Goal: Task Accomplishment & Management: Manage account settings

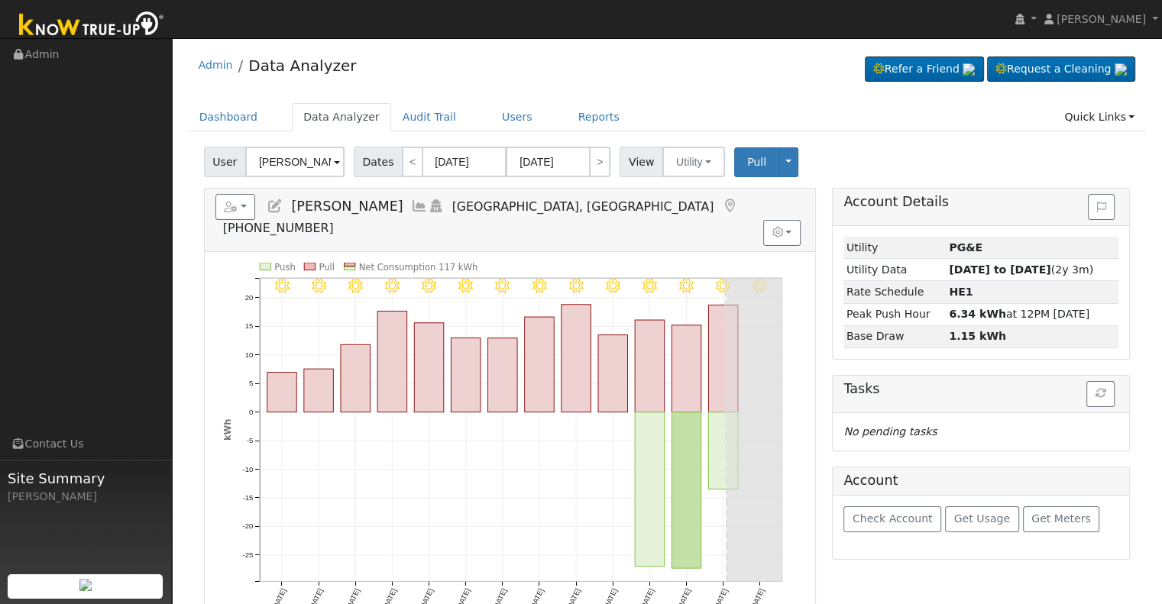
click at [267, 204] on icon at bounding box center [275, 206] width 17 height 14
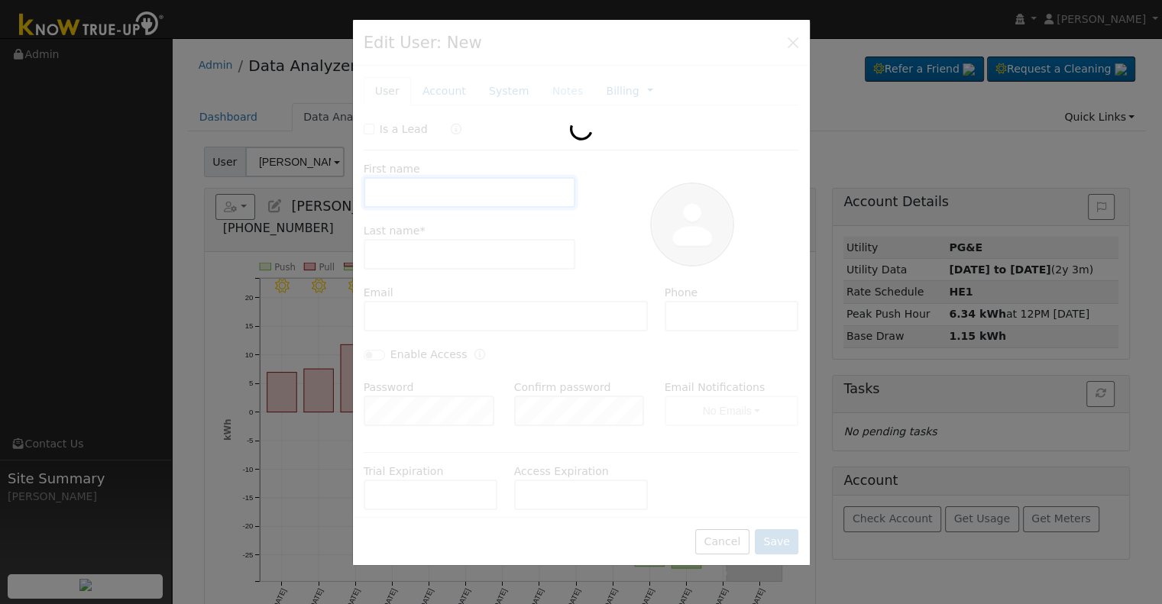
type input "[DATE]"
type input "[PERSON_NAME]"
type input "[EMAIL_ADDRESS][DOMAIN_NAME]"
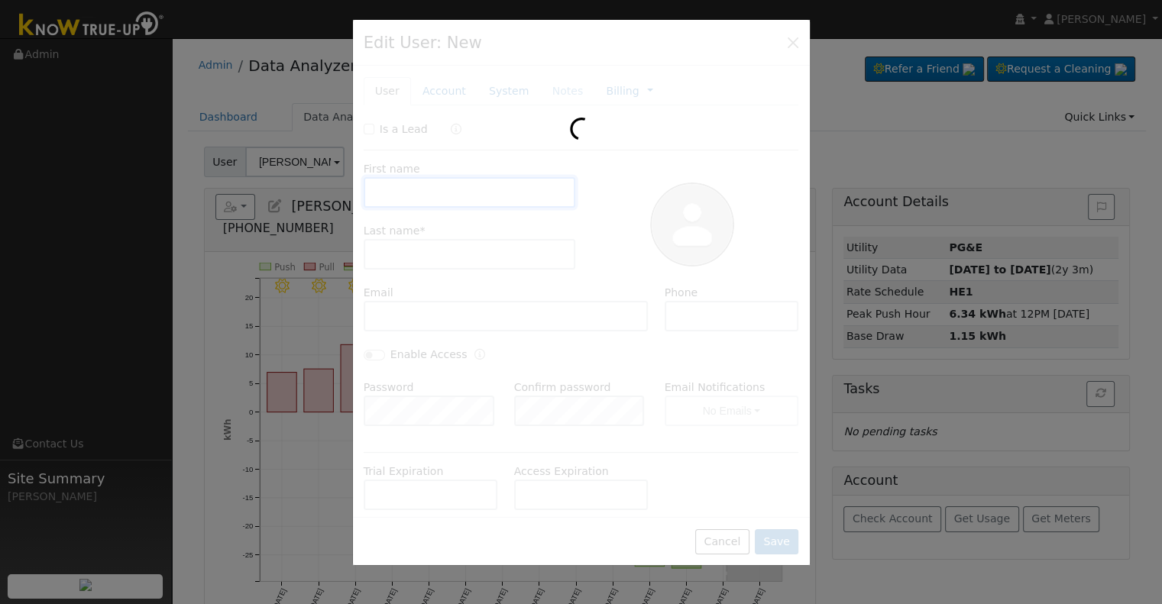
type input "[PHONE_NUMBER]"
type input "Pacific Gas & Electric"
type input "Qcells"
type input "11.9"
type input "20"
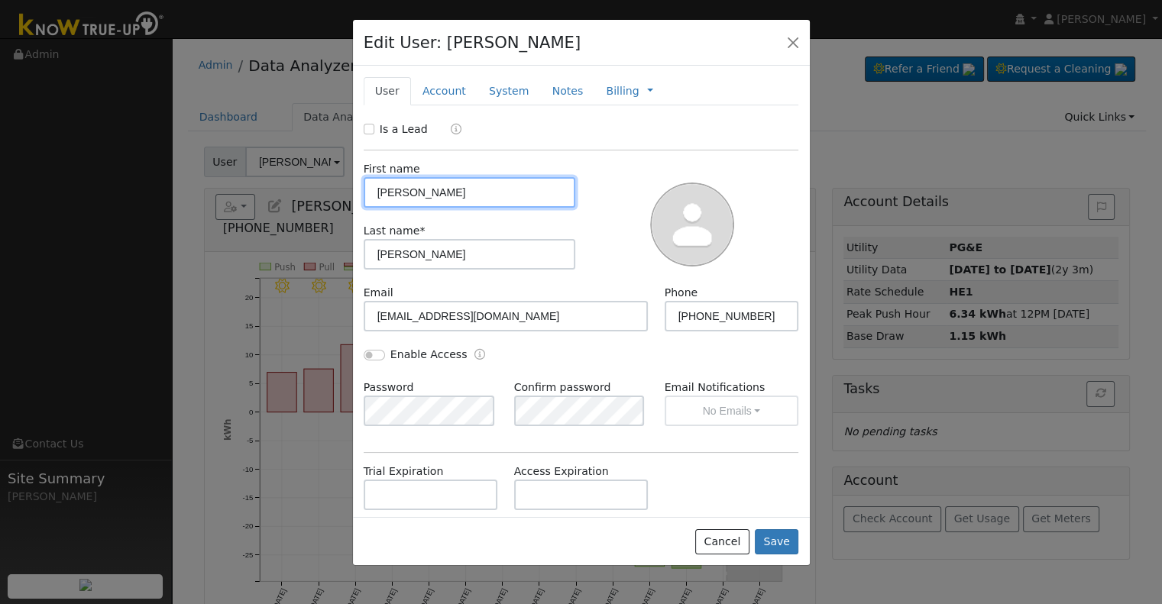
type input "PG&E"
click at [448, 84] on link "Account" at bounding box center [444, 91] width 66 height 28
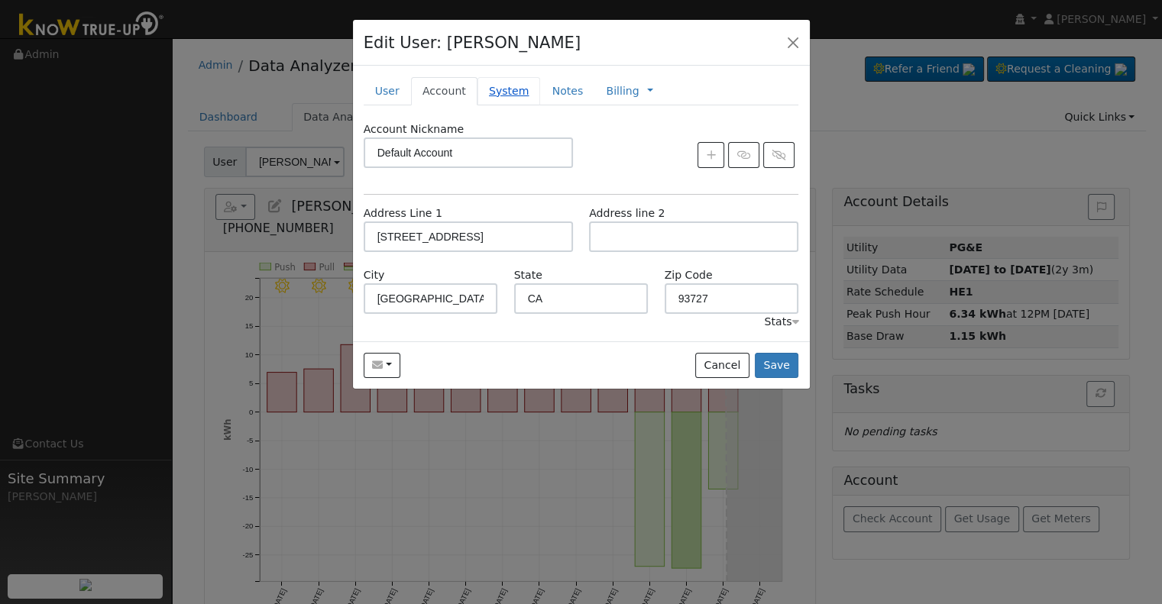
click at [477, 92] on link "System" at bounding box center [508, 91] width 63 height 28
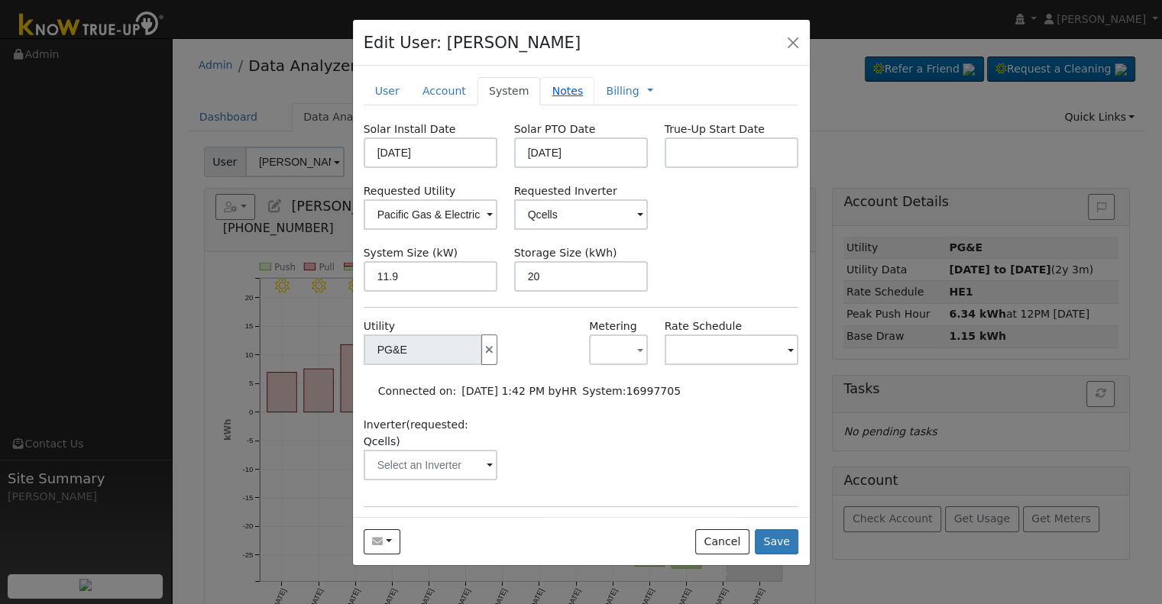
click at [553, 86] on link "Notes" at bounding box center [567, 91] width 54 height 28
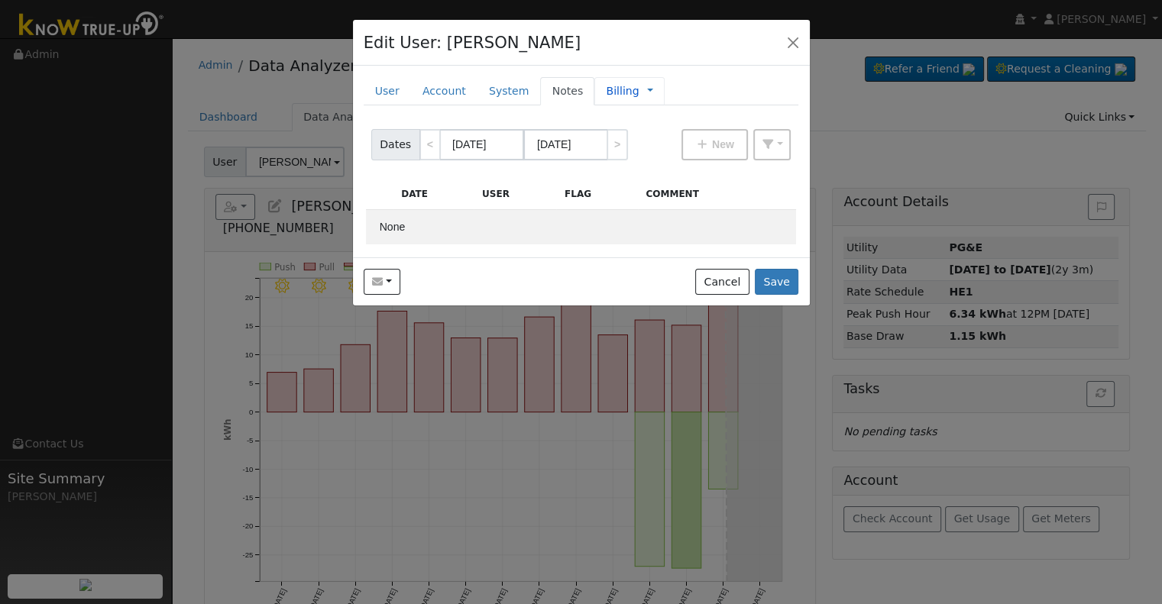
click at [606, 92] on link "Billing" at bounding box center [622, 91] width 33 height 16
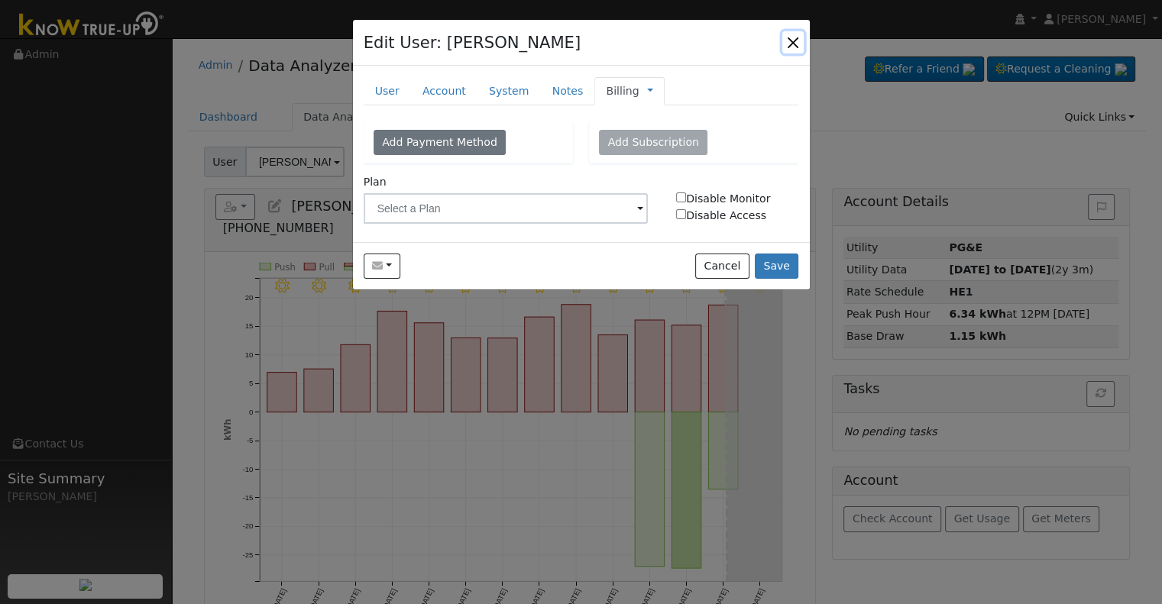
click at [792, 46] on button "button" at bounding box center [792, 41] width 21 height 21
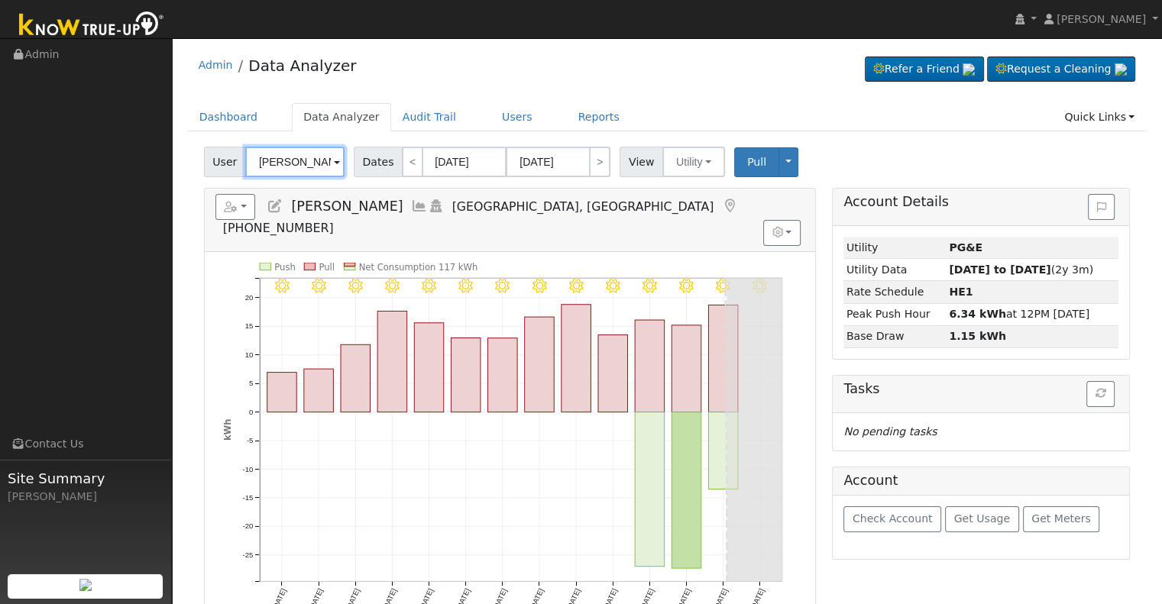
click at [286, 163] on input "Greg Riley" at bounding box center [294, 162] width 99 height 31
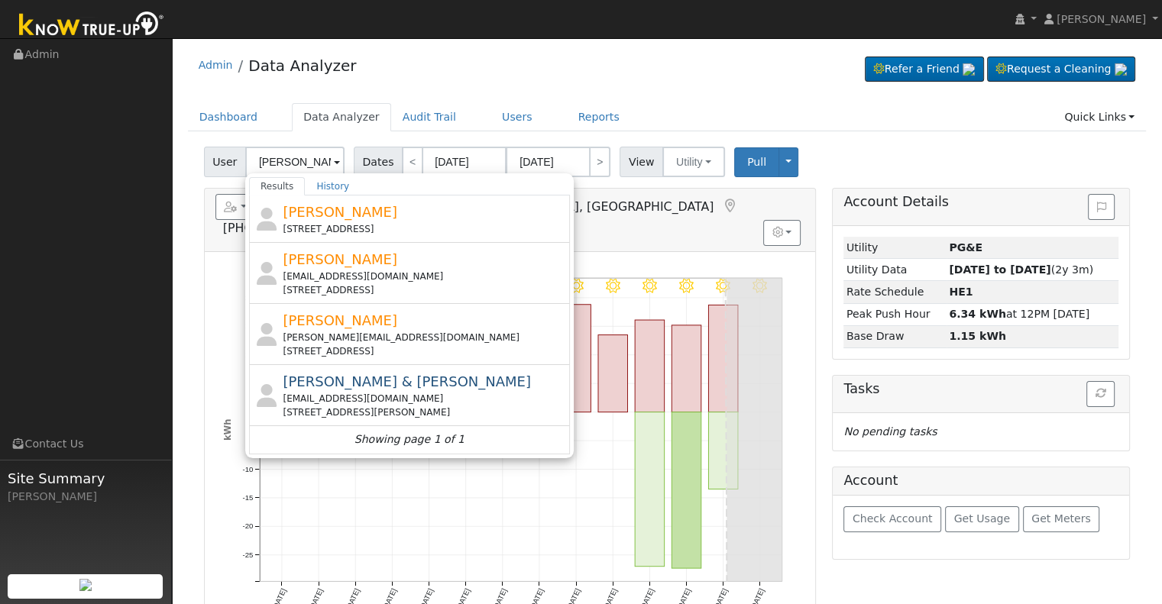
click at [448, 280] on div "bullisashley5@gmail.com" at bounding box center [424, 277] width 283 height 14
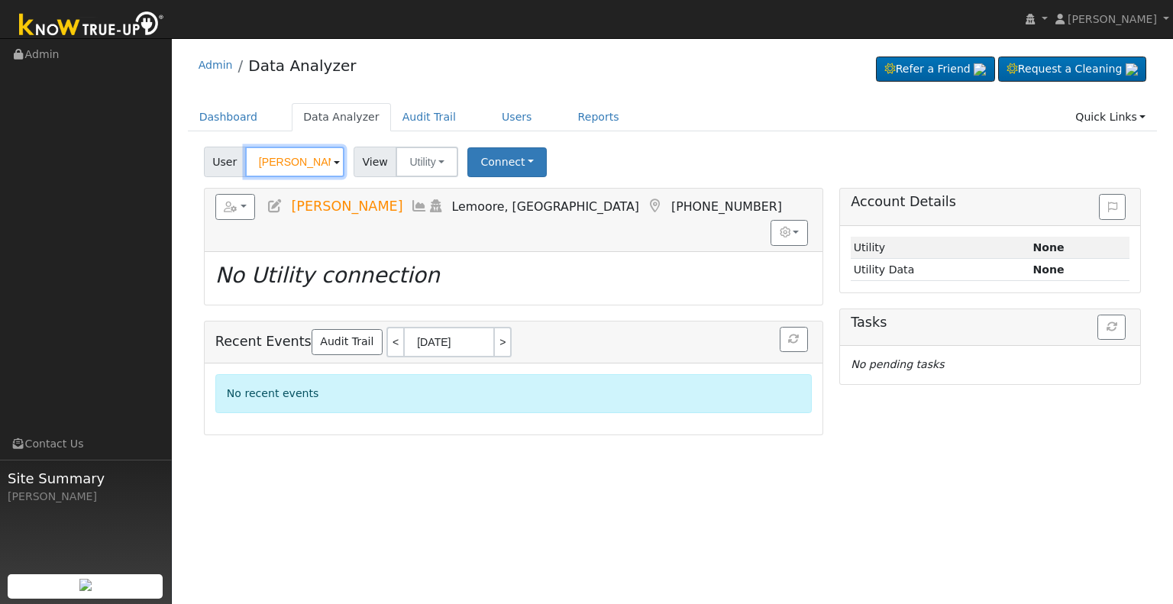
click at [287, 158] on input "[PERSON_NAME]" at bounding box center [294, 162] width 99 height 31
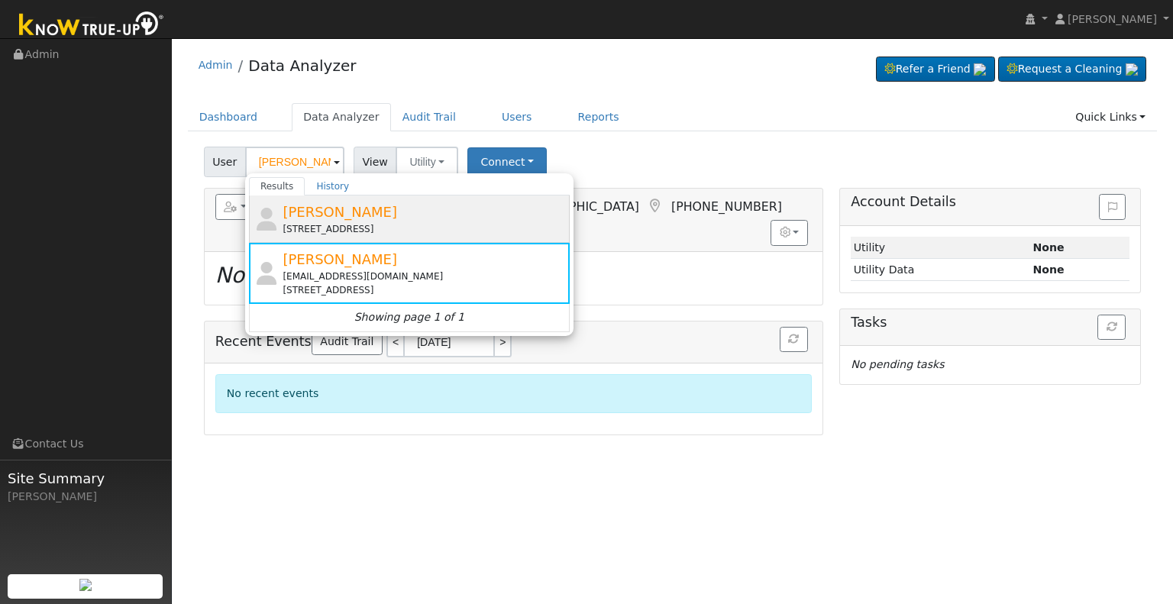
click at [336, 241] on div "Ashley Bullis 214 Oleander Ave, Lemoore, CA 93245" at bounding box center [409, 219] width 321 height 47
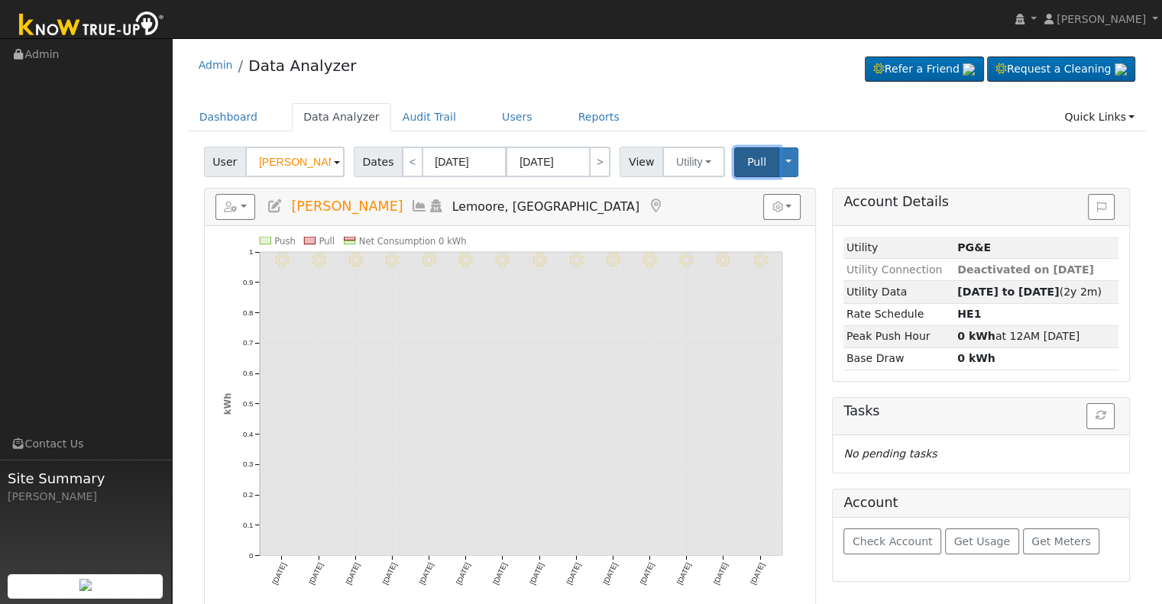
click at [747, 158] on span "Pull" at bounding box center [756, 162] width 19 height 12
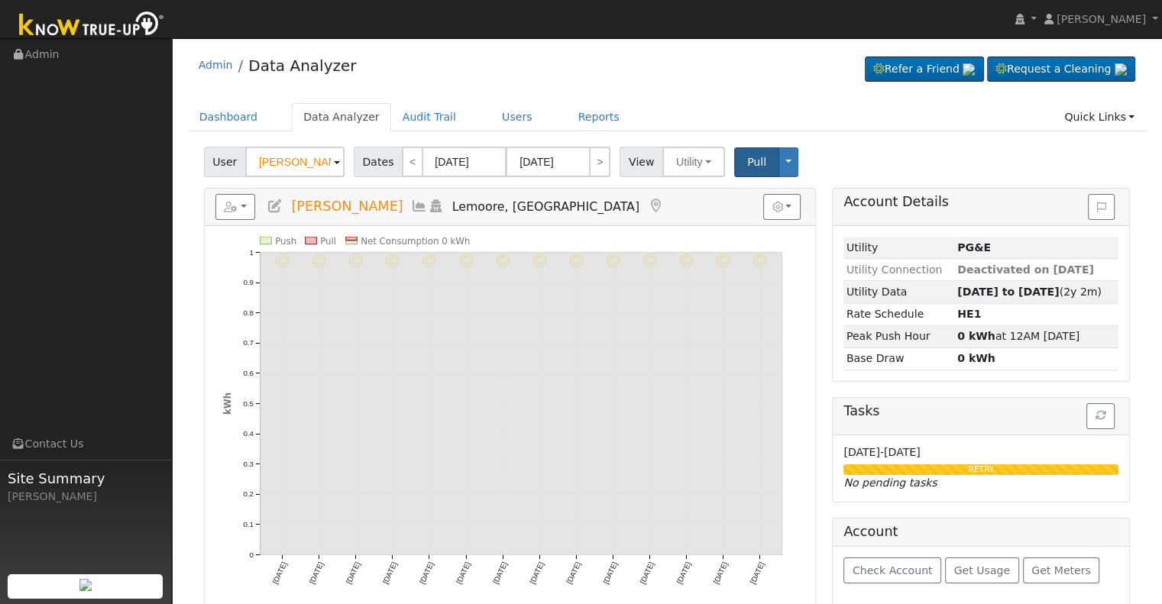
click at [968, 467] on div "RETRY" at bounding box center [980, 469] width 275 height 11
click at [302, 156] on input "[PERSON_NAME]" at bounding box center [294, 162] width 99 height 31
click at [293, 165] on input "[PERSON_NAME]" at bounding box center [294, 162] width 99 height 31
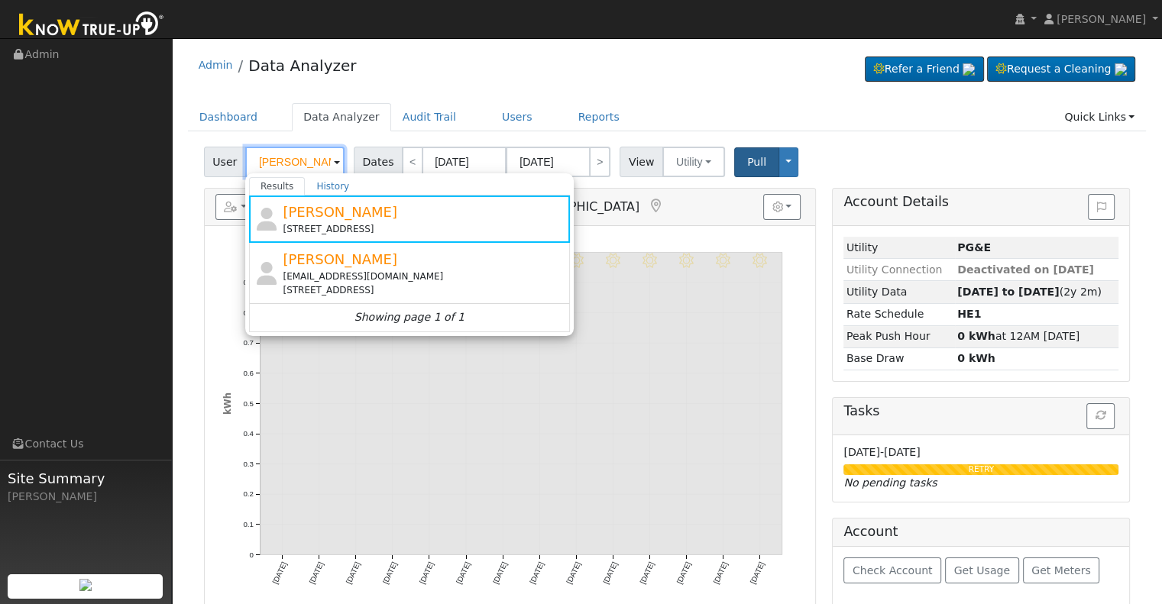
click at [290, 162] on input "[PERSON_NAME]" at bounding box center [294, 162] width 99 height 31
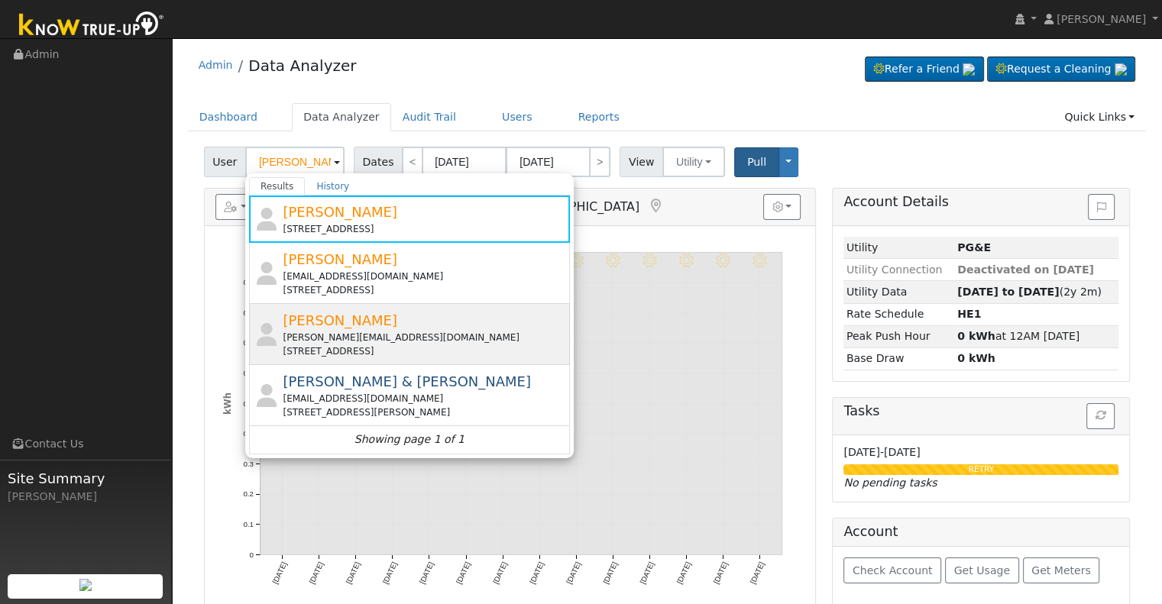
click at [330, 344] on div "214 Oleander Avenue, Lemoore, CA 93245" at bounding box center [424, 351] width 283 height 14
type input "[PERSON_NAME]"
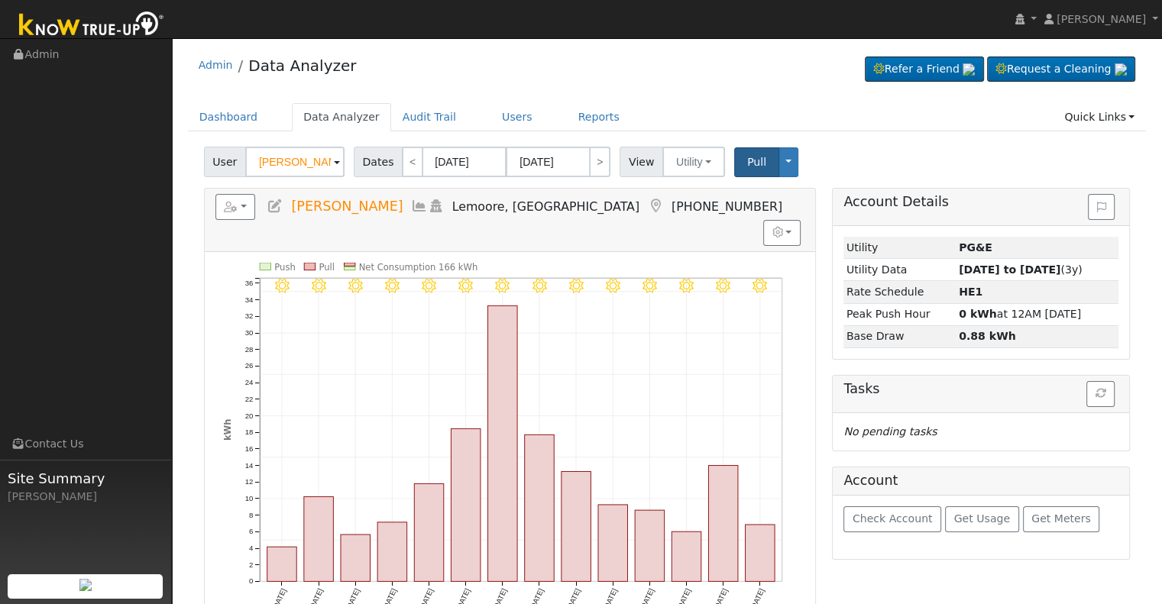
click at [272, 203] on icon at bounding box center [275, 206] width 17 height 14
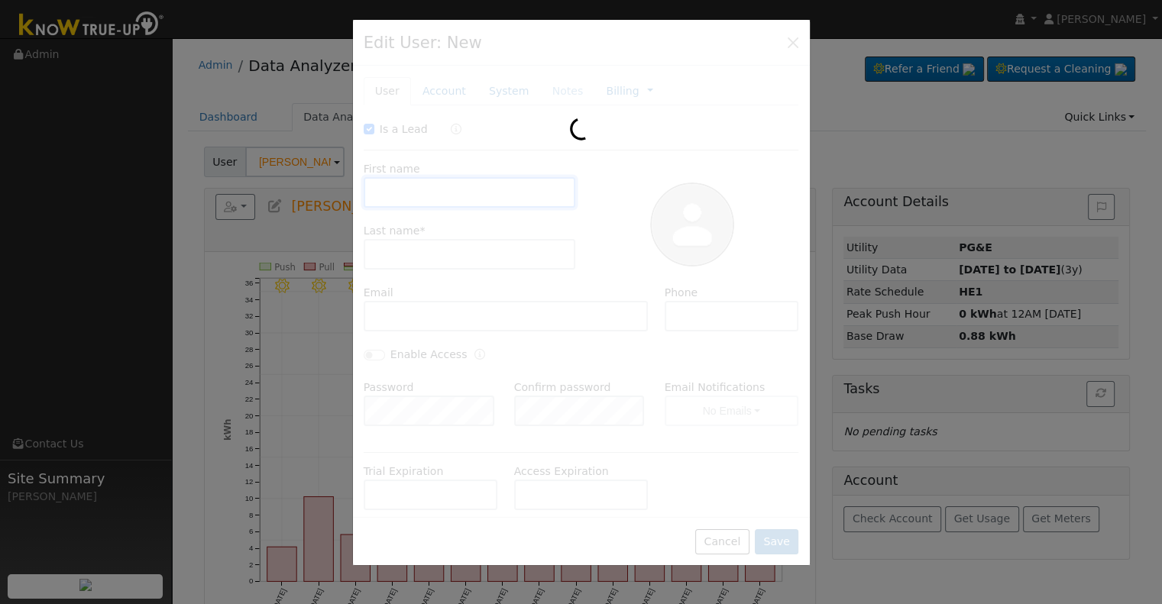
checkbox input "true"
type input "Derek"
type input "Bullis"
type input "ashley_lizotte@yahoo.com"
type input "5598169488"
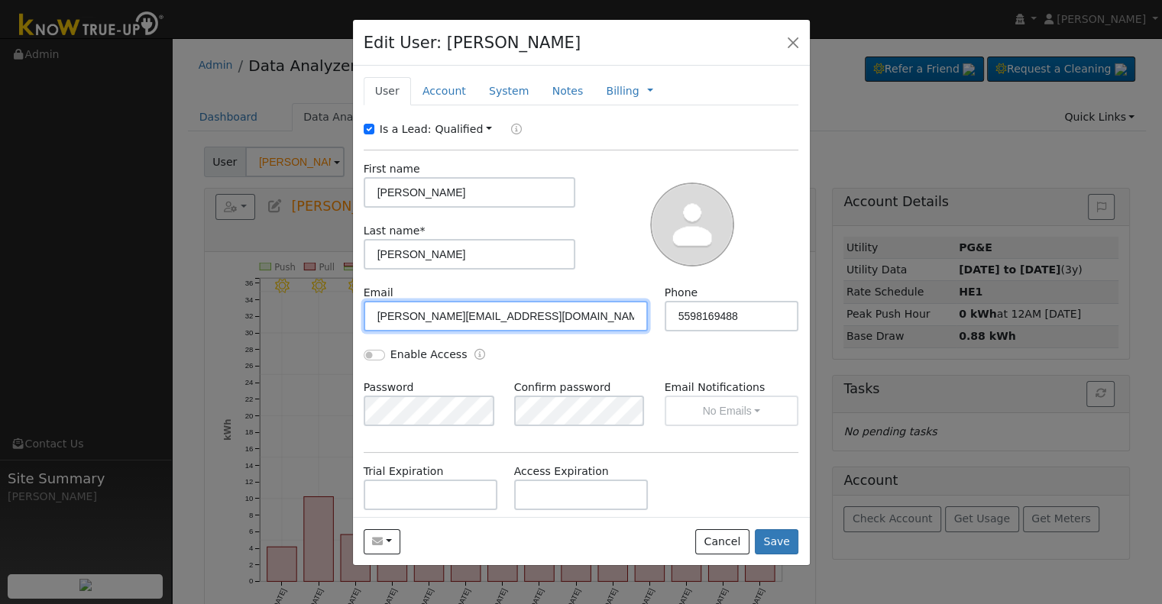
drag, startPoint x: 529, startPoint y: 310, endPoint x: 297, endPoint y: 309, distance: 231.4
click at [0, 0] on div "Edit User: Derek Bullis Default Account Default Account 214 Oleander Avenue, Le…" at bounding box center [0, 0] width 0 height 0
click at [637, 314] on input "text" at bounding box center [506, 316] width 285 height 31
paste input "allanahy@solarnegotiators.com"
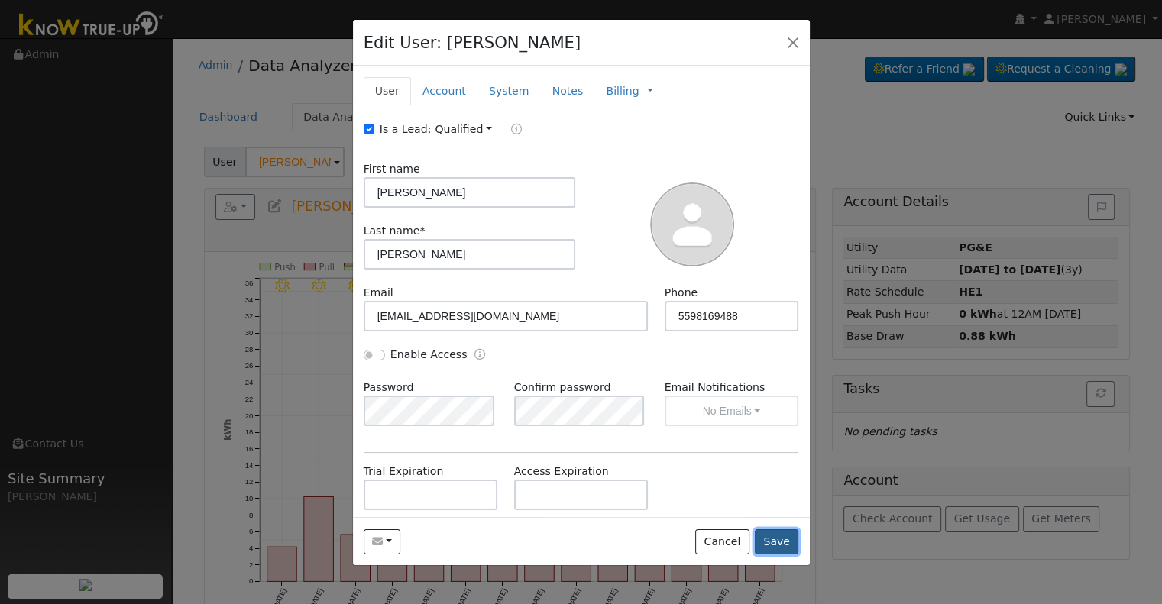
click at [773, 537] on button "Save" at bounding box center [777, 542] width 44 height 26
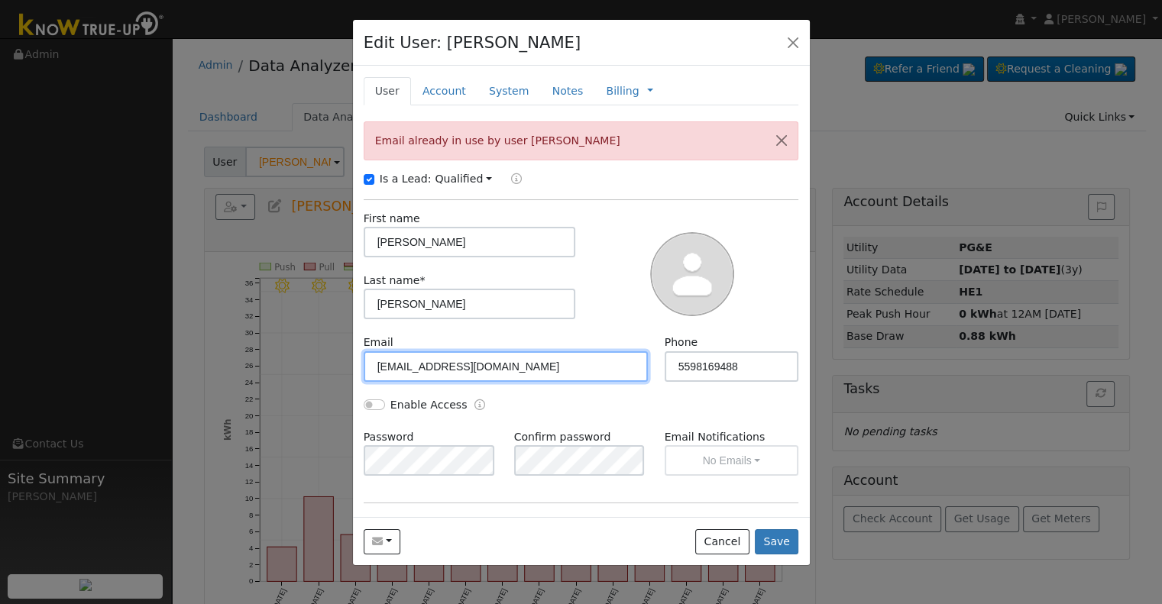
drag, startPoint x: 545, startPoint y: 364, endPoint x: 360, endPoint y: 352, distance: 186.0
click at [360, 352] on div "Email allanahy@solarnegotiators.com" at bounding box center [505, 358] width 301 height 47
click at [410, 365] on input "allanahy@solarnegotiators.com" at bounding box center [506, 366] width 285 height 31
type input "allanahhy@solarnegotiators.com"
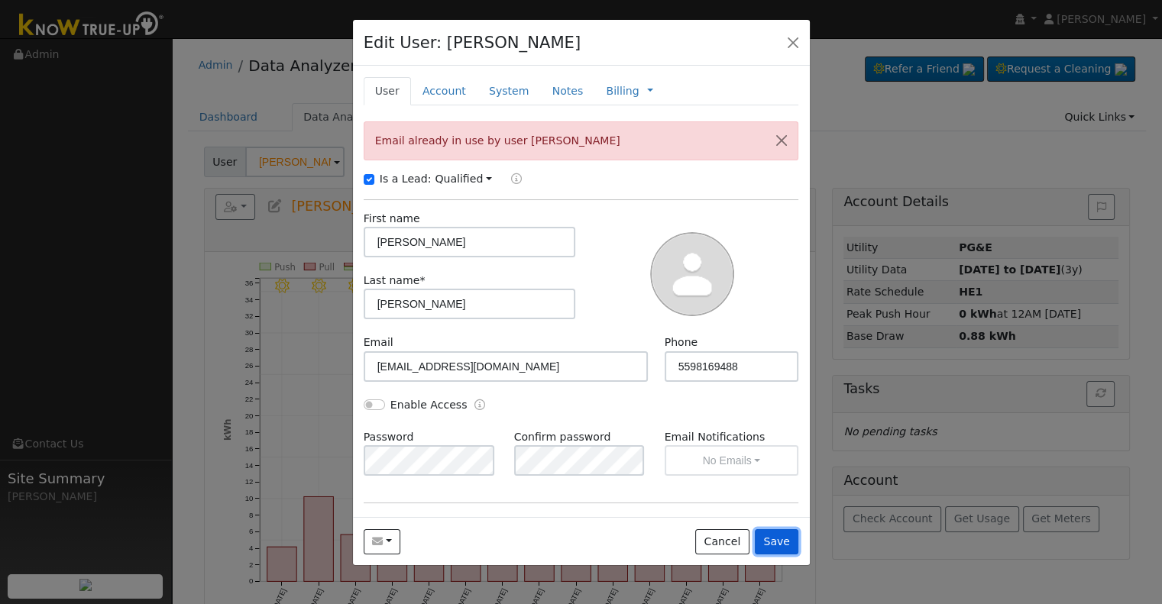
click at [792, 537] on button "Save" at bounding box center [777, 542] width 44 height 26
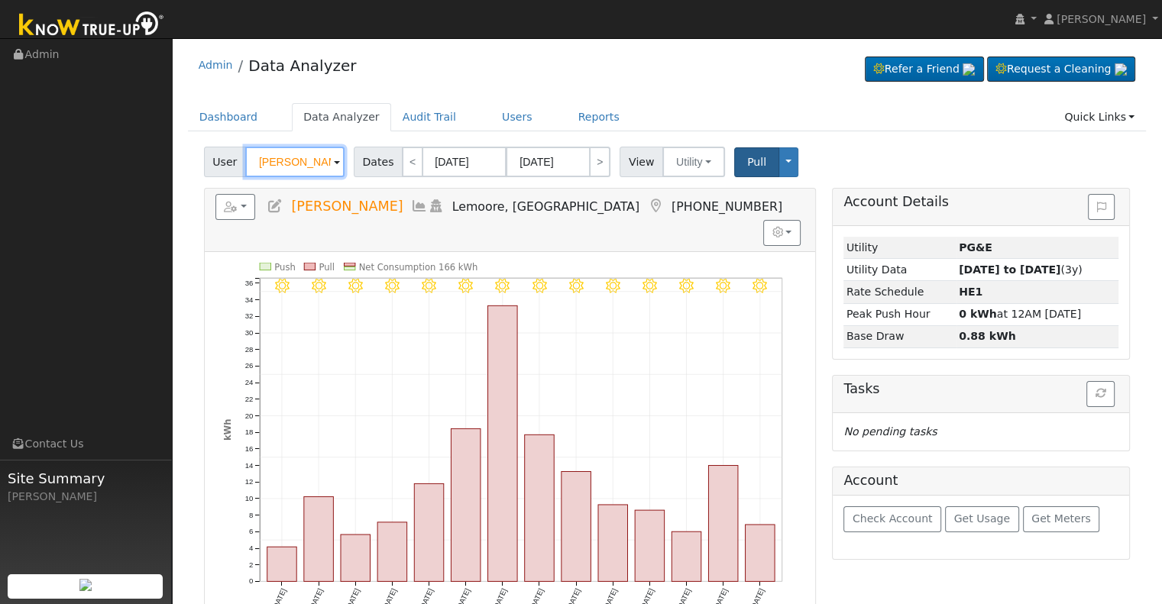
click at [309, 166] on input "[PERSON_NAME]" at bounding box center [294, 162] width 99 height 31
click at [281, 160] on input "[PERSON_NAME]" at bounding box center [294, 162] width 99 height 31
click at [286, 160] on input "[PERSON_NAME]" at bounding box center [294, 162] width 99 height 31
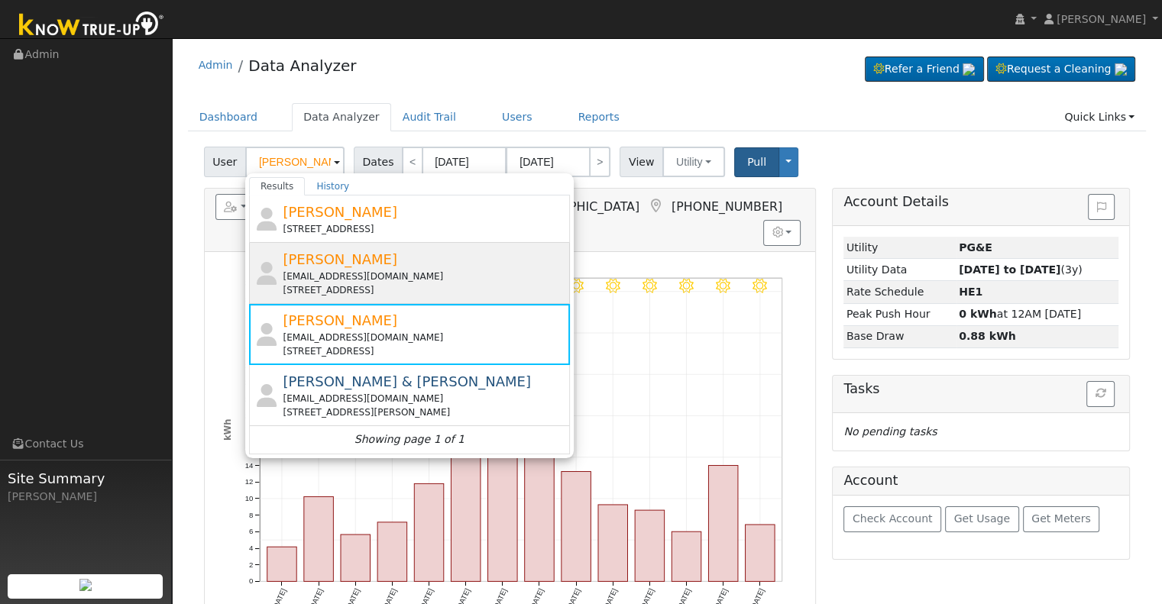
click at [306, 262] on span "[PERSON_NAME]" at bounding box center [340, 259] width 115 height 16
type input "[PERSON_NAME]"
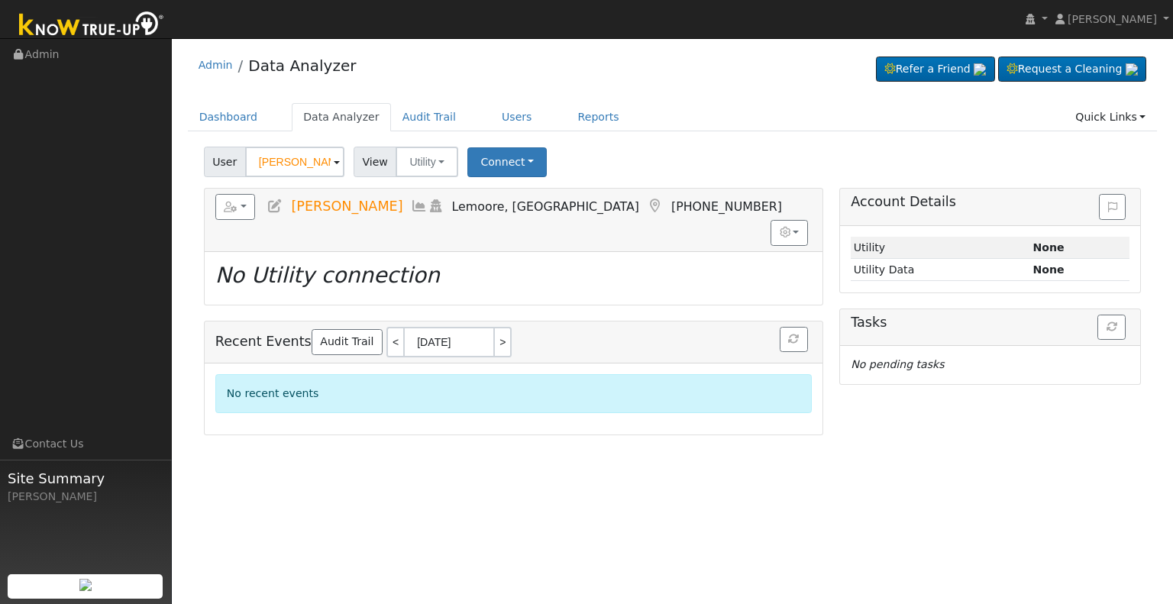
click at [275, 209] on icon at bounding box center [275, 206] width 17 height 14
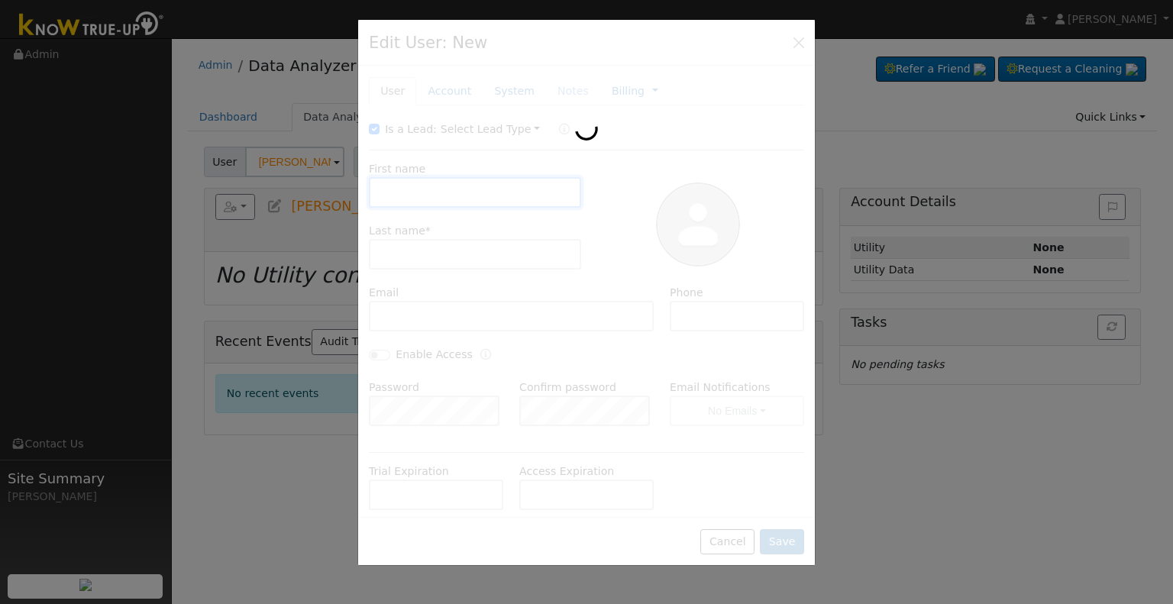
type input "Ashley"
type input "Bullis"
type input "bullisashley5@gmail.com"
type input "559-816-9488"
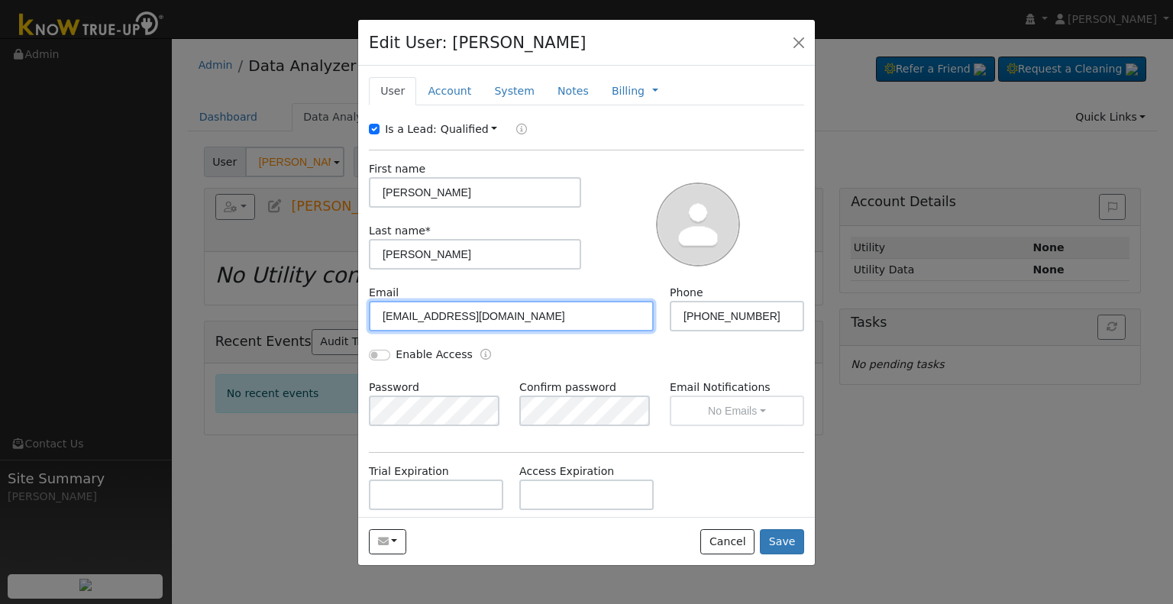
drag, startPoint x: 520, startPoint y: 311, endPoint x: 367, endPoint y: 304, distance: 153.7
click at [367, 304] on div "Email bullisashley5@gmail.com" at bounding box center [511, 308] width 301 height 47
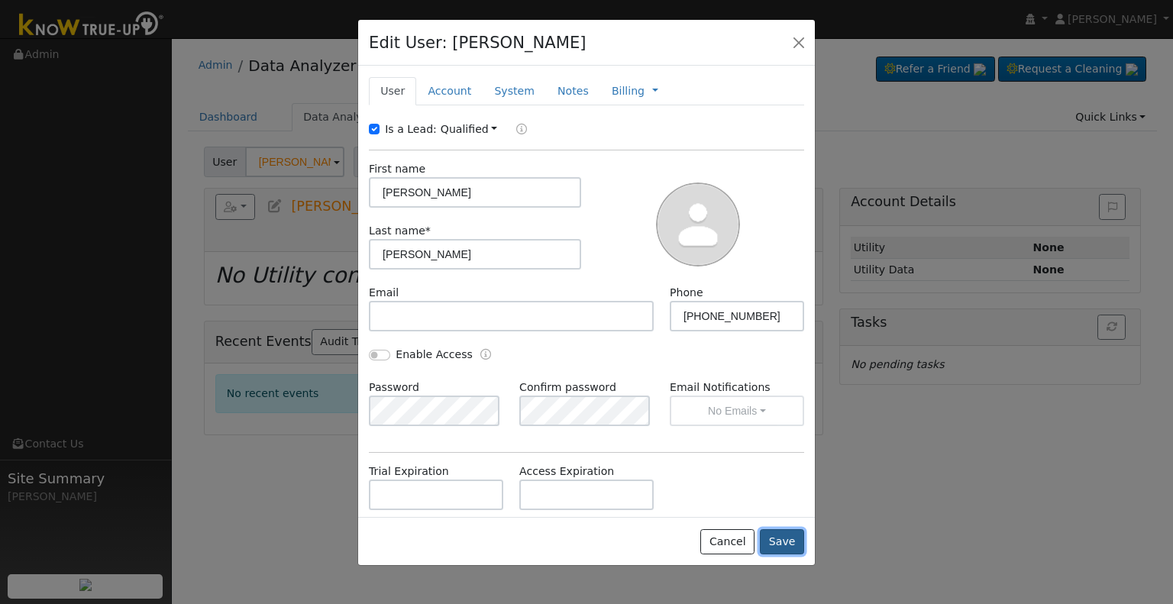
click at [776, 549] on button "Save" at bounding box center [782, 542] width 44 height 26
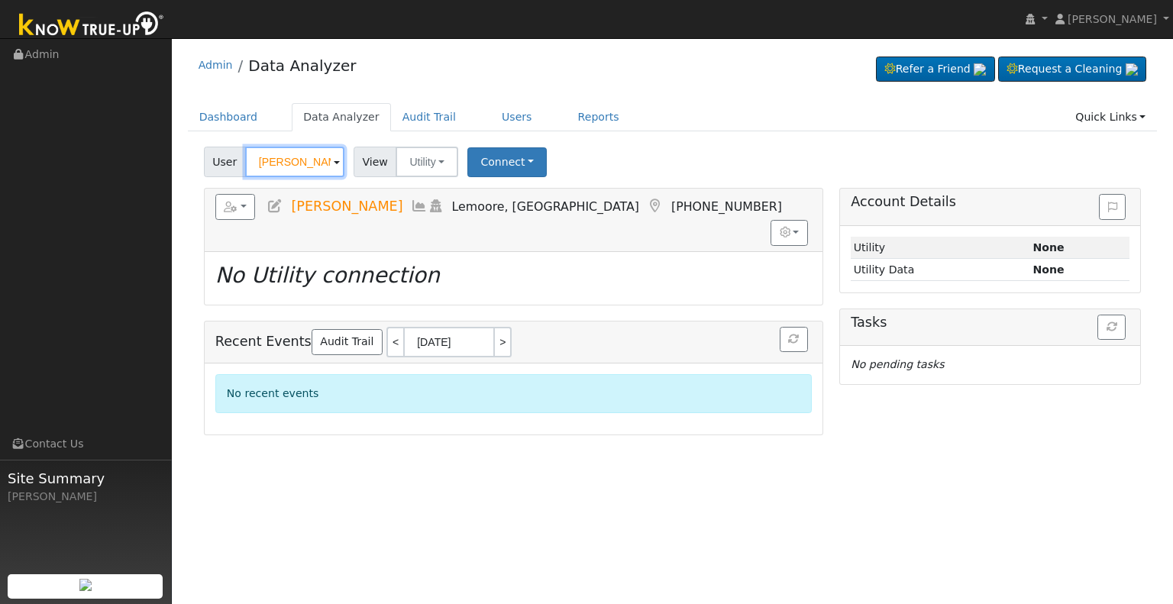
click at [323, 159] on input "[PERSON_NAME]" at bounding box center [294, 162] width 99 height 31
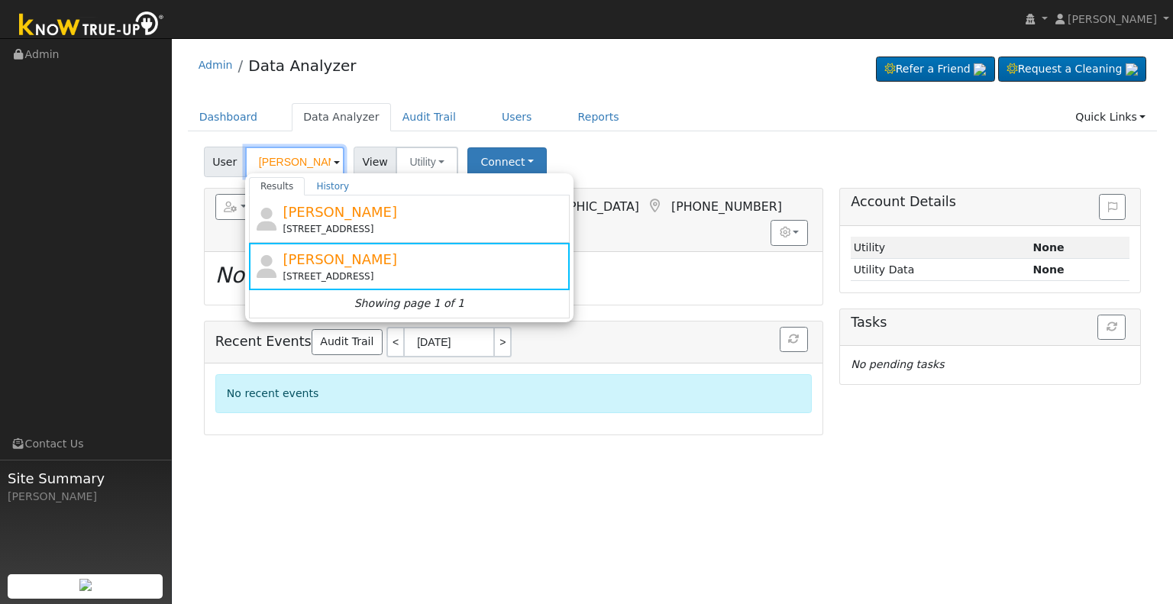
click at [292, 161] on input "[PERSON_NAME]" at bounding box center [294, 162] width 99 height 31
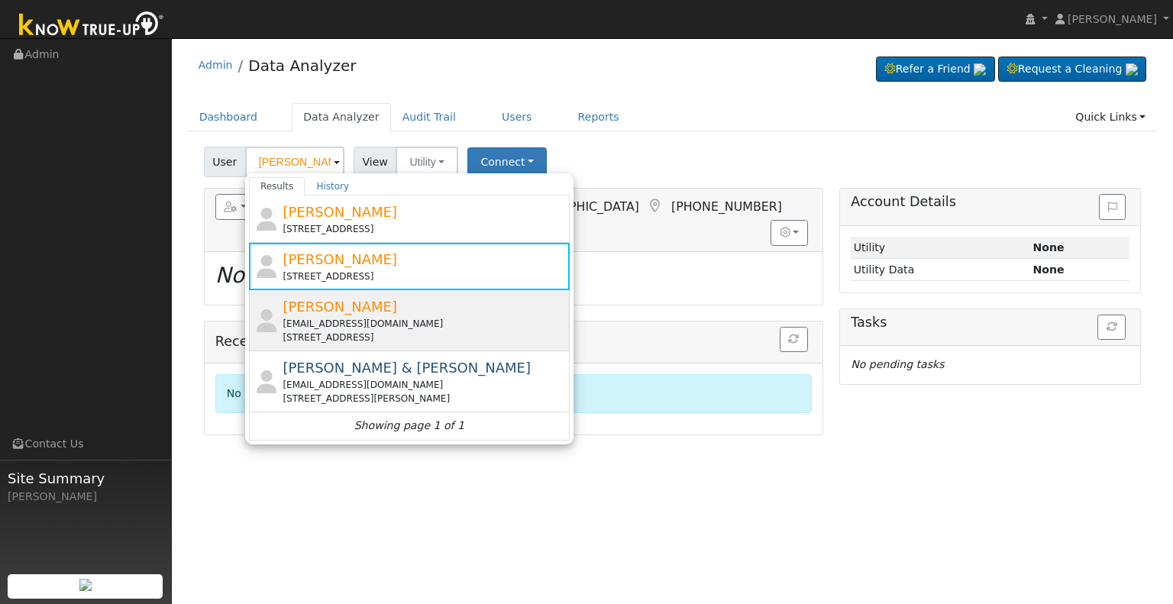
click at [366, 317] on div "allanahhy@solarnegotiators.com" at bounding box center [424, 324] width 283 height 14
type input "[PERSON_NAME]"
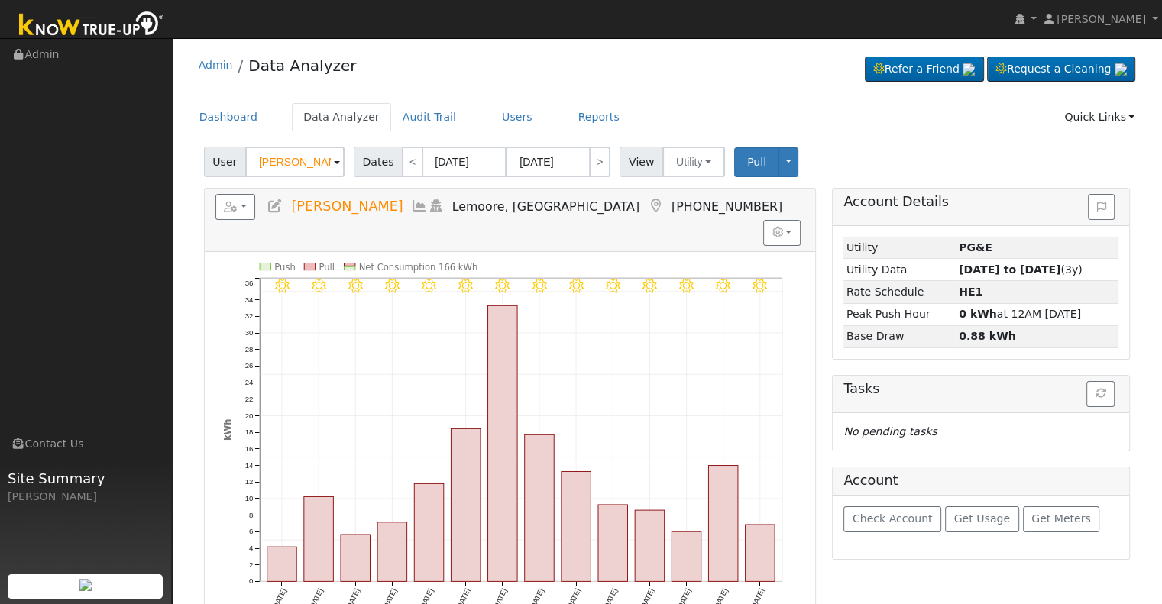
click at [274, 207] on icon at bounding box center [275, 206] width 17 height 14
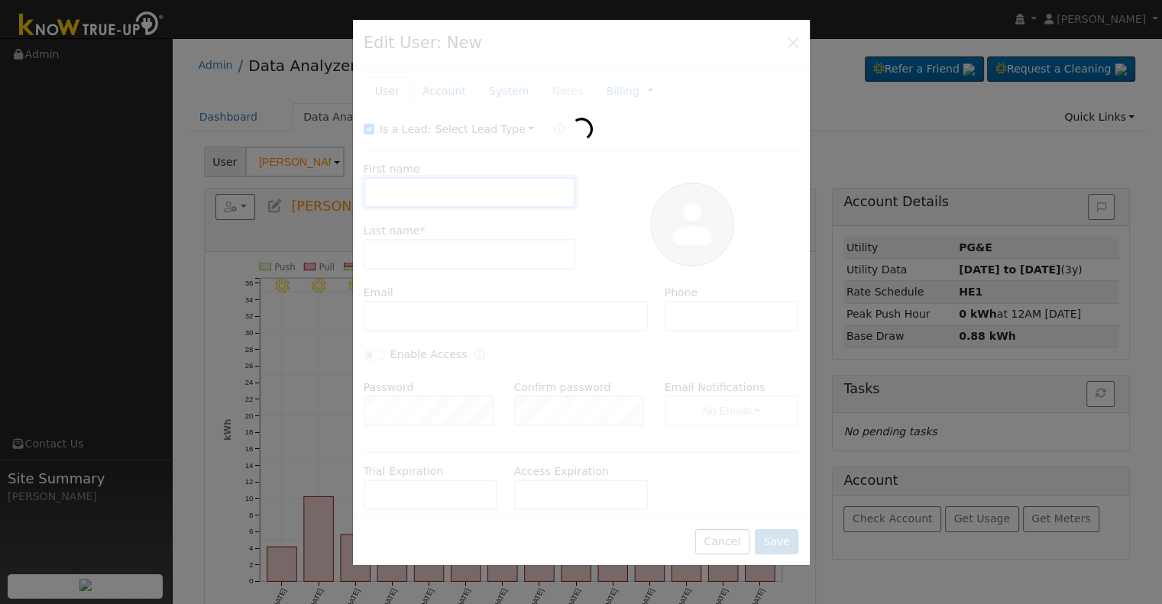
type input "Derek"
type input "Bullis"
type input "allanahhy@solarnegotiators.com"
type input "5598169488"
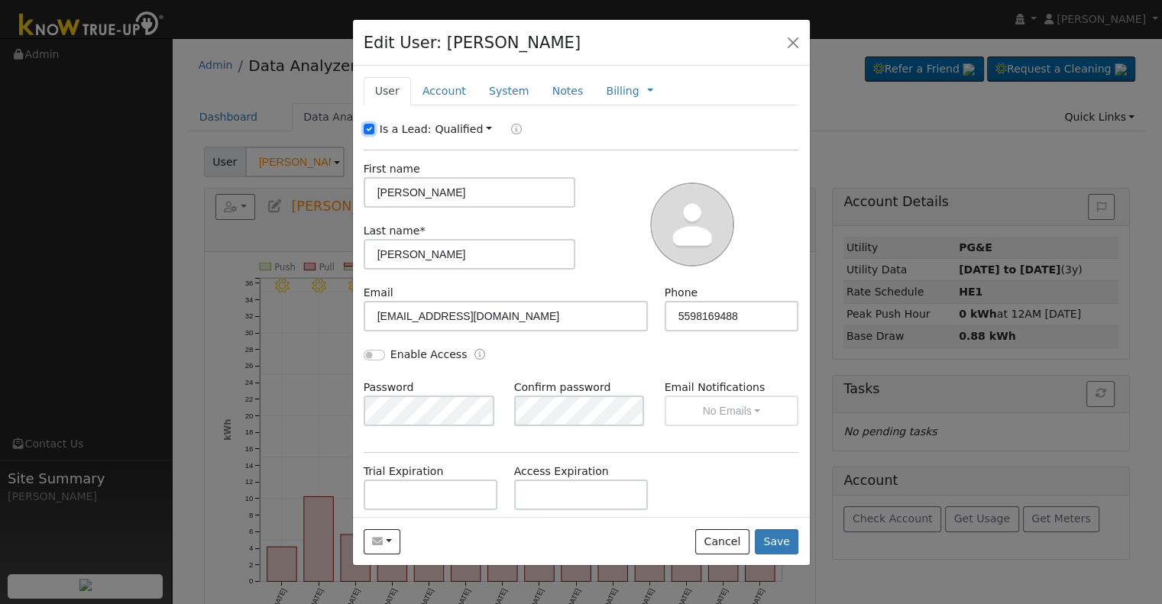
click at [370, 127] on input "Is a Lead:" at bounding box center [369, 129] width 11 height 11
checkbox input "false"
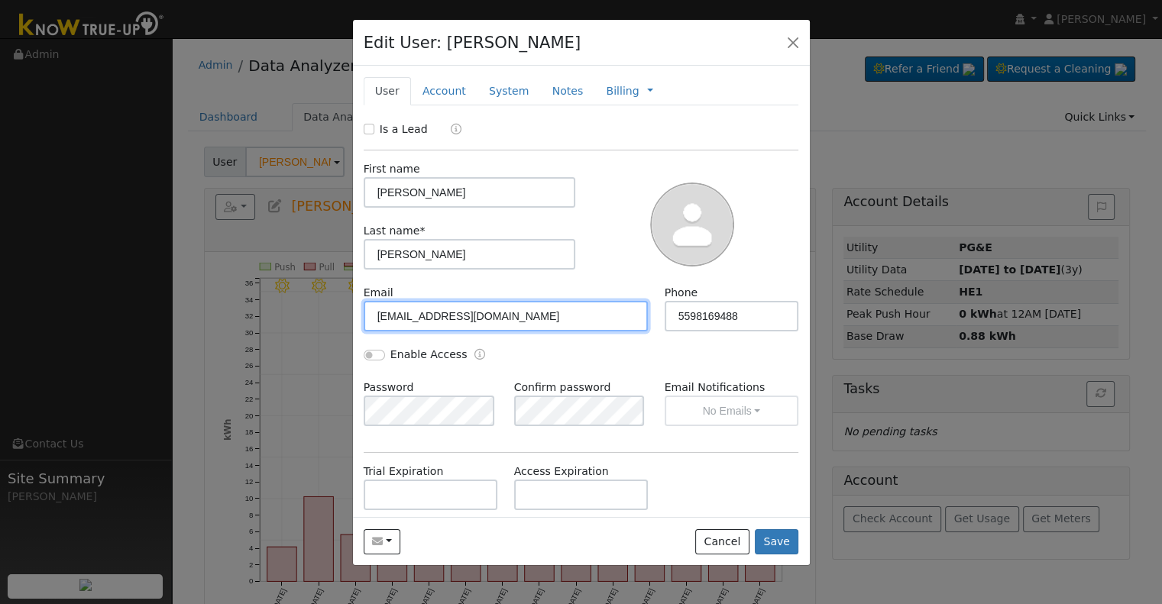
drag, startPoint x: 544, startPoint y: 318, endPoint x: 221, endPoint y: 338, distance: 322.9
click at [0, 0] on div "Edit User: Derek Bullis Default Account Default Account 214 Oleander Avenue, Le…" at bounding box center [0, 0] width 0 height 0
click at [434, 325] on input "text" at bounding box center [506, 316] width 285 height 31
paste input "bullisashley5@gmail.com"
type input "bullisashley5@gmail.com"
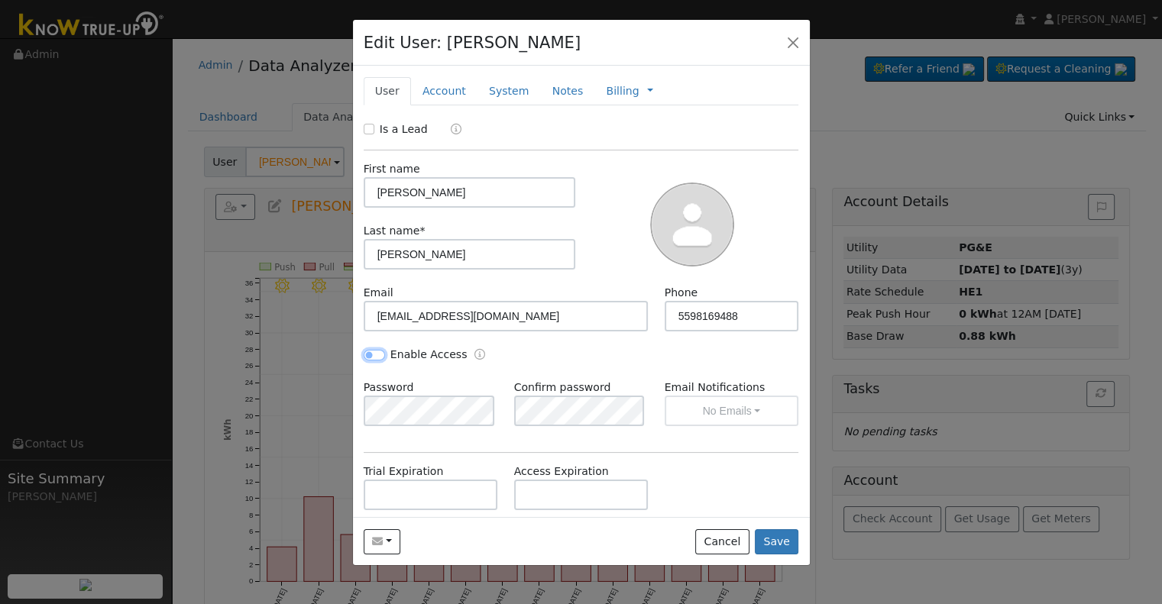
click at [376, 354] on input "Enable Access" at bounding box center [374, 355] width 21 height 11
checkbox input "true"
click at [758, 440] on div "Password Confirm password Email Notifications No Emails No Emails Weekly Emails…" at bounding box center [580, 411] width 451 height 62
click at [728, 410] on button "No Emails" at bounding box center [731, 411] width 134 height 31
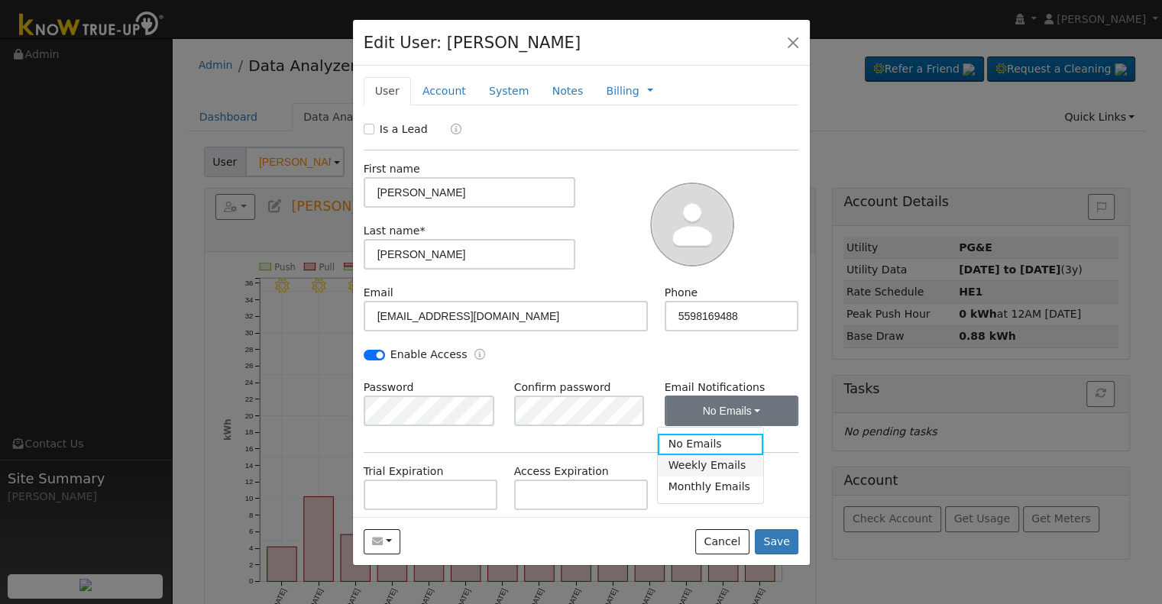
click at [706, 464] on link "Weekly Emails" at bounding box center [711, 465] width 106 height 21
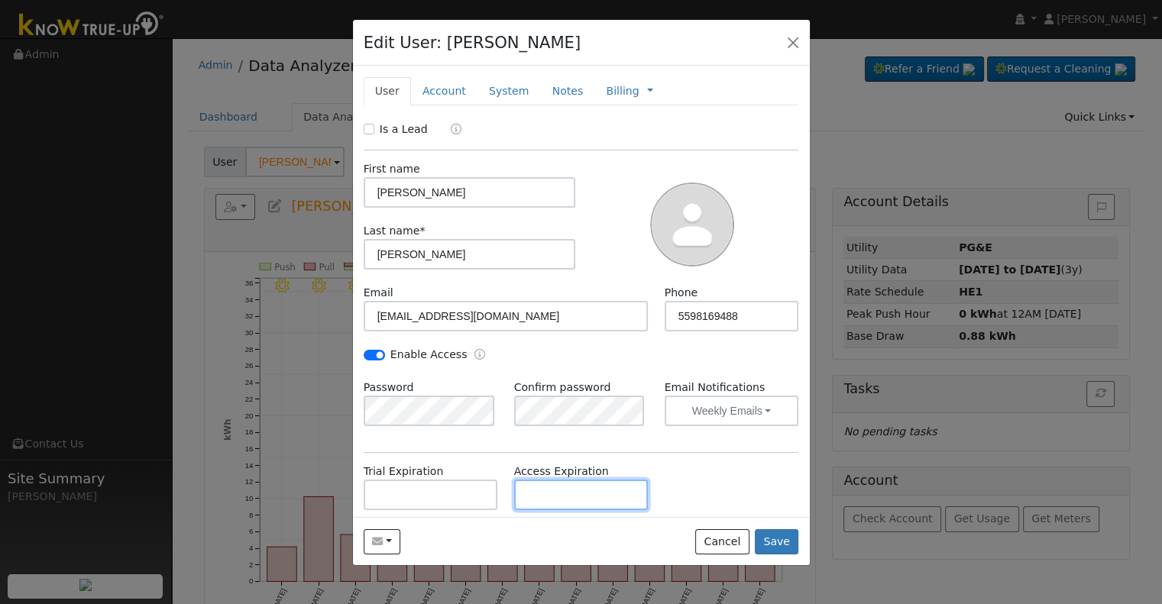
click at [570, 499] on input "text" at bounding box center [581, 495] width 134 height 31
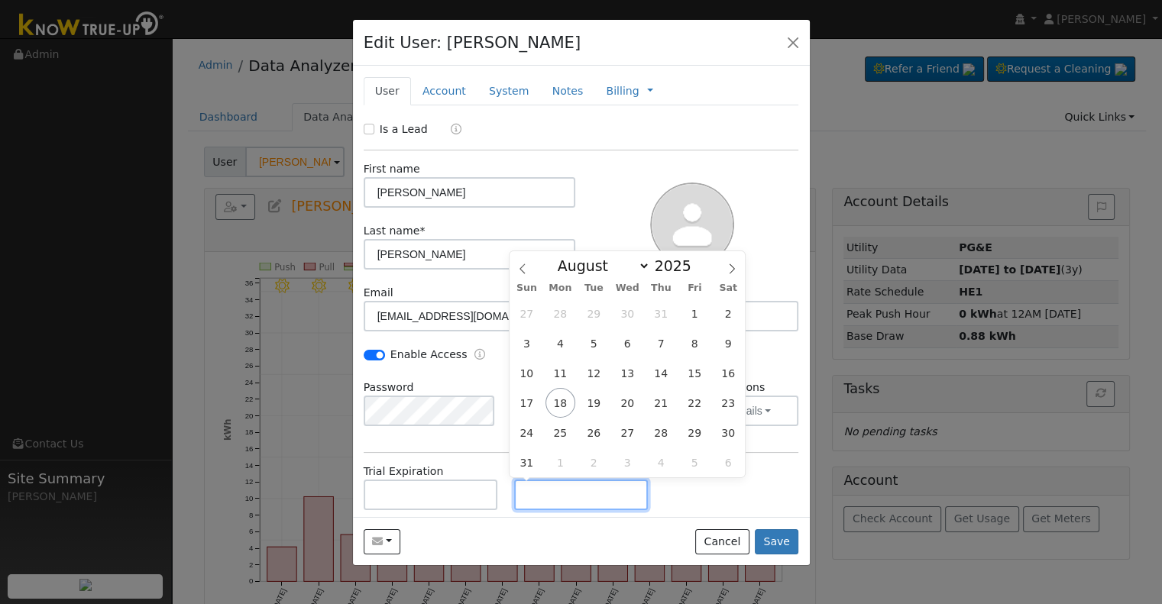
click at [600, 485] on input "text" at bounding box center [581, 495] width 134 height 31
paste input "8/15/2025"
type input "08/15/2030"
click at [695, 512] on div "Trial Expiration Access Expiration 08/15/2030" at bounding box center [580, 495] width 451 height 62
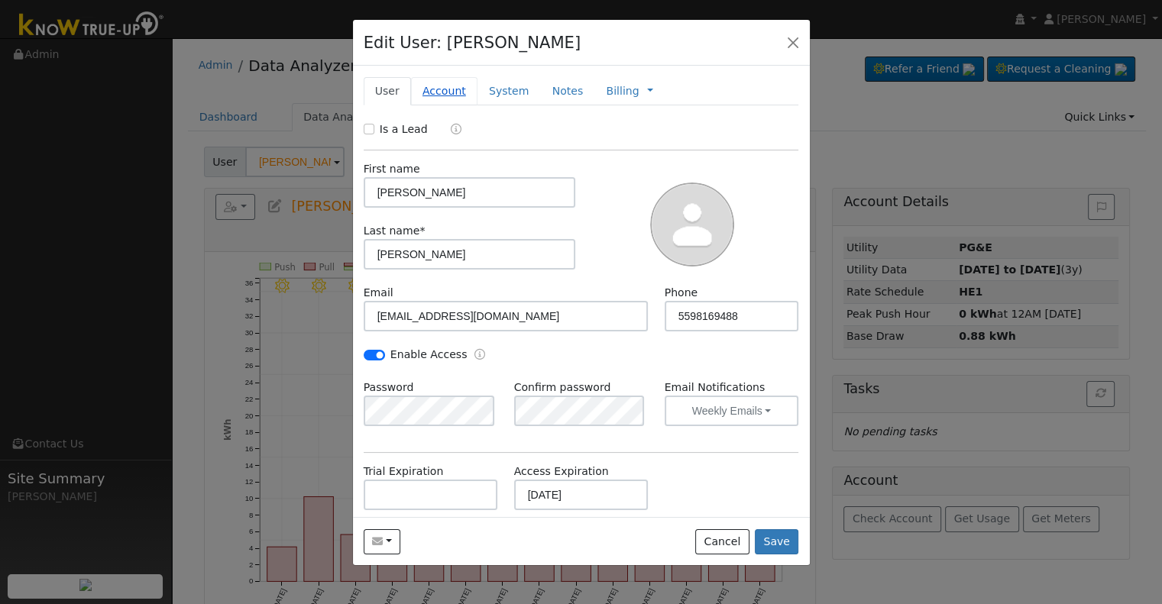
click at [436, 84] on link "Account" at bounding box center [444, 91] width 66 height 28
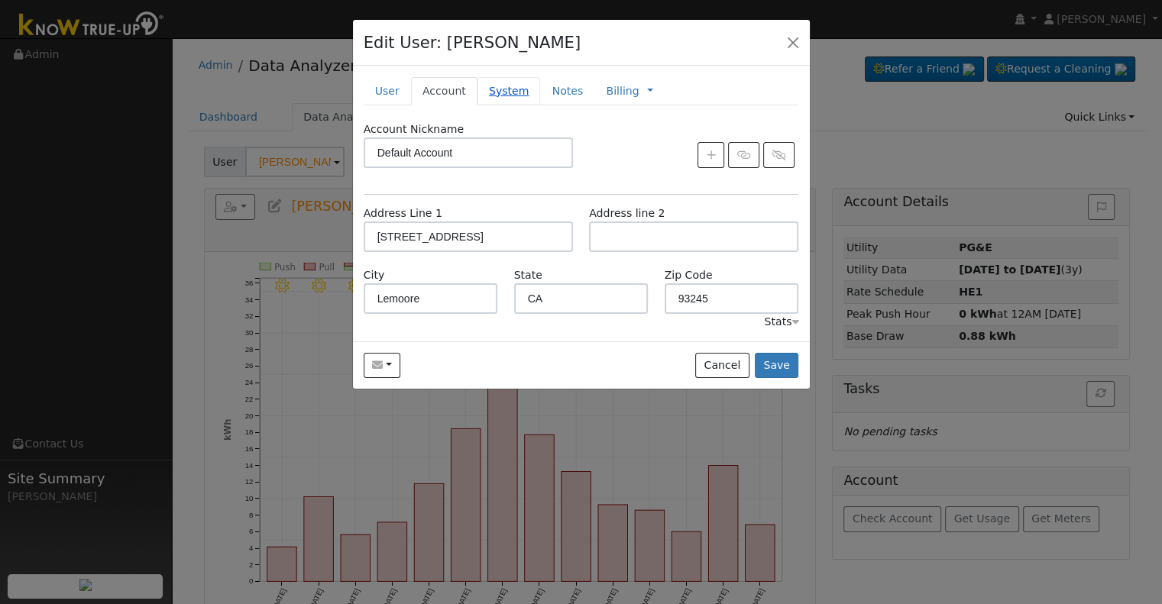
click at [493, 100] on link "System" at bounding box center [508, 91] width 63 height 28
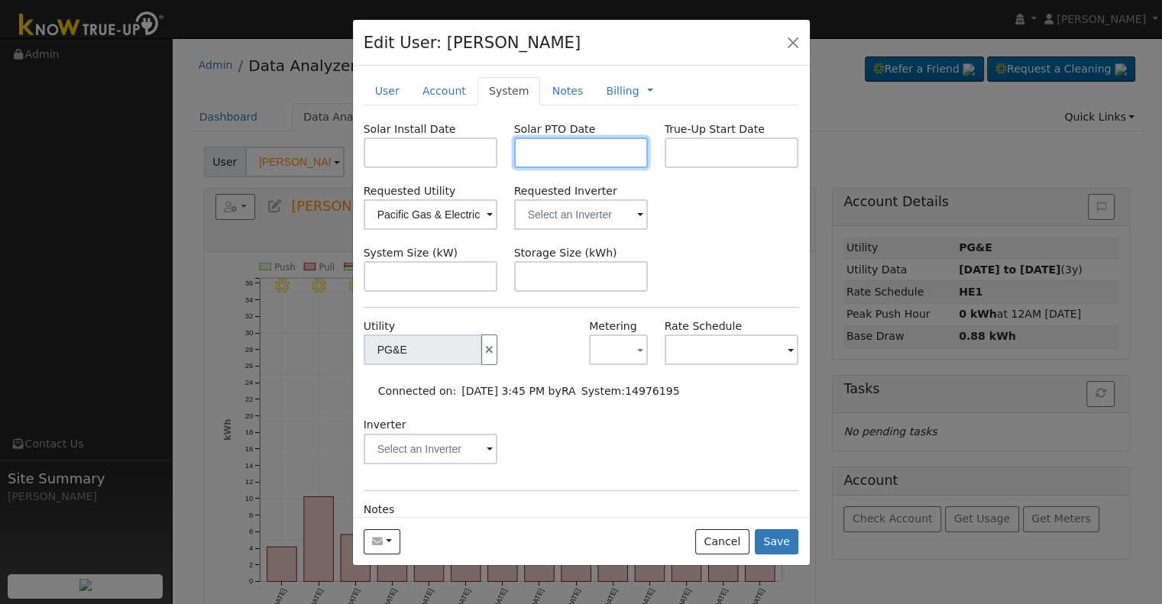
click at [570, 153] on input "text" at bounding box center [581, 152] width 134 height 31
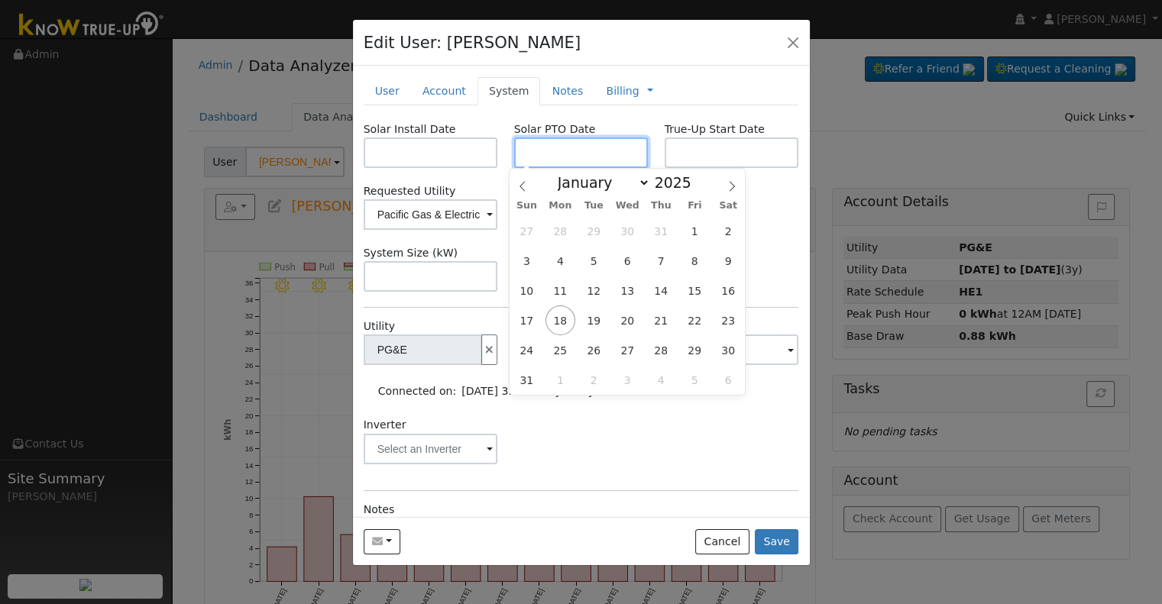
paste input "8/15/2025"
type input "08/15/2025"
click at [405, 148] on input "text" at bounding box center [431, 152] width 134 height 31
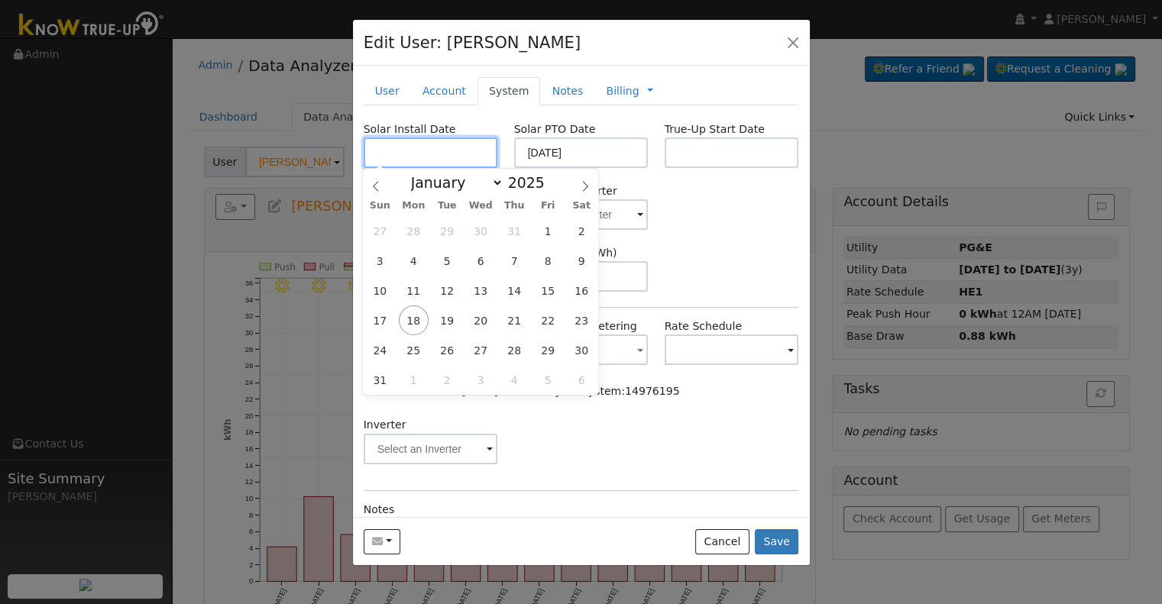
click at [405, 157] on input "text" at bounding box center [431, 152] width 134 height 31
paste input "1/30/2025"
type input "01/30/2025"
click at [655, 280] on div "System Size (kW) Storage Size (kWh)" at bounding box center [580, 268] width 451 height 47
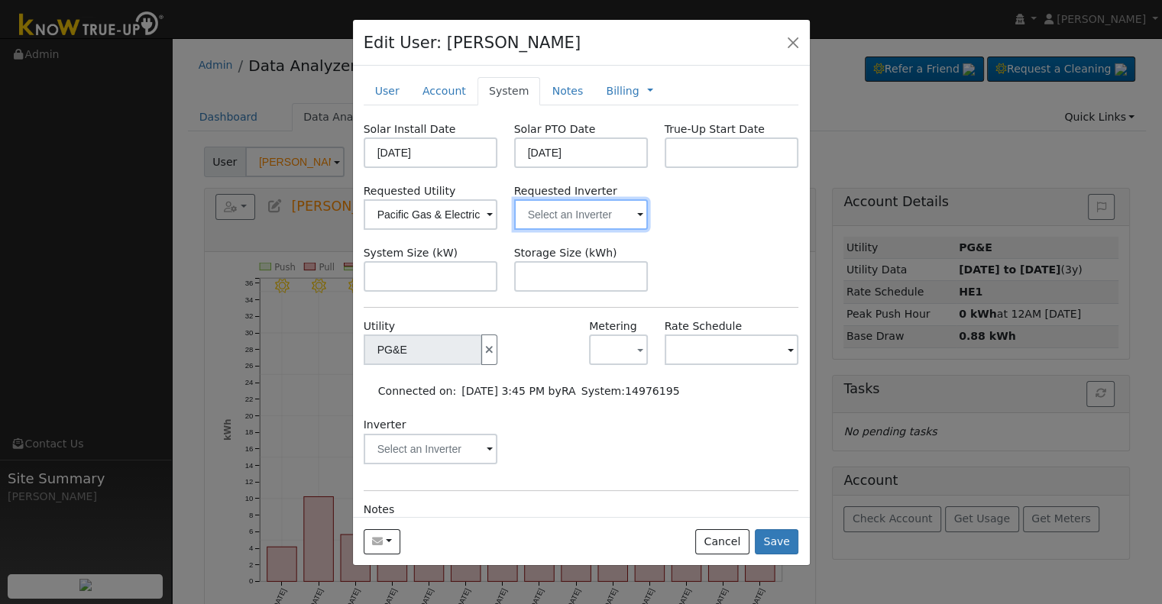
click at [498, 211] on input "text" at bounding box center [431, 214] width 134 height 31
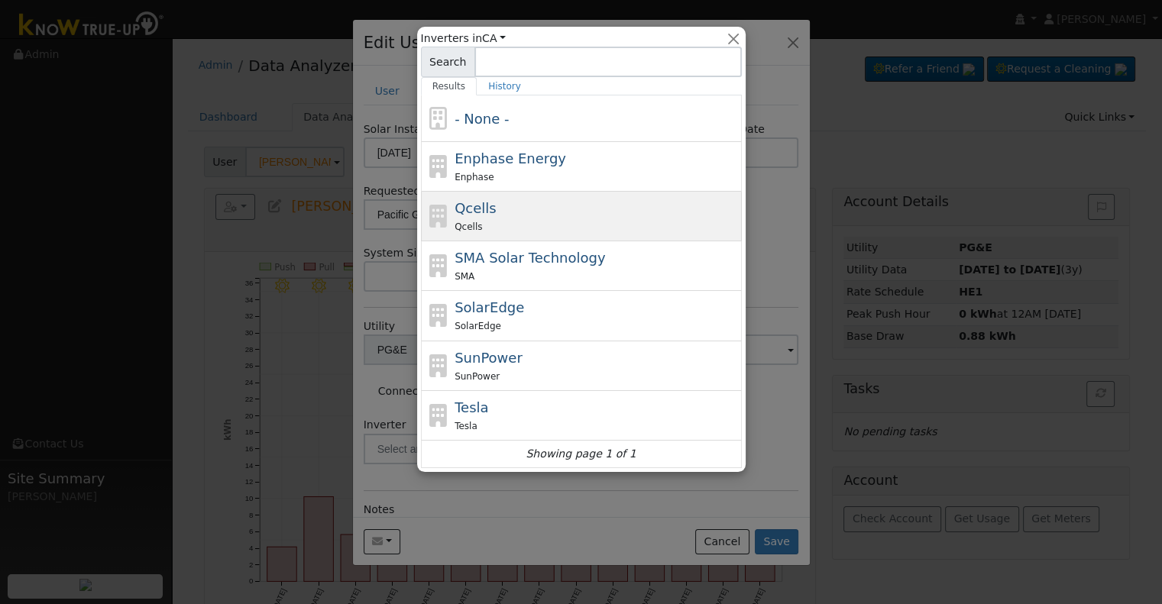
click at [564, 201] on div "Qcells Qcells" at bounding box center [595, 216] width 283 height 37
type input "Qcells"
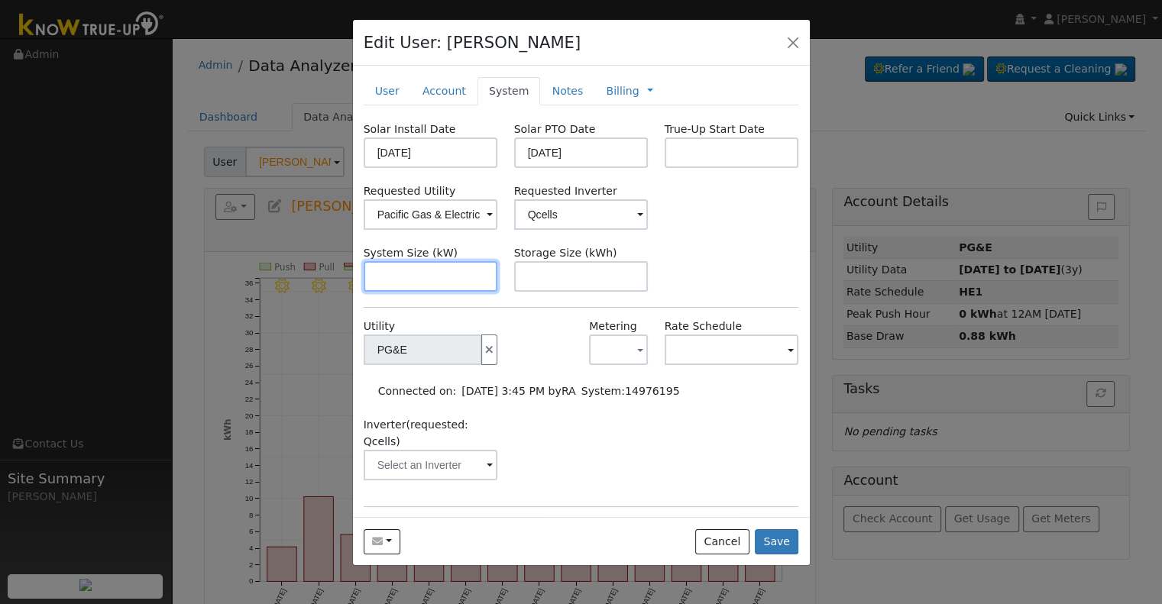
click at [430, 279] on input "text" at bounding box center [431, 276] width 134 height 31
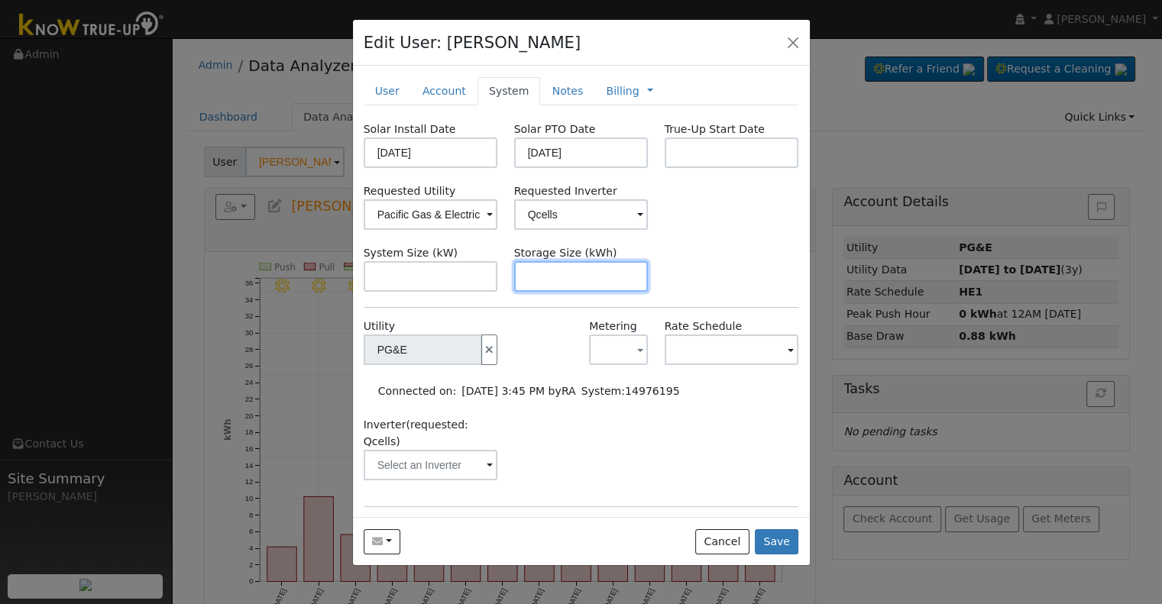
click at [578, 282] on input "text" at bounding box center [581, 276] width 134 height 31
paste input "27.00"
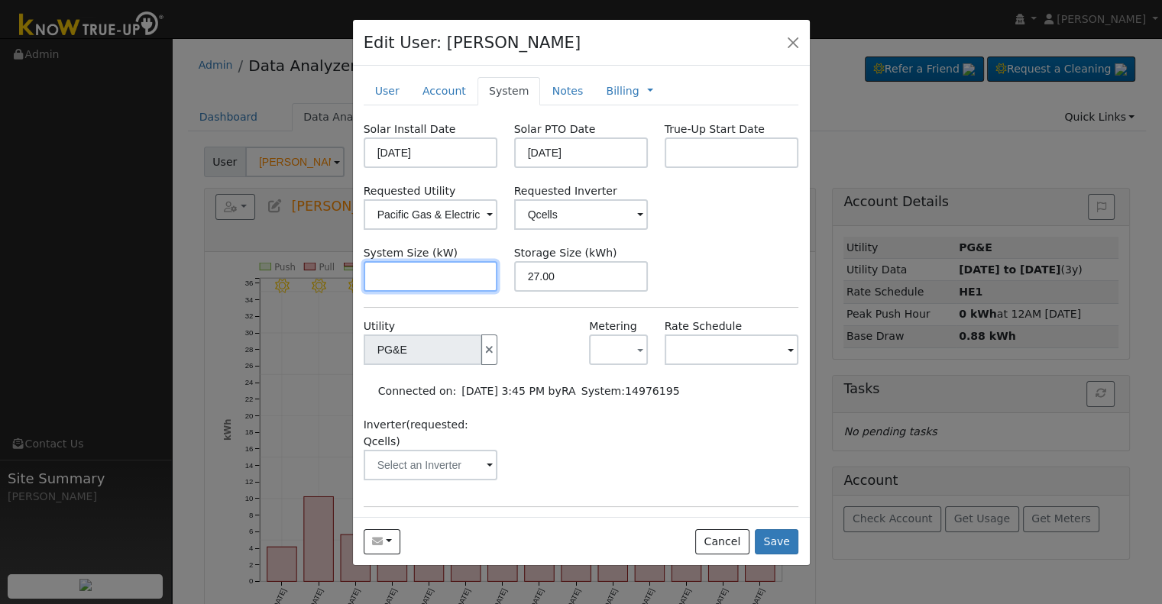
type input "27"
click at [385, 273] on input "text" at bounding box center [431, 276] width 134 height 31
click at [426, 277] on input "text" at bounding box center [431, 276] width 134 height 31
paste input "9.430"
type input "9.4"
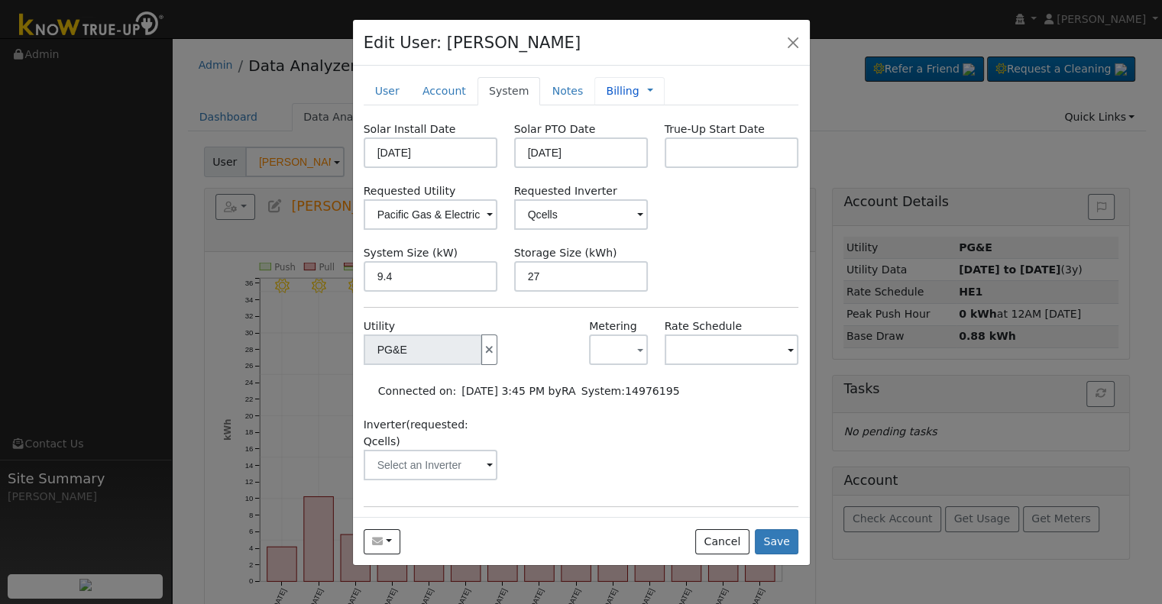
click at [606, 89] on link "Billing" at bounding box center [622, 91] width 33 height 16
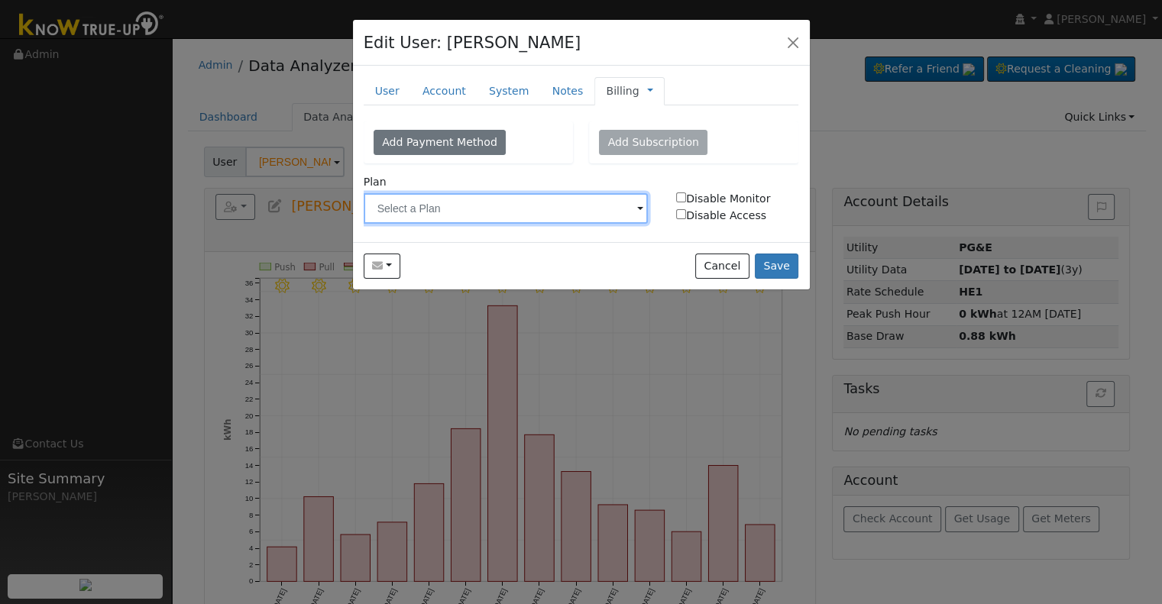
click at [494, 199] on input "text" at bounding box center [506, 208] width 285 height 31
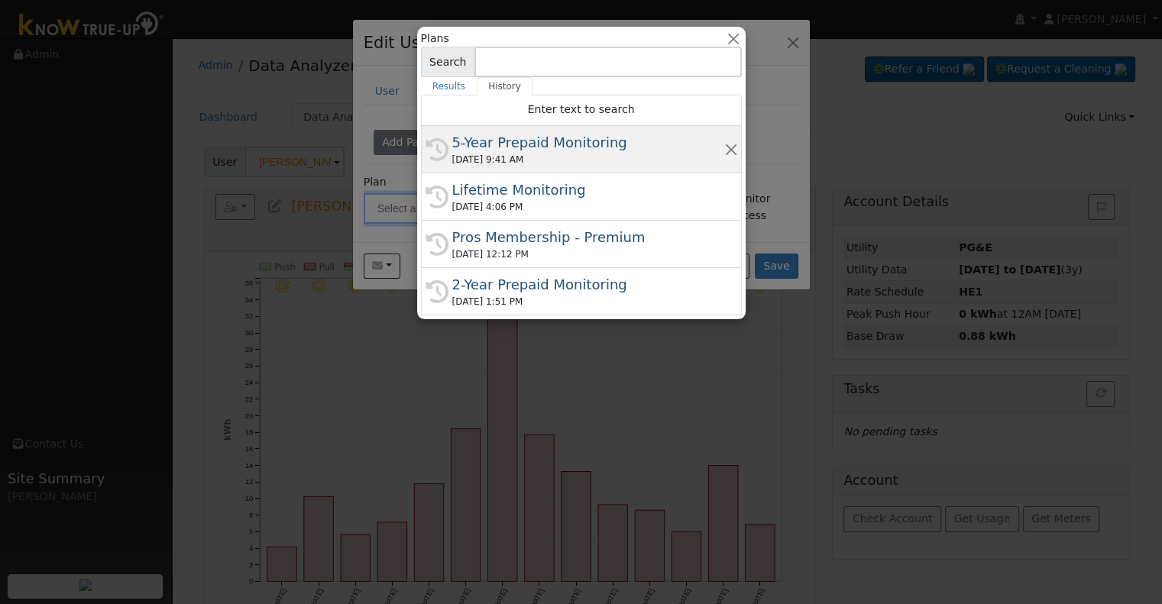
click at [503, 157] on div "08/15/2025 9:41 AM" at bounding box center [588, 160] width 272 height 14
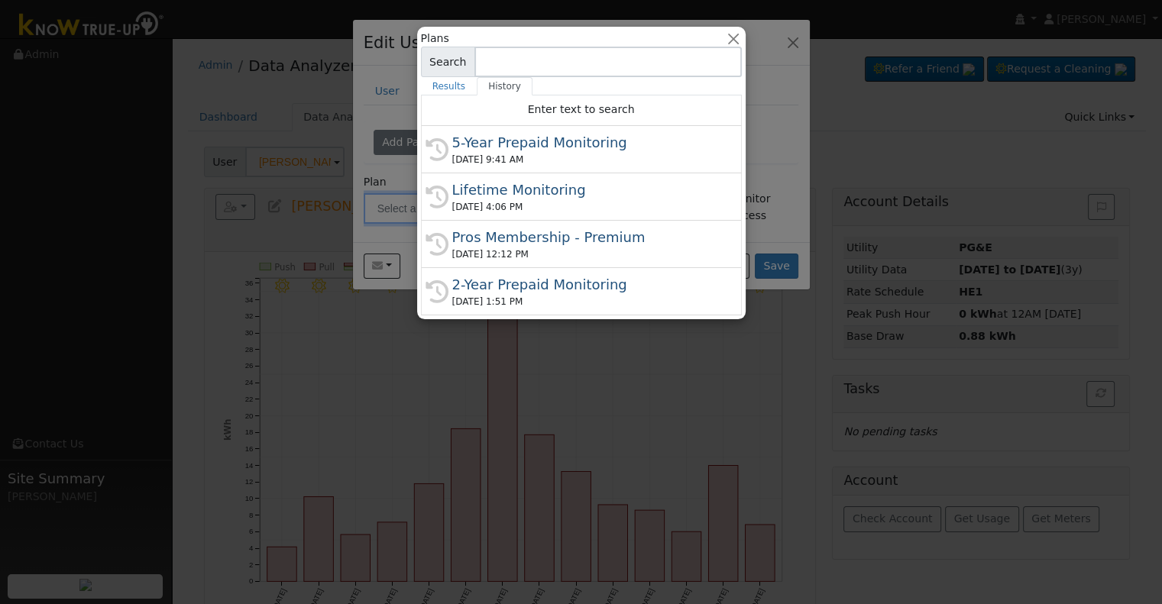
type input "5-Year Prepaid Monitoring"
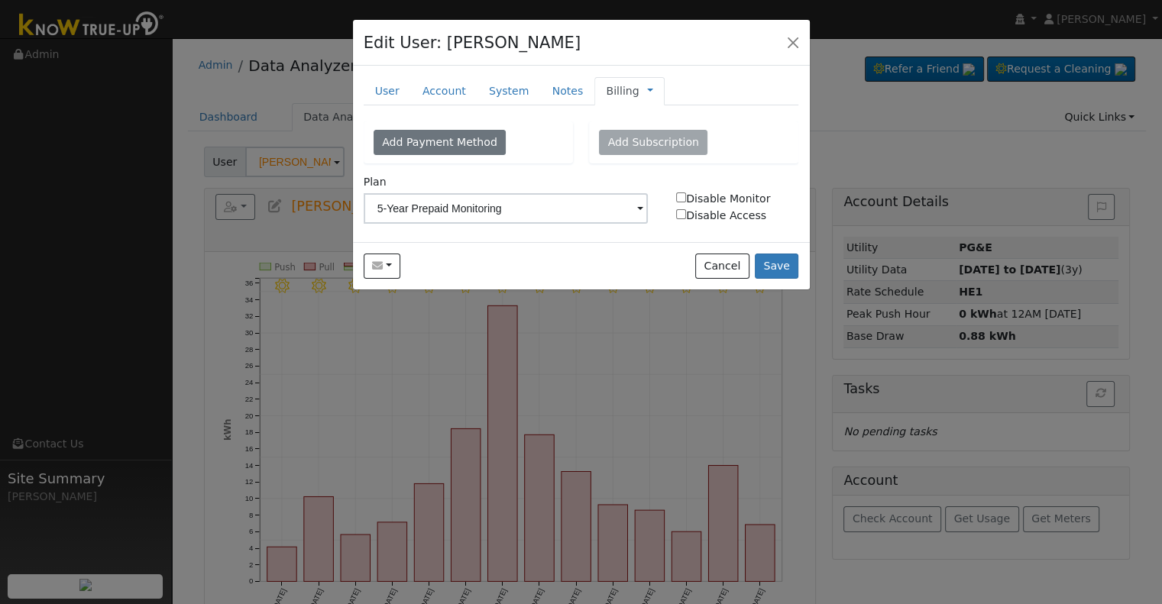
click at [608, 91] on link "Billing" at bounding box center [622, 91] width 33 height 16
click at [656, 115] on link "Management" at bounding box center [701, 118] width 106 height 21
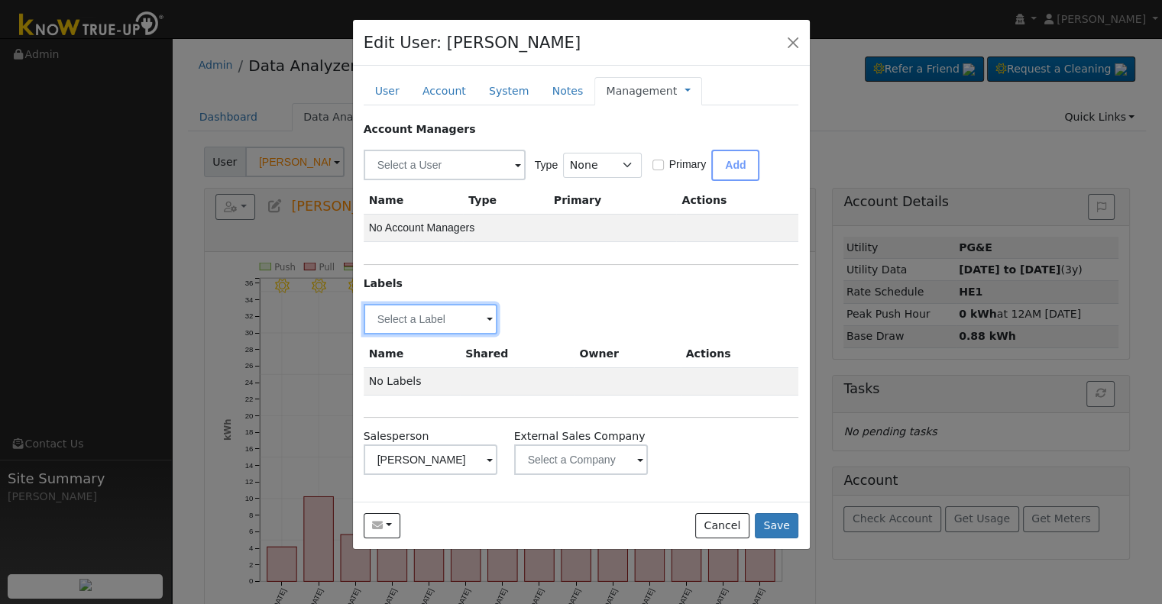
click at [459, 313] on input "text" at bounding box center [431, 319] width 134 height 31
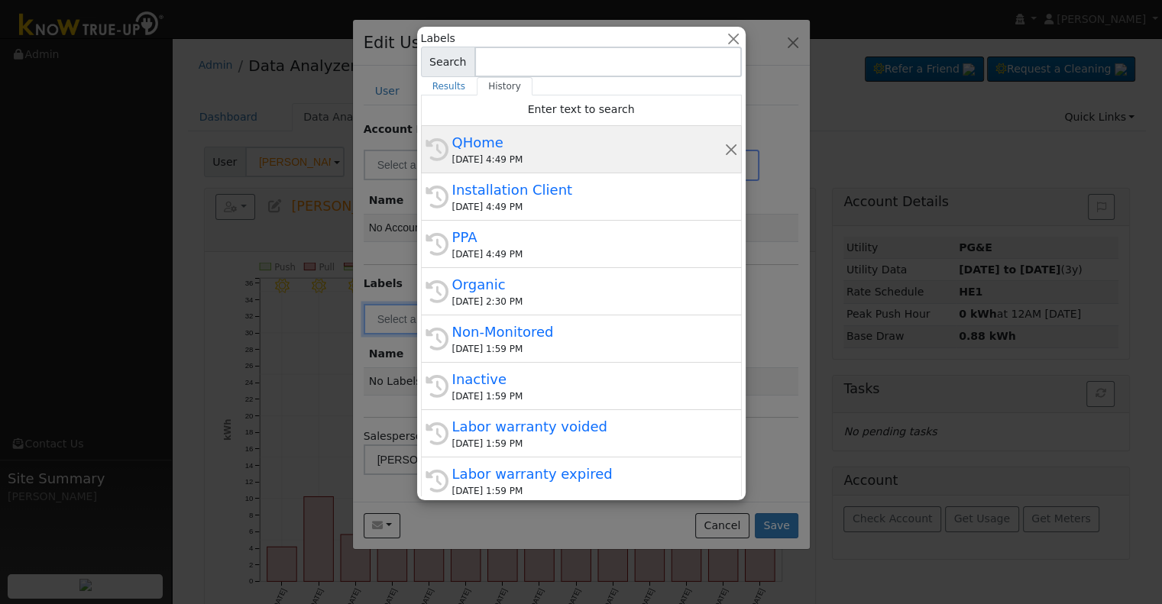
click at [492, 154] on div "[DATE] 4:49 PM" at bounding box center [588, 160] width 272 height 14
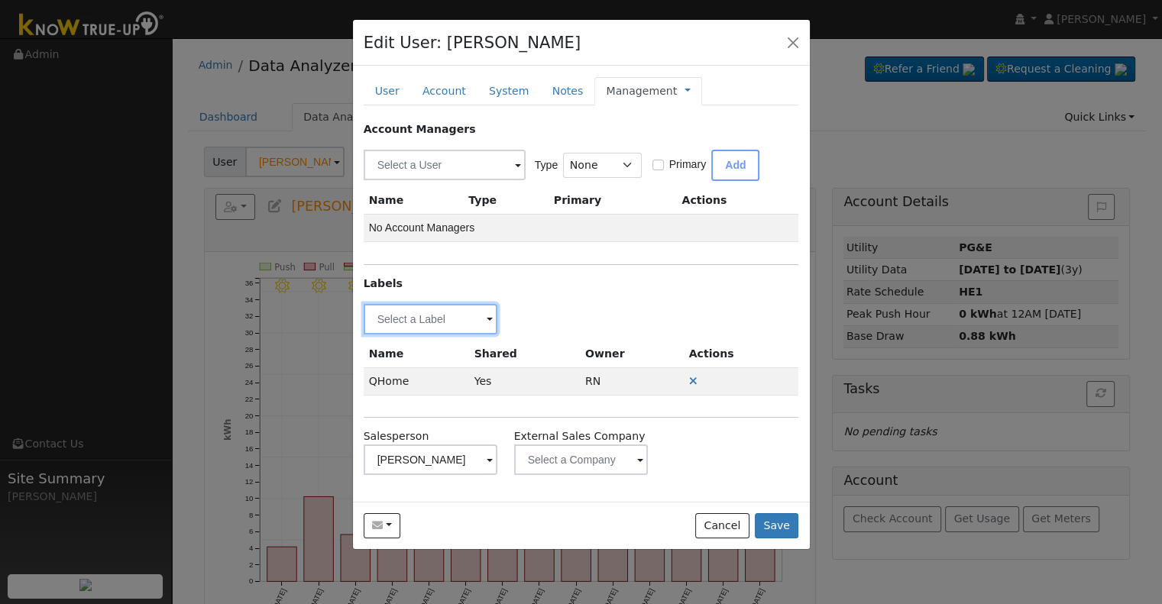
click at [422, 316] on input "text" at bounding box center [431, 319] width 134 height 31
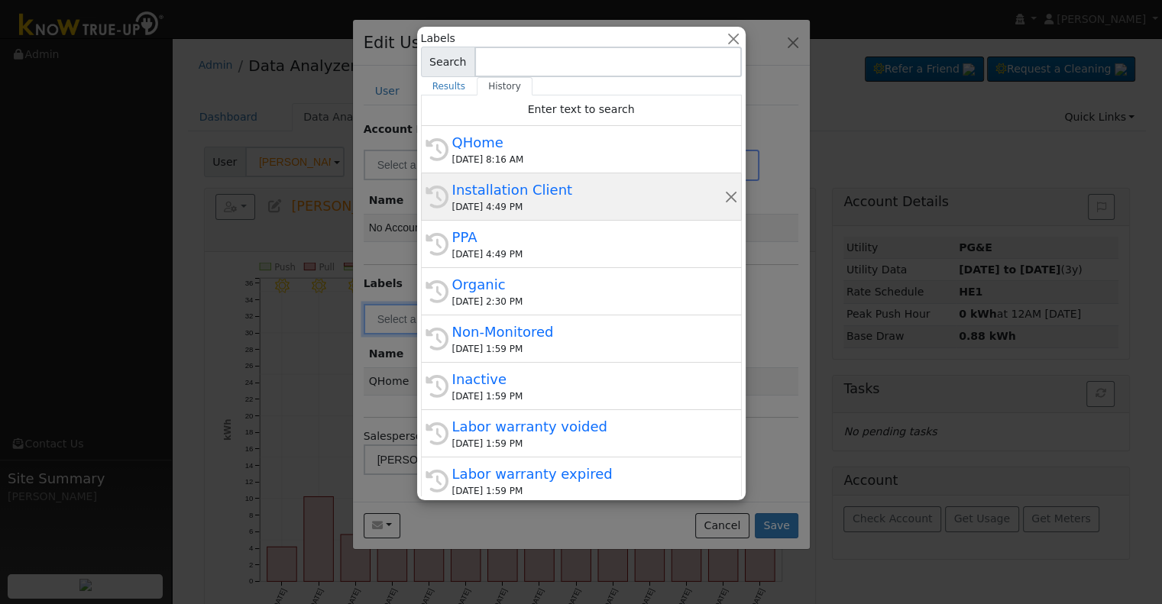
click at [539, 199] on div "Installation Client" at bounding box center [588, 189] width 272 height 21
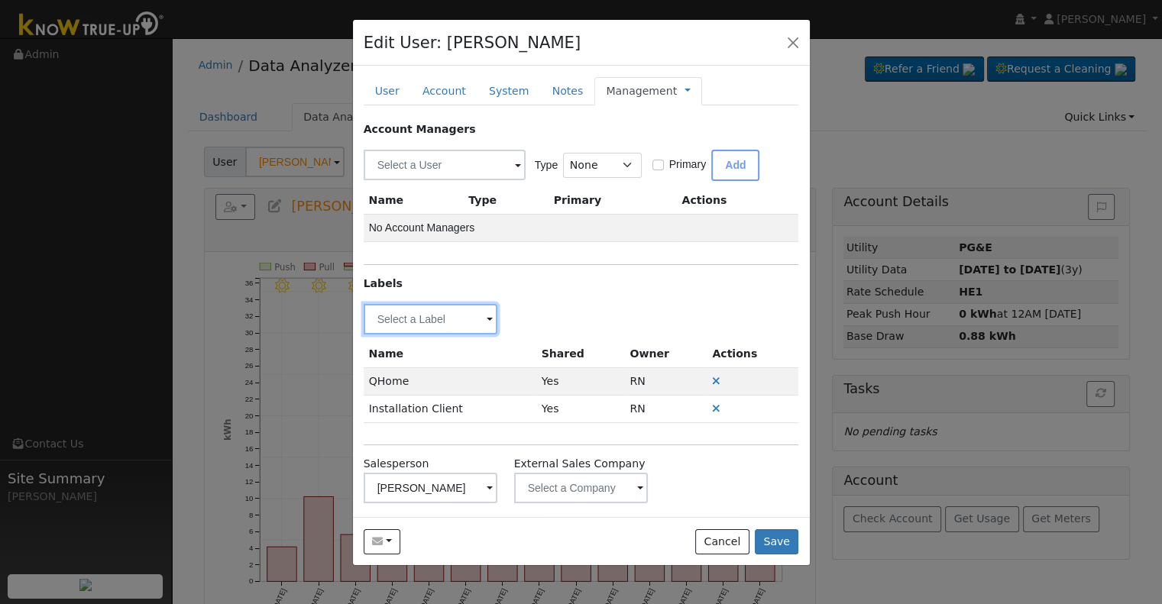
click at [455, 314] on input "text" at bounding box center [431, 319] width 134 height 31
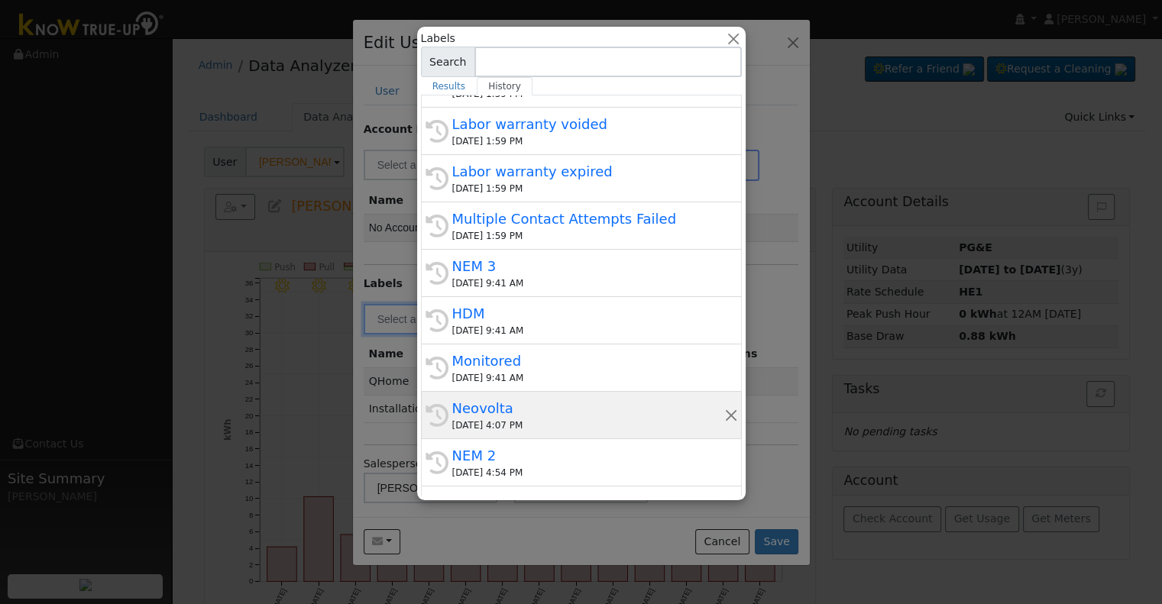
scroll to position [337, 0]
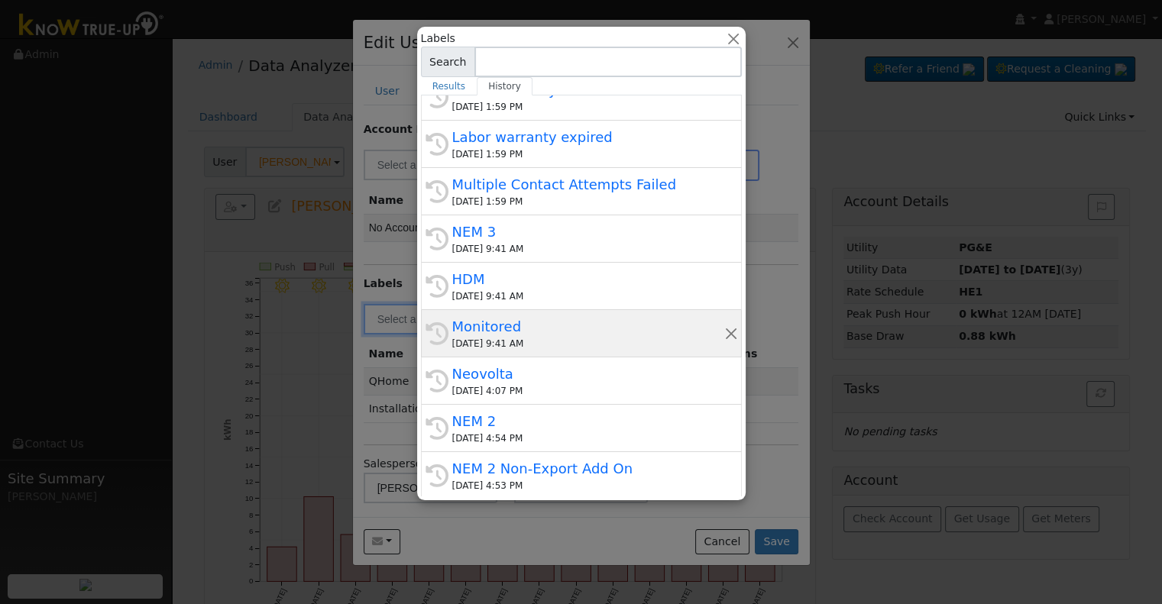
click at [512, 338] on div "08/15/2025 9:41 AM" at bounding box center [588, 344] width 272 height 14
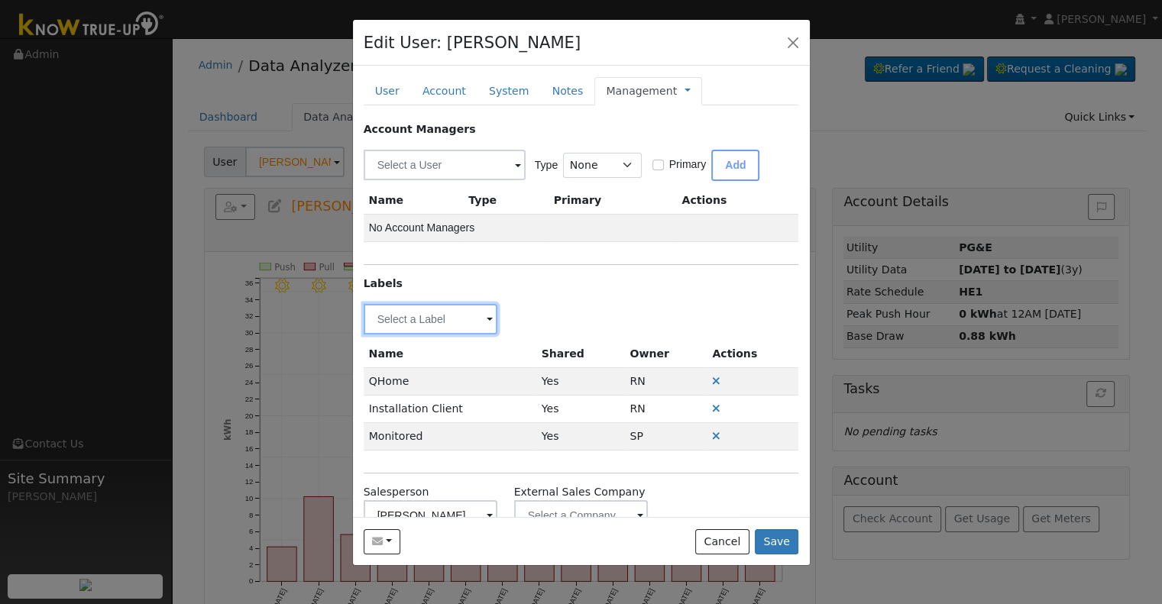
click at [470, 318] on input "text" at bounding box center [431, 319] width 134 height 31
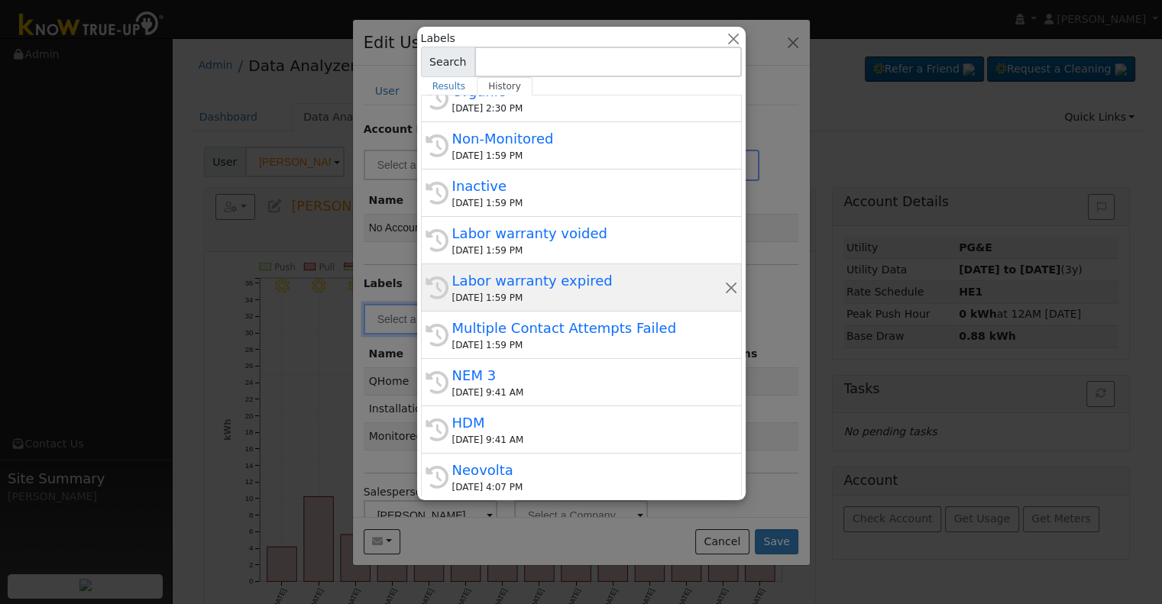
scroll to position [306, 0]
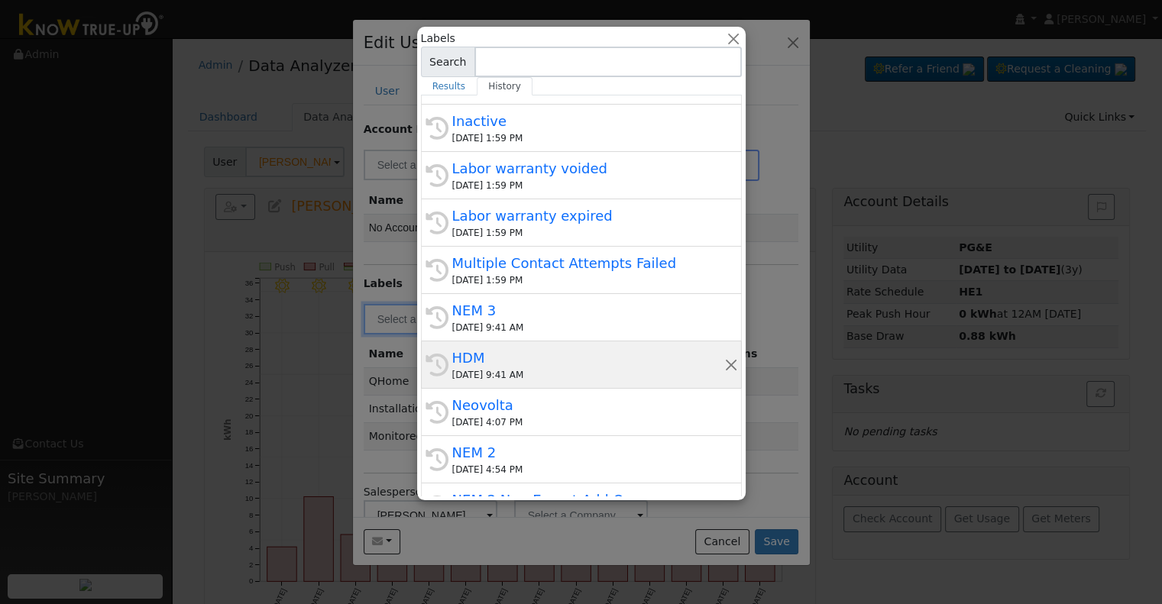
click at [516, 351] on div "HDM" at bounding box center [588, 358] width 272 height 21
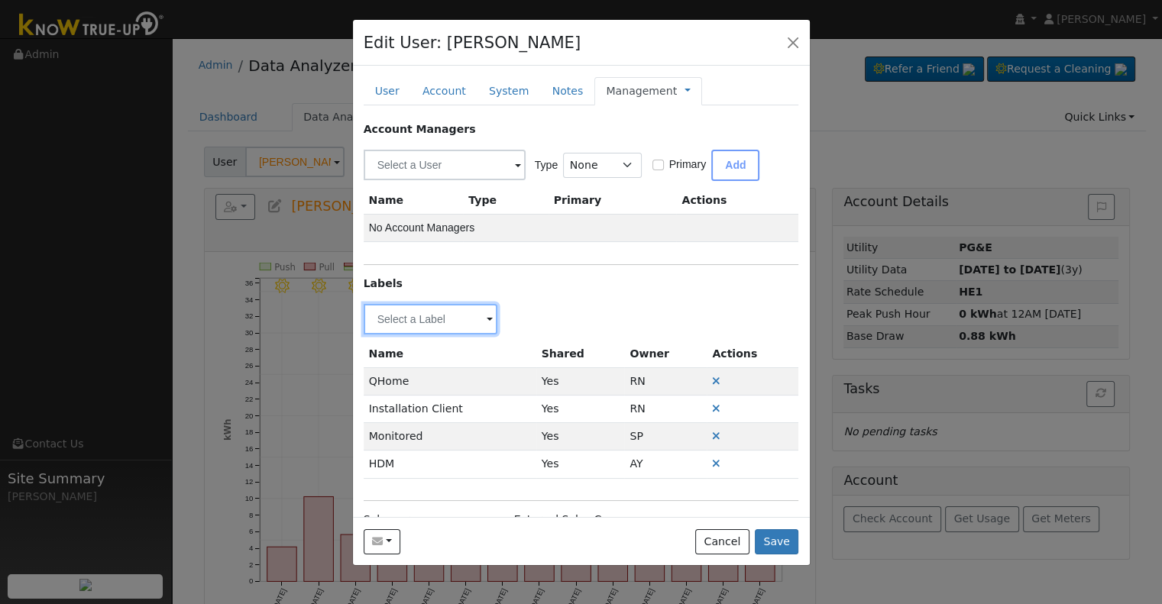
click at [461, 315] on input "text" at bounding box center [431, 319] width 134 height 31
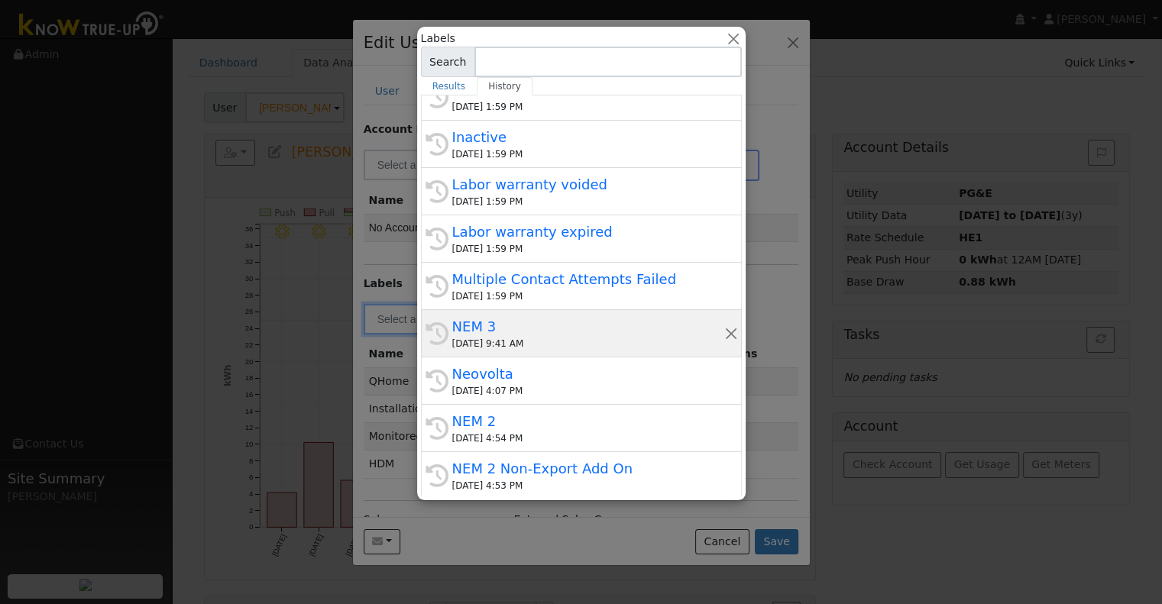
scroll to position [177, 0]
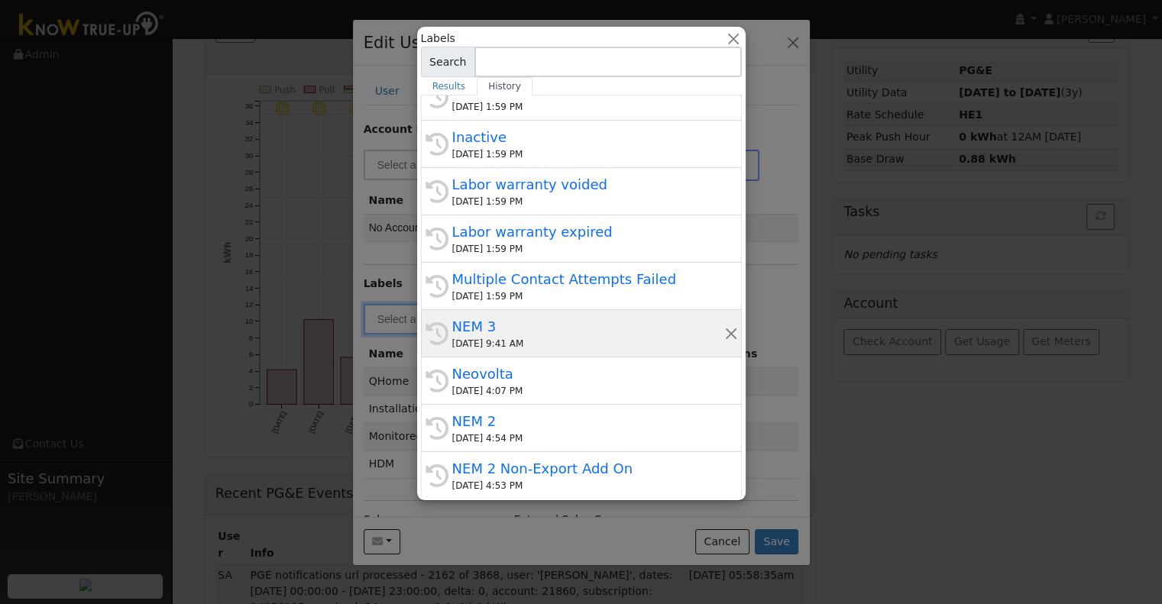
click at [516, 337] on div "08/15/2025 9:41 AM" at bounding box center [588, 344] width 272 height 14
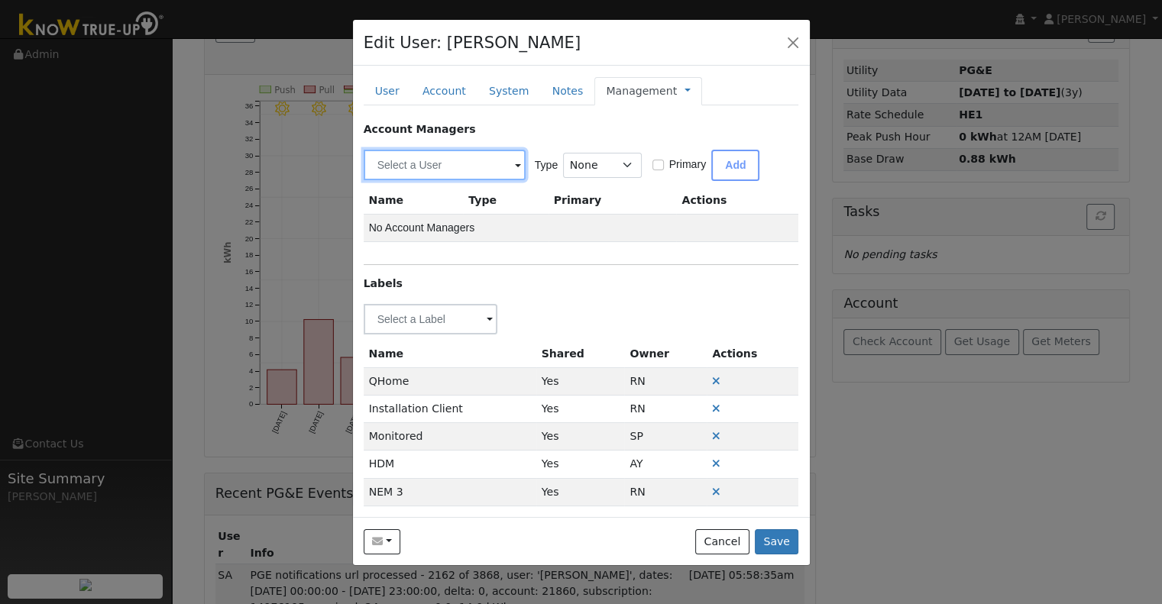
click at [483, 155] on input "text" at bounding box center [445, 165] width 162 height 31
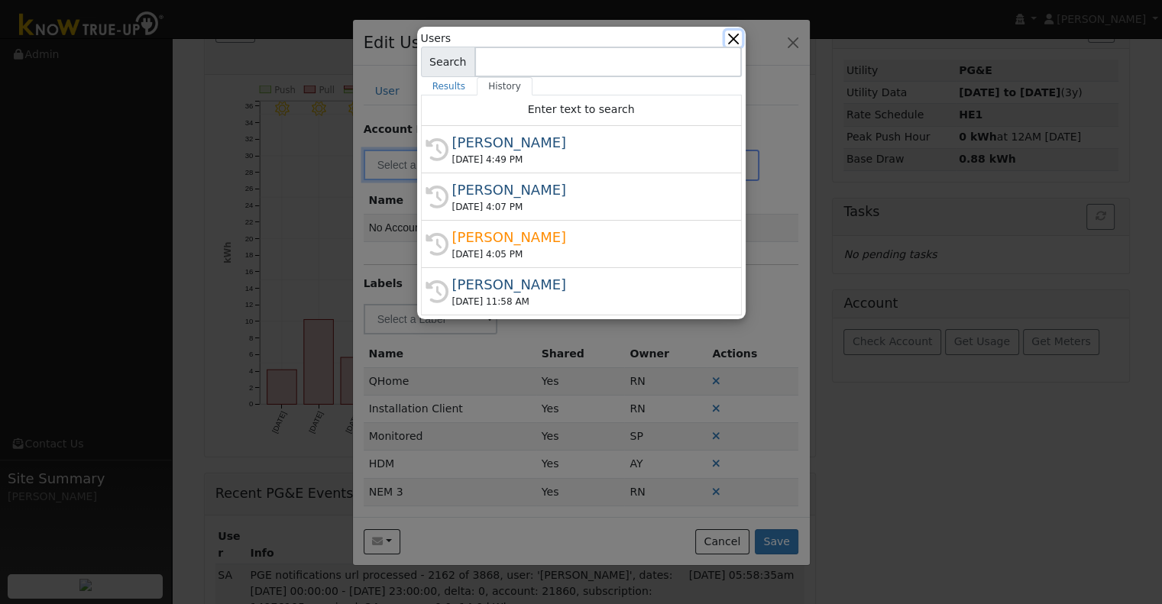
click at [729, 37] on button "button" at bounding box center [733, 39] width 16 height 16
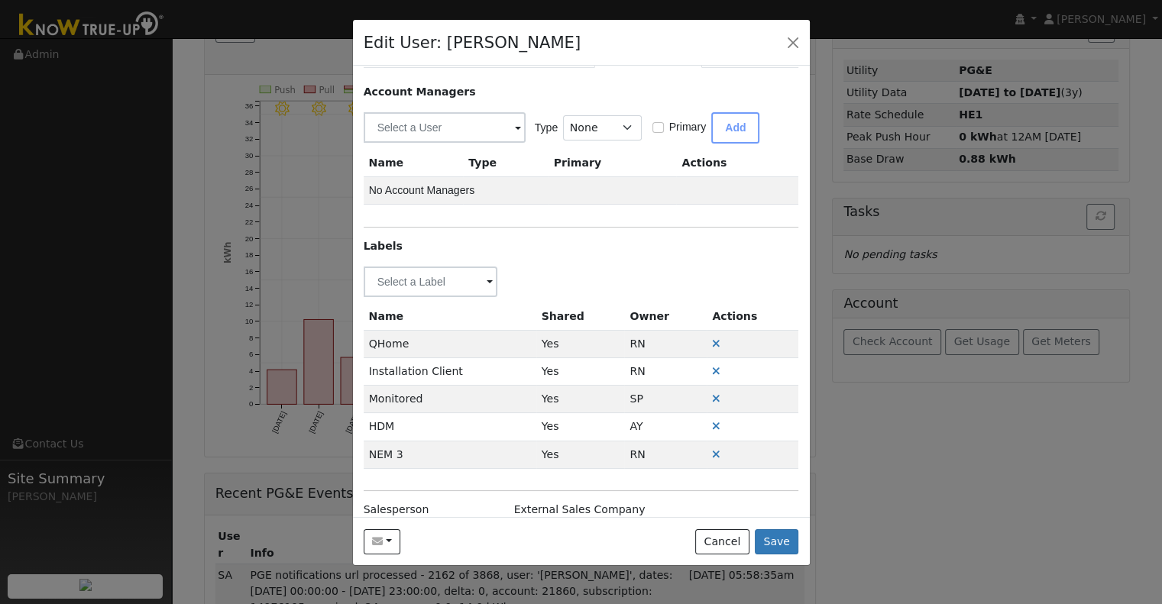
scroll to position [0, 0]
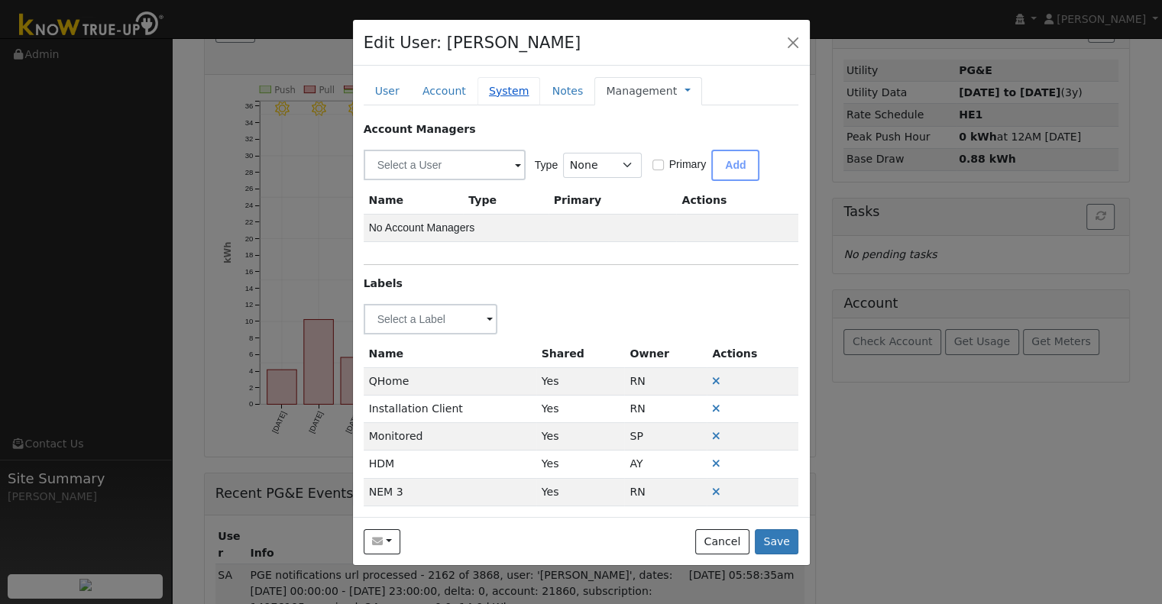
click at [524, 85] on link "System" at bounding box center [508, 91] width 63 height 28
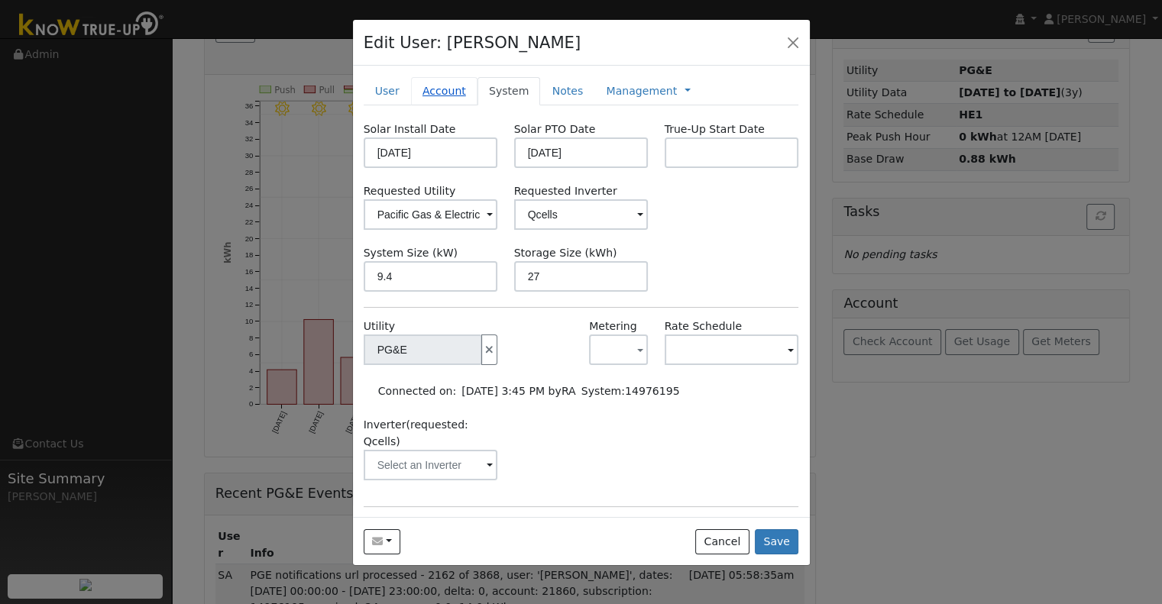
click at [441, 86] on link "Account" at bounding box center [444, 91] width 66 height 28
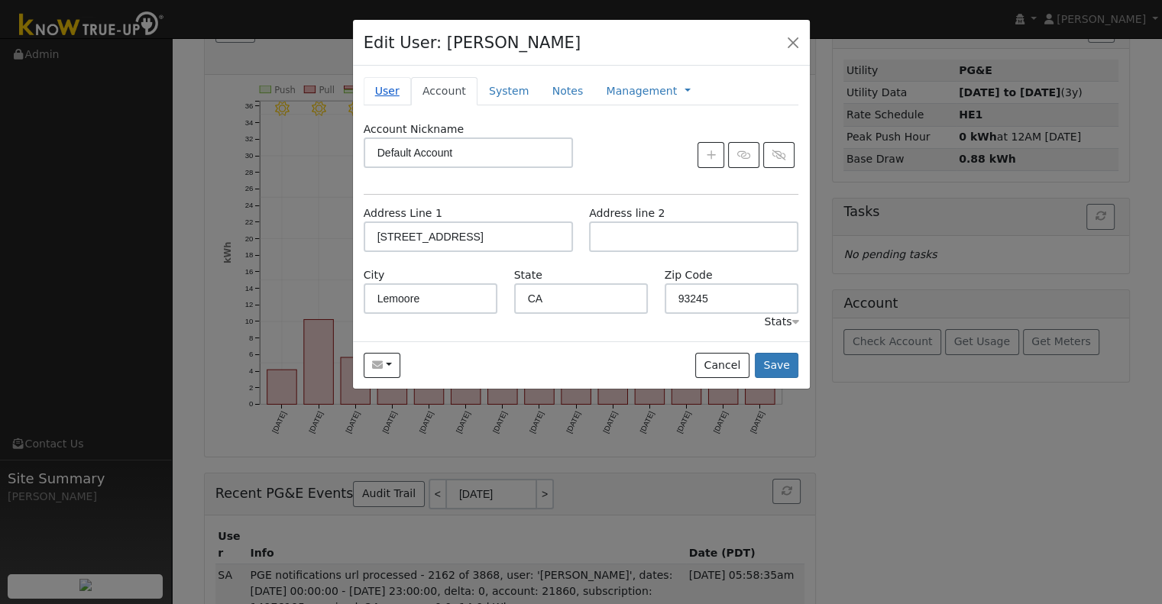
click at [383, 97] on link "User" at bounding box center [387, 91] width 47 height 28
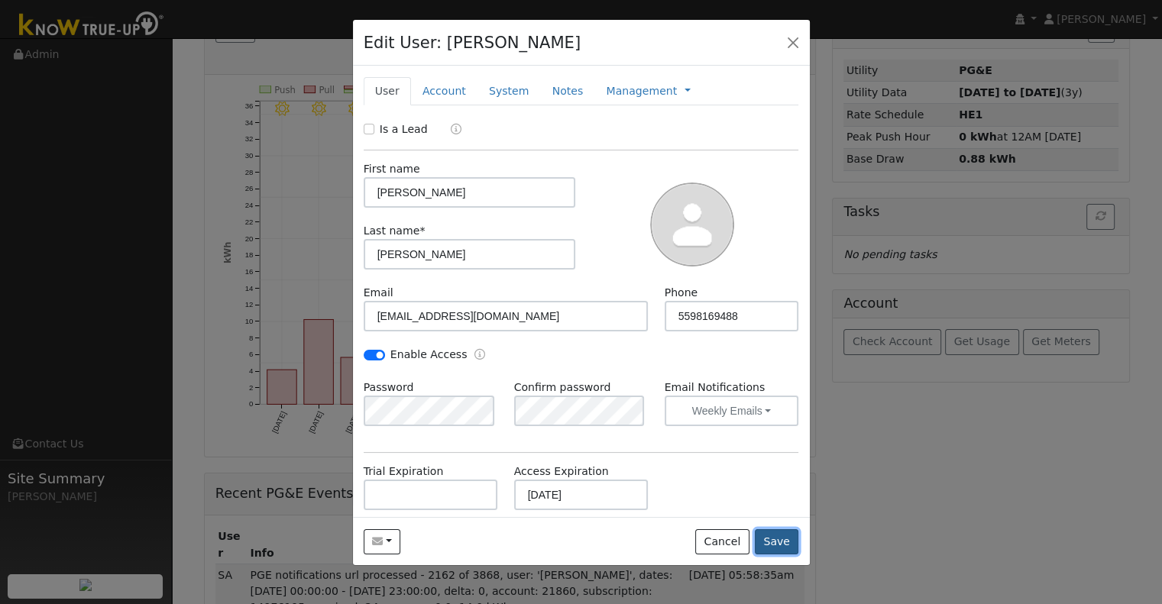
click at [773, 542] on button "Save" at bounding box center [777, 542] width 44 height 26
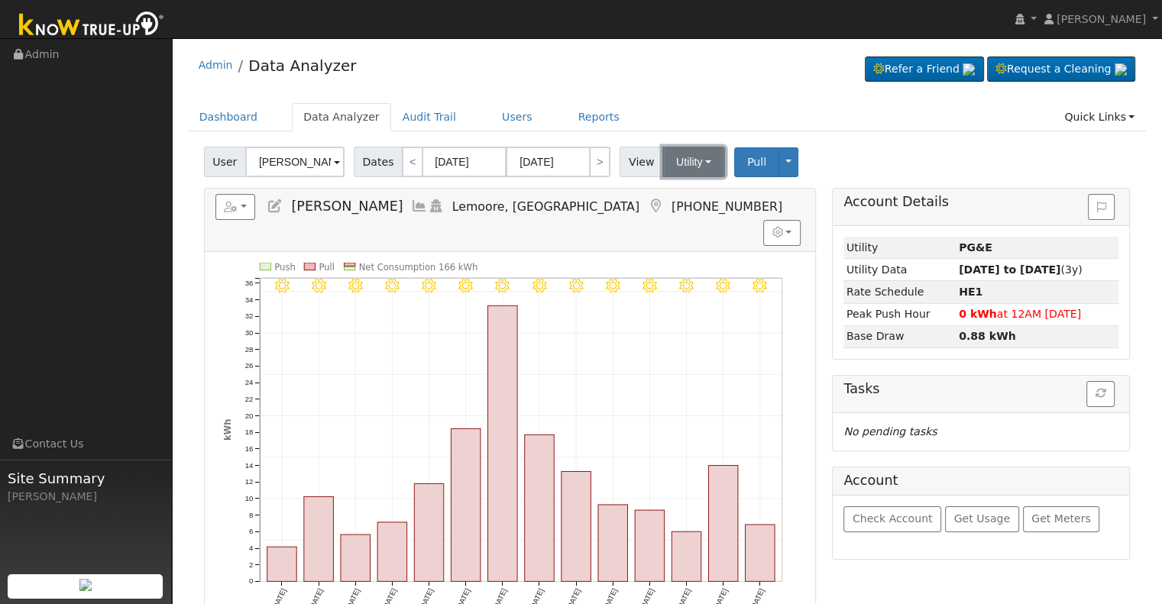
click at [706, 150] on button "Utility" at bounding box center [693, 162] width 63 height 31
click at [701, 213] on link "Solar" at bounding box center [712, 217] width 106 height 21
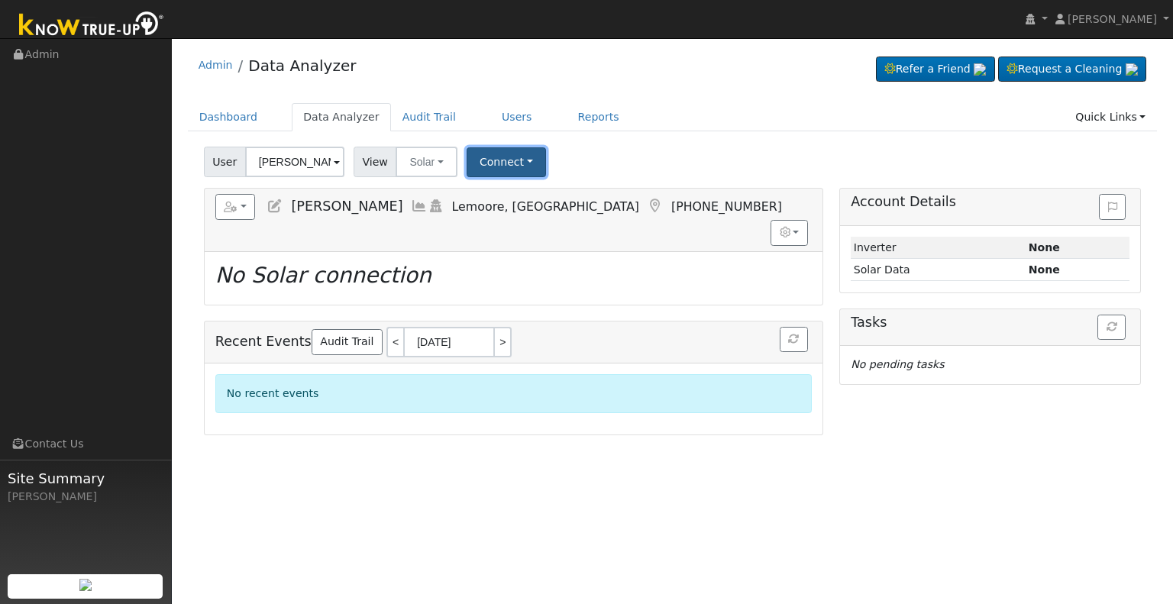
click at [520, 161] on button "Connect" at bounding box center [506, 162] width 79 height 30
click at [532, 199] on link "Select a Provider" at bounding box center [526, 195] width 119 height 21
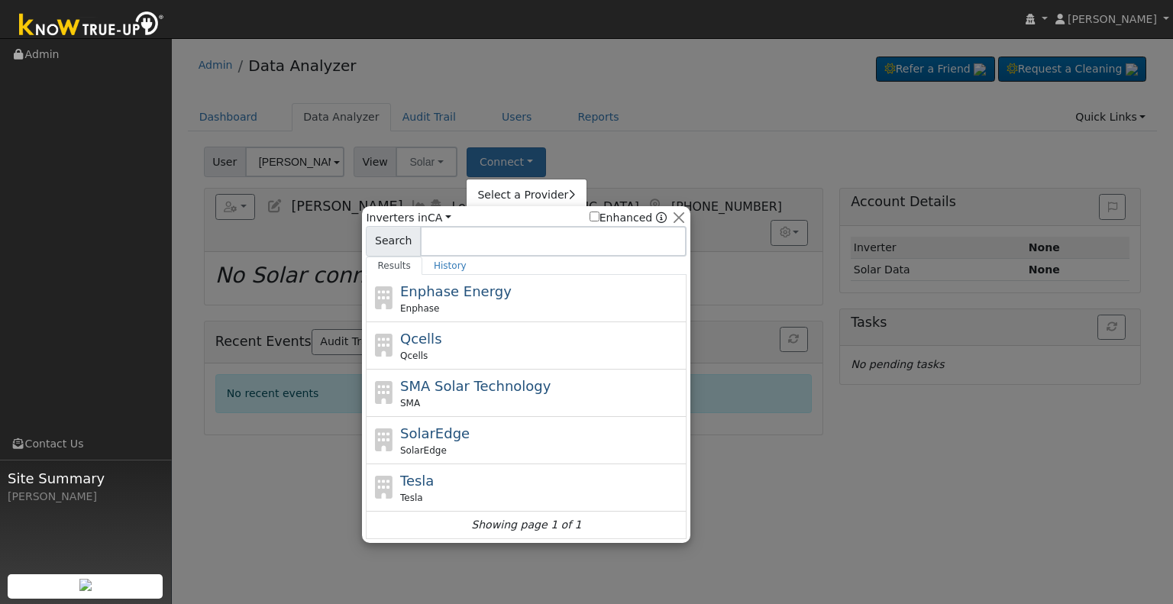
click at [498, 235] on input at bounding box center [553, 241] width 267 height 31
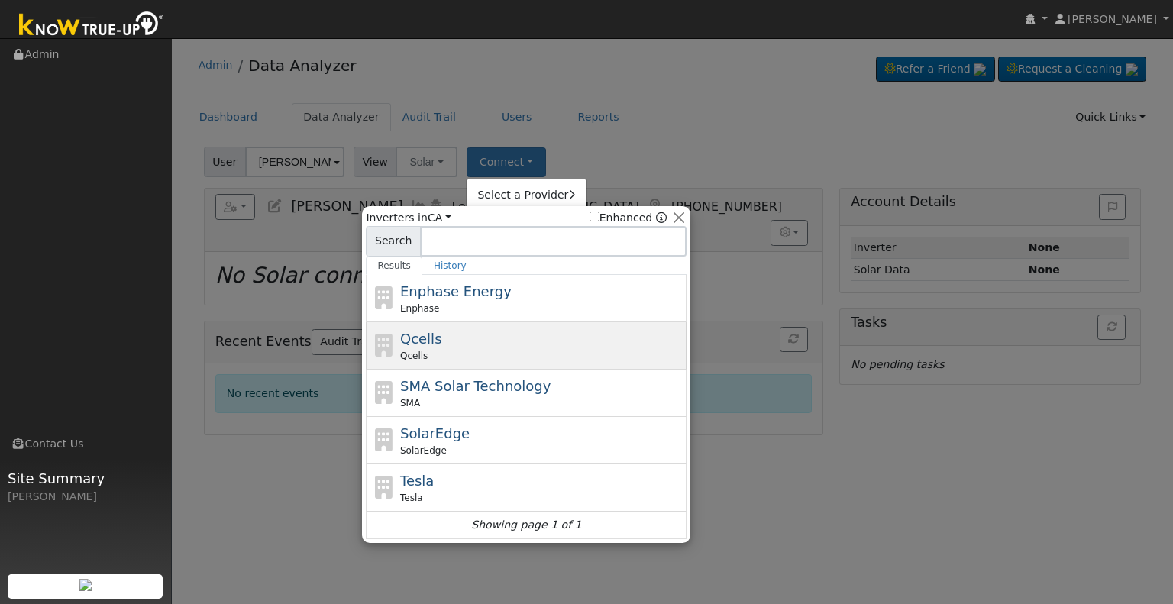
click at [445, 353] on div "Qcells" at bounding box center [541, 356] width 283 height 14
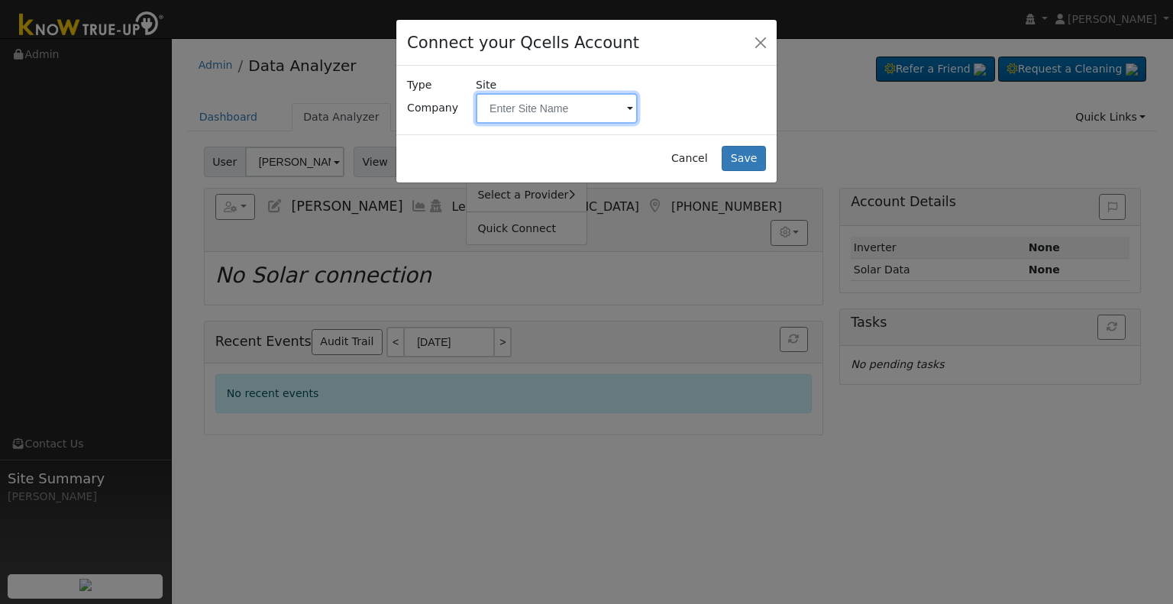
click at [535, 118] on input "text" at bounding box center [557, 108] width 162 height 31
type input "Bullis"
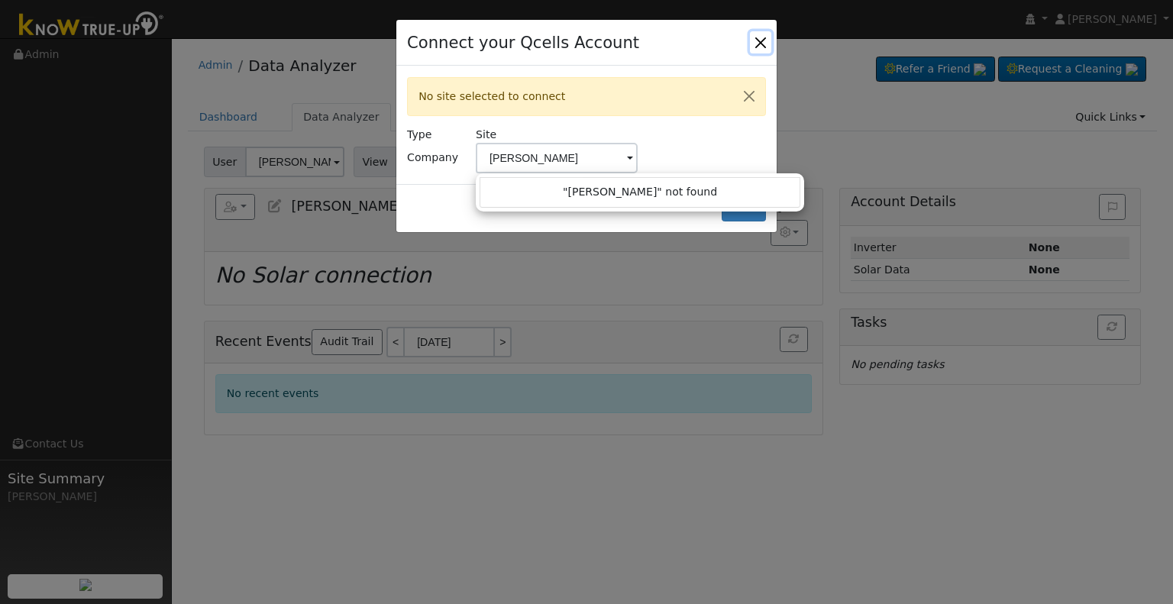
click at [755, 34] on button "Close" at bounding box center [760, 41] width 21 height 21
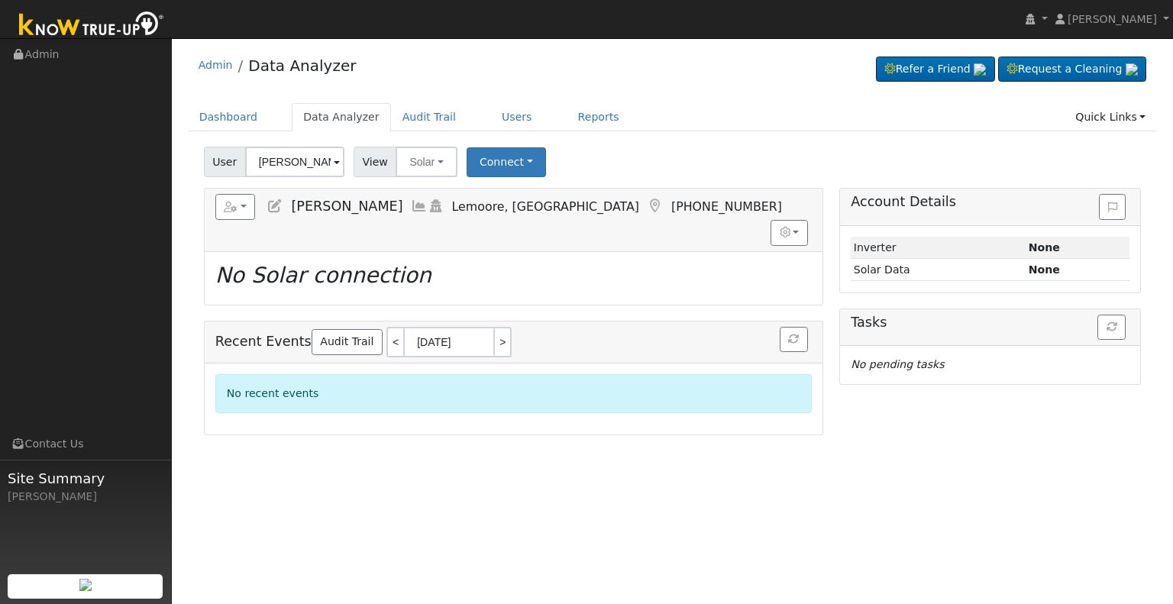
click at [284, 201] on h5 "Reports Scenario Health Check Energy Audit Account Timeline User Audit Trail In…" at bounding box center [513, 207] width 597 height 26
click at [270, 201] on icon at bounding box center [275, 206] width 17 height 14
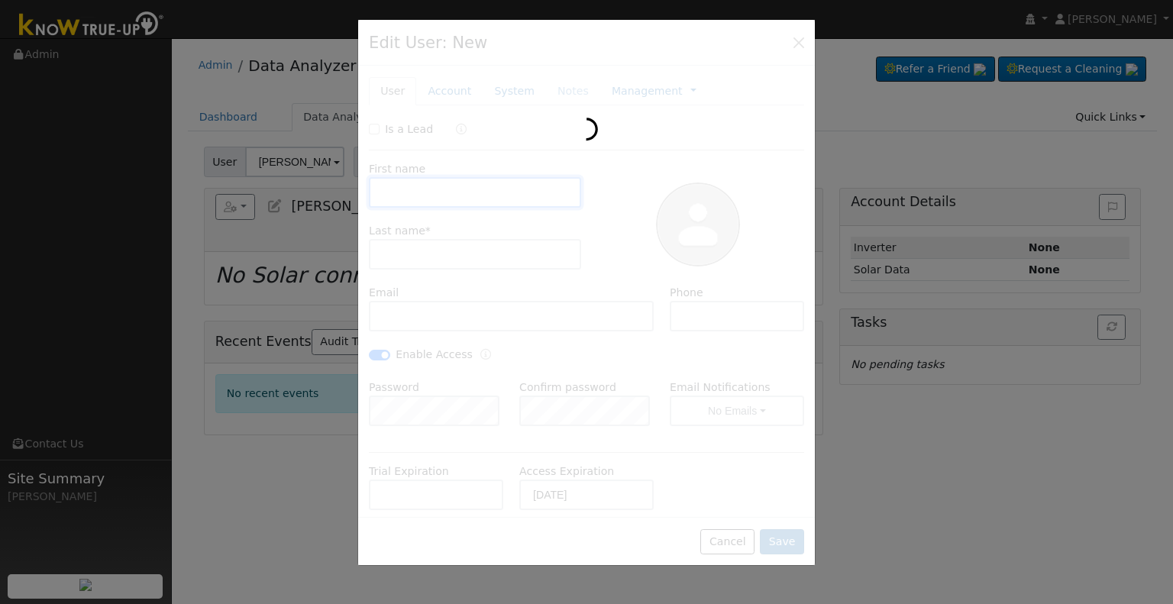
type input "Derek"
type input "Bullis"
type input "bullisashley5@gmail.com"
type input "5598169488"
type input "Default Account"
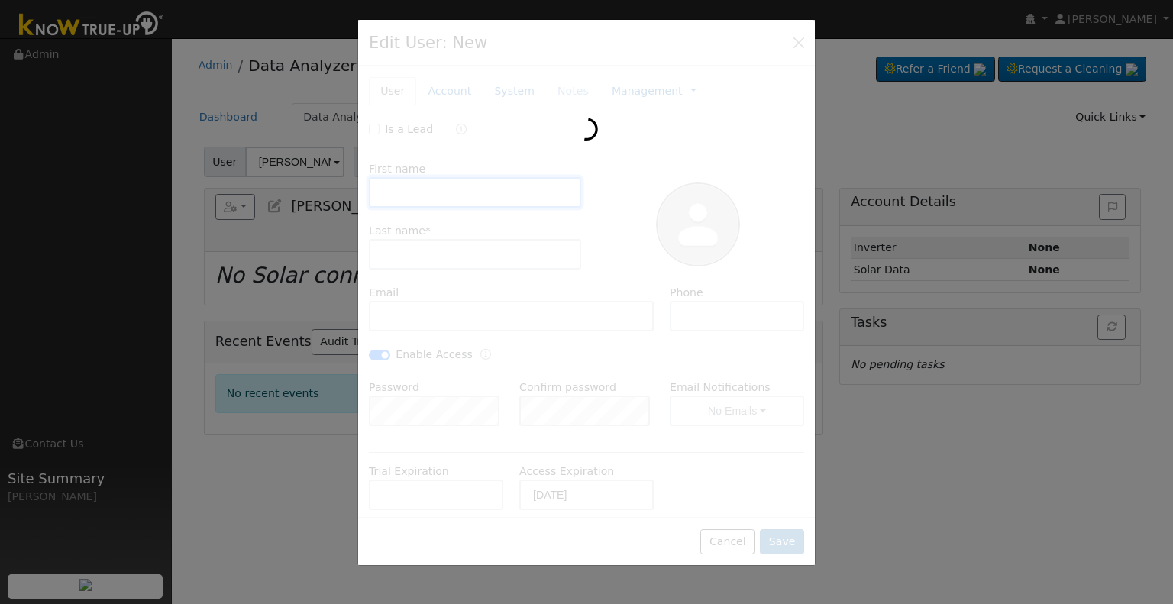
type input "214 Oleander Avenue"
type input "Lemoore"
type input "CA"
type input "93245"
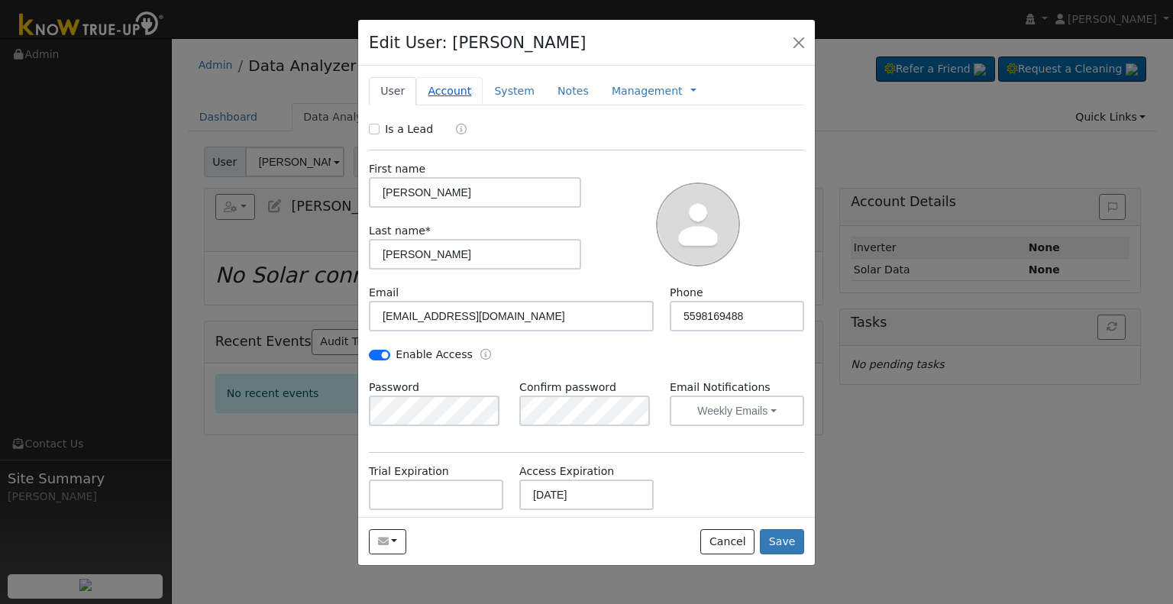
click at [449, 92] on link "Account" at bounding box center [449, 91] width 66 height 28
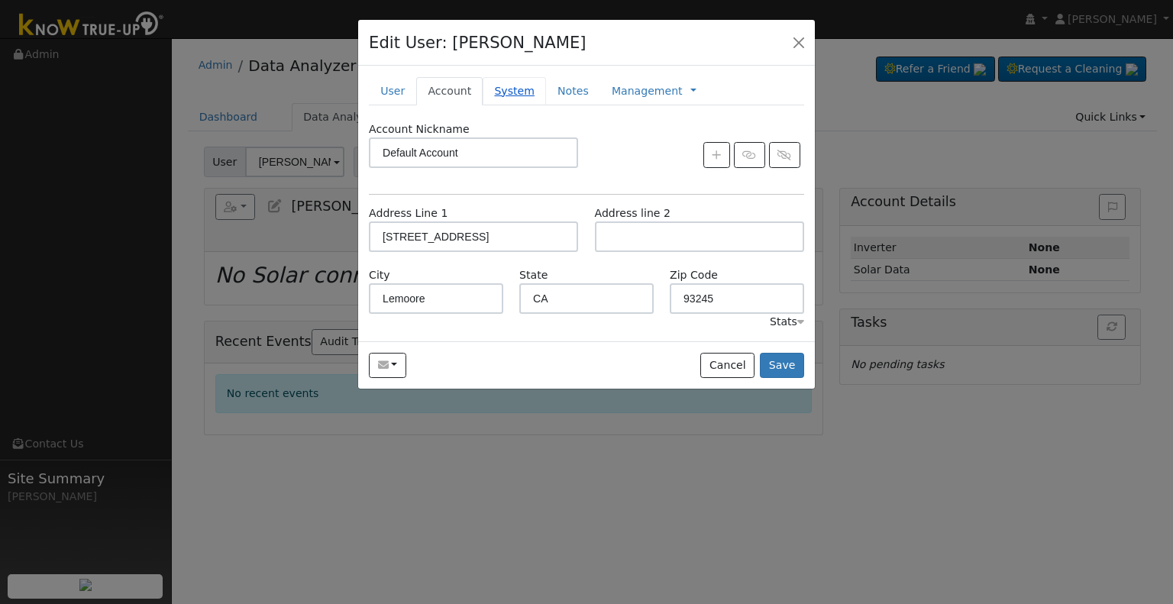
click at [503, 90] on link "System" at bounding box center [514, 91] width 63 height 28
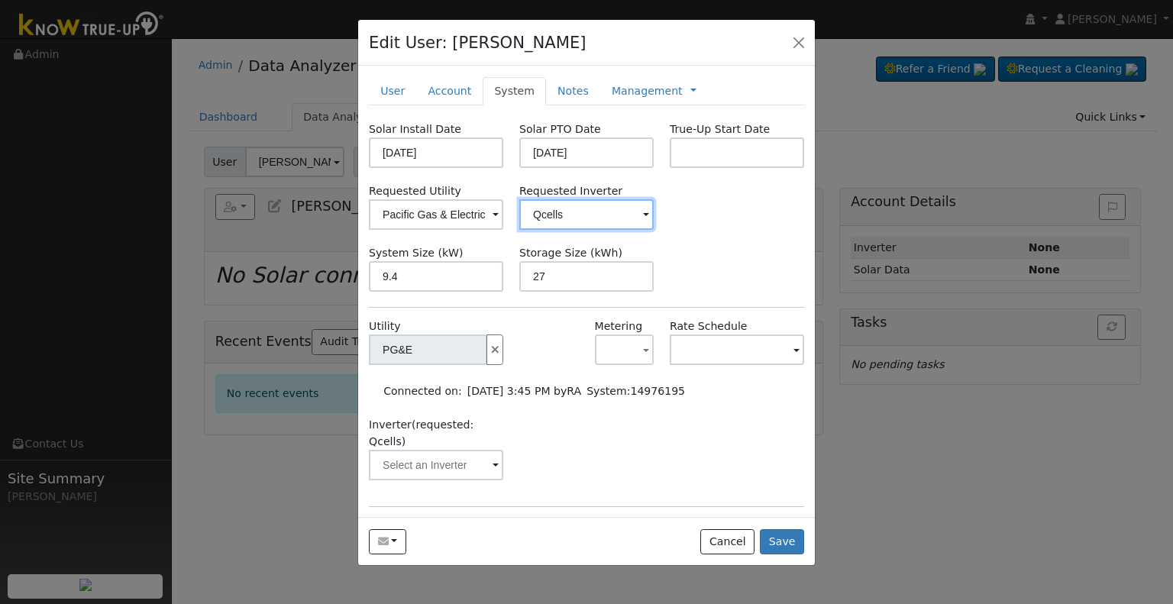
click at [503, 213] on input "Qcells" at bounding box center [436, 214] width 134 height 31
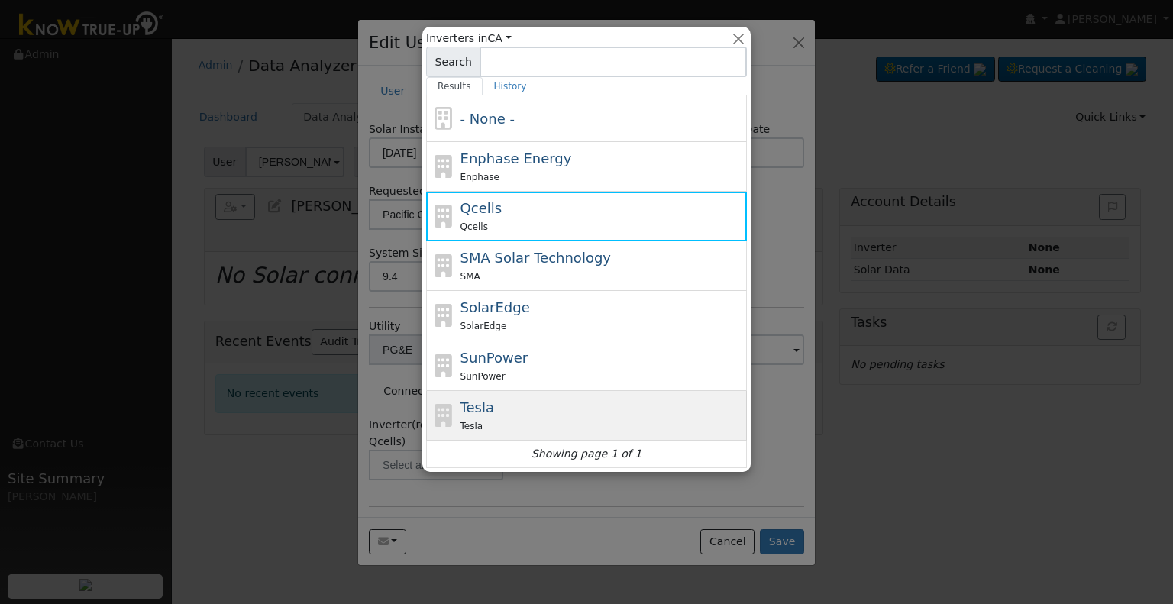
click at [555, 403] on div "Tesla Tesla" at bounding box center [602, 415] width 283 height 37
type input "Tesla"
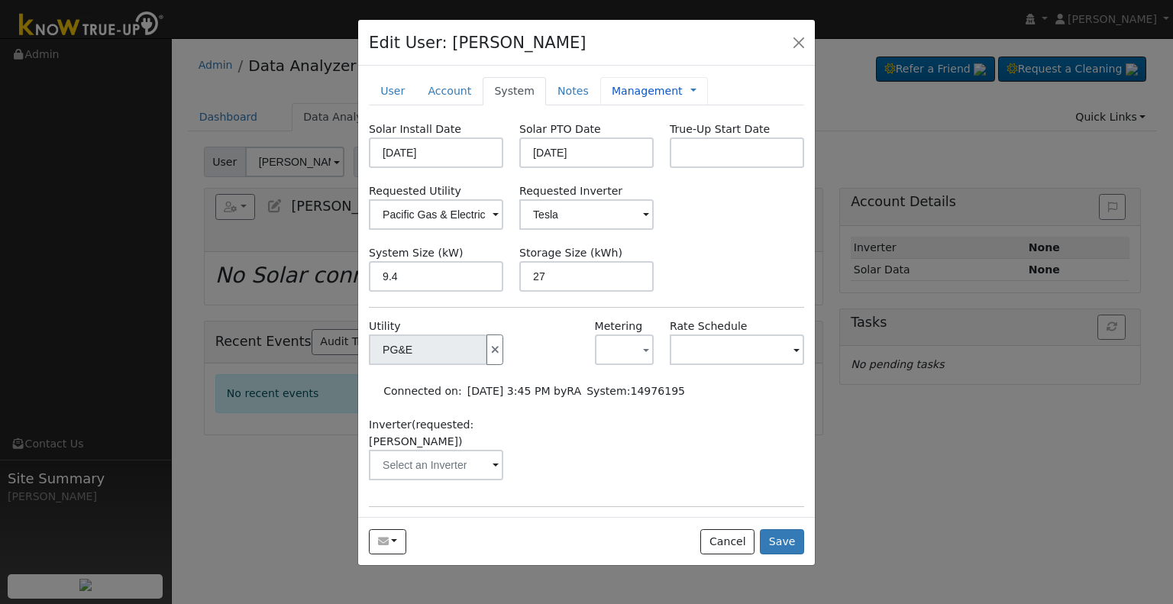
click at [616, 96] on link "Management" at bounding box center [647, 91] width 71 height 16
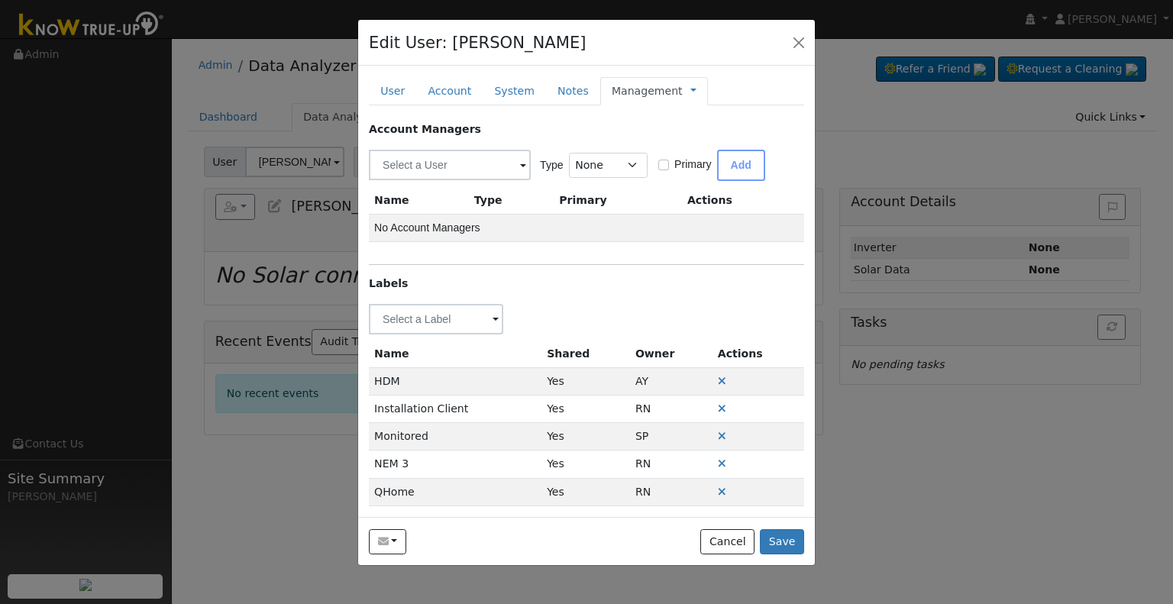
click at [718, 495] on icon at bounding box center [722, 492] width 8 height 11
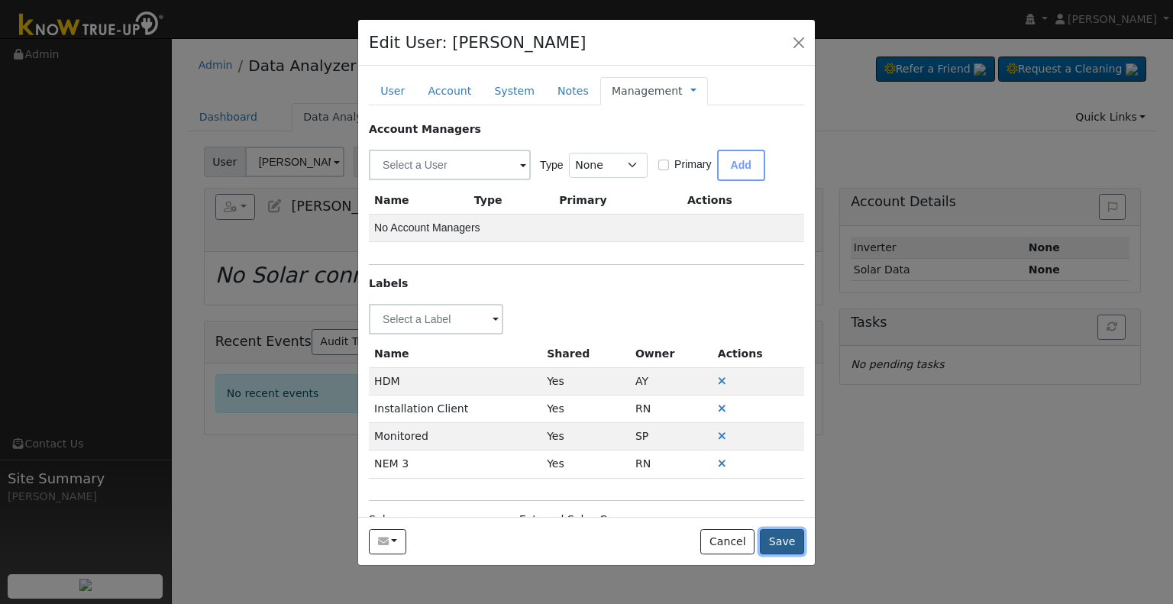
click at [782, 541] on button "Save" at bounding box center [782, 542] width 44 height 26
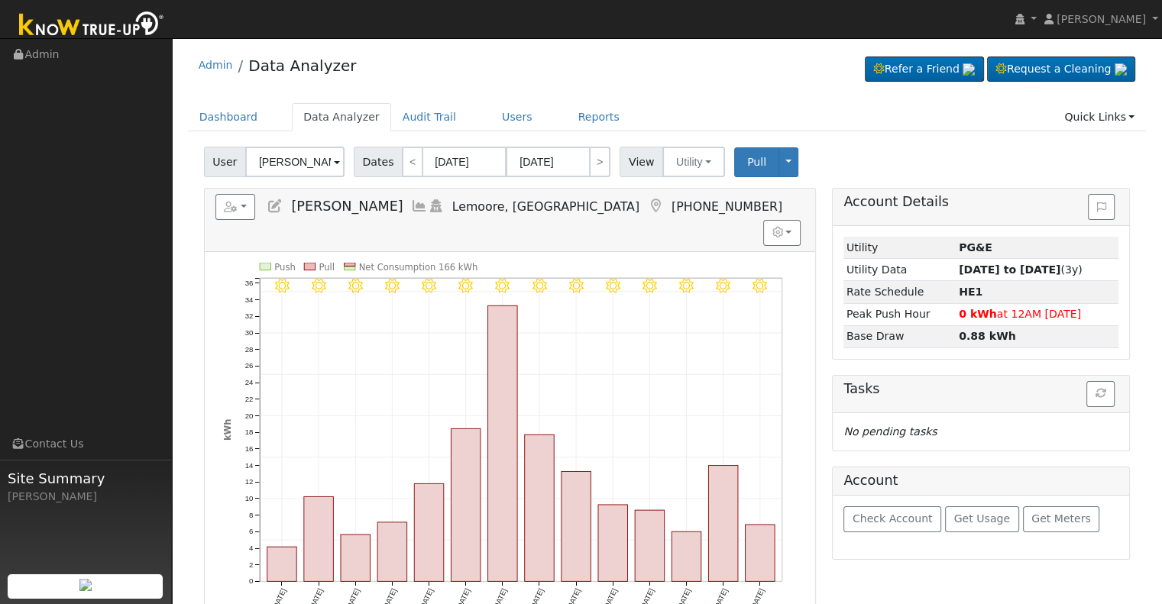
click at [267, 202] on icon at bounding box center [275, 206] width 17 height 14
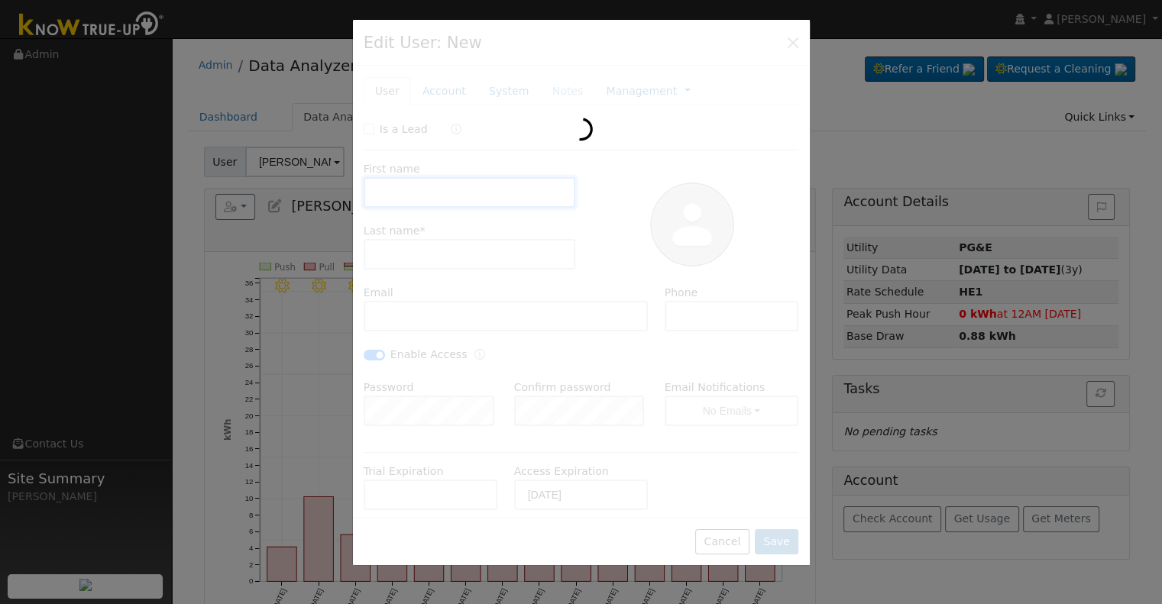
type input "Derek"
type input "Bullis"
type input "bullisashley5@gmail.com"
type input "5598169488"
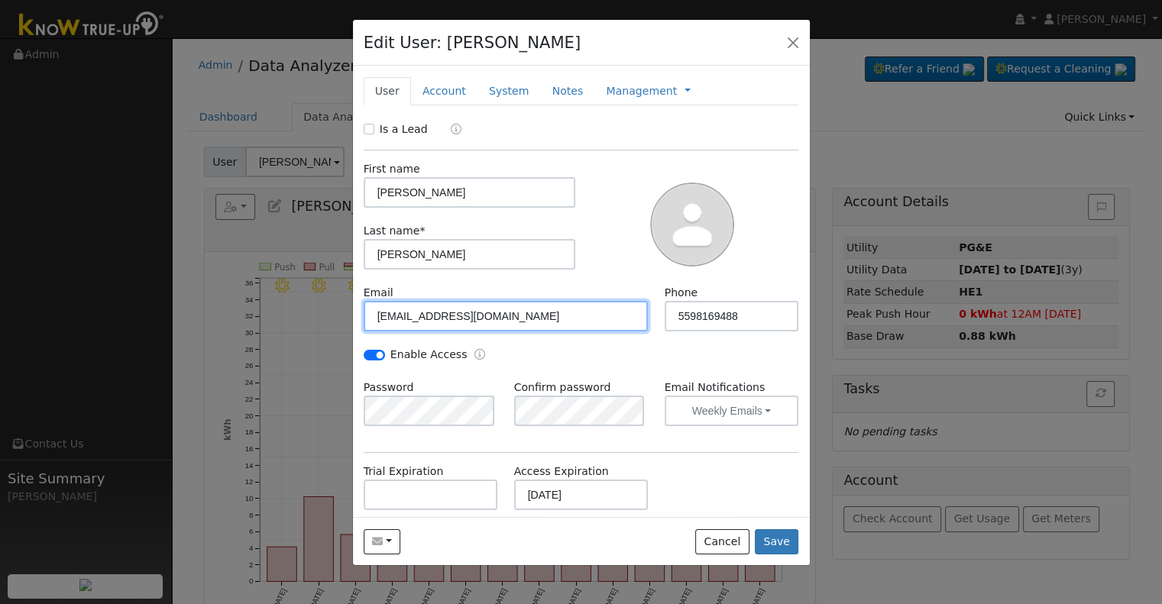
drag, startPoint x: 506, startPoint y: 315, endPoint x: 361, endPoint y: 312, distance: 145.9
click at [361, 312] on div "Email bullisashley5@gmail.com" at bounding box center [505, 308] width 301 height 47
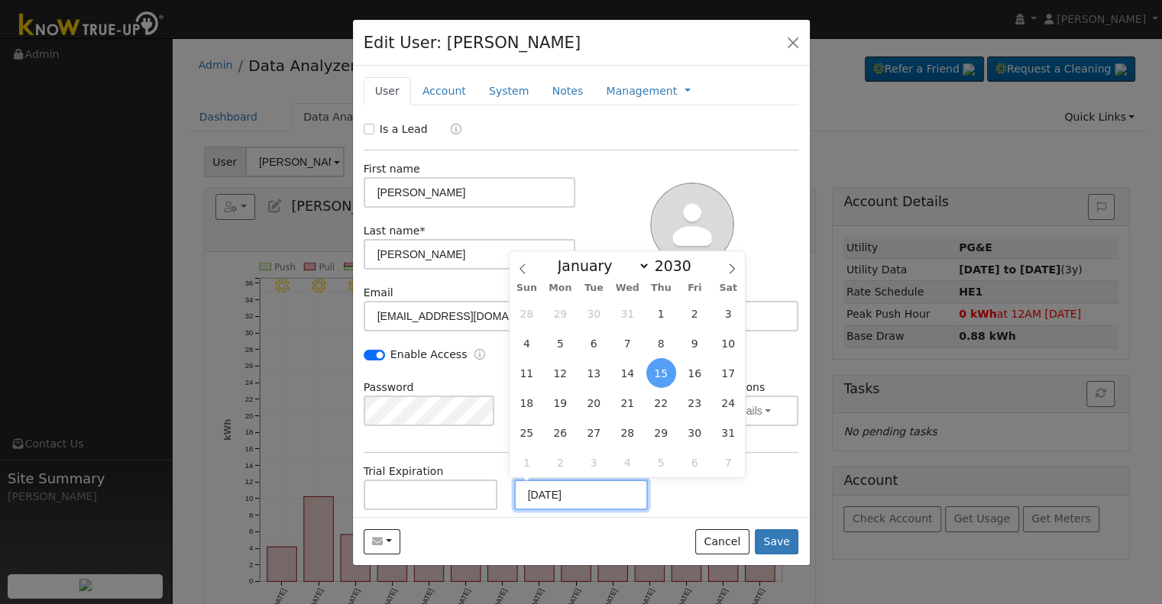
drag, startPoint x: 584, startPoint y: 494, endPoint x: 511, endPoint y: 490, distance: 73.5
click at [514, 490] on input "08/15/2030" at bounding box center [581, 495] width 134 height 31
click at [780, 546] on button "Save" at bounding box center [777, 542] width 44 height 26
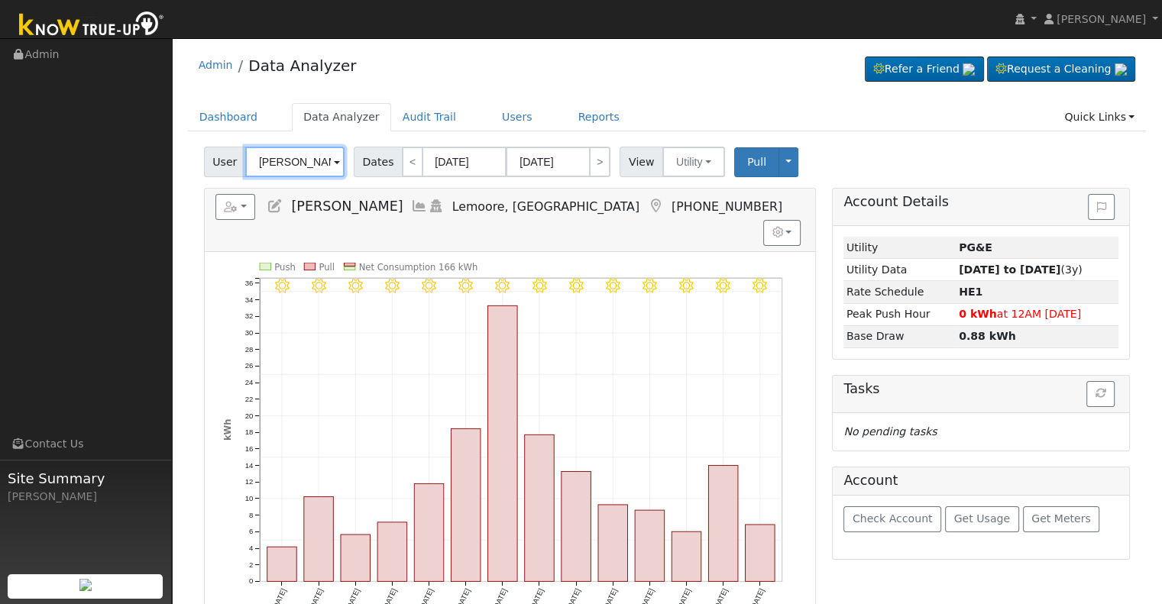
click at [280, 163] on input "[PERSON_NAME]" at bounding box center [294, 162] width 99 height 31
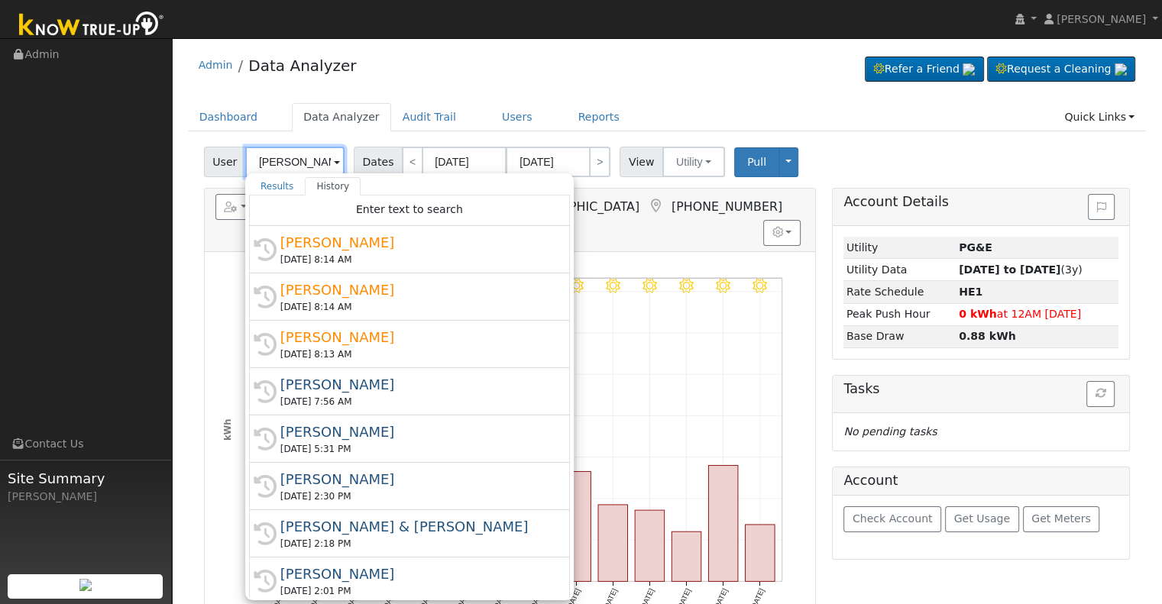
type input "rUBEN rUIZ"
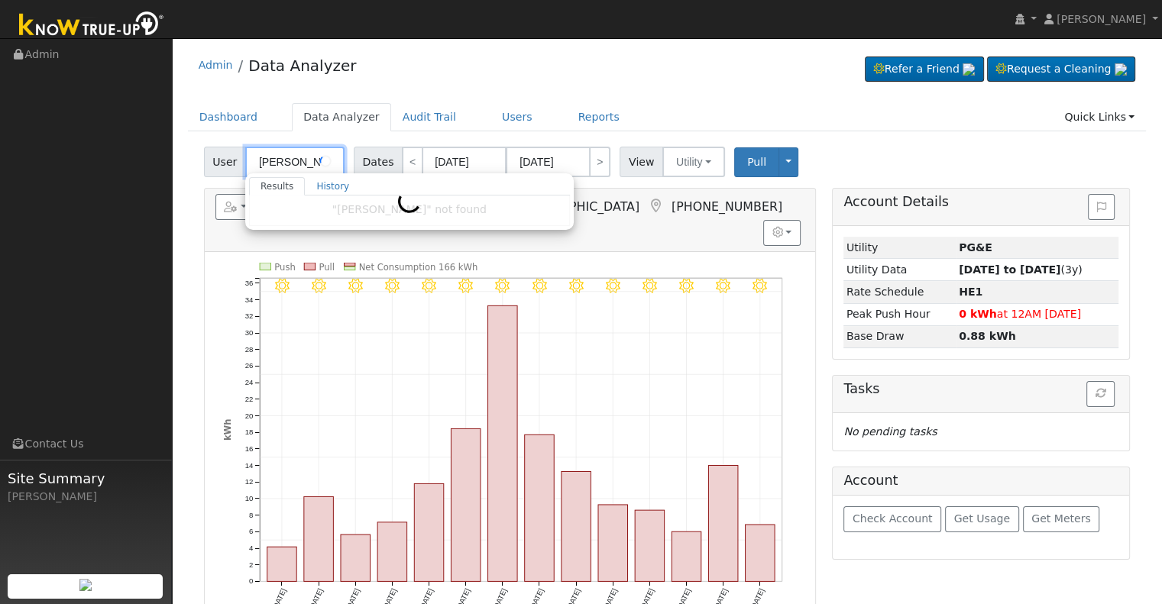
drag, startPoint x: 318, startPoint y: 154, endPoint x: 243, endPoint y: 154, distance: 74.9
click at [245, 154] on input "rUBEN rUIZ" at bounding box center [294, 162] width 99 height 31
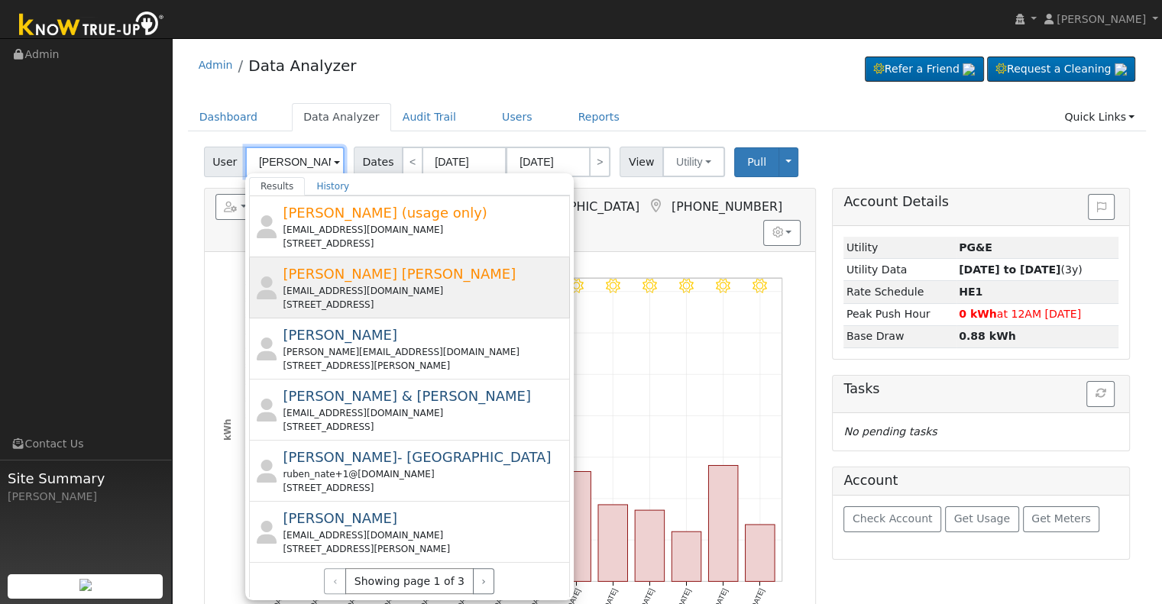
scroll to position [550, 0]
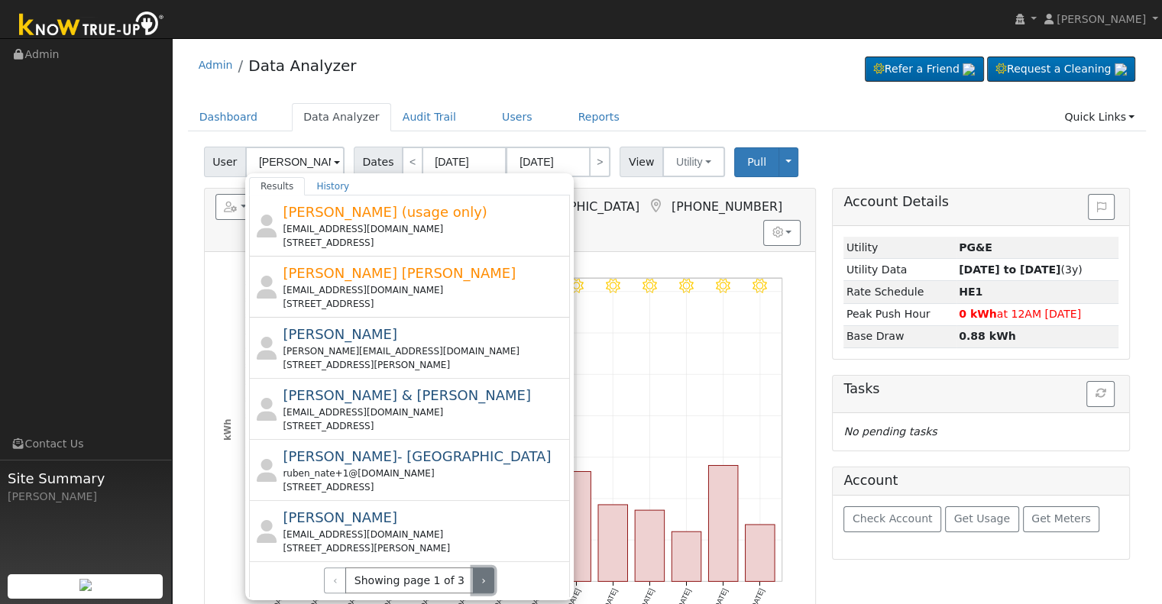
click at [475, 568] on button "›" at bounding box center [484, 580] width 22 height 26
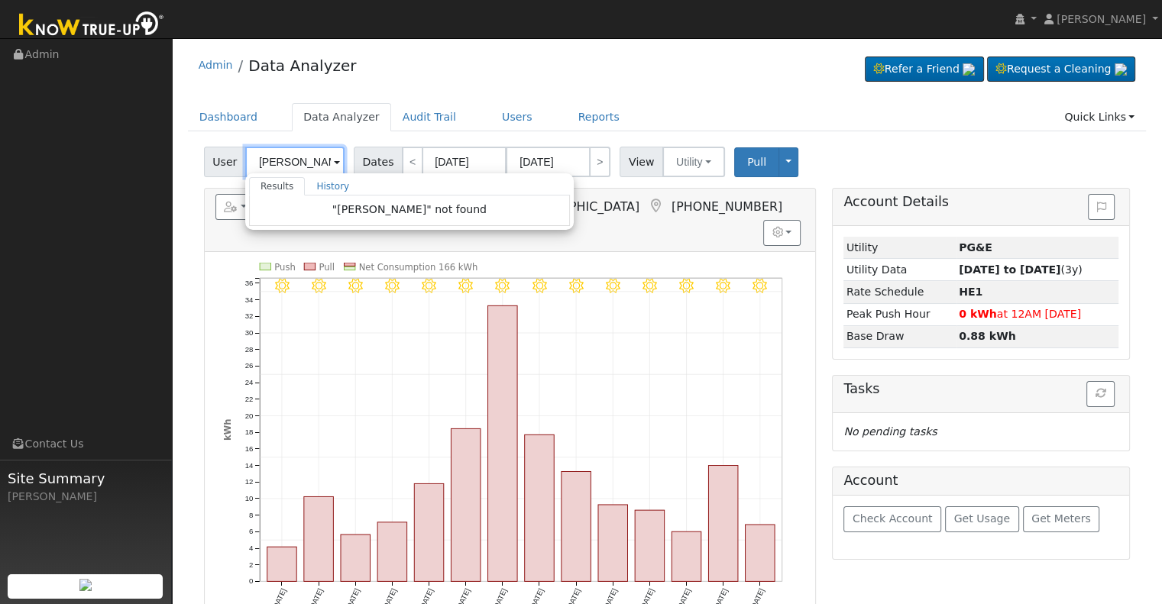
click at [301, 159] on input "Ruben Ruiz" at bounding box center [294, 162] width 99 height 31
click at [290, 155] on input "Ruben Ruiz" at bounding box center [294, 162] width 99 height 31
click at [290, 159] on input "Ruben Ruiz" at bounding box center [294, 162] width 99 height 31
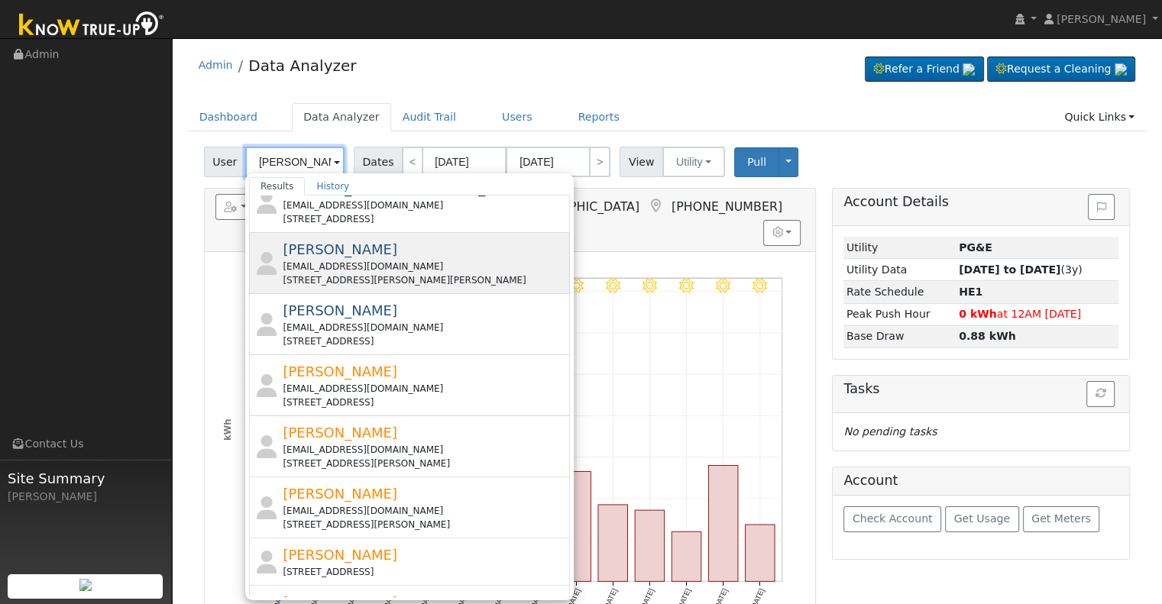
scroll to position [535, 0]
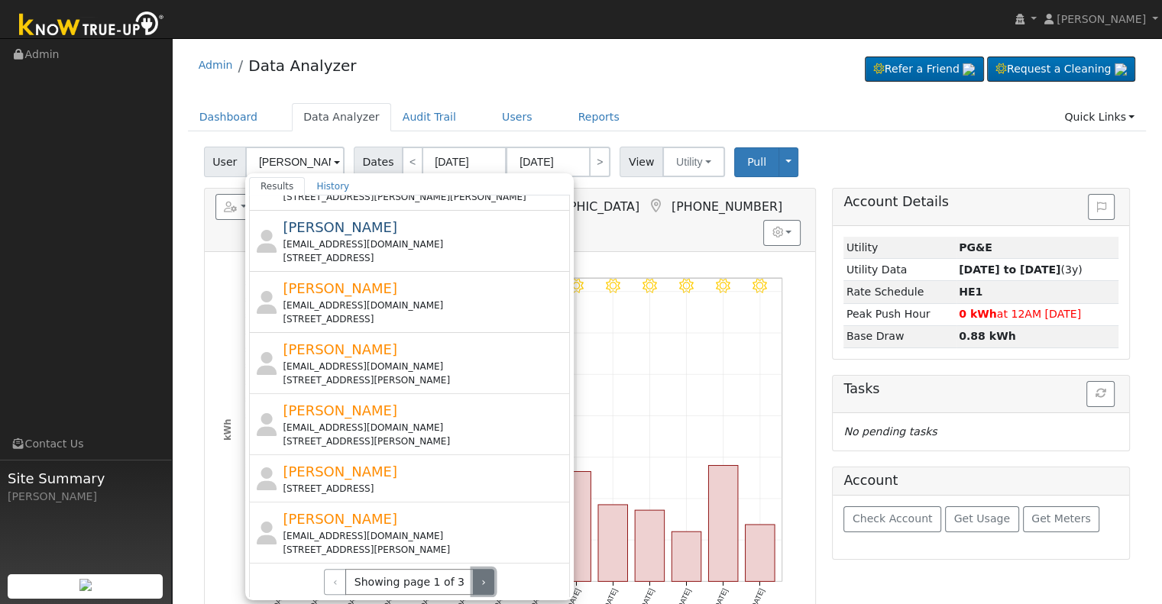
click at [473, 580] on button "›" at bounding box center [484, 582] width 22 height 26
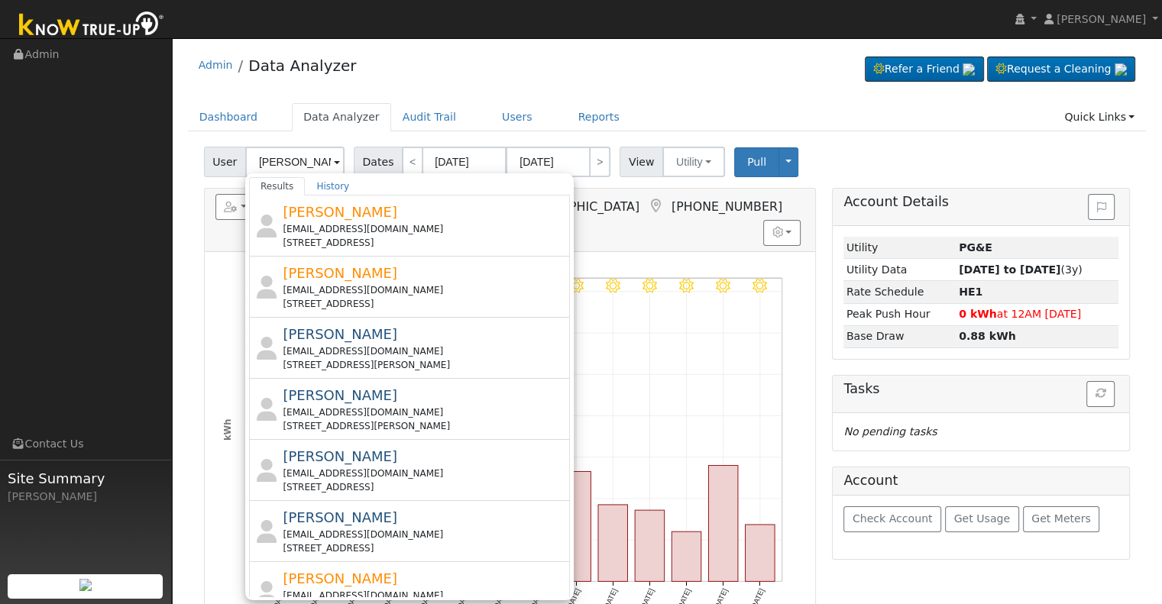
scroll to position [536, 0]
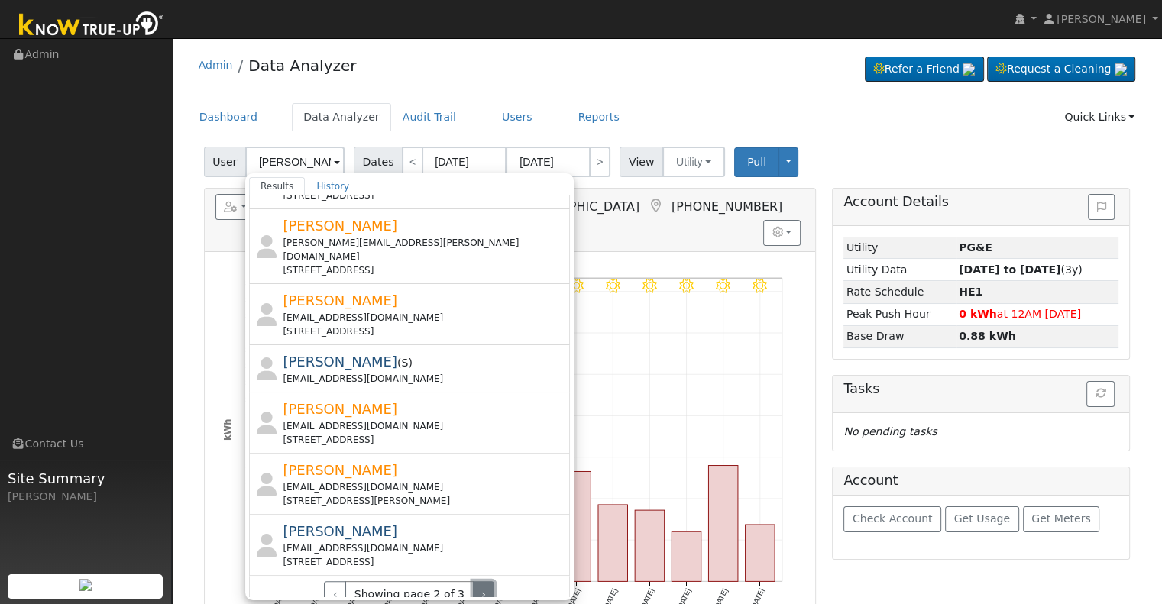
click at [473, 581] on button "›" at bounding box center [484, 594] width 22 height 26
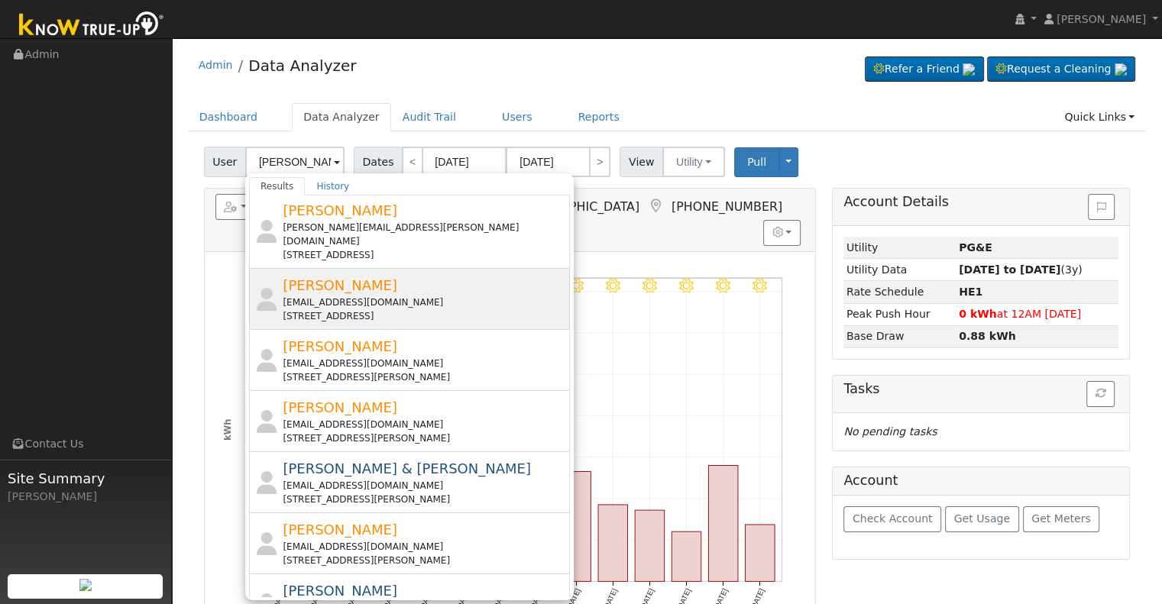
scroll to position [0, 0]
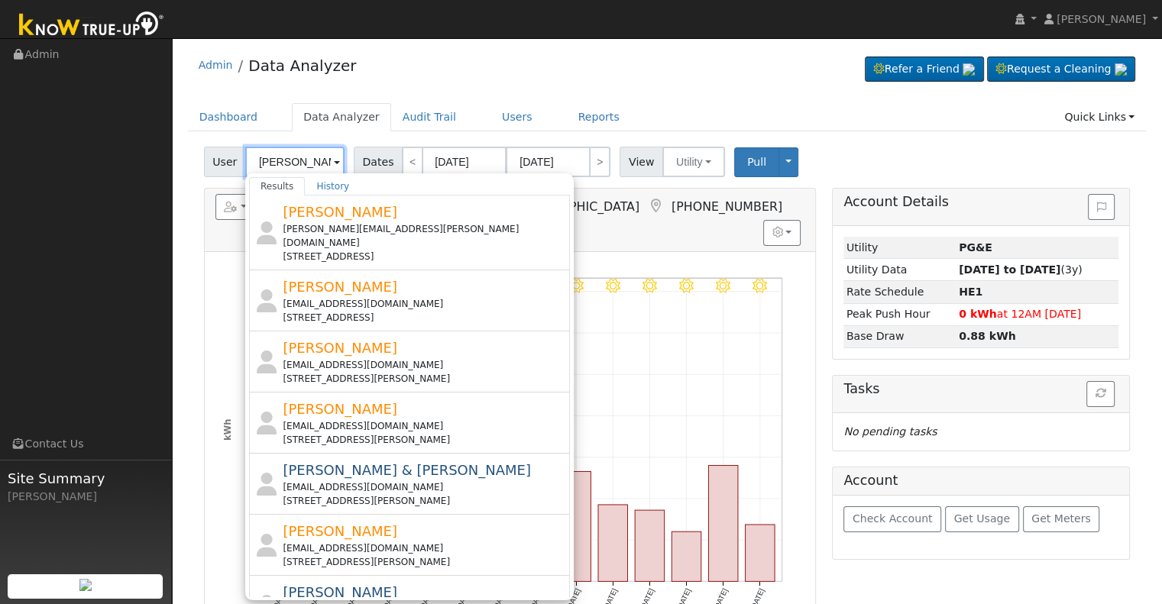
click at [289, 165] on input "[PERSON_NAME]" at bounding box center [294, 162] width 99 height 31
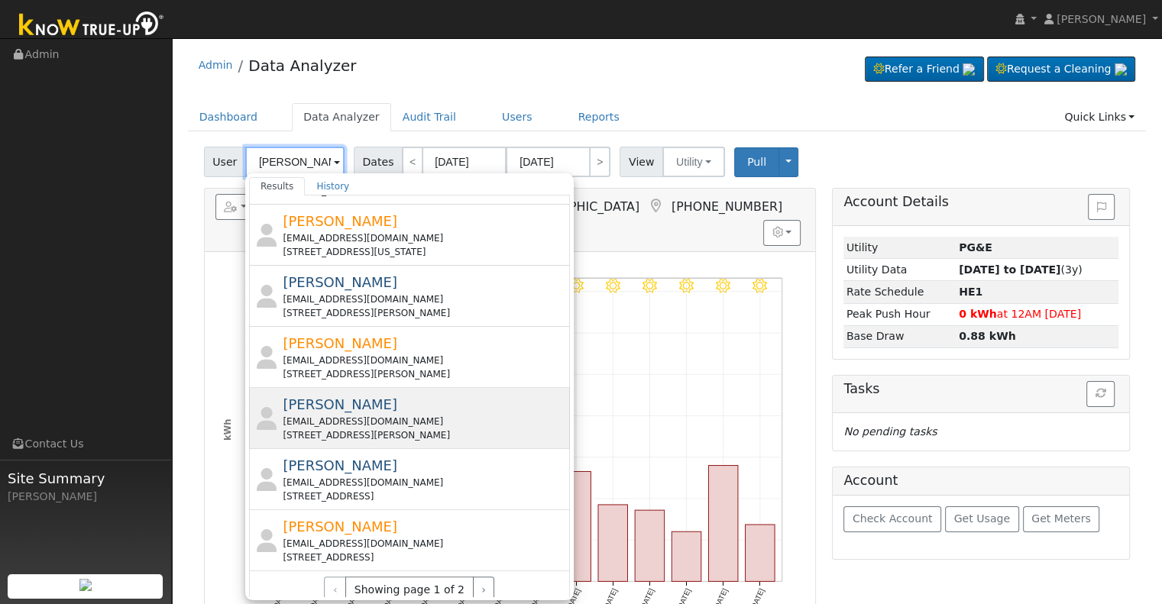
scroll to position [550, 0]
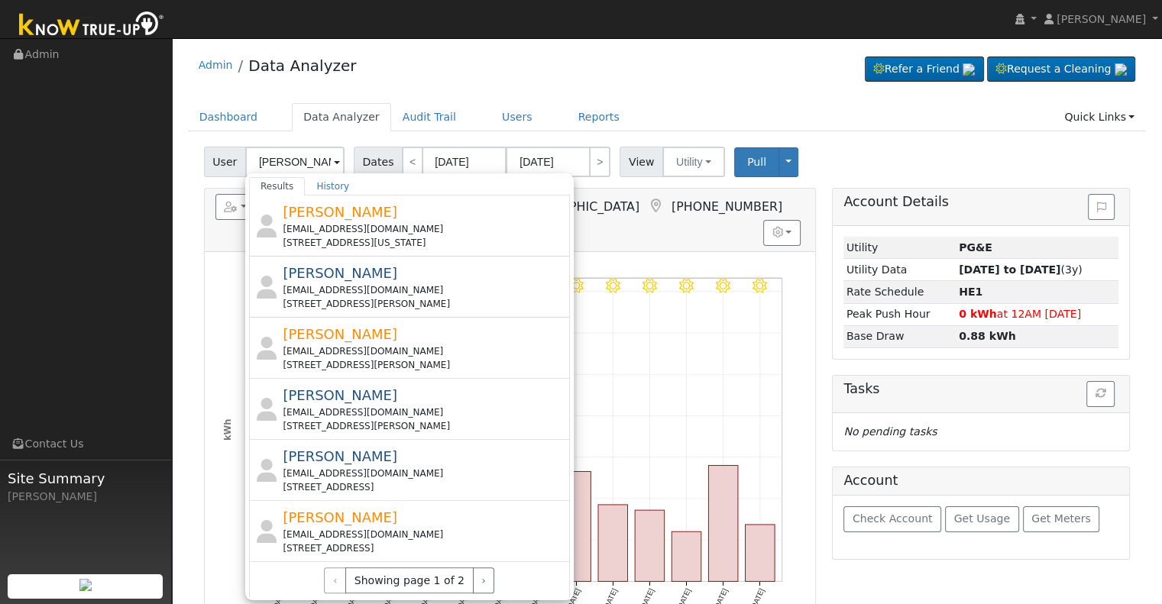
click at [0, 0] on div "‹ Showing page 1 of 2 ›" at bounding box center [0, 0] width 0 height 0
click at [473, 580] on button "›" at bounding box center [484, 580] width 22 height 26
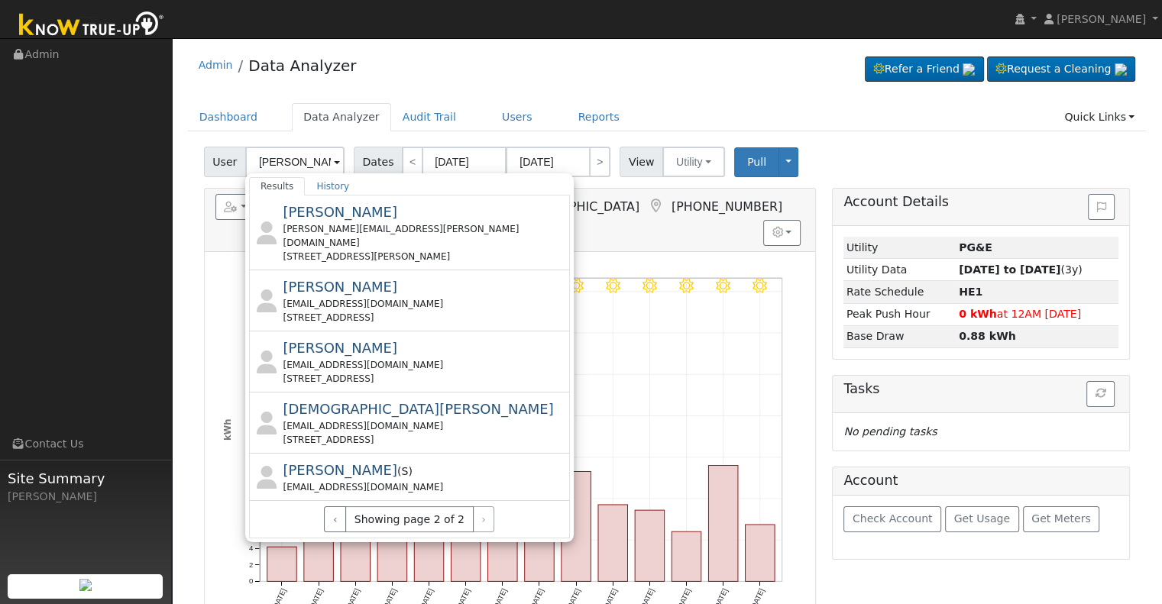
scroll to position [0, 0]
click at [490, 117] on link "Users" at bounding box center [516, 117] width 53 height 28
type input "[PERSON_NAME]"
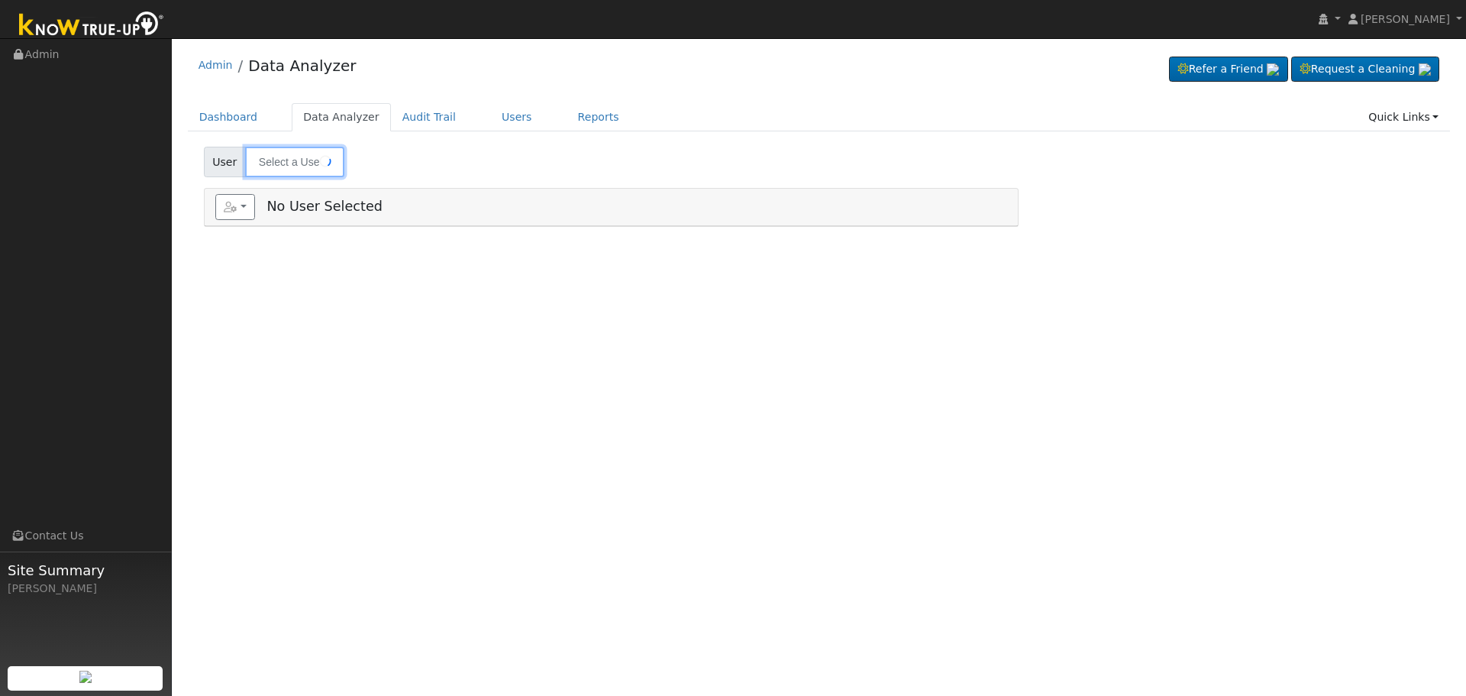
type input "[PERSON_NAME]"
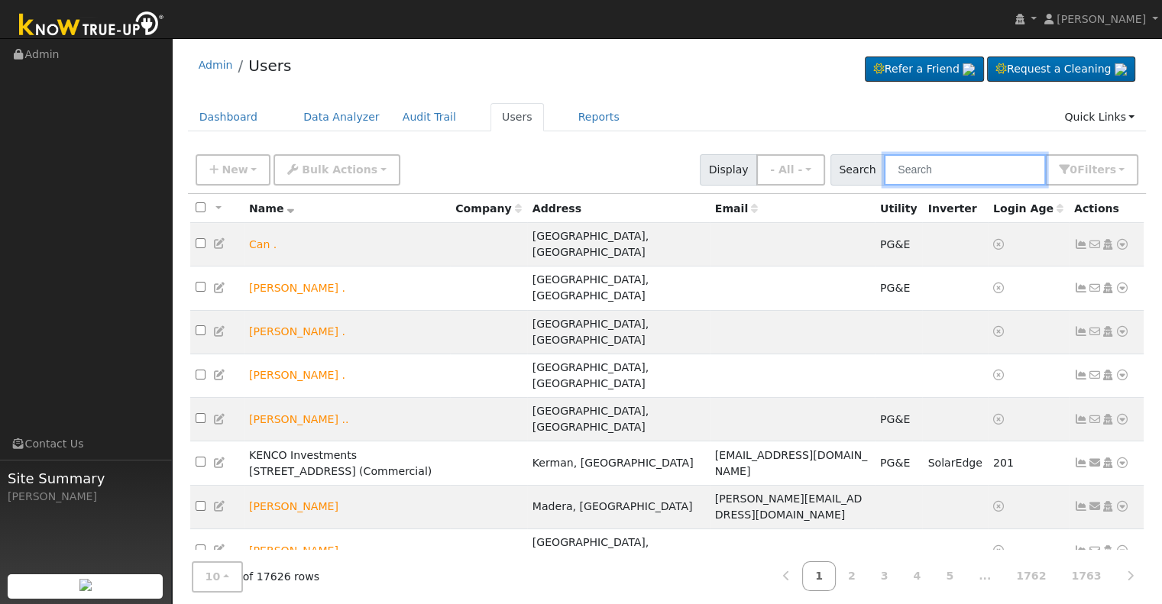
click at [992, 175] on input "text" at bounding box center [965, 169] width 162 height 31
paste input "[EMAIL_ADDRESS][DOMAIN_NAME]"
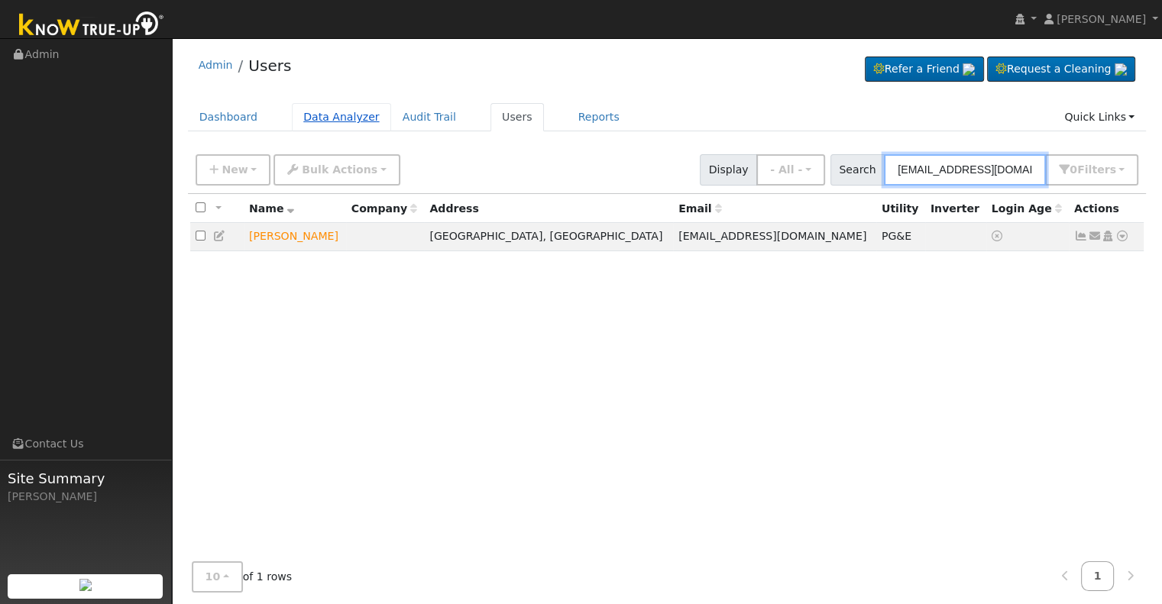
type input "[EMAIL_ADDRESS][DOMAIN_NAME]"
click at [311, 121] on link "Data Analyzer" at bounding box center [341, 117] width 99 height 28
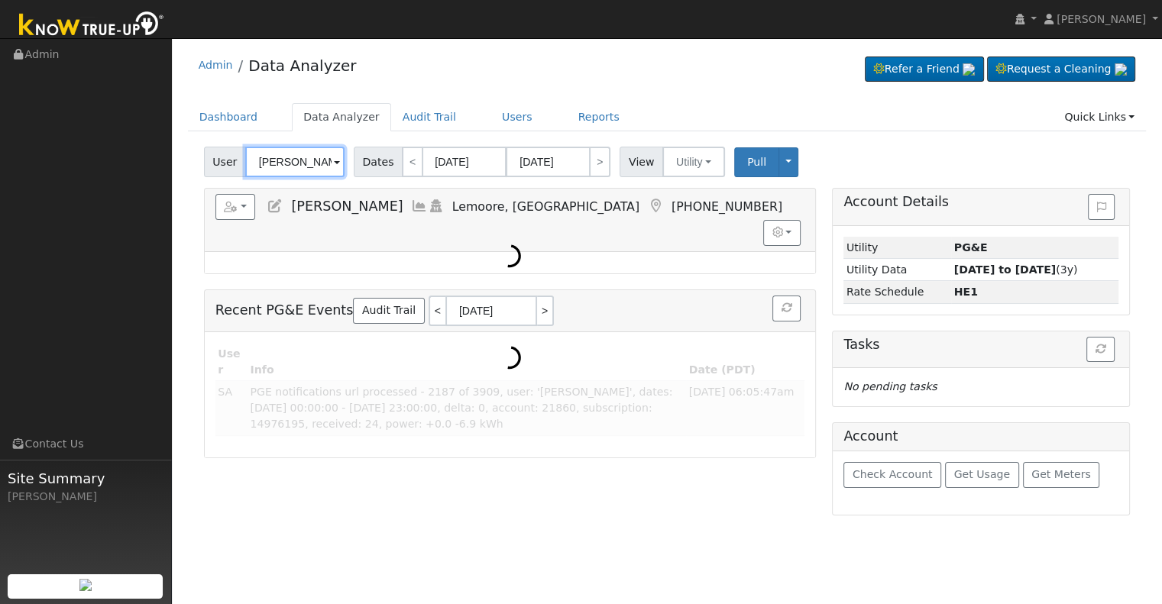
click at [282, 162] on input "[PERSON_NAME]" at bounding box center [294, 162] width 99 height 31
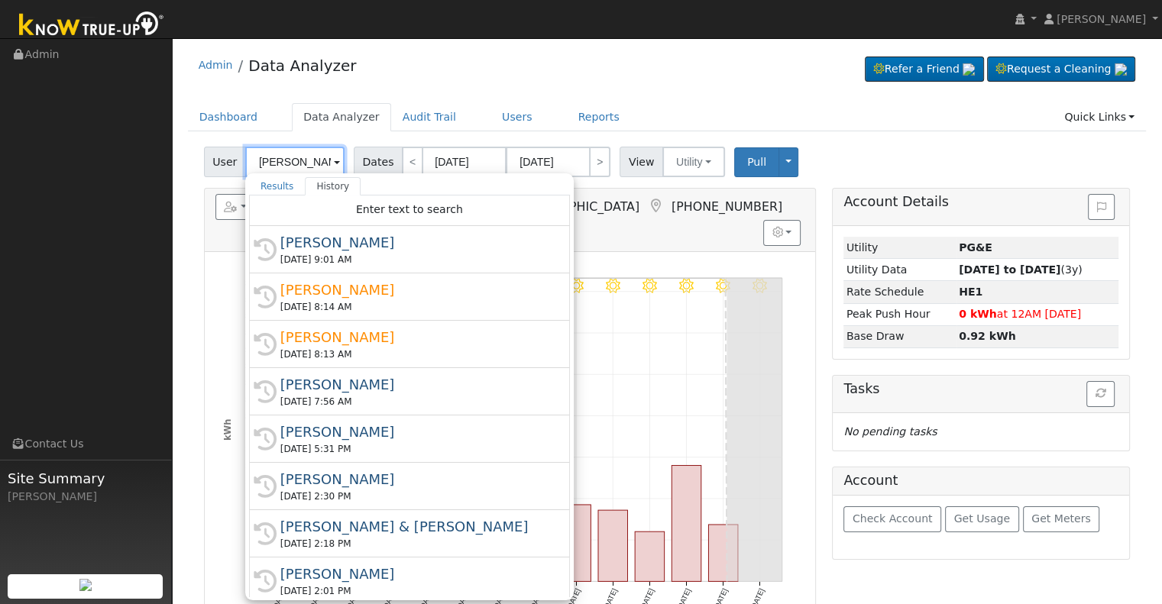
click at [282, 162] on input "[PERSON_NAME]" at bounding box center [294, 162] width 99 height 31
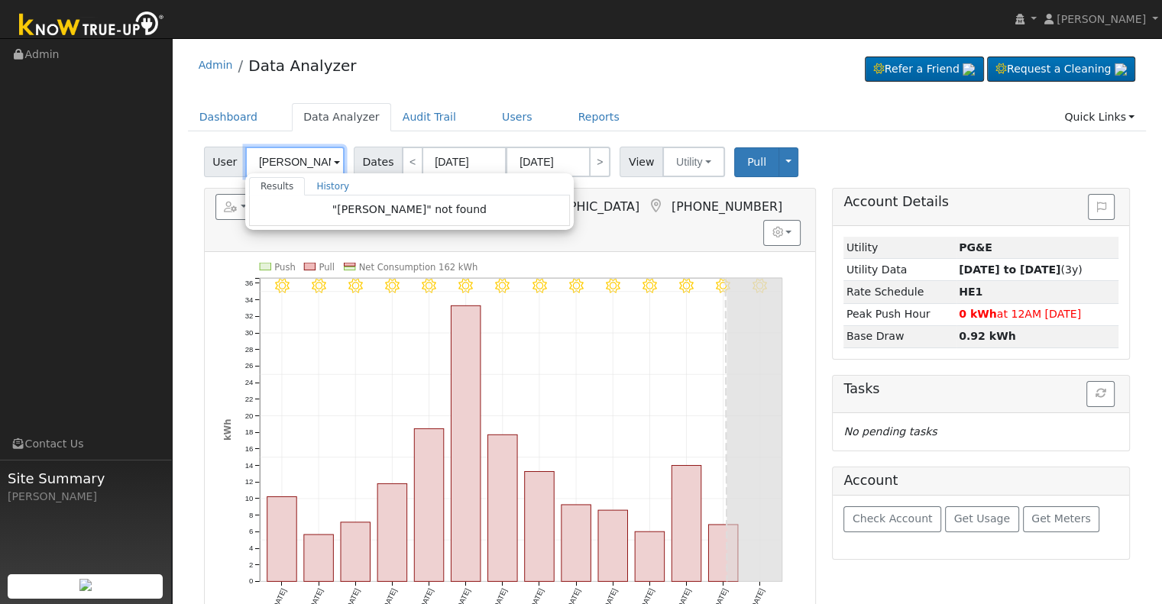
click at [270, 158] on input "Ruuben Ruiz" at bounding box center [294, 162] width 99 height 31
type input "Ruben Ruiz"
click at [309, 155] on input "Ruben Ruiz" at bounding box center [294, 162] width 99 height 31
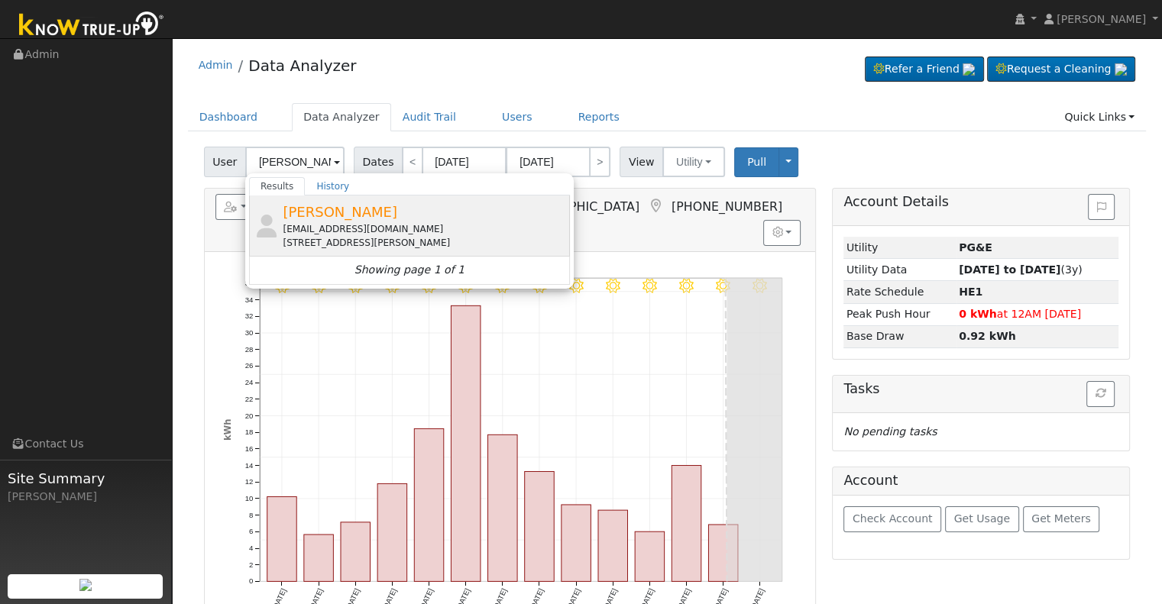
click at [361, 212] on div "Ruben Ruiz rubenru62@gmail.com 3734 West Stuart Avenue, Fresno, CA 93711" at bounding box center [424, 226] width 283 height 48
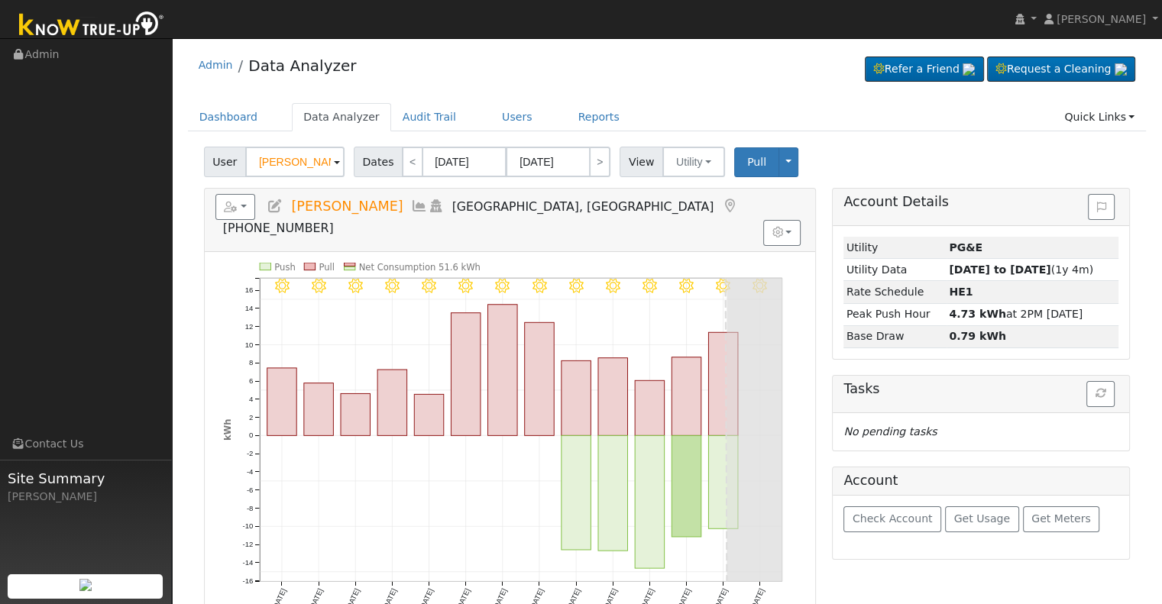
click at [269, 203] on icon at bounding box center [275, 206] width 17 height 14
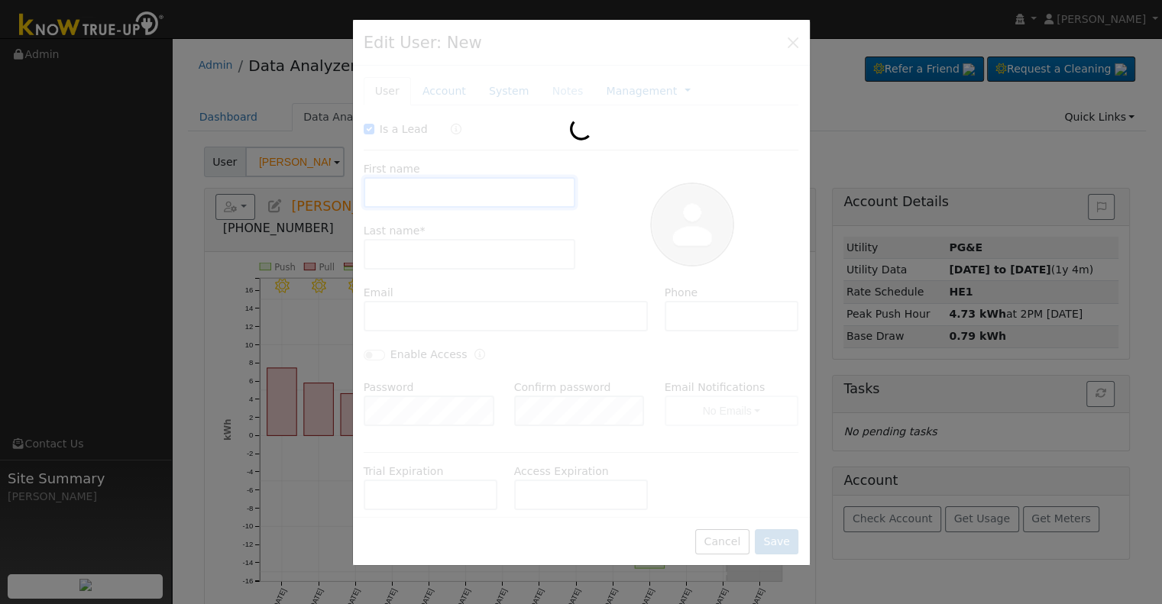
checkbox input "true"
type input "Ruben"
type input "[PERSON_NAME]"
type input "[EMAIL_ADDRESS][DOMAIN_NAME]"
type input "5593144229"
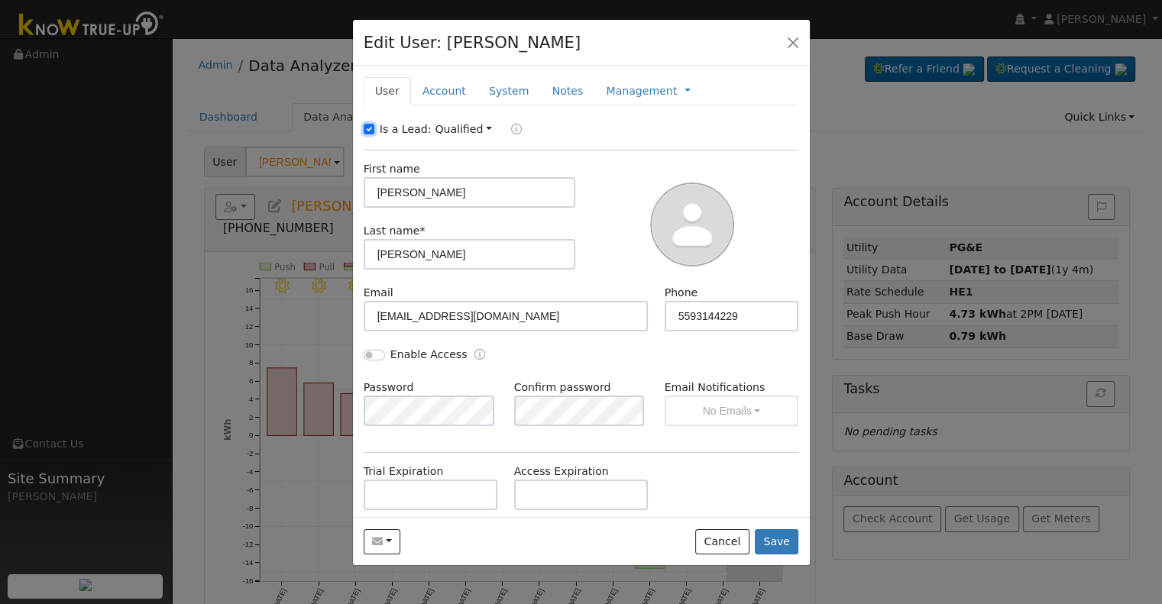
click at [371, 124] on input "Is a Lead:" at bounding box center [369, 129] width 11 height 11
checkbox input "false"
click at [377, 352] on input "Enable Access" at bounding box center [374, 355] width 21 height 11
checkbox input "true"
click at [753, 412] on button "No Emails" at bounding box center [731, 411] width 134 height 31
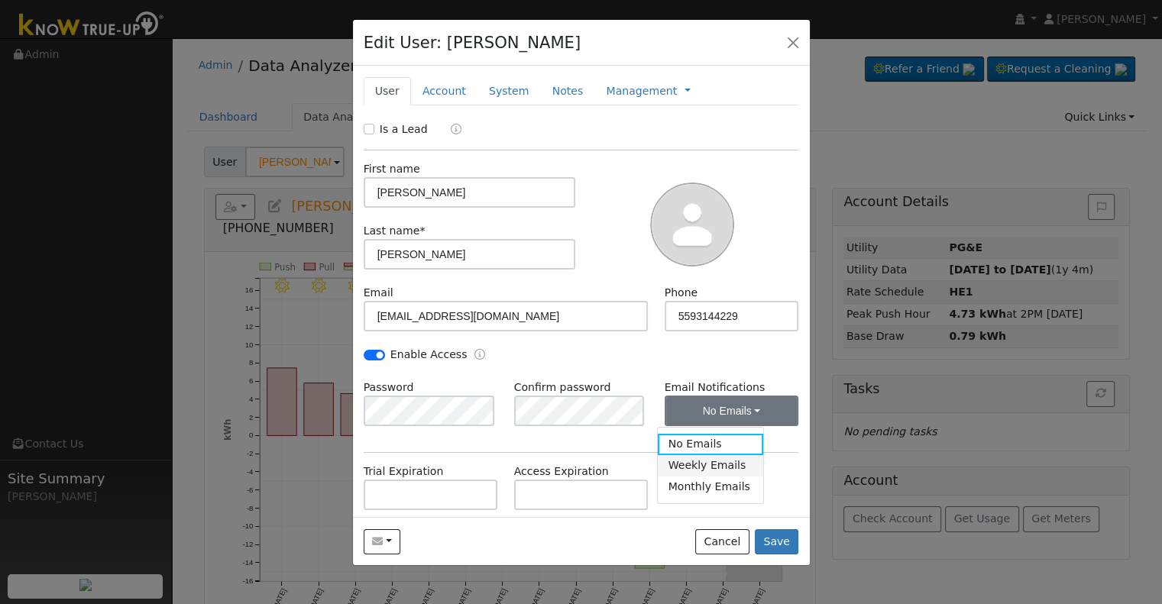
click at [732, 474] on link "Weekly Emails" at bounding box center [711, 465] width 106 height 21
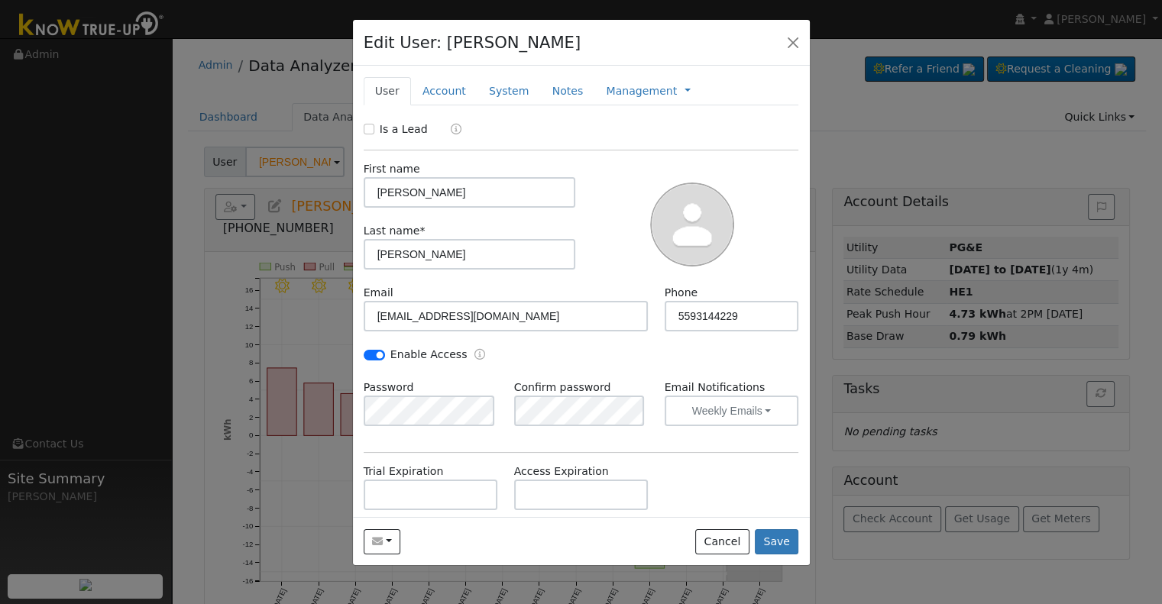
click at [694, 442] on div "Is a Lead First name Ruben Last name * Ruiz Email rubenru62@gmail.com Phone 559…" at bounding box center [581, 384] width 435 height 527
click at [568, 480] on input "text" at bounding box center [581, 495] width 134 height 31
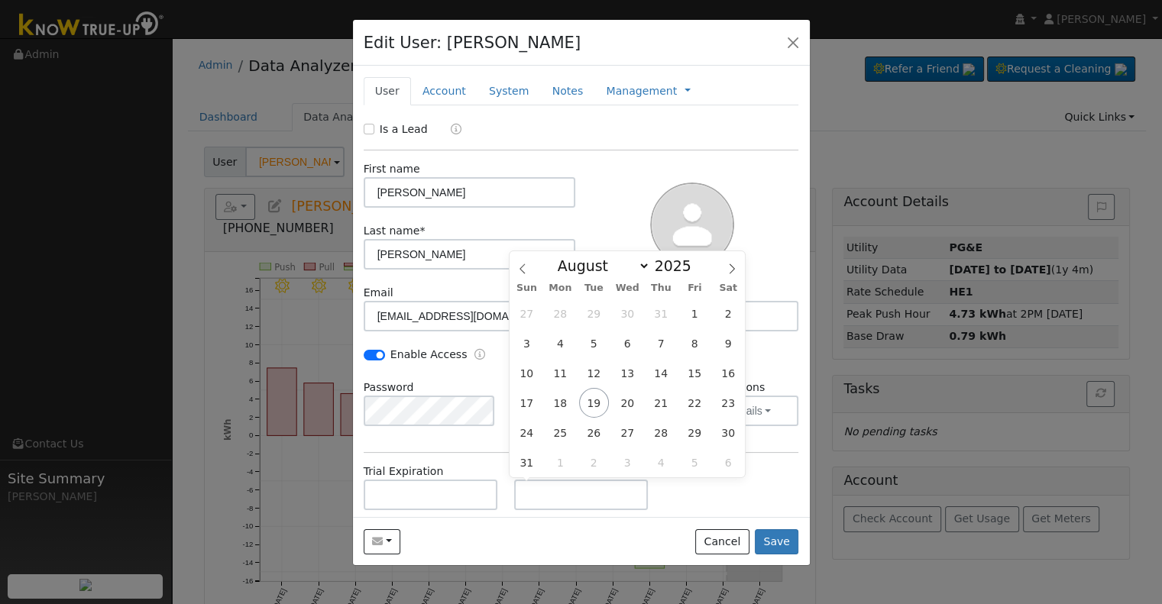
click at [423, 107] on div "New Account Nickname Cancel Create Are you sure you want to create new account …" at bounding box center [581, 291] width 457 height 451
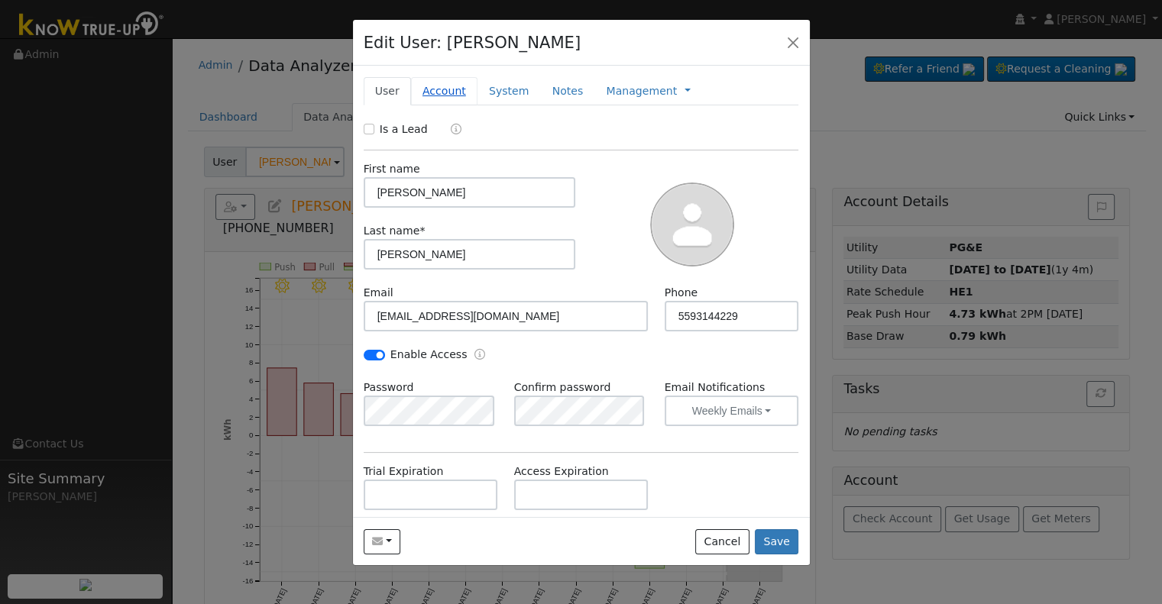
click at [428, 99] on link "Account" at bounding box center [444, 91] width 66 height 28
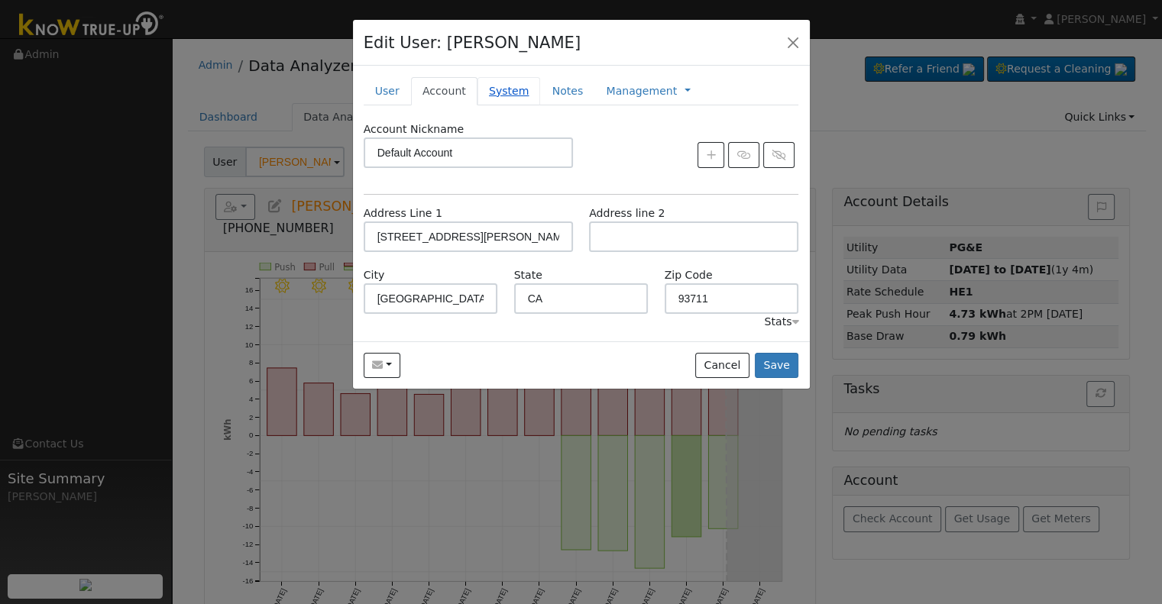
click at [496, 93] on link "System" at bounding box center [508, 91] width 63 height 28
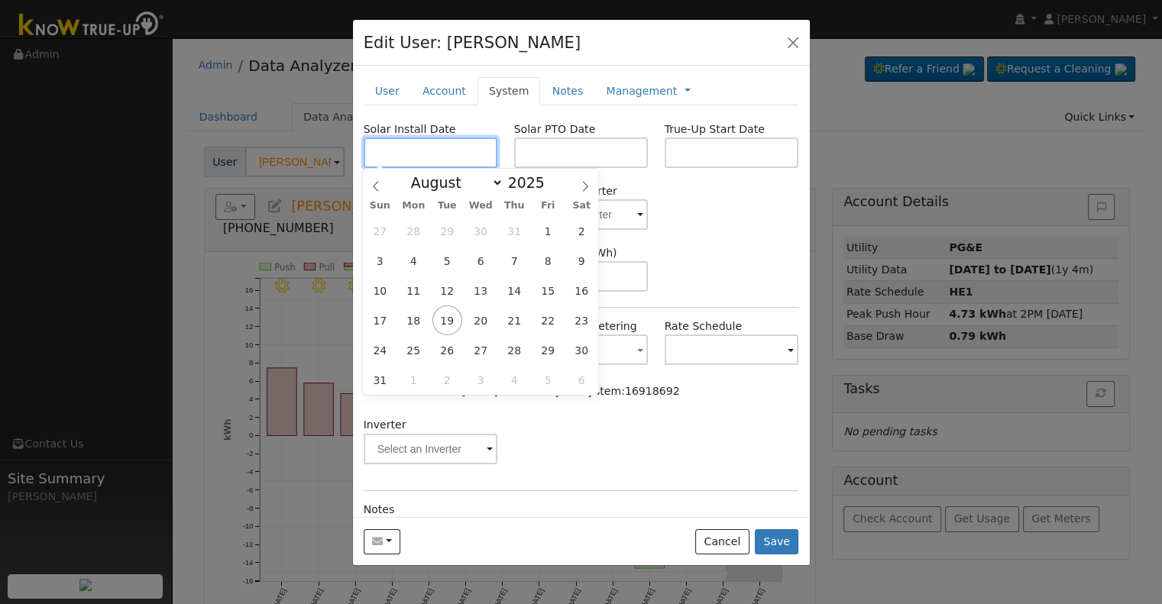
click at [404, 162] on input "text" at bounding box center [431, 152] width 134 height 31
paste input "8/2/2025"
type input "[DATE]"
click at [642, 188] on div "Requested Inverter" at bounding box center [581, 206] width 150 height 47
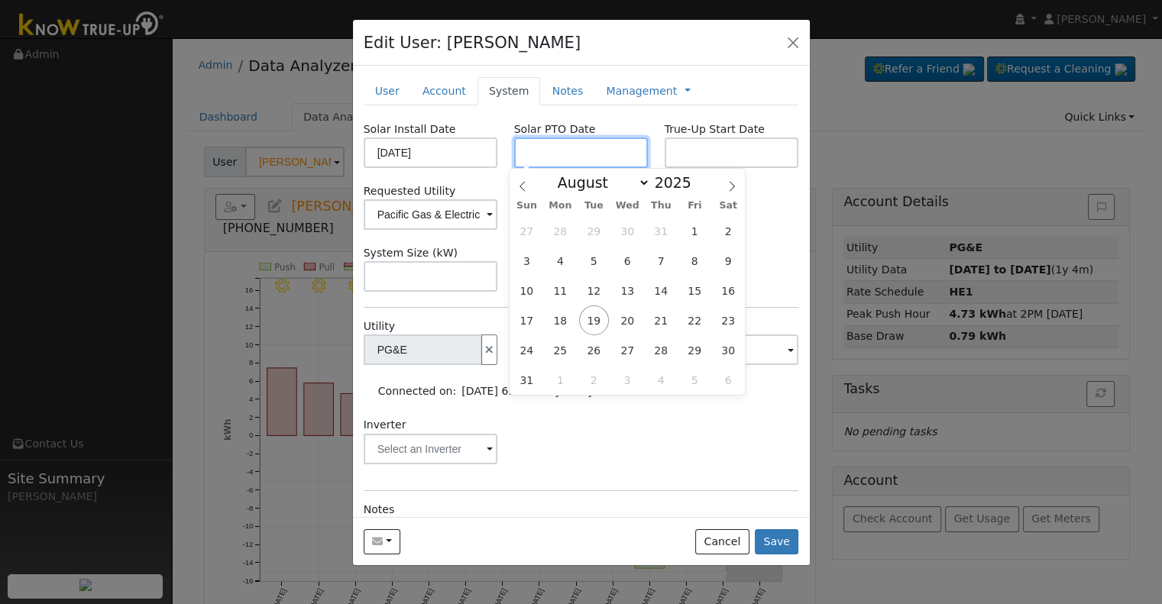
click at [563, 152] on input "text" at bounding box center [581, 152] width 134 height 31
paste input "[DATE]"
type input "[DATE]"
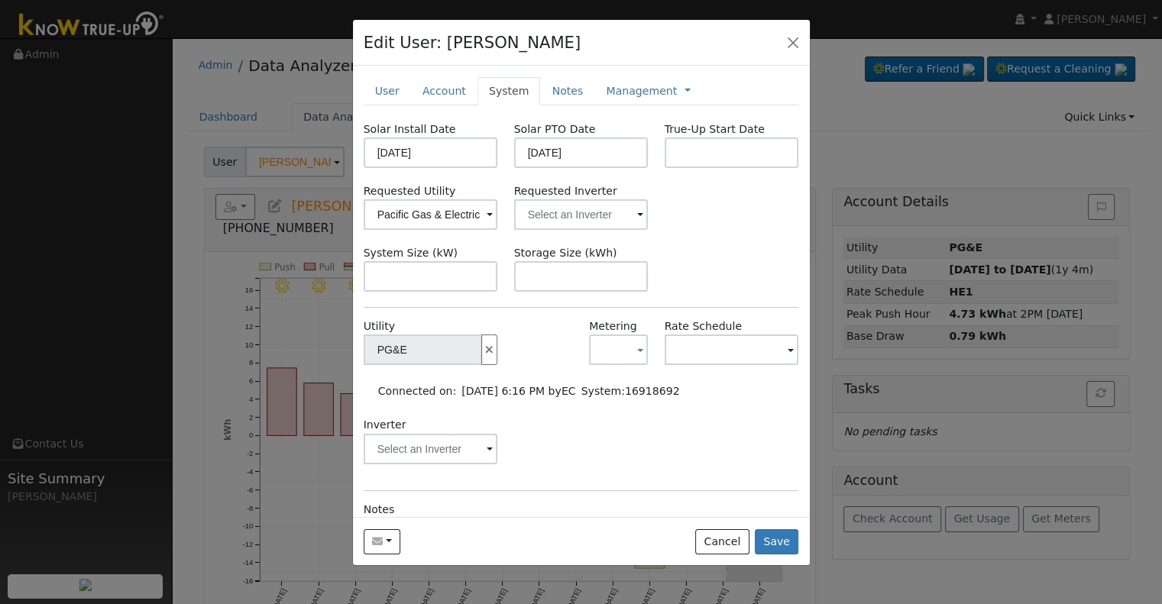
click at [766, 251] on div "System Size (kW) Storage Size (kWh)" at bounding box center [580, 268] width 451 height 47
click at [498, 201] on input "text" at bounding box center [431, 214] width 134 height 31
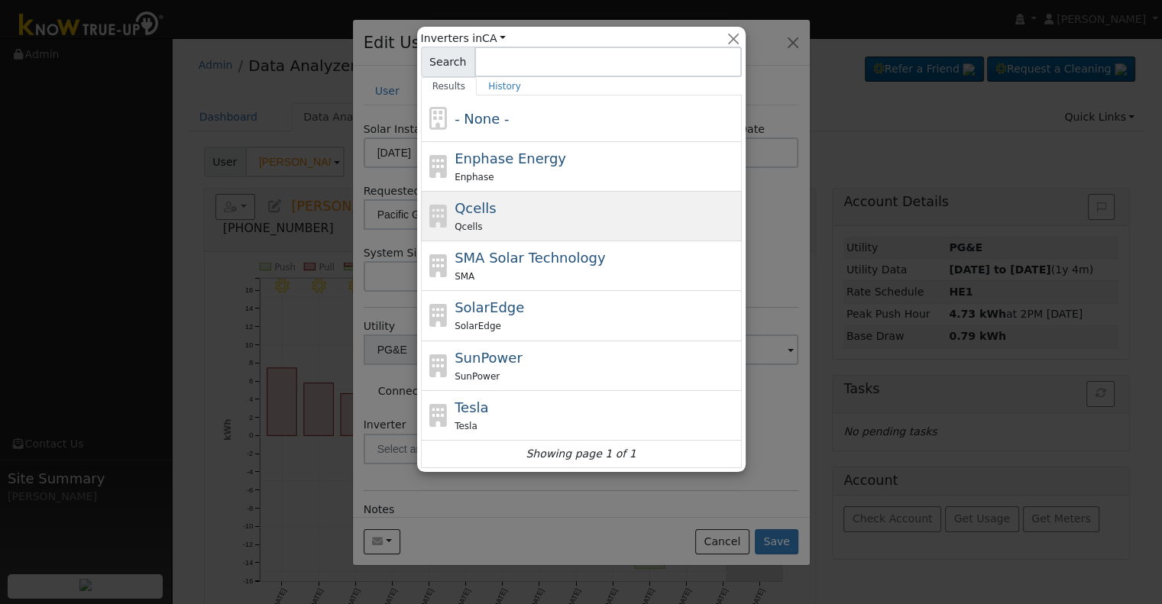
click at [549, 216] on div "Qcells Qcells" at bounding box center [595, 216] width 283 height 37
type input "Qcells"
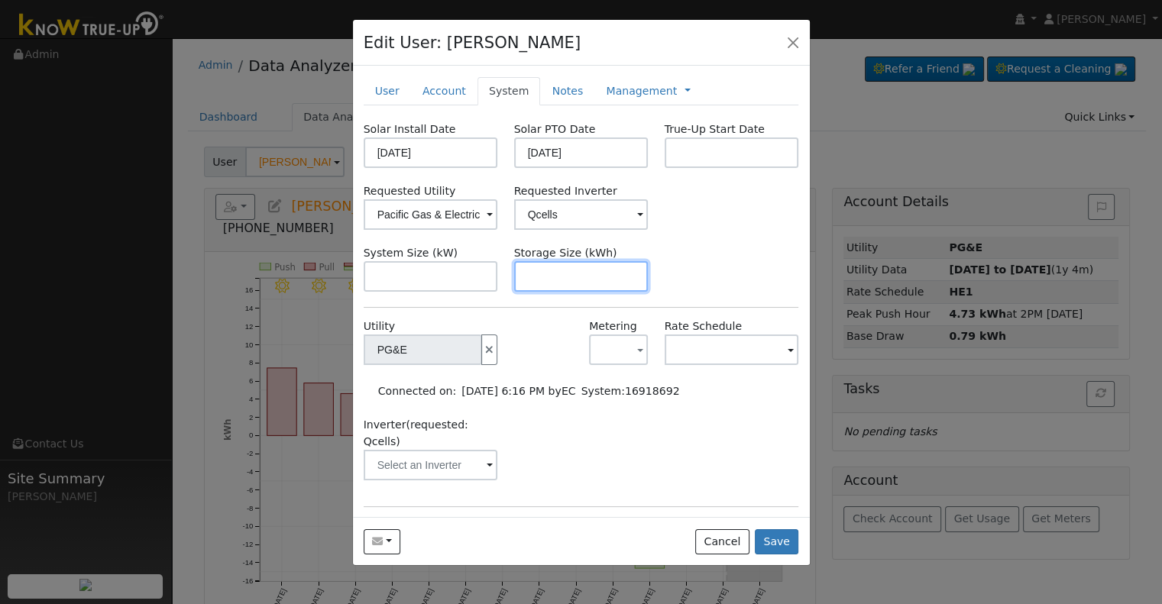
click at [564, 273] on input "text" at bounding box center [581, 276] width 134 height 31
click at [587, 274] on input "text" at bounding box center [581, 276] width 134 height 31
paste input "15.00"
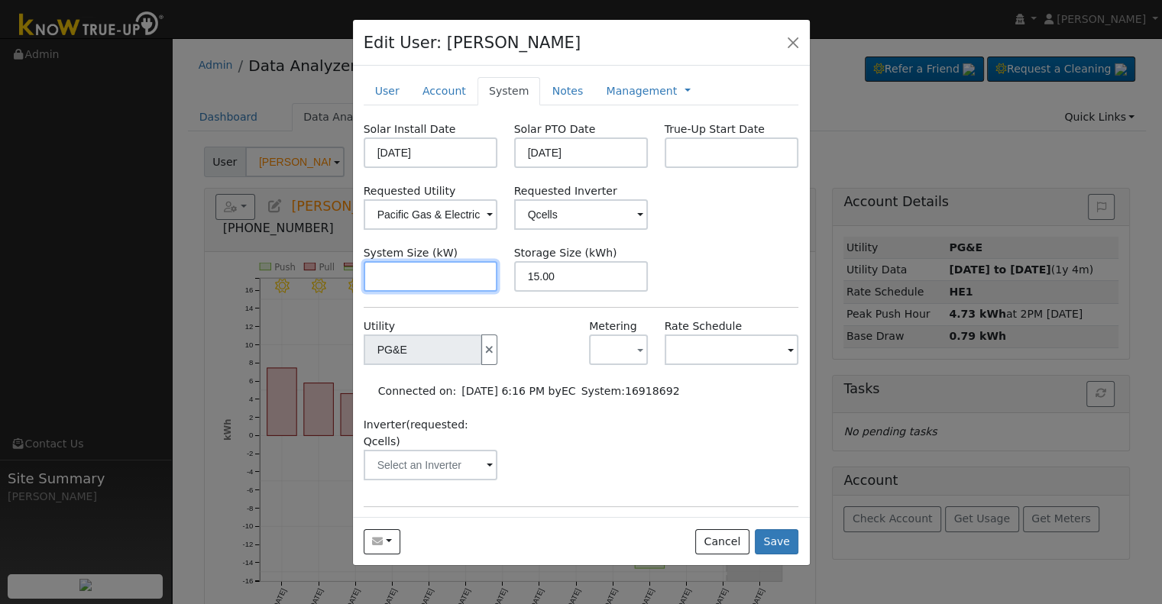
type input "15"
click at [406, 278] on input "text" at bounding box center [431, 276] width 134 height 31
click at [415, 283] on input "text" at bounding box center [431, 276] width 134 height 31
paste input "8.610"
type input "8.6"
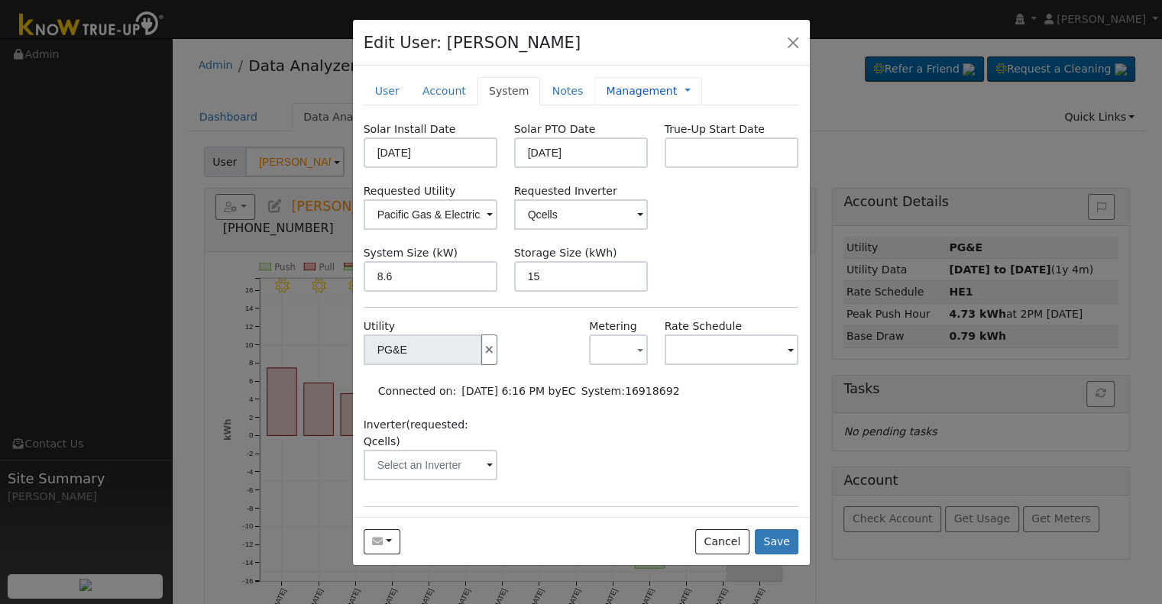
click at [627, 96] on link "Management" at bounding box center [641, 91] width 71 height 16
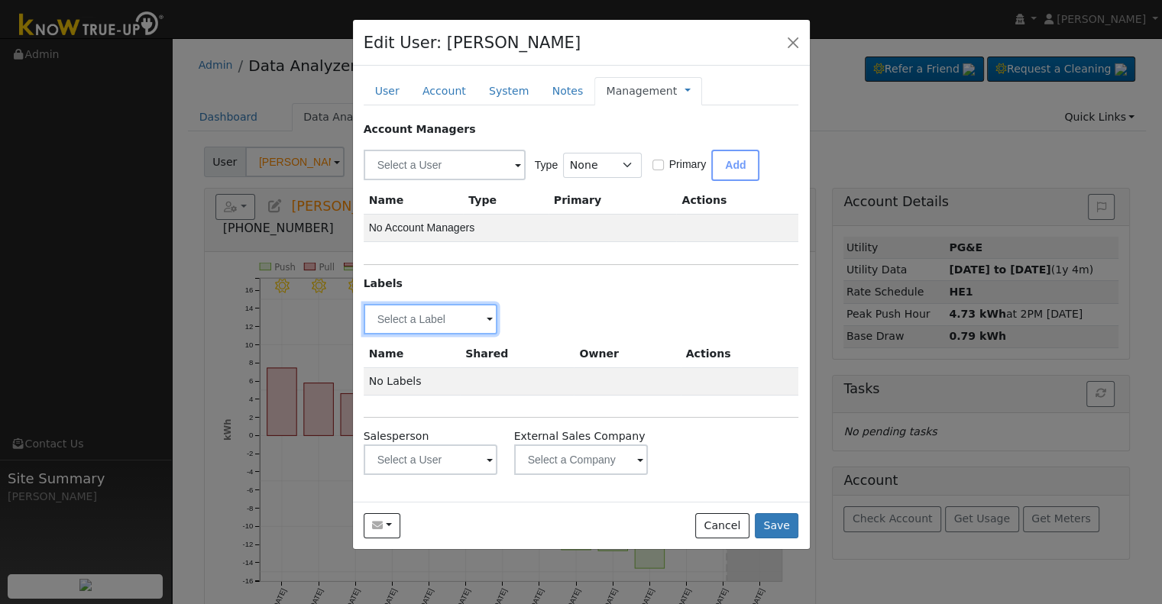
click at [468, 316] on input "text" at bounding box center [431, 319] width 134 height 31
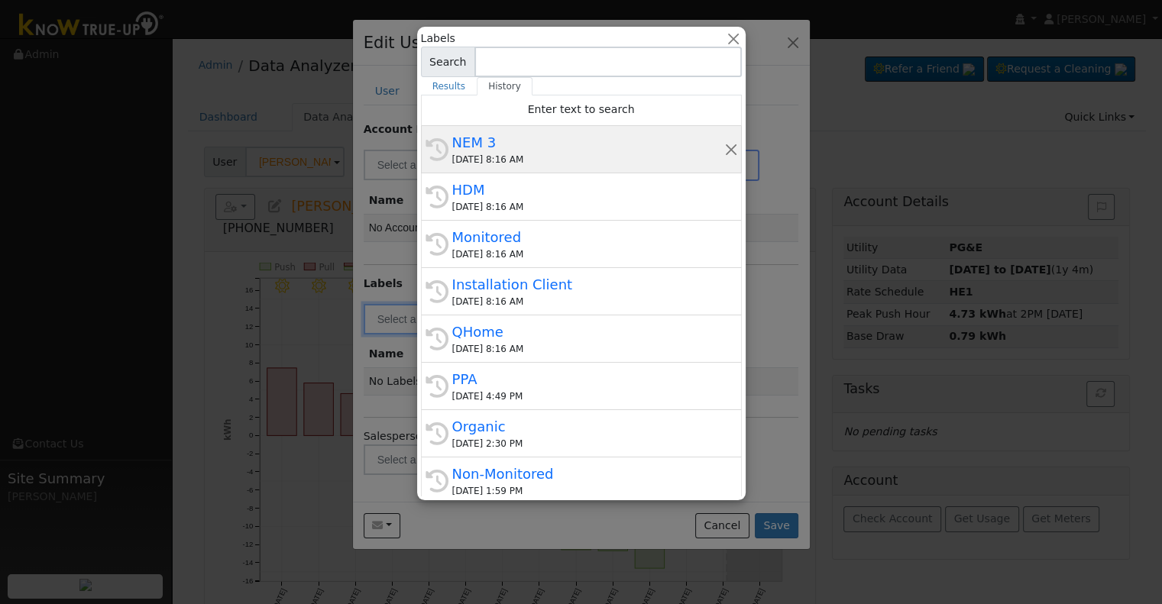
click at [523, 161] on div "[DATE] 8:16 AM" at bounding box center [588, 160] width 272 height 14
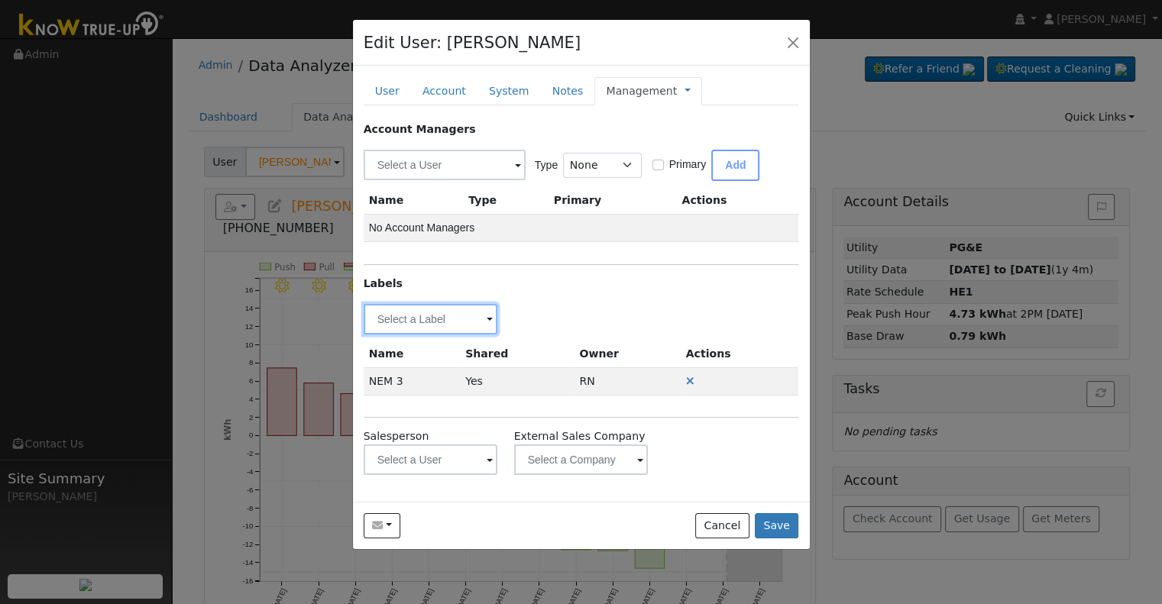
click at [476, 306] on input "text" at bounding box center [431, 319] width 134 height 31
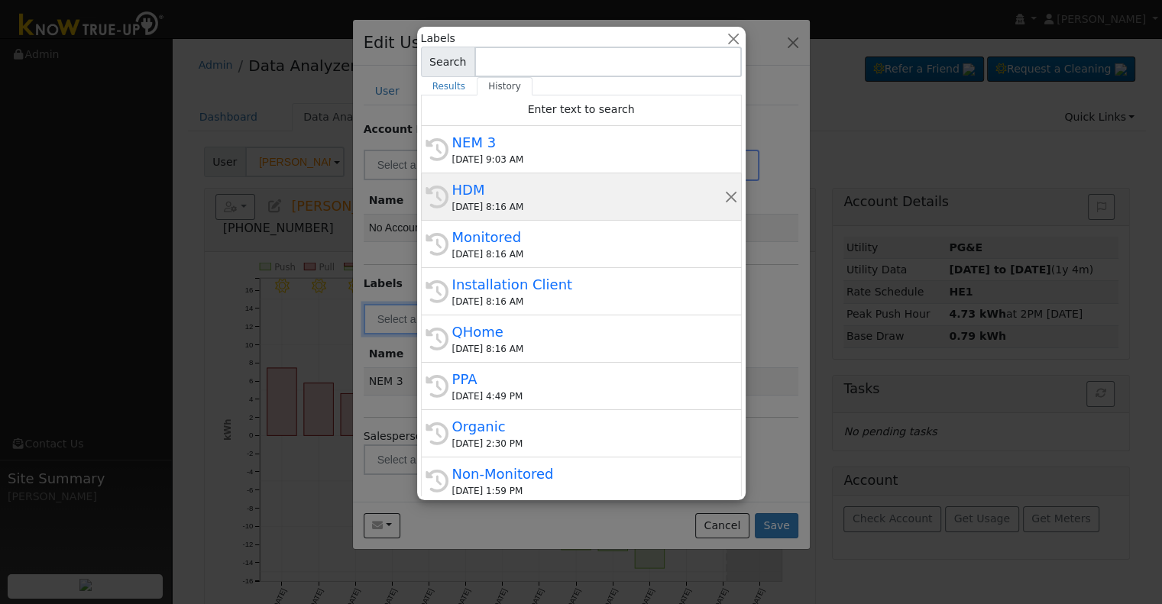
click at [524, 189] on div "HDM" at bounding box center [588, 189] width 272 height 21
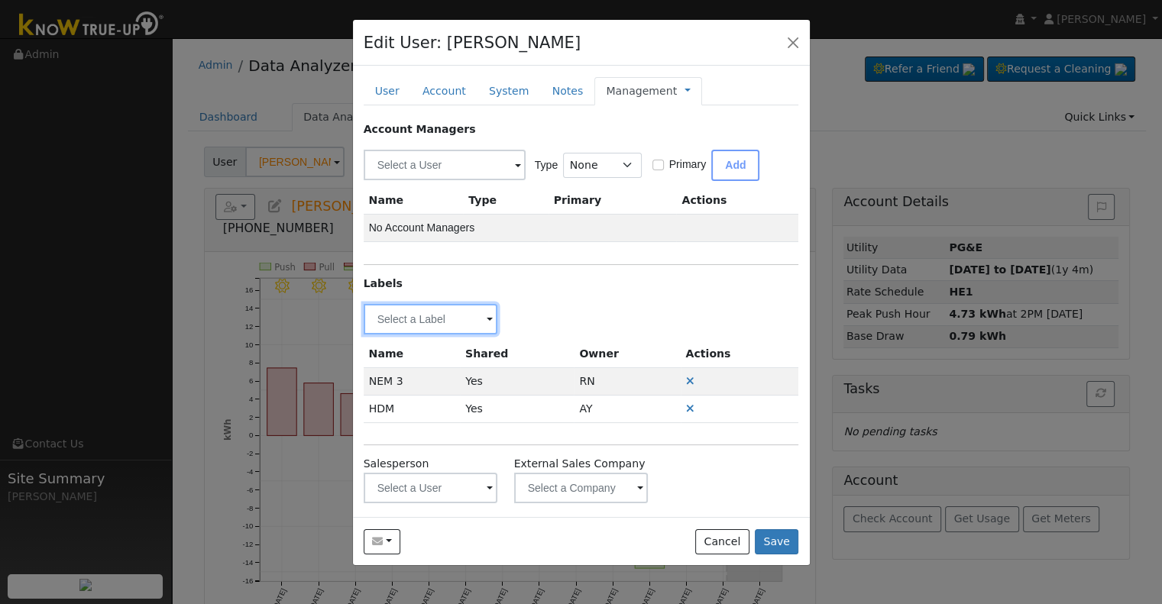
click at [441, 319] on input "text" at bounding box center [431, 319] width 134 height 31
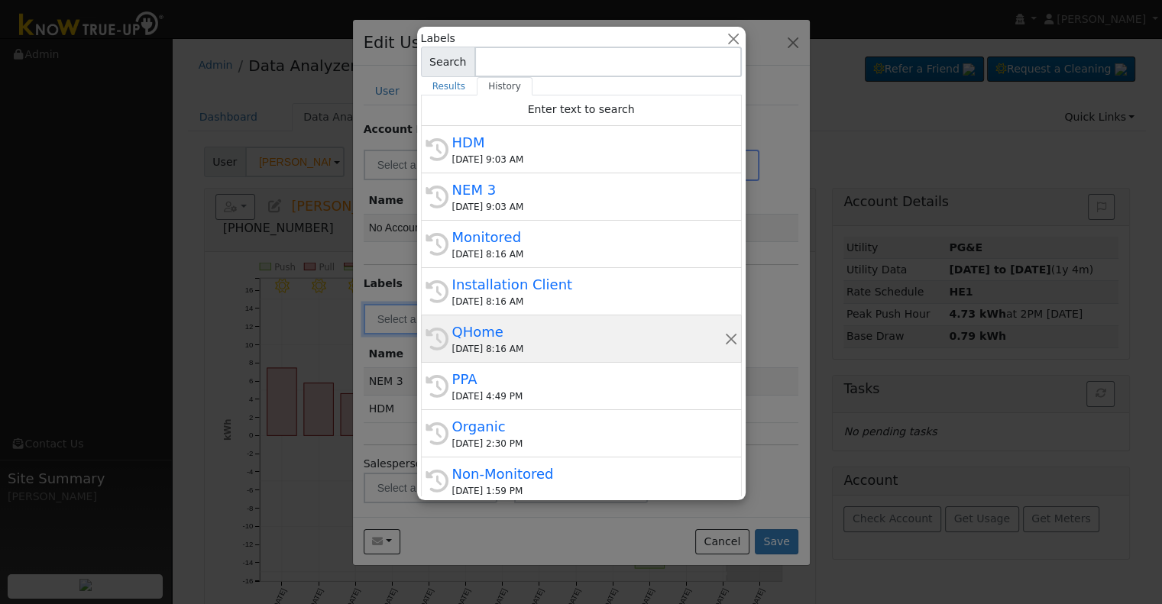
click at [497, 334] on div "QHome" at bounding box center [588, 332] width 272 height 21
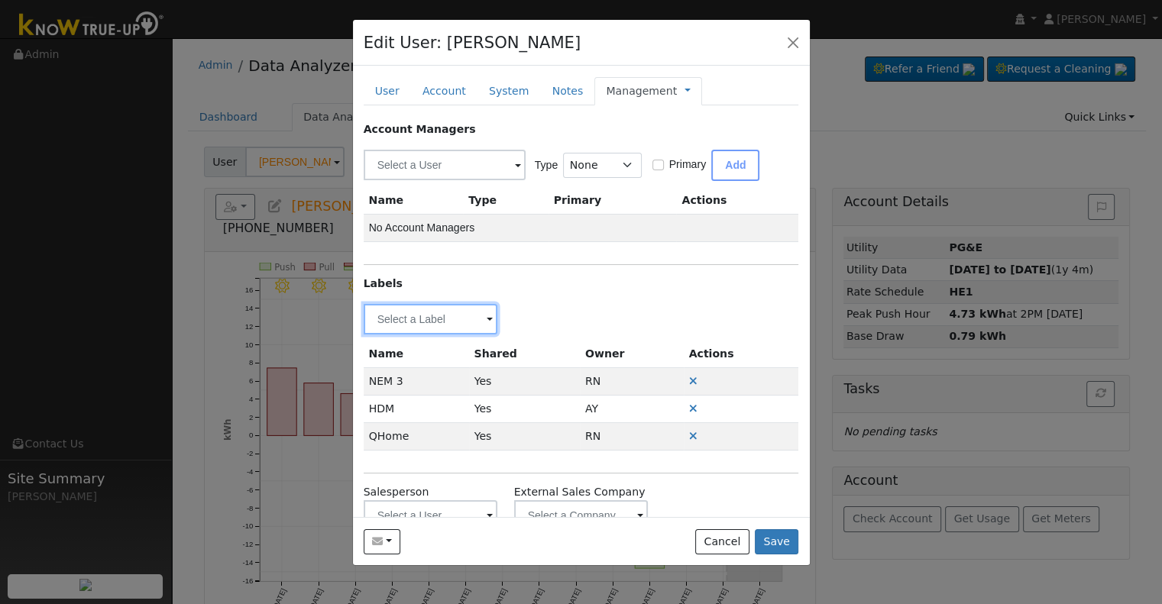
click at [448, 313] on input "text" at bounding box center [431, 319] width 134 height 31
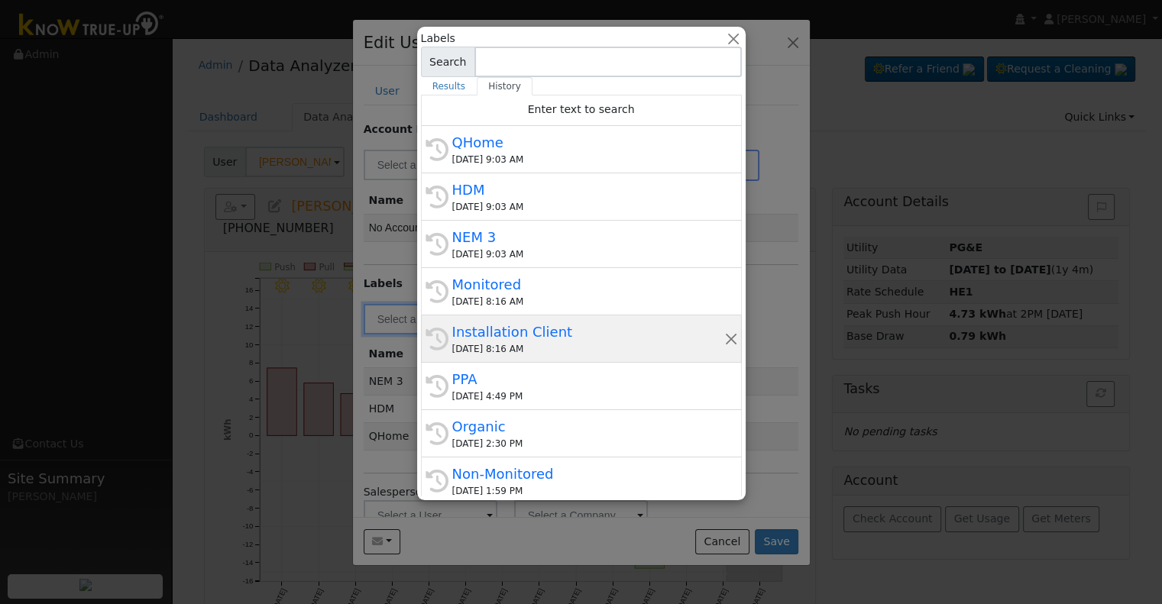
click at [551, 337] on div "Installation Client" at bounding box center [588, 332] width 272 height 21
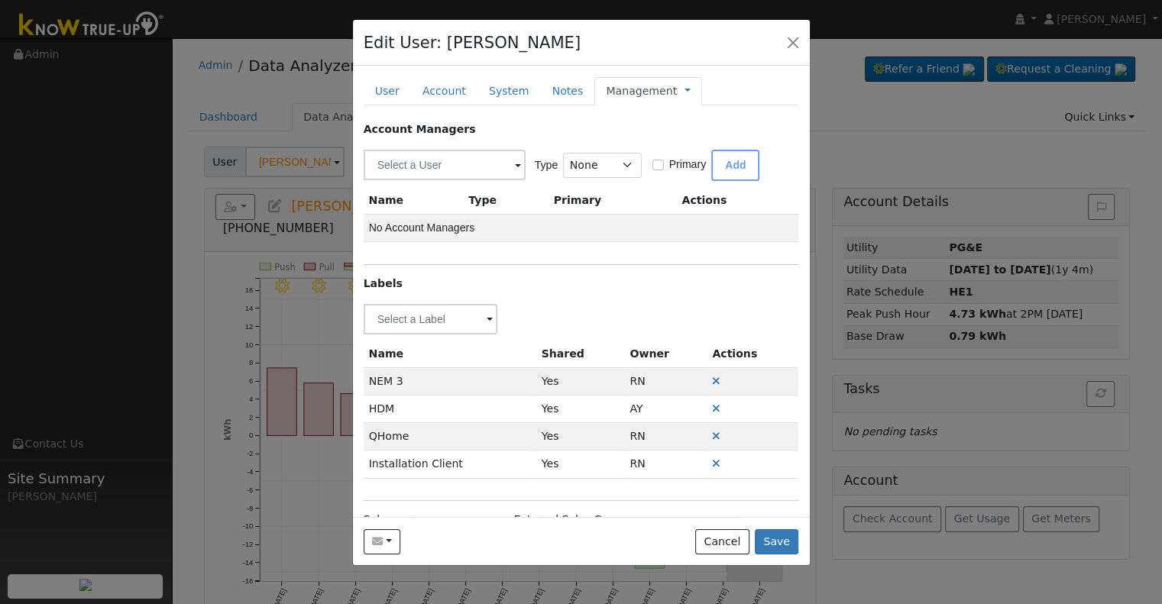
click at [488, 314] on span at bounding box center [490, 321] width 6 height 18
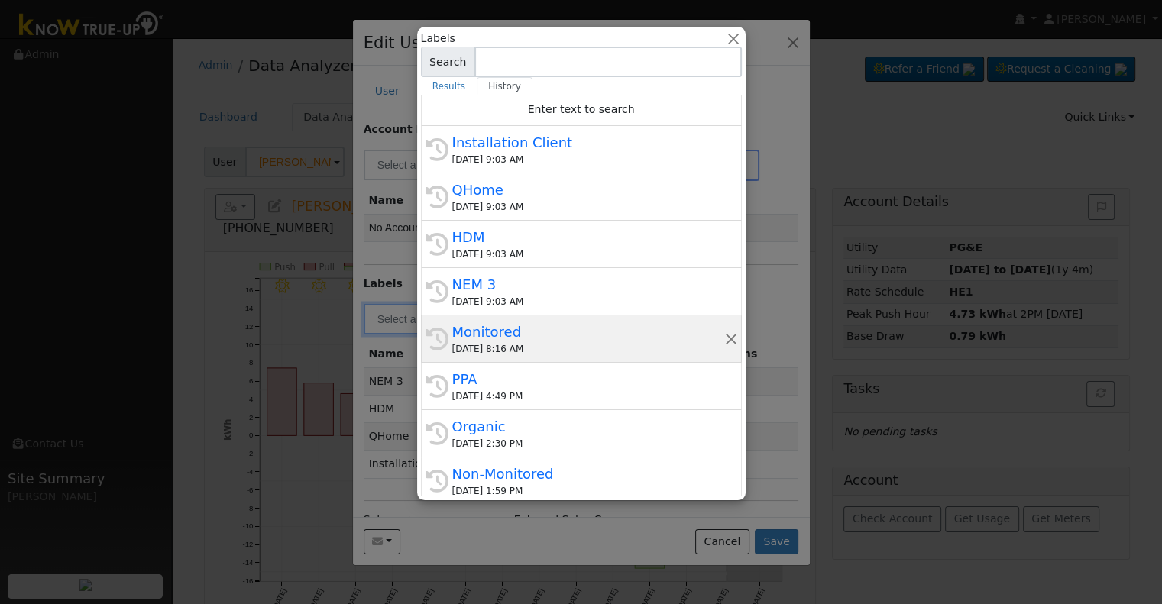
click at [532, 326] on div "Monitored" at bounding box center [588, 332] width 272 height 21
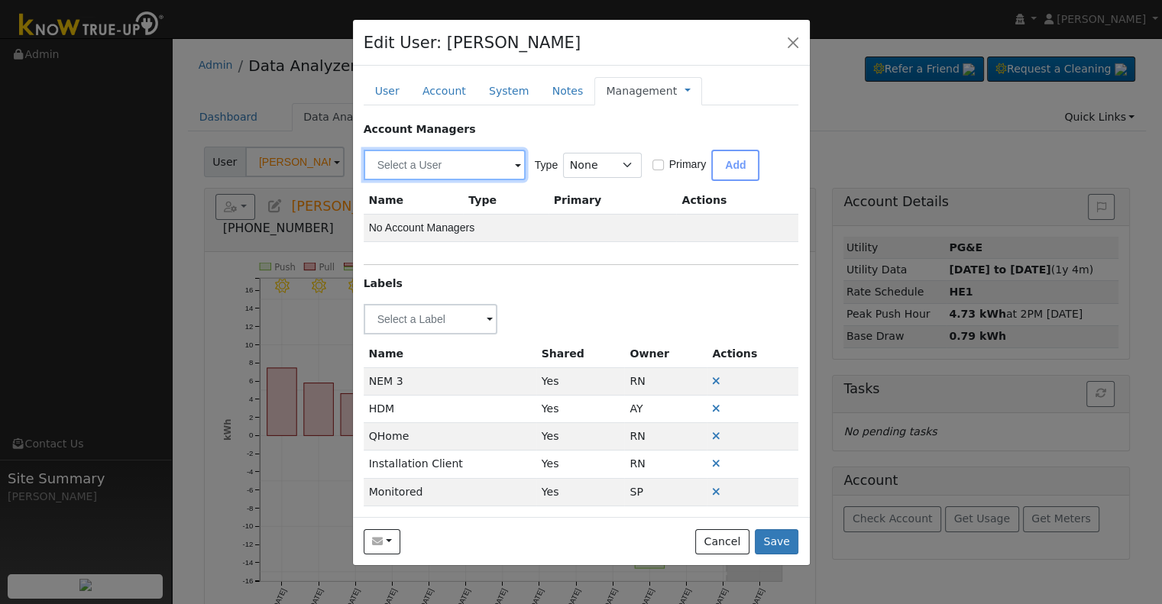
click at [487, 164] on input "text" at bounding box center [445, 165] width 162 height 31
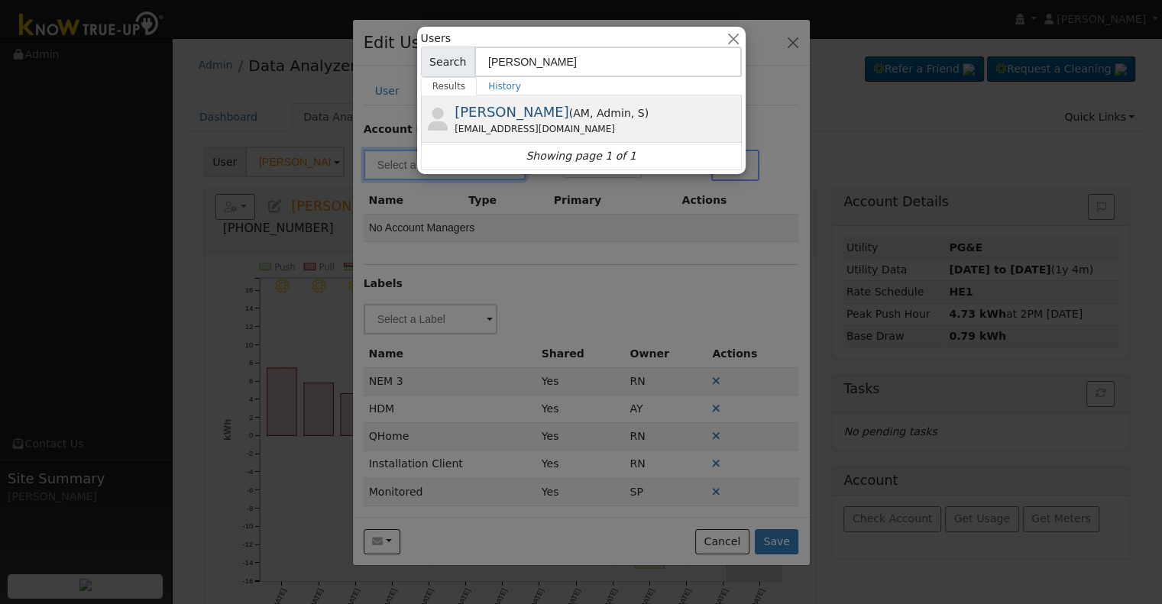
type input "Eri"
click at [0, 0] on div "Eric Cisneros ( AM , Admin , S ) ericc@solarnegotiators.com" at bounding box center [0, 0] width 0 height 0
type input "[PERSON_NAME]"
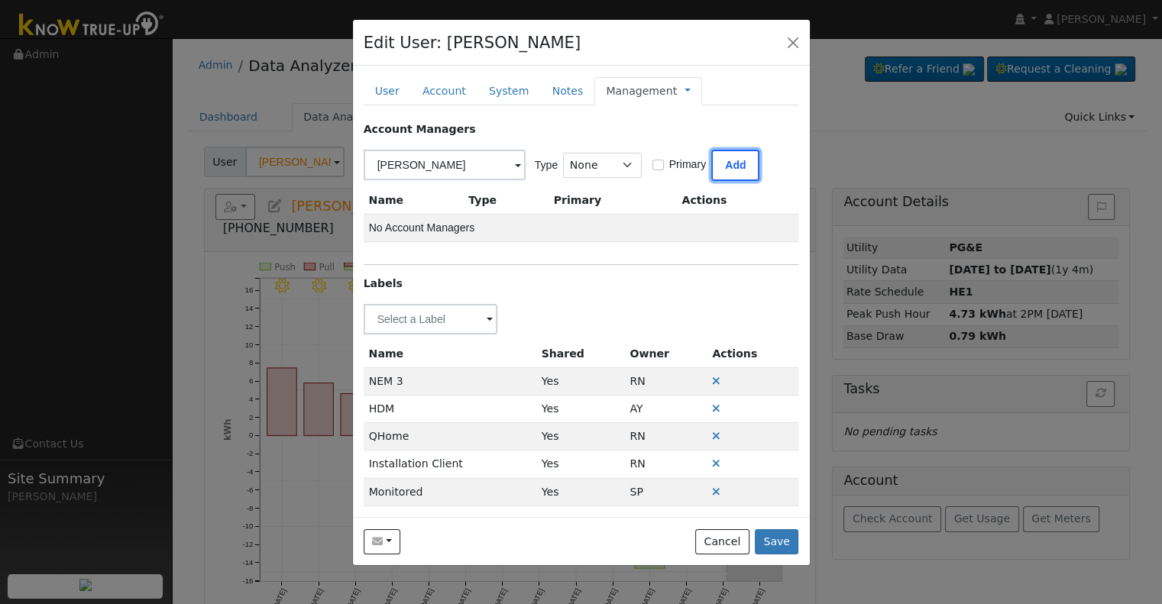
click at [741, 167] on button "Add" at bounding box center [735, 165] width 48 height 31
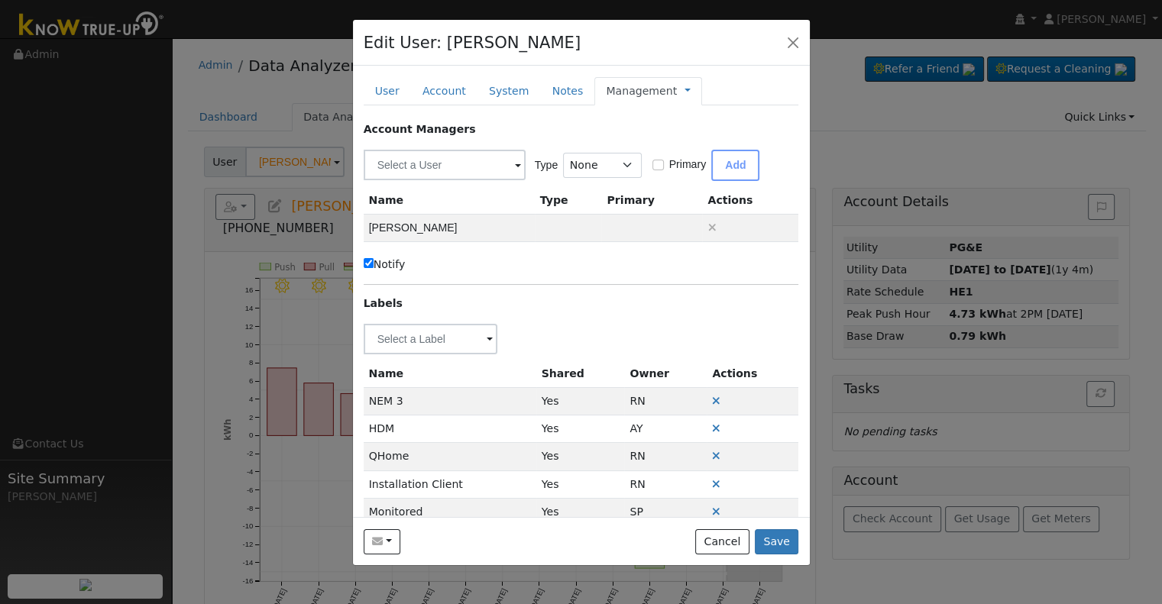
click at [625, 87] on link "Management" at bounding box center [641, 91] width 71 height 16
click at [685, 143] on link "Billing" at bounding box center [738, 139] width 106 height 21
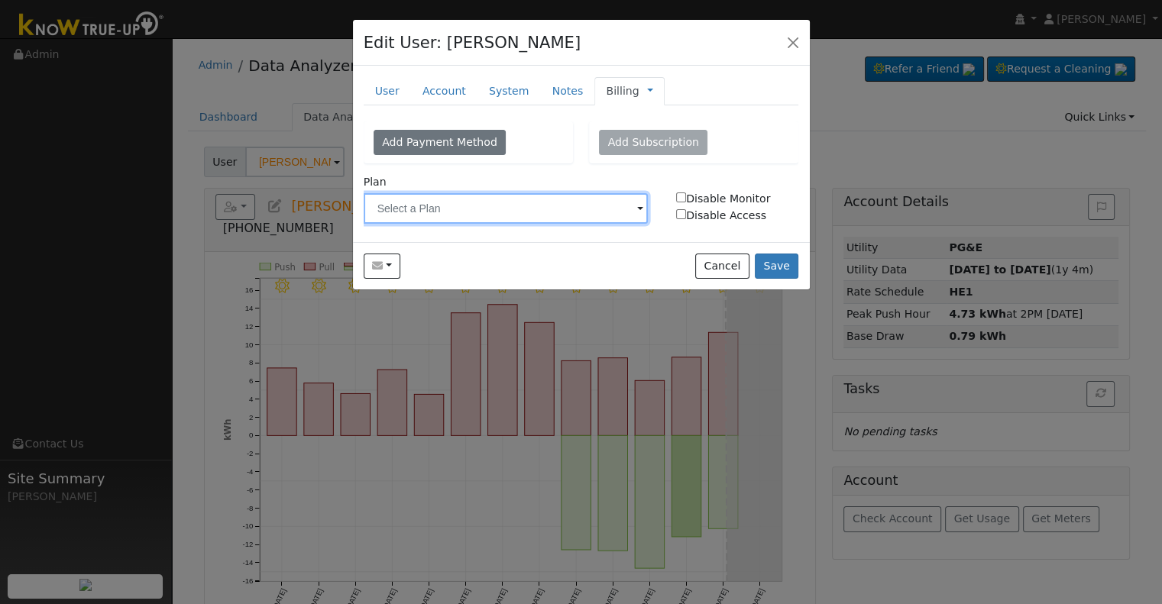
click at [522, 209] on input "text" at bounding box center [506, 208] width 285 height 31
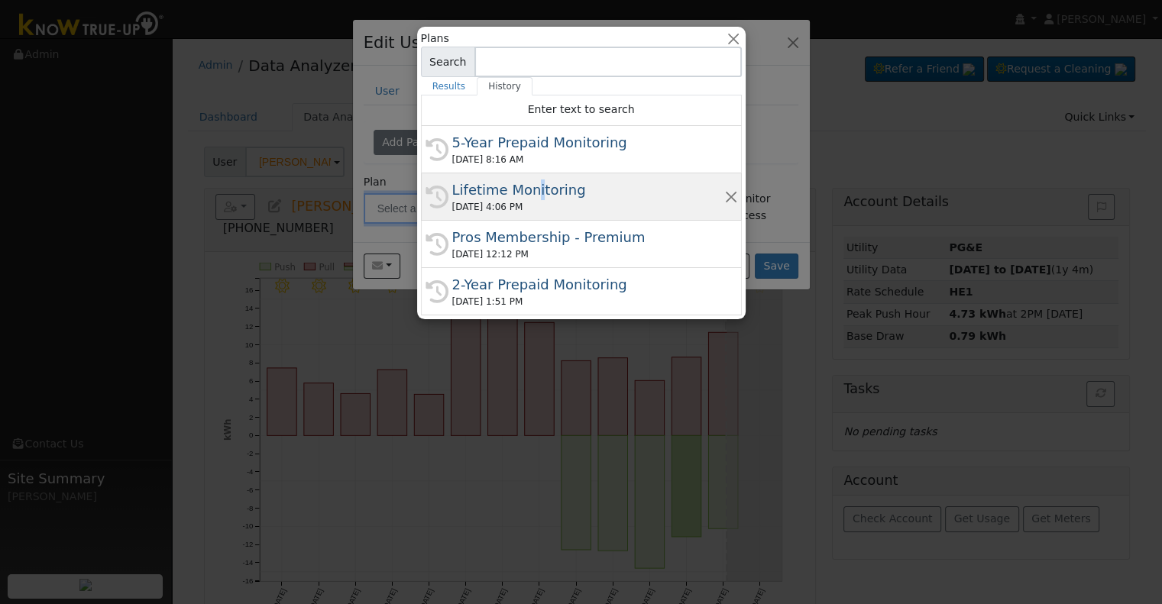
click at [532, 185] on div "Lifetime Monitoring" at bounding box center [588, 189] width 272 height 21
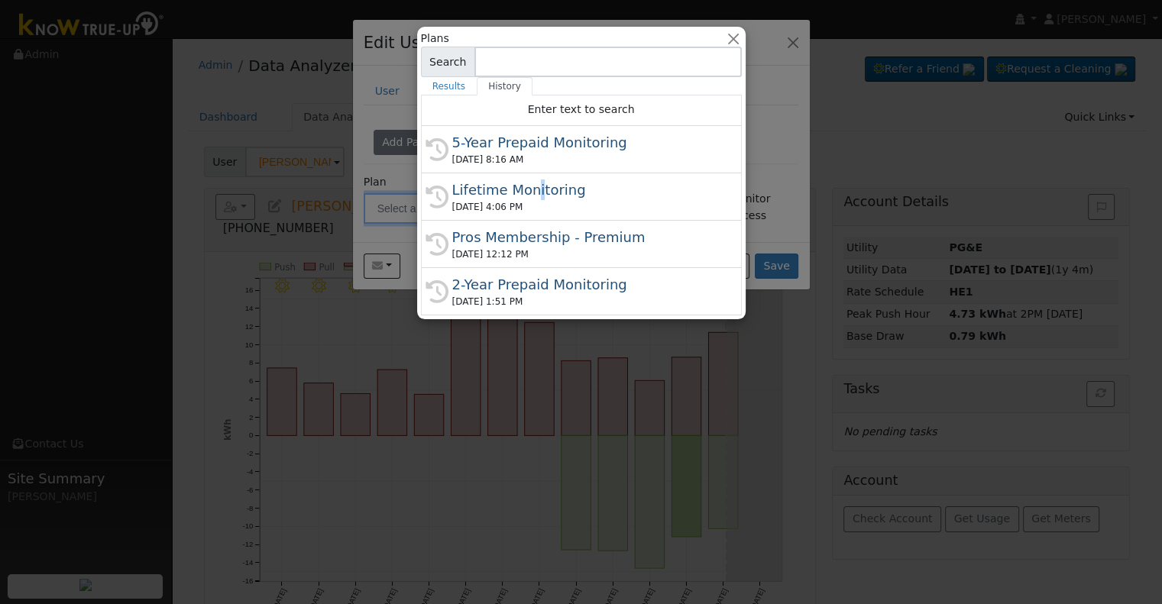
type input "Lifetime Monitoring"
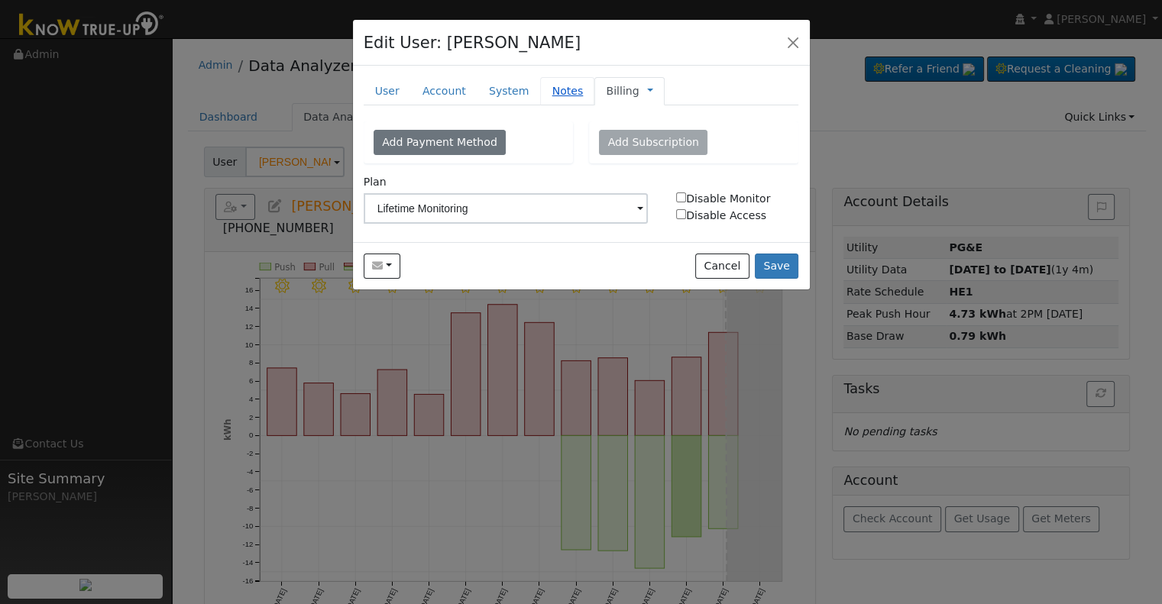
click at [544, 97] on link "Notes" at bounding box center [567, 91] width 54 height 28
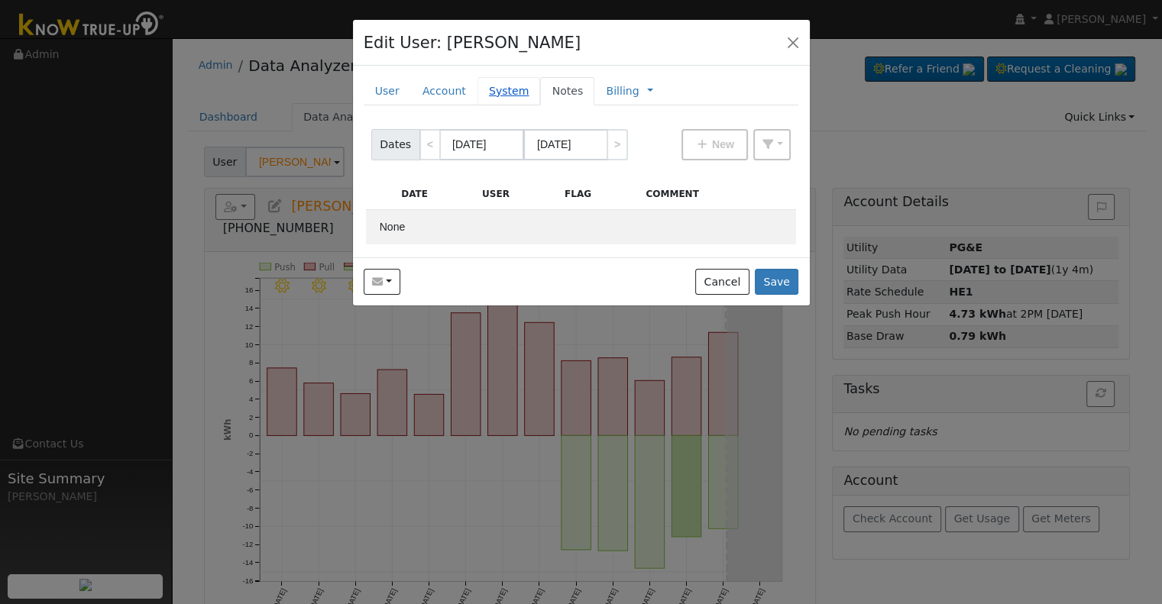
click at [505, 84] on link "System" at bounding box center [508, 91] width 63 height 28
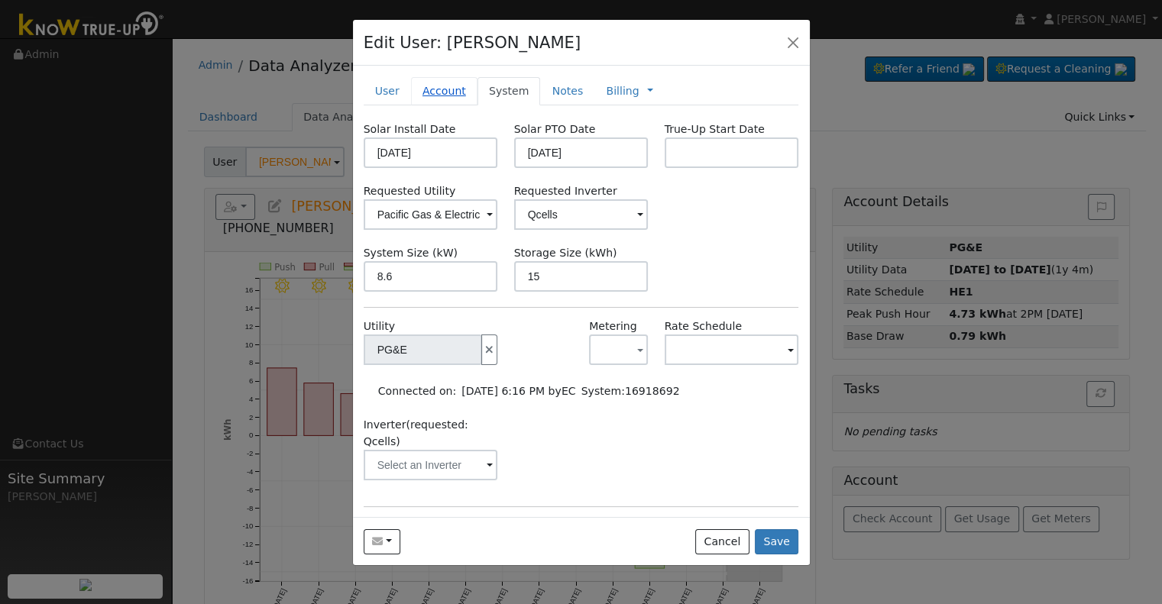
click at [431, 85] on link "Account" at bounding box center [444, 91] width 66 height 28
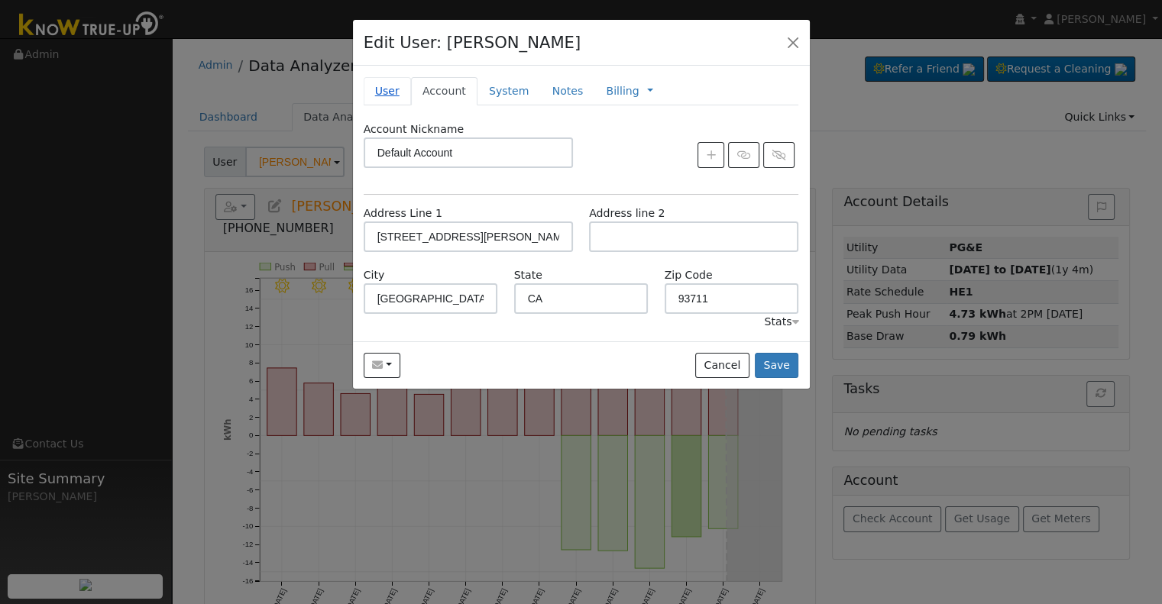
click at [391, 86] on link "User" at bounding box center [387, 91] width 47 height 28
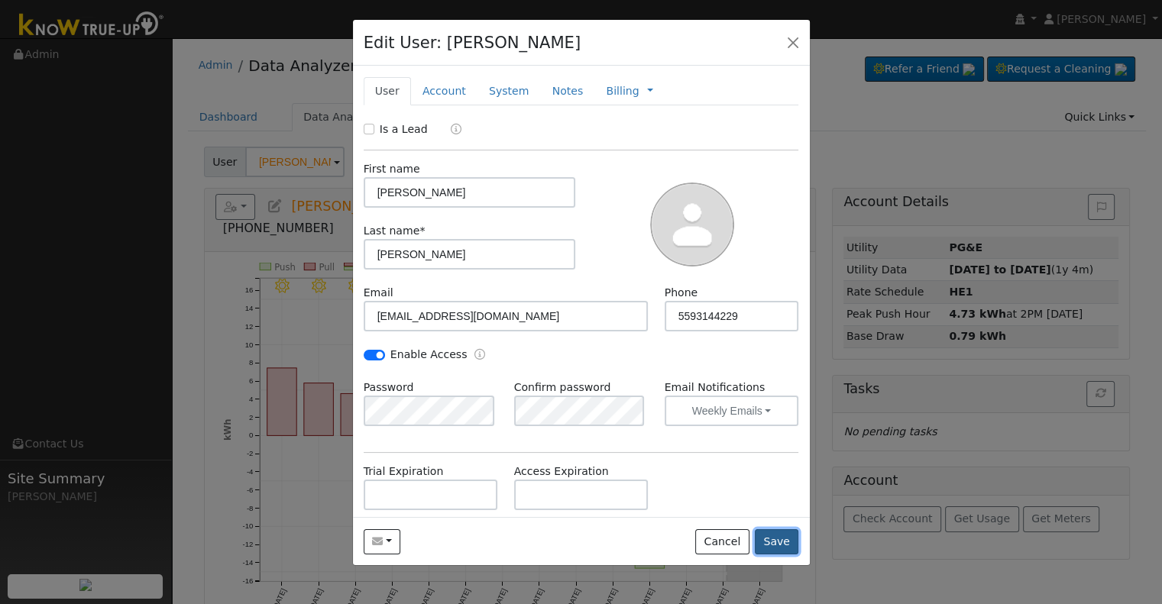
click at [773, 547] on button "Save" at bounding box center [777, 542] width 44 height 26
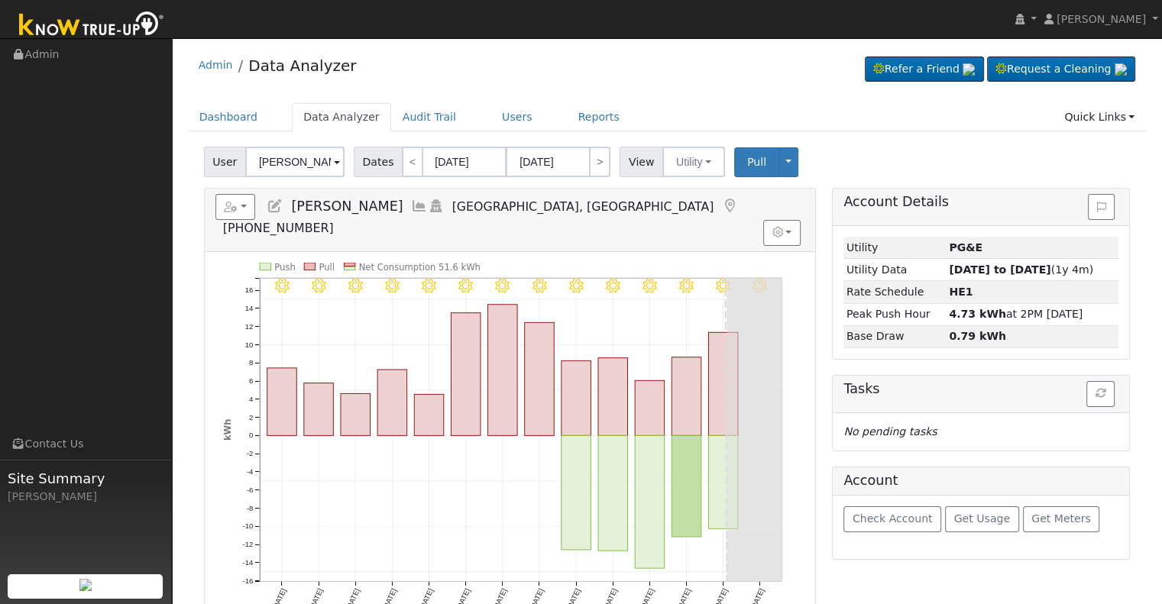
click at [281, 206] on icon at bounding box center [275, 206] width 17 height 14
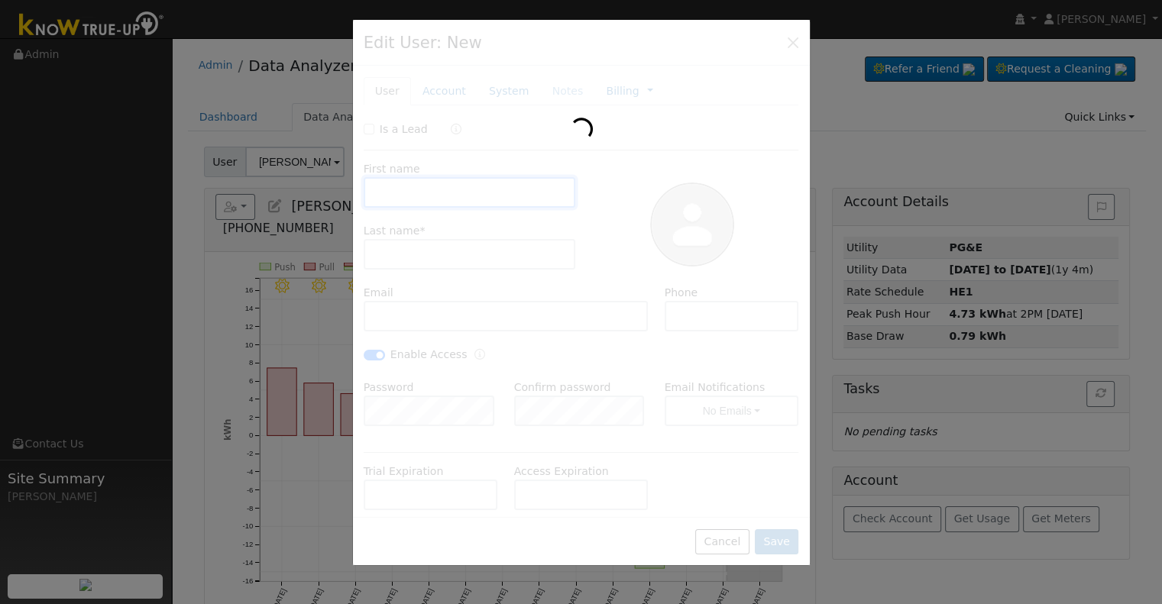
type input "Ruben"
type input "[PERSON_NAME]"
type input "[EMAIL_ADDRESS][DOMAIN_NAME]"
type input "5593144229"
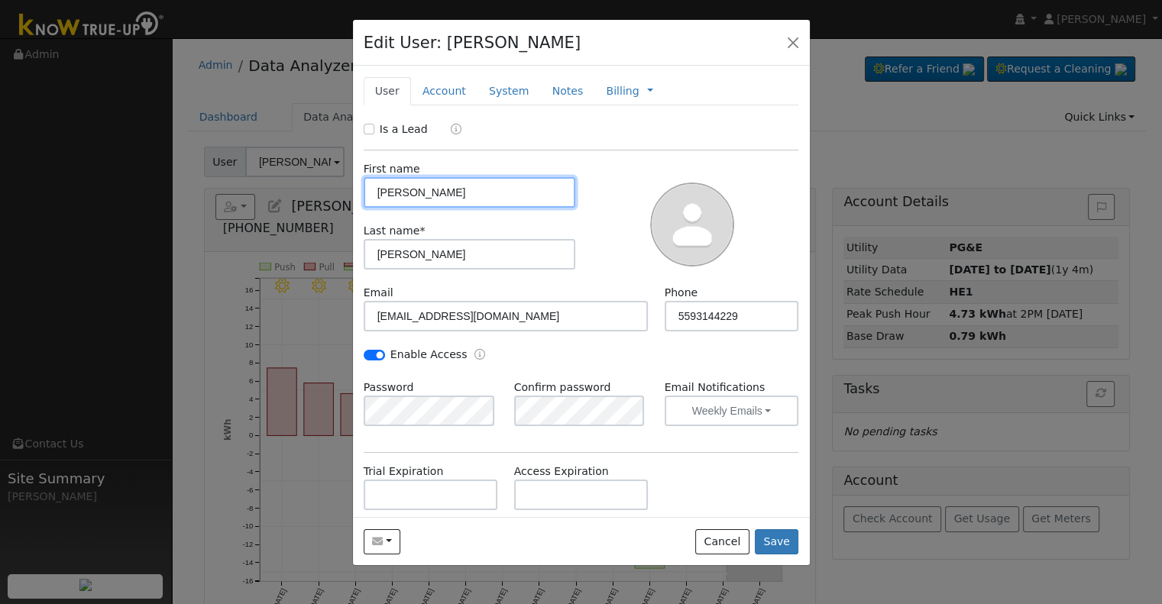
drag, startPoint x: 436, startPoint y: 188, endPoint x: 357, endPoint y: 183, distance: 78.9
click at [357, 183] on div "First name Ruben" at bounding box center [469, 184] width 228 height 47
paste input "& Alma"
type input "[PERSON_NAME] & [PERSON_NAME]"
click at [790, 526] on div "Send Email... Copy a Link Reset Password Open Access Cancel Save" at bounding box center [581, 541] width 457 height 48
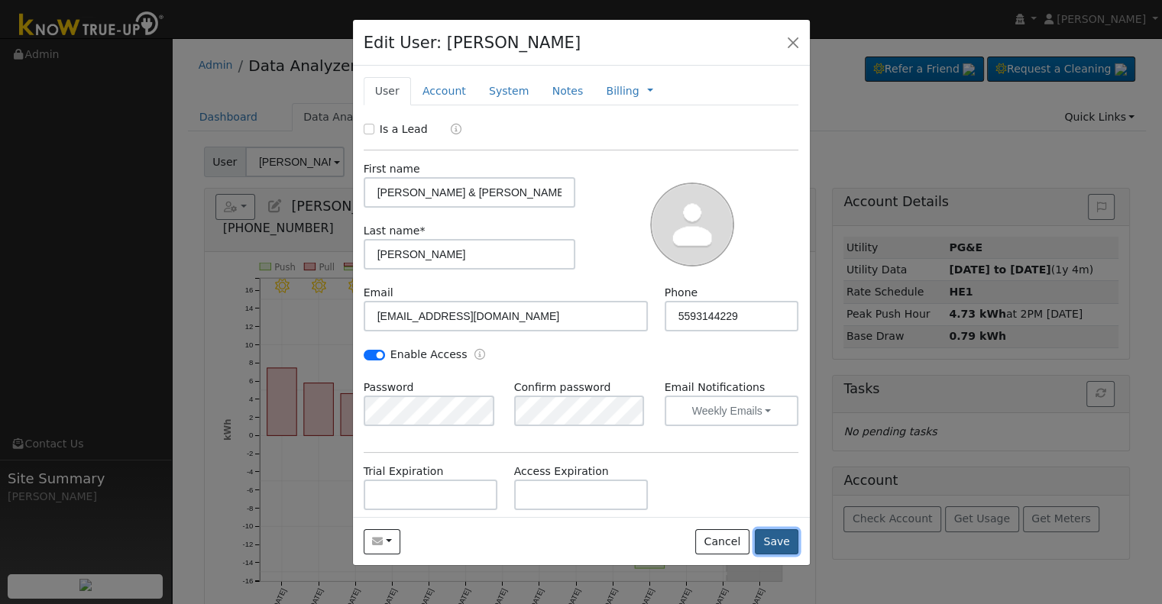
click at [786, 535] on button "Save" at bounding box center [777, 542] width 44 height 26
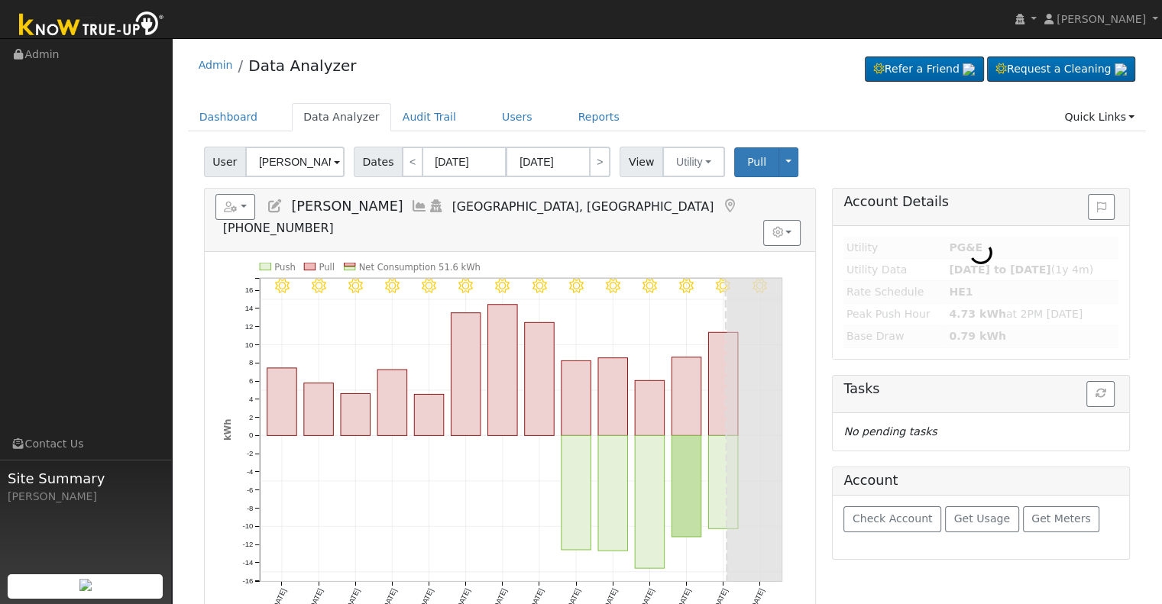
type input "[PERSON_NAME] & [PERSON_NAME]"
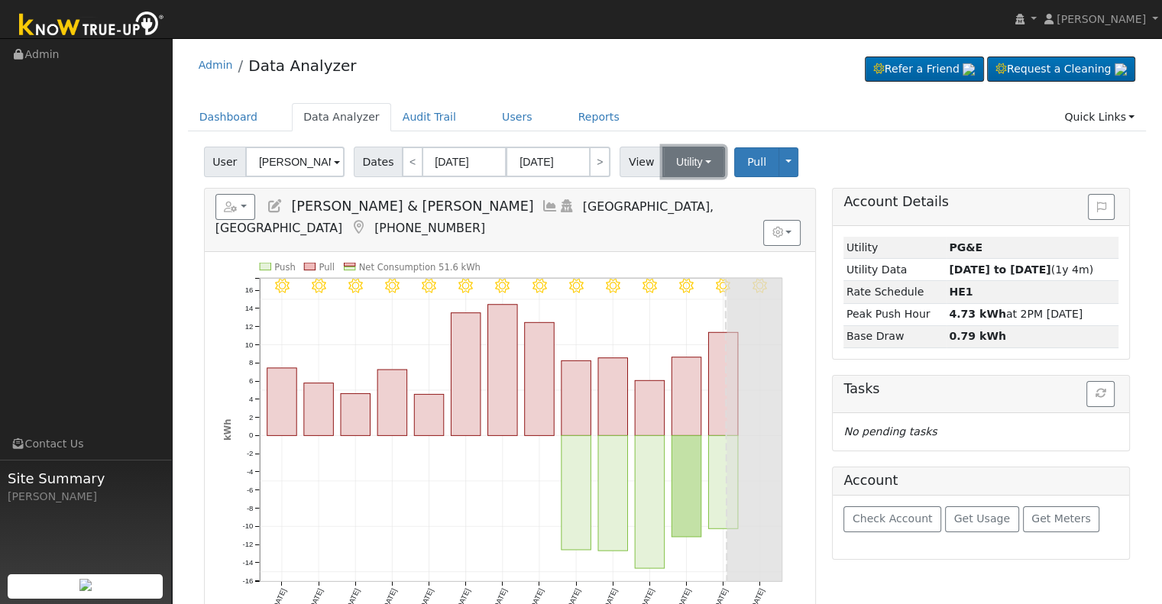
click at [678, 154] on button "Utility" at bounding box center [693, 162] width 63 height 31
click at [677, 213] on link "Solar" at bounding box center [712, 217] width 106 height 21
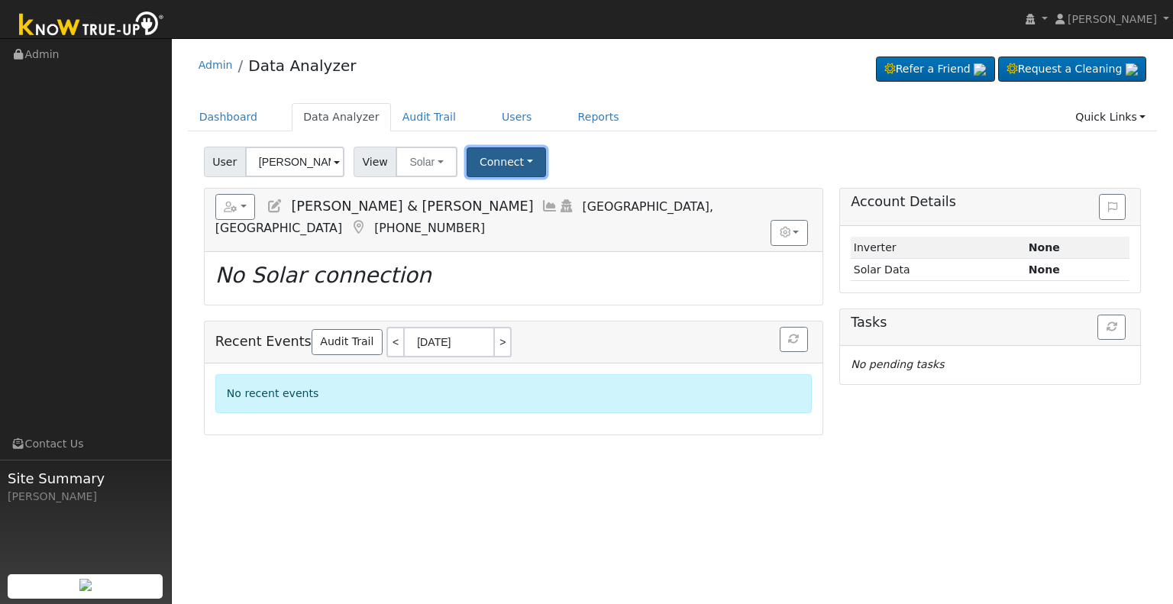
click at [490, 161] on button "Connect" at bounding box center [506, 162] width 79 height 30
click at [496, 199] on link "Select a Provider" at bounding box center [526, 195] width 119 height 21
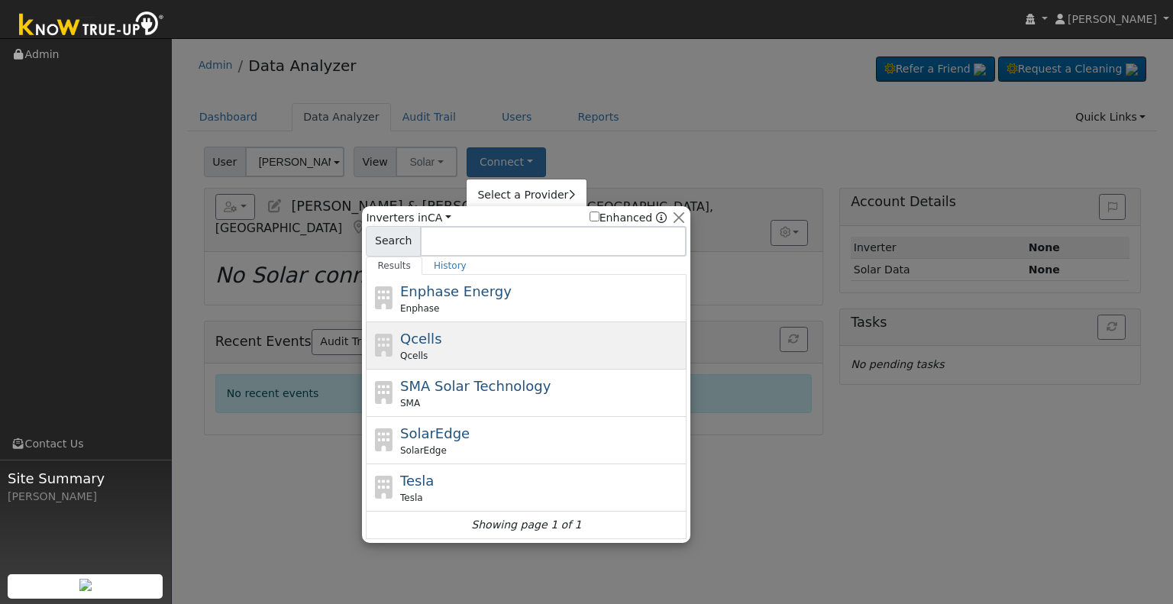
click at [452, 335] on div "Qcells Qcells" at bounding box center [541, 345] width 283 height 34
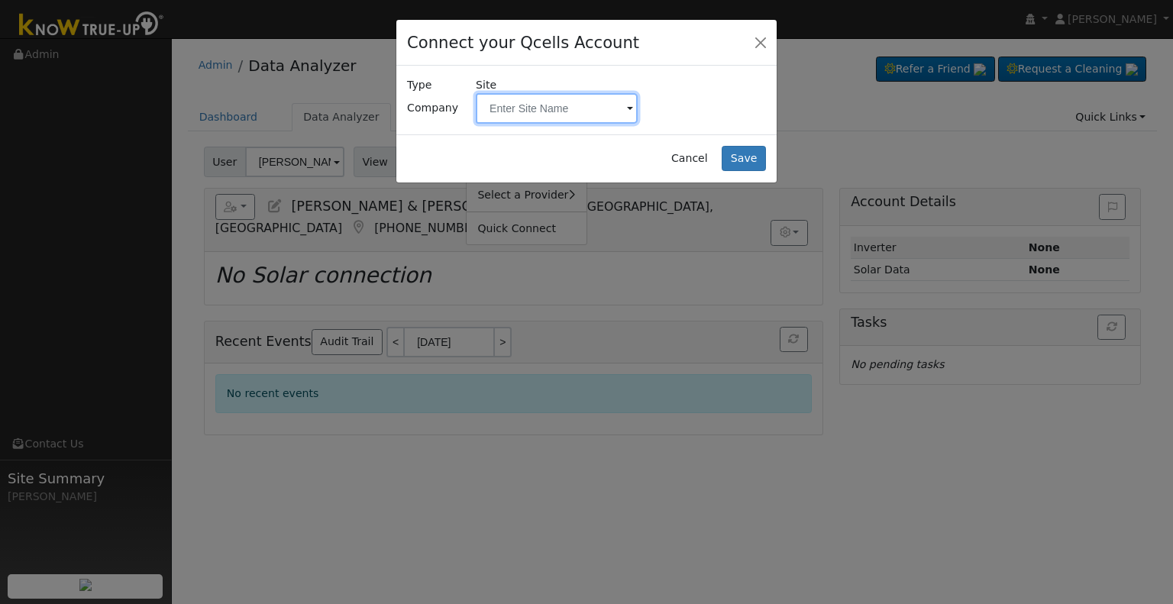
click at [519, 105] on input "text" at bounding box center [557, 108] width 162 height 31
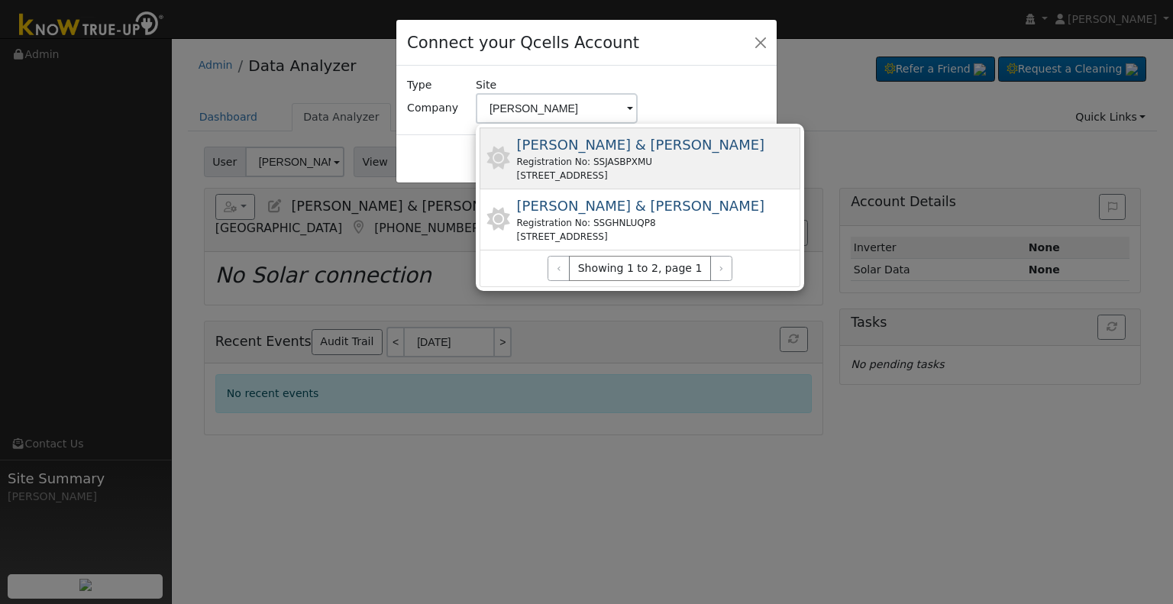
click at [600, 150] on span "Ruiz, Ruben & Alma" at bounding box center [641, 145] width 248 height 16
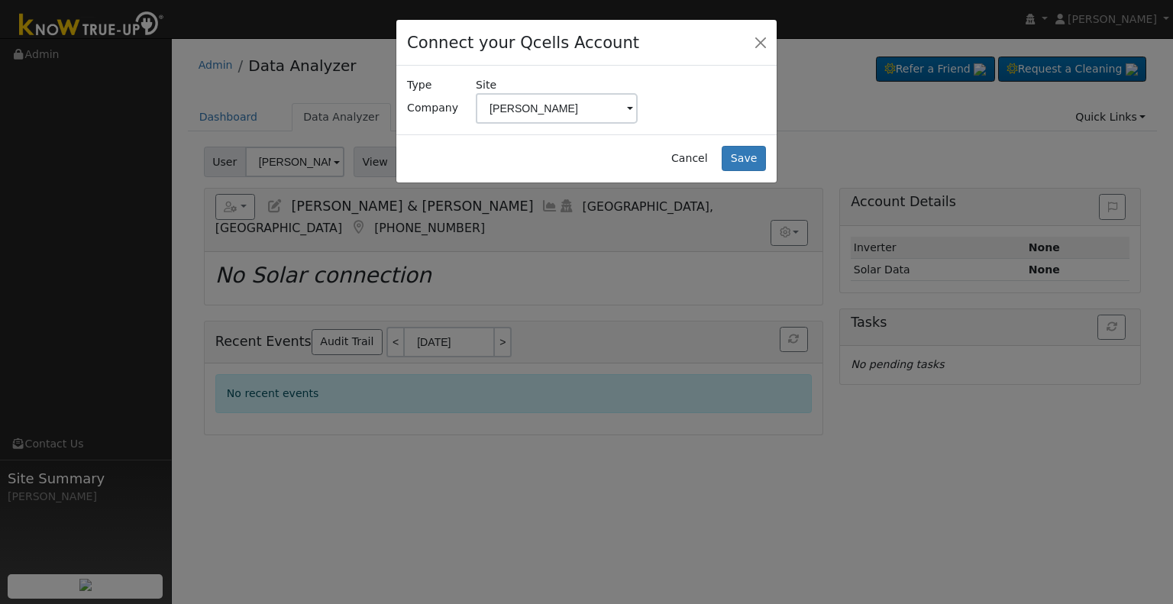
type input "Ruiz, Ruben & Alma"
click at [742, 160] on button "Save" at bounding box center [744, 159] width 44 height 26
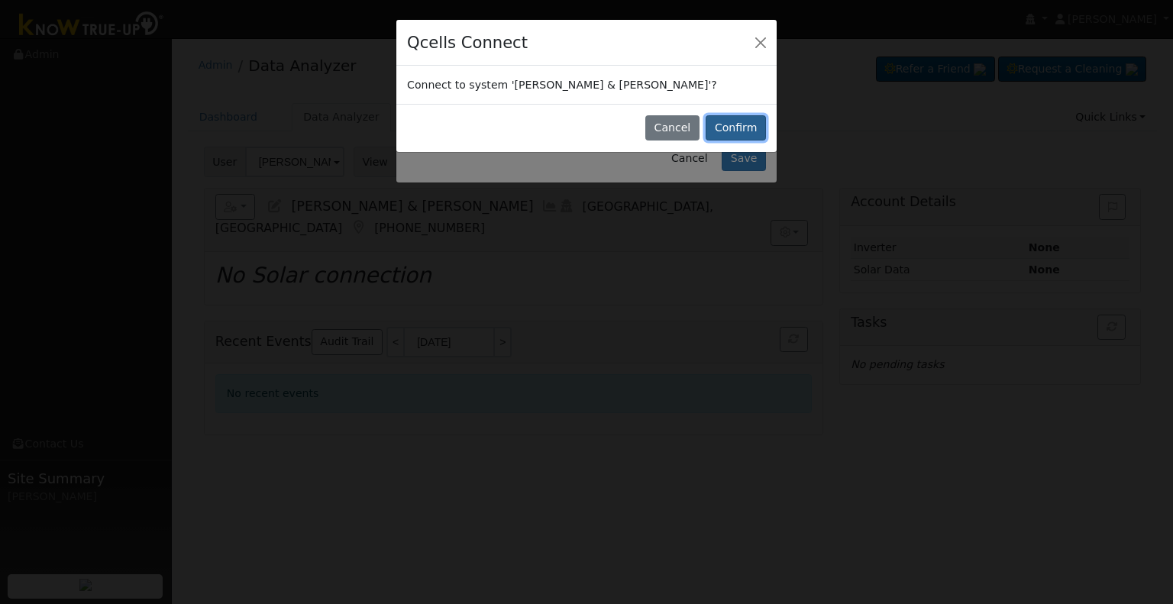
click at [730, 123] on button "Confirm" at bounding box center [736, 128] width 60 height 26
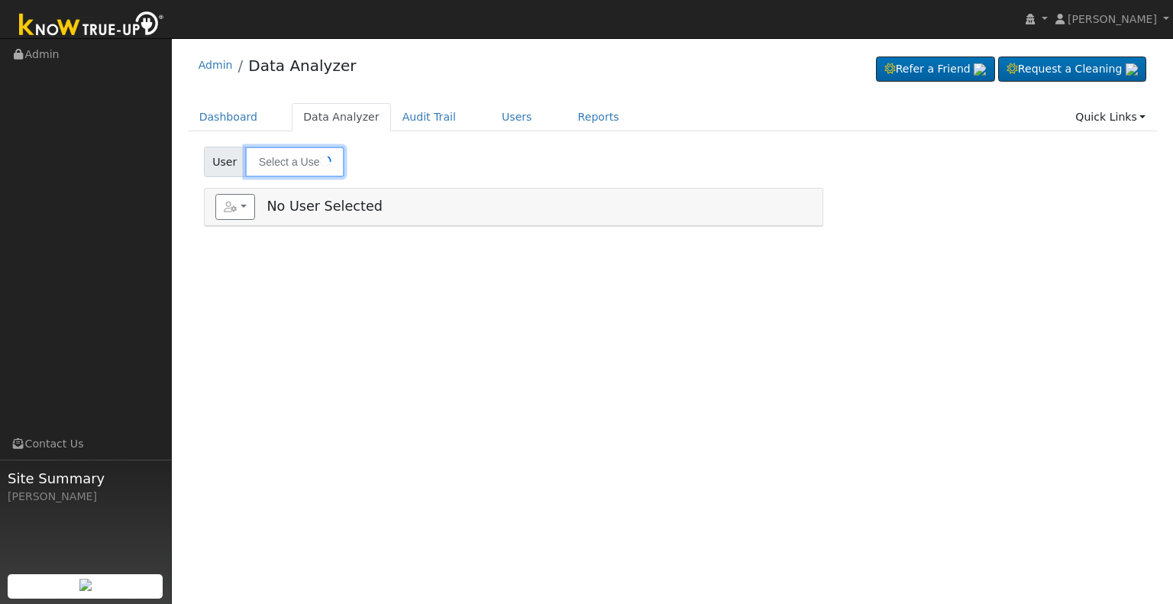
type input "[PERSON_NAME] & [PERSON_NAME]"
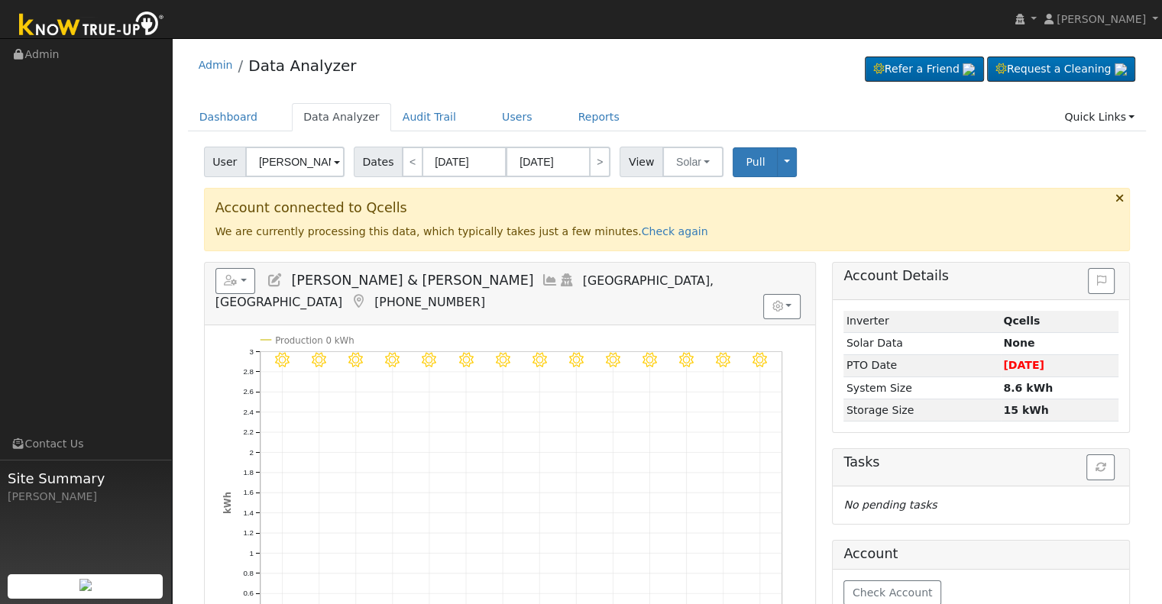
click at [271, 277] on icon at bounding box center [275, 280] width 17 height 14
type input "[PERSON_NAME] & [PERSON_NAME]"
type input "[PERSON_NAME]"
type input "[EMAIL_ADDRESS][DOMAIN_NAME]"
type input "5593144229"
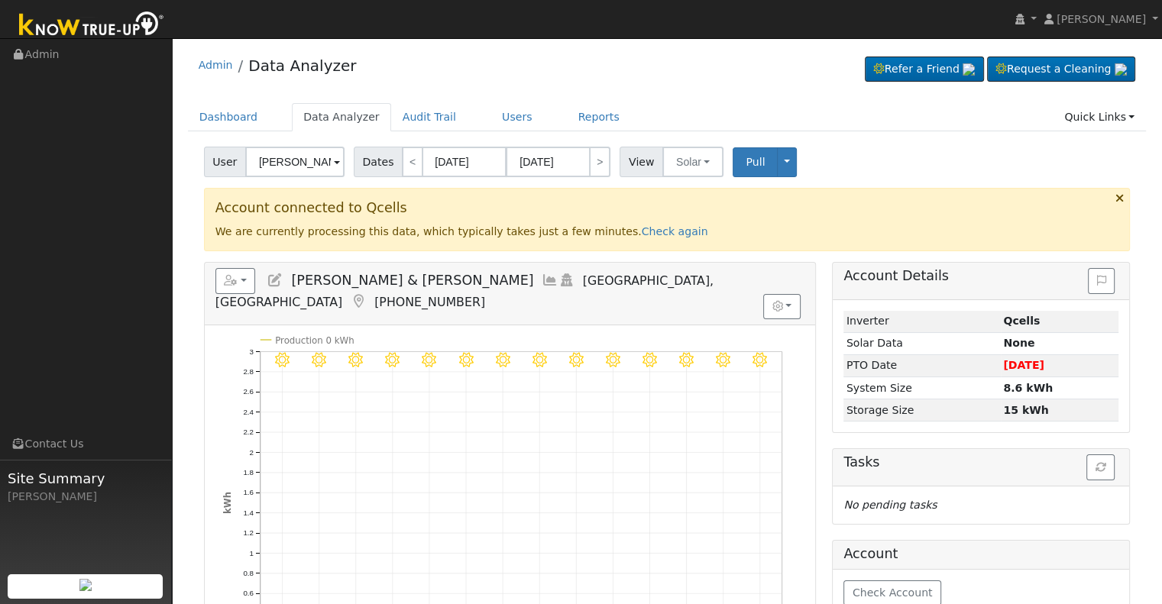
checkbox input "true"
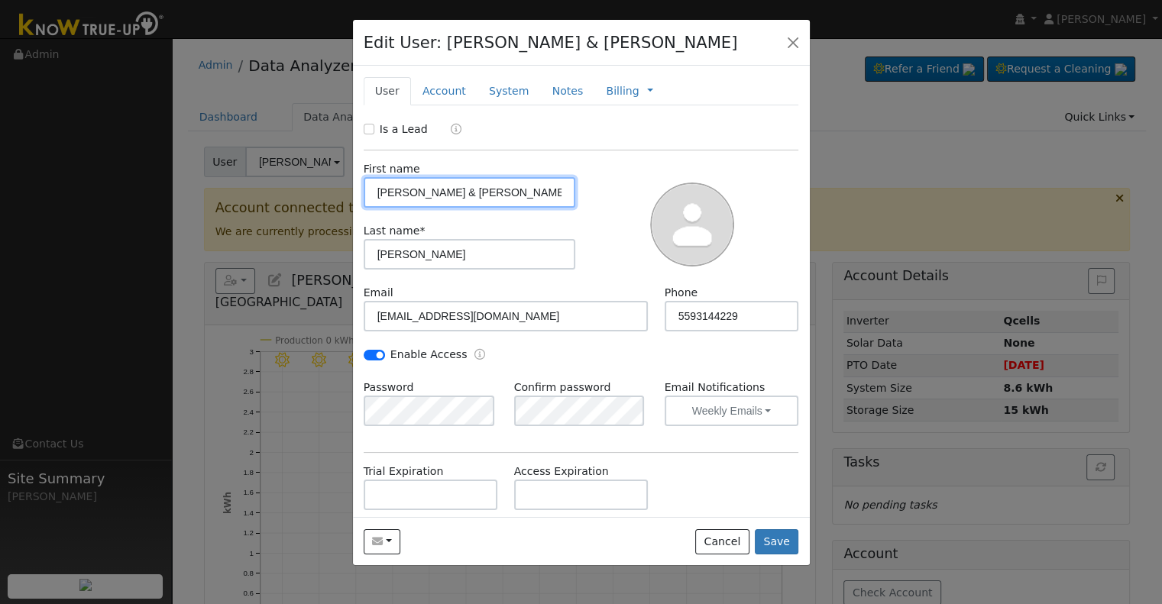
drag, startPoint x: 462, startPoint y: 190, endPoint x: 351, endPoint y: 179, distance: 112.1
click at [0, 0] on div "Edit User: [PERSON_NAME] & [PERSON_NAME] Default Account Default Account [STREE…" at bounding box center [0, 0] width 0 height 0
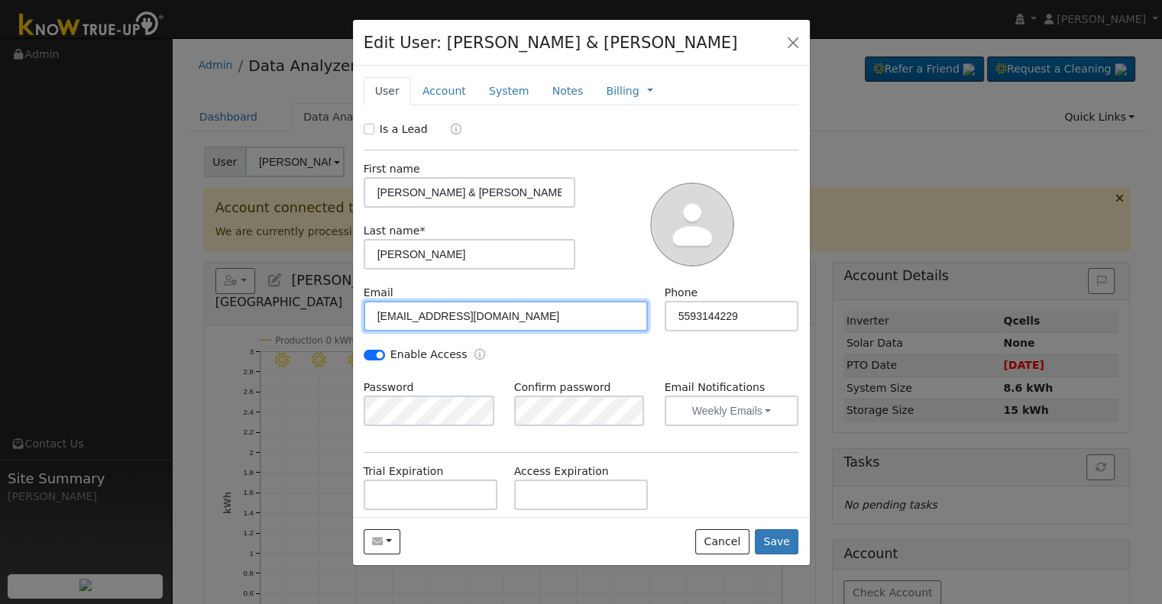
drag, startPoint x: 506, startPoint y: 306, endPoint x: 335, endPoint y: 298, distance: 171.3
click at [0, 0] on div "Edit User: [PERSON_NAME] & [PERSON_NAME] Default Account Default Account [STREE…" at bounding box center [0, 0] width 0 height 0
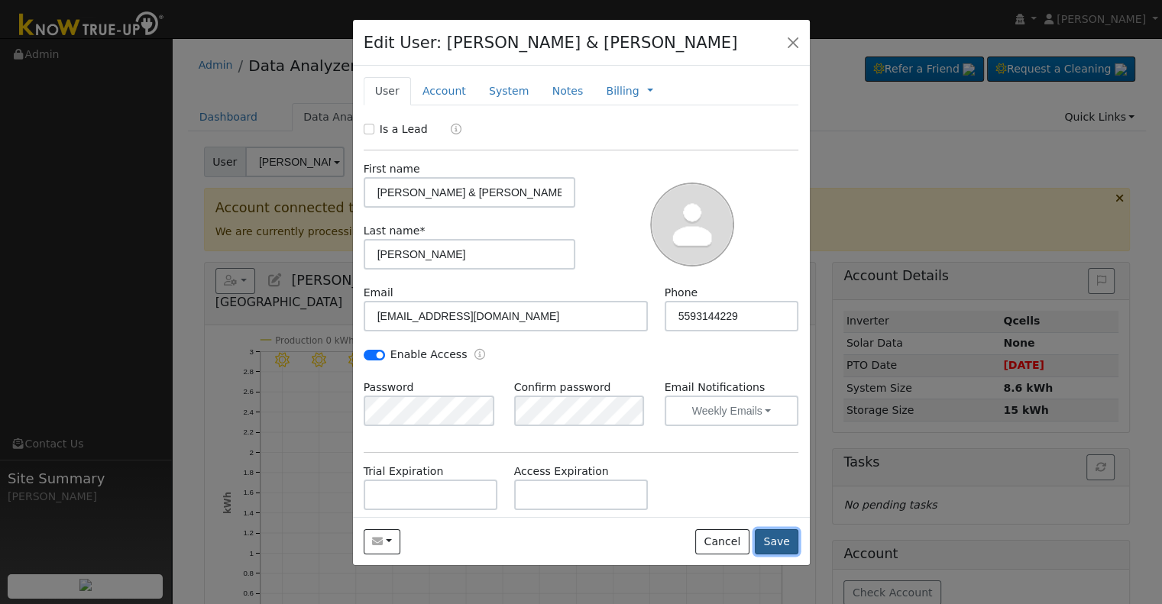
click at [776, 538] on button "Save" at bounding box center [777, 542] width 44 height 26
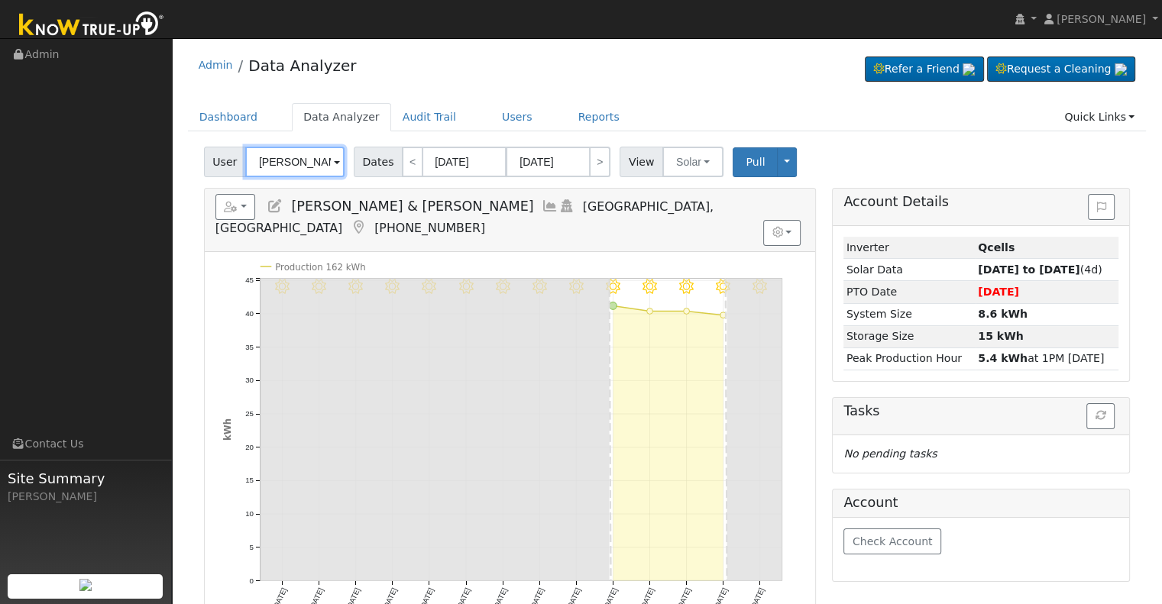
click at [281, 157] on input "[PERSON_NAME] & [PERSON_NAME]" at bounding box center [294, 162] width 99 height 31
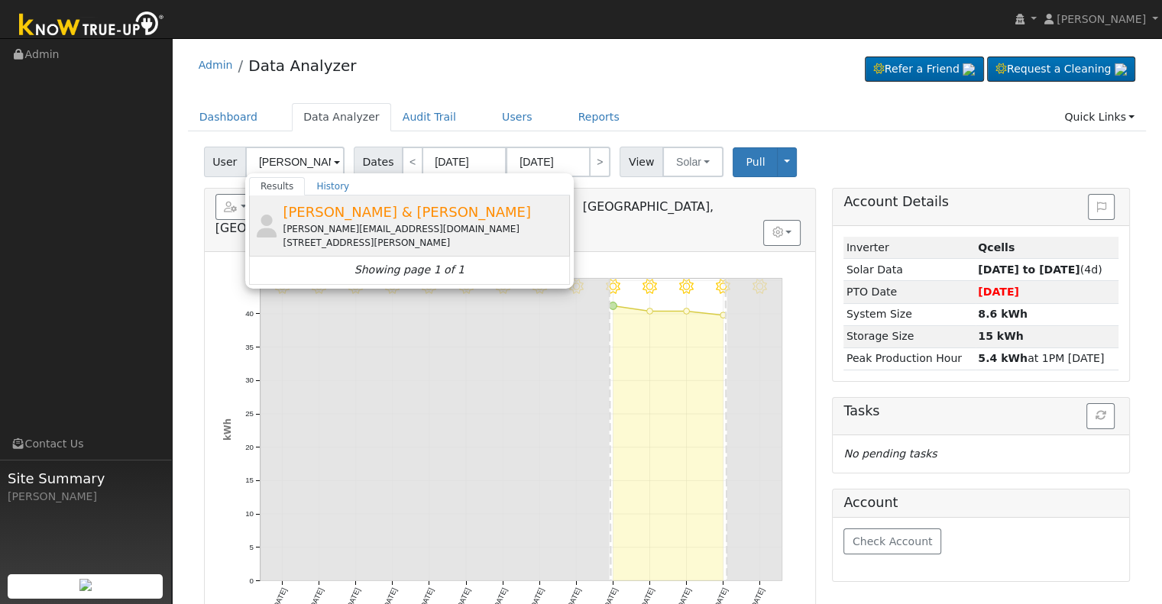
click at [379, 236] on div "[STREET_ADDRESS][PERSON_NAME]" at bounding box center [424, 243] width 283 height 14
type input "[PERSON_NAME] & [PERSON_NAME]"
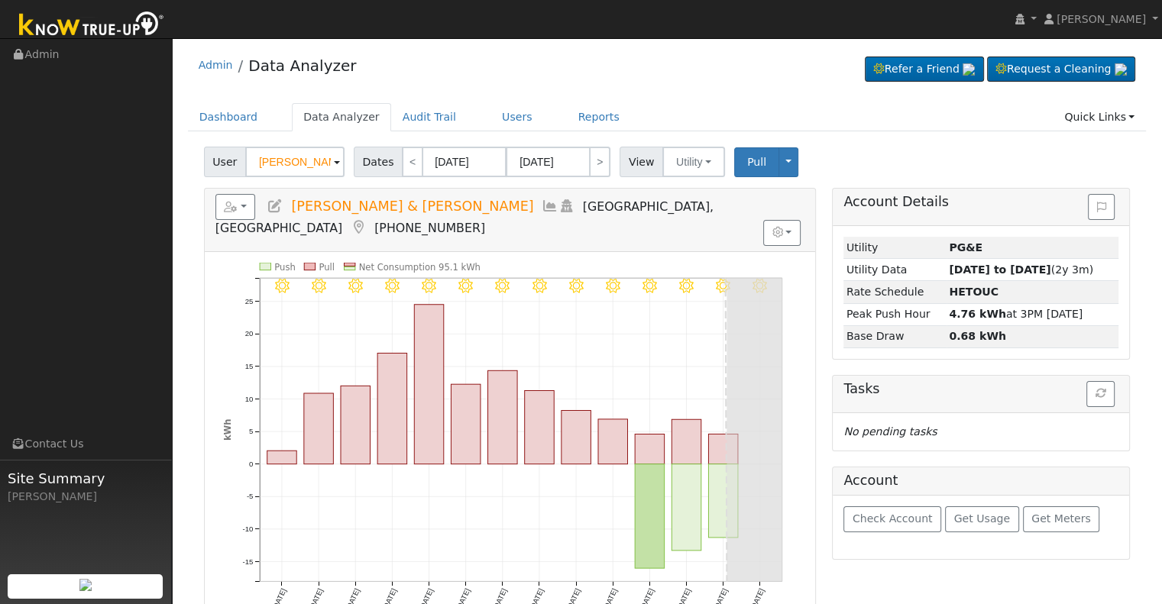
click at [274, 204] on icon at bounding box center [275, 206] width 17 height 14
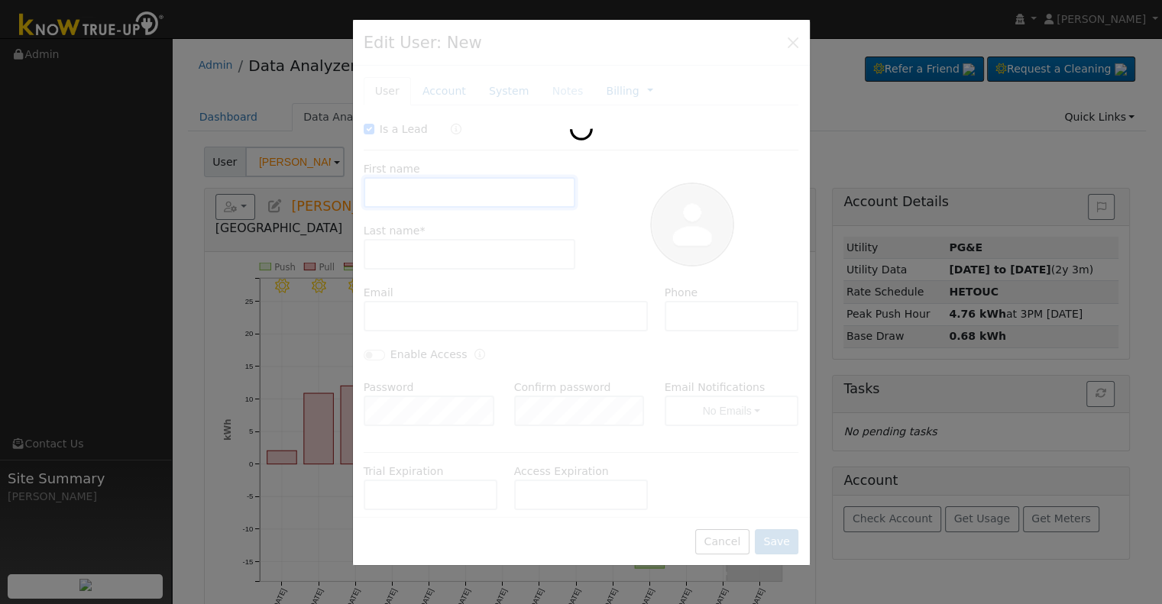
checkbox input "true"
type input "[PERSON_NAME] & [PERSON_NAME]"
type input "Ashford"
type input "[PERSON_NAME][EMAIL_ADDRESS][DOMAIN_NAME]"
type input "5599814004"
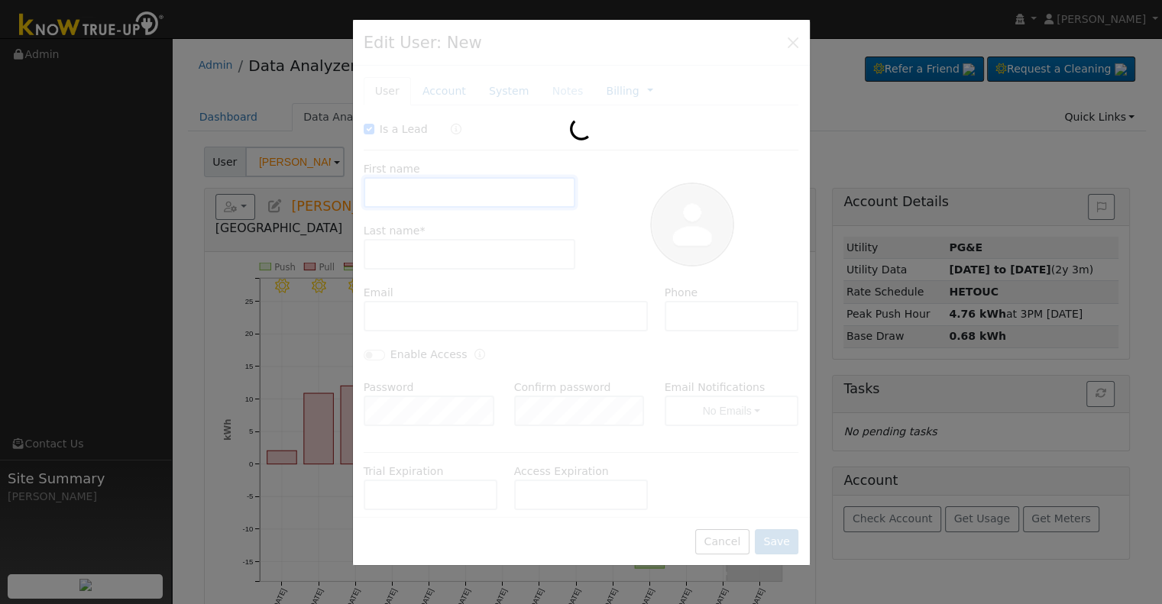
checkbox input "false"
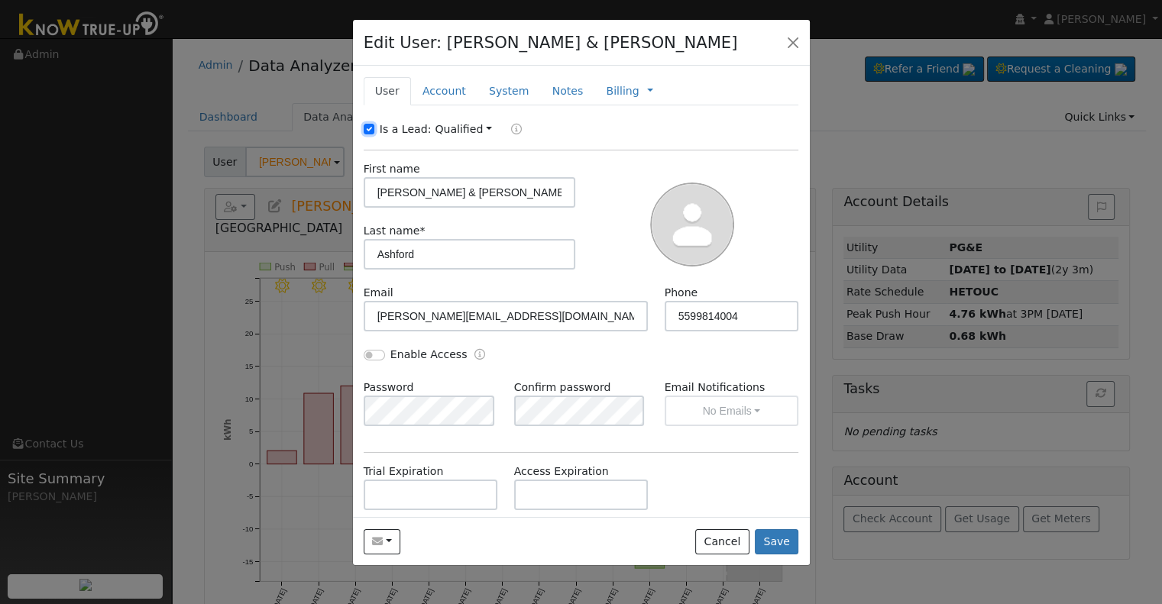
click at [373, 126] on input "Is a Lead:" at bounding box center [369, 129] width 11 height 11
checkbox input "false"
click at [370, 355] on input "Enable Access" at bounding box center [374, 355] width 21 height 11
checkbox input "true"
click at [747, 403] on button "No Emails" at bounding box center [731, 411] width 134 height 31
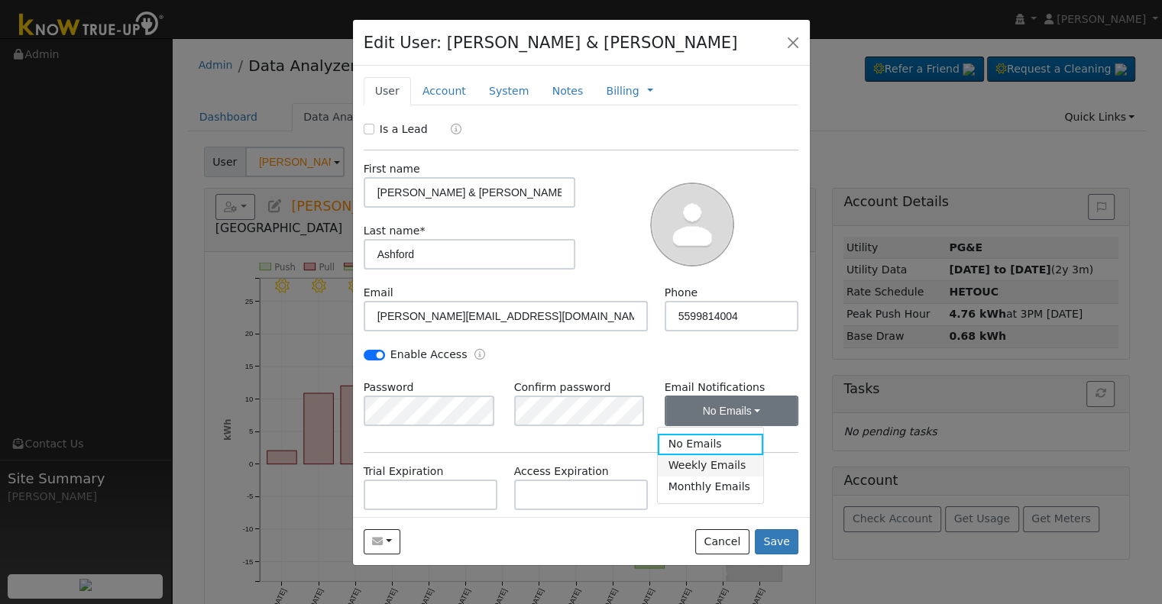
click at [705, 467] on link "Weekly Emails" at bounding box center [711, 465] width 106 height 21
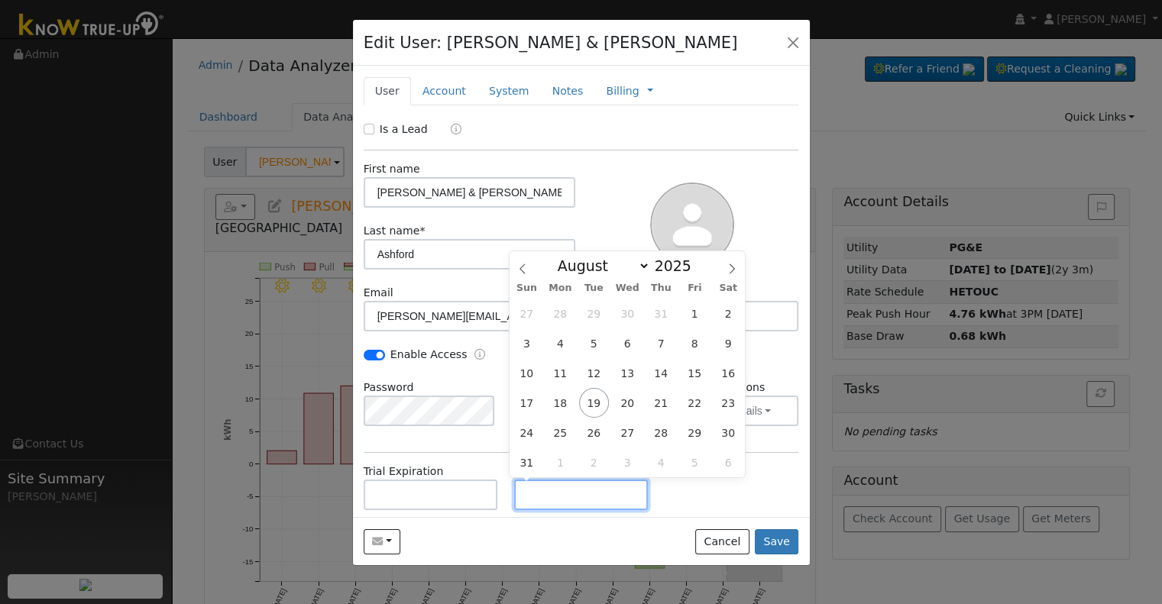
click at [562, 487] on input "text" at bounding box center [581, 495] width 134 height 31
click at [598, 407] on span "19" at bounding box center [594, 403] width 30 height 30
type input "[DATE]"
drag, startPoint x: 626, startPoint y: 490, endPoint x: 506, endPoint y: 482, distance: 120.2
click at [506, 482] on div "Access Expiration [DATE]" at bounding box center [581, 487] width 150 height 47
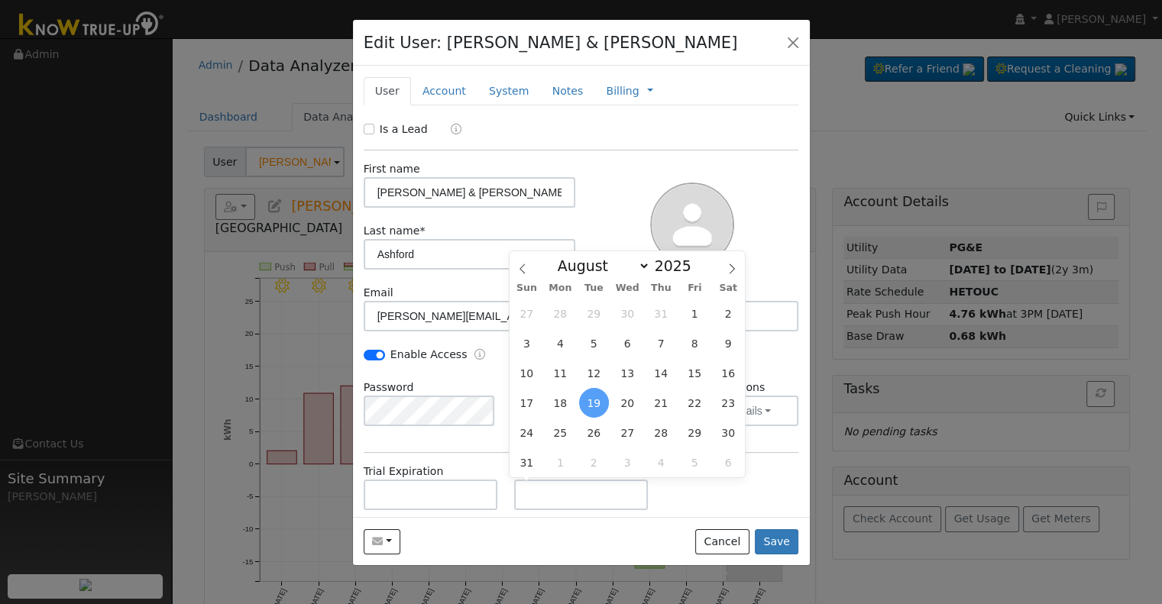
click at [477, 439] on div "Password Confirm password Email Notifications Weekly Emails No Emails Weekly Em…" at bounding box center [580, 411] width 451 height 62
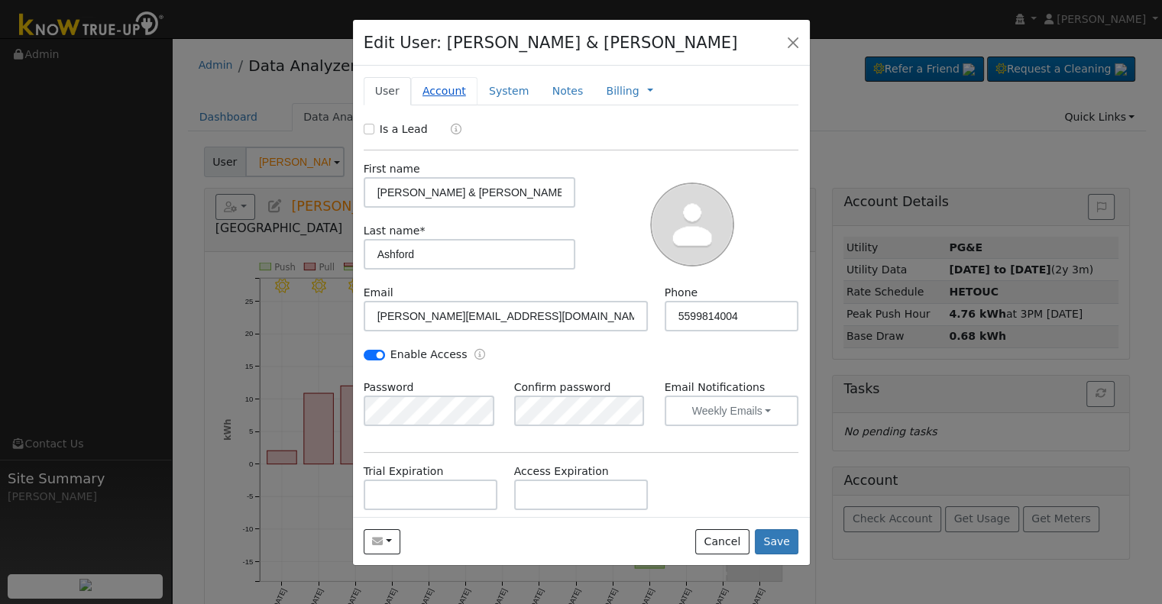
click at [441, 95] on link "Account" at bounding box center [444, 91] width 66 height 28
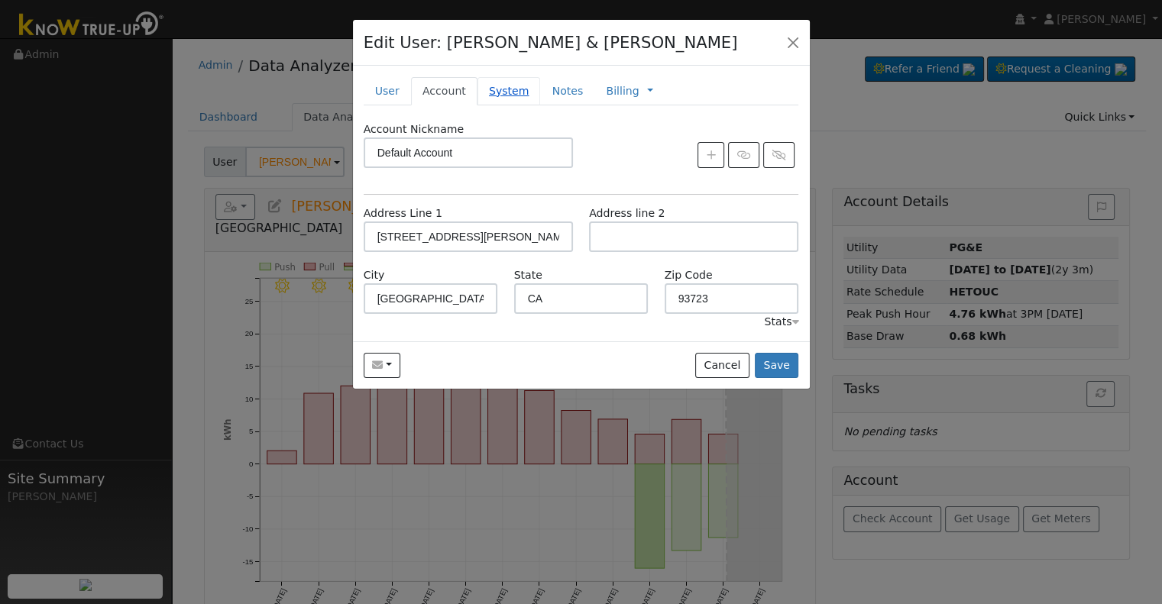
click at [493, 95] on link "System" at bounding box center [508, 91] width 63 height 28
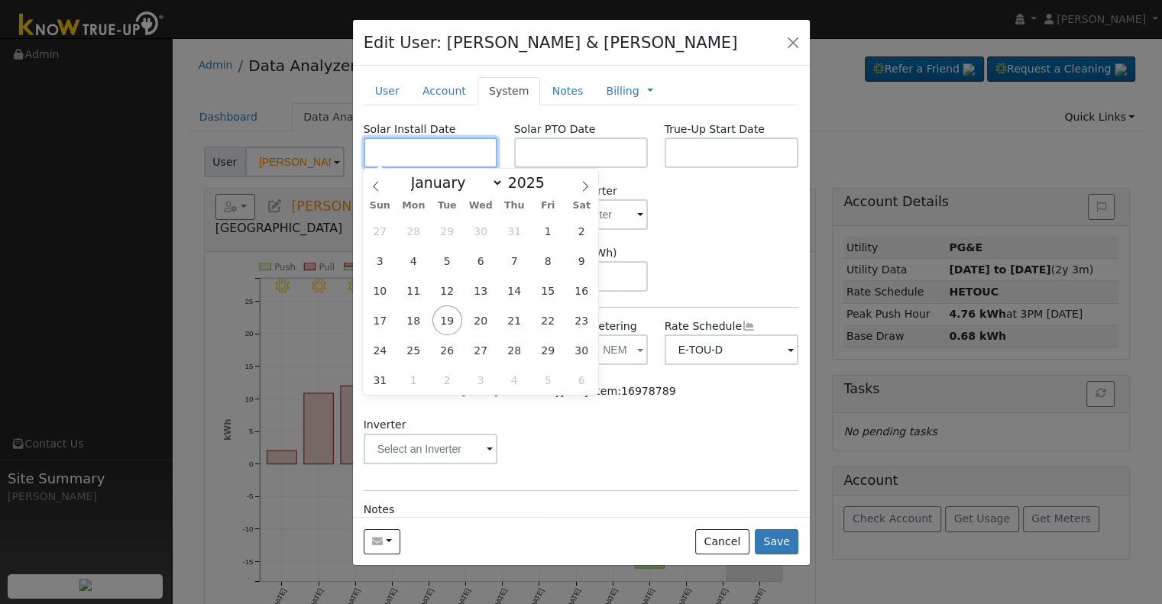
click at [449, 152] on input "text" at bounding box center [431, 152] width 134 height 31
paste input "[DATE]"
type input "[DATE]"
select select "6"
click at [528, 145] on input "text" at bounding box center [581, 152] width 134 height 31
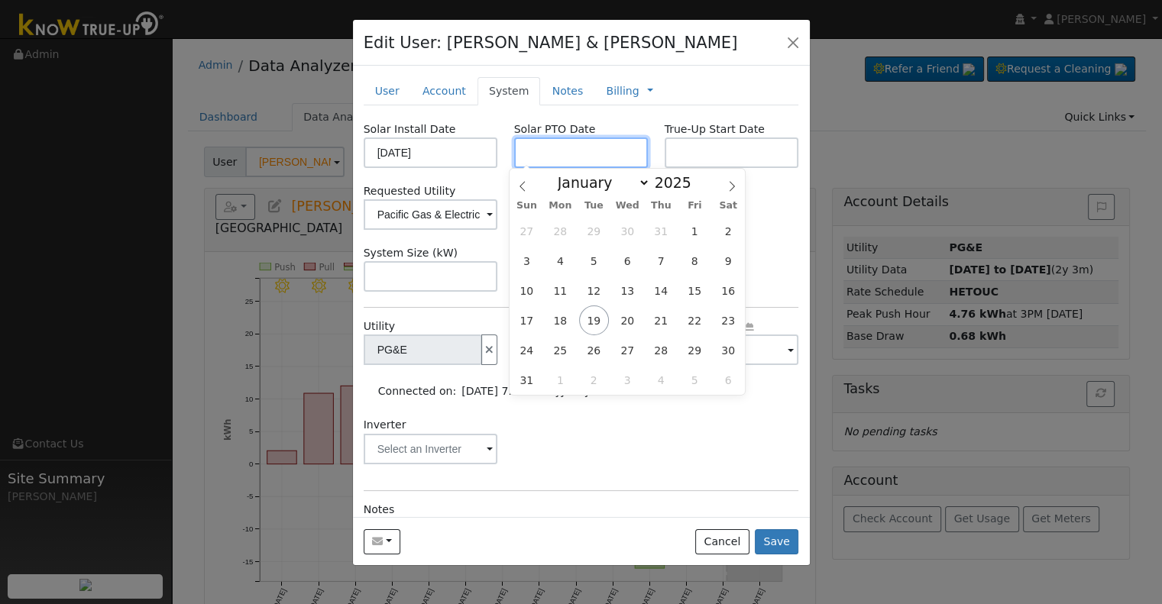
type input "v"
paste input "[DATE]"
type input "[DATE]"
click at [764, 193] on div "Requested Utility Pacific Gas & Electric Requested Inverter" at bounding box center [580, 206] width 451 height 47
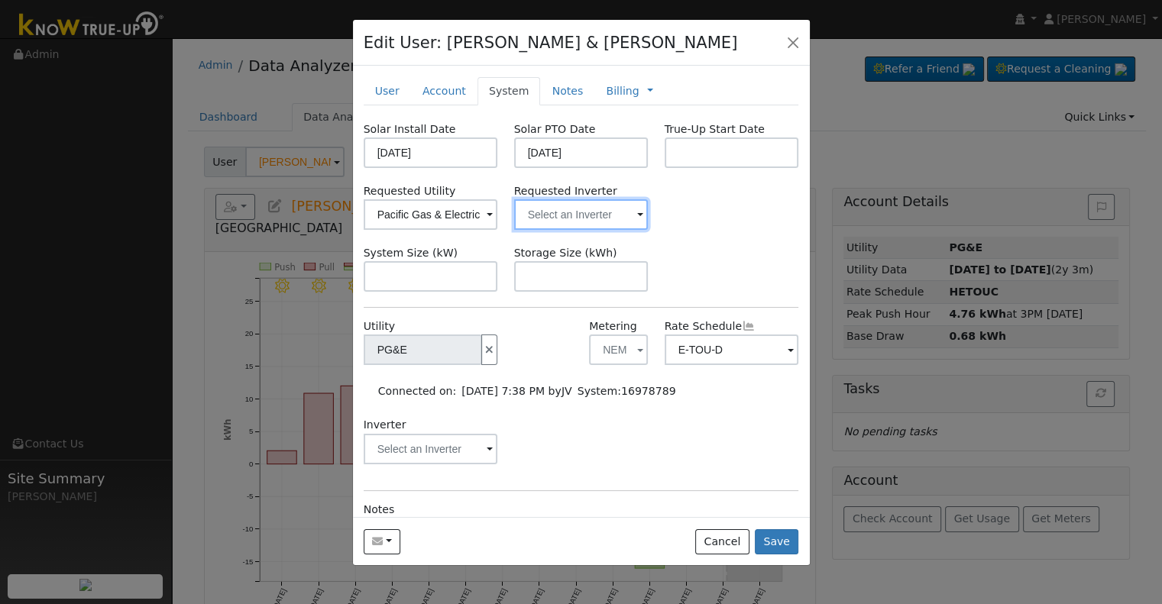
click at [498, 199] on input "text" at bounding box center [431, 214] width 134 height 31
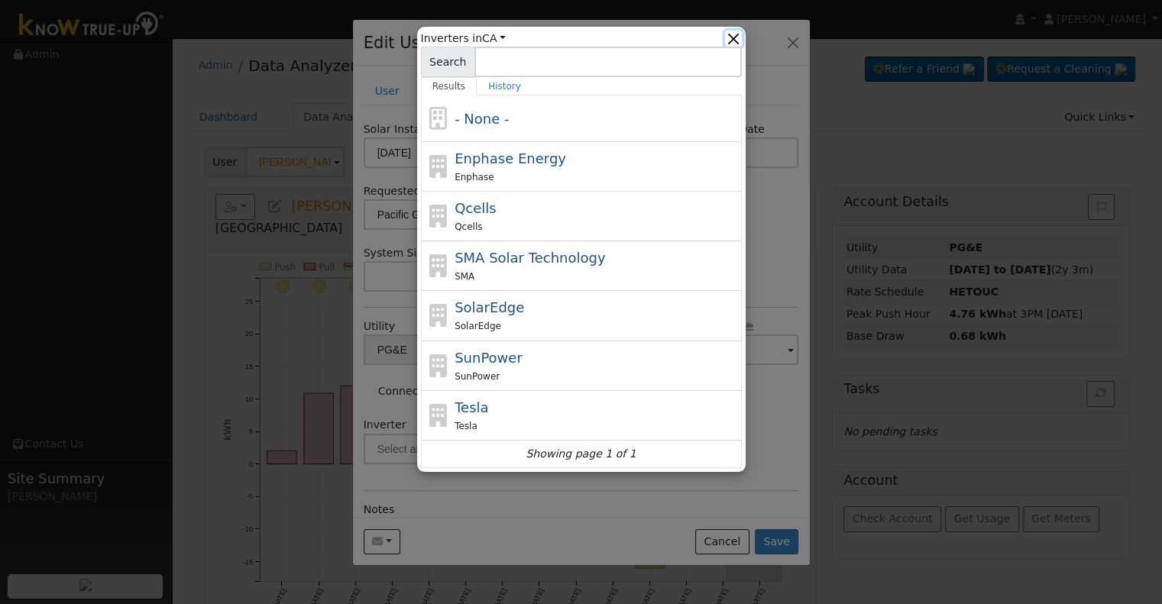
click at [731, 39] on button "button" at bounding box center [733, 39] width 16 height 16
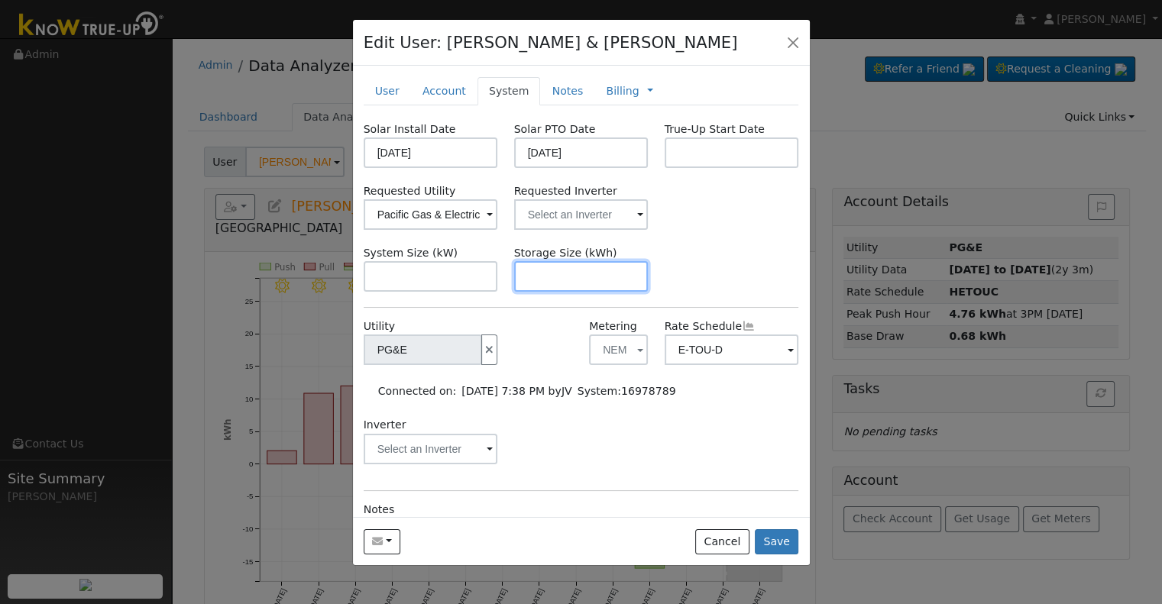
click at [558, 280] on input "text" at bounding box center [581, 276] width 134 height 31
click at [589, 265] on input "text" at bounding box center [581, 276] width 134 height 31
paste input "24.00"
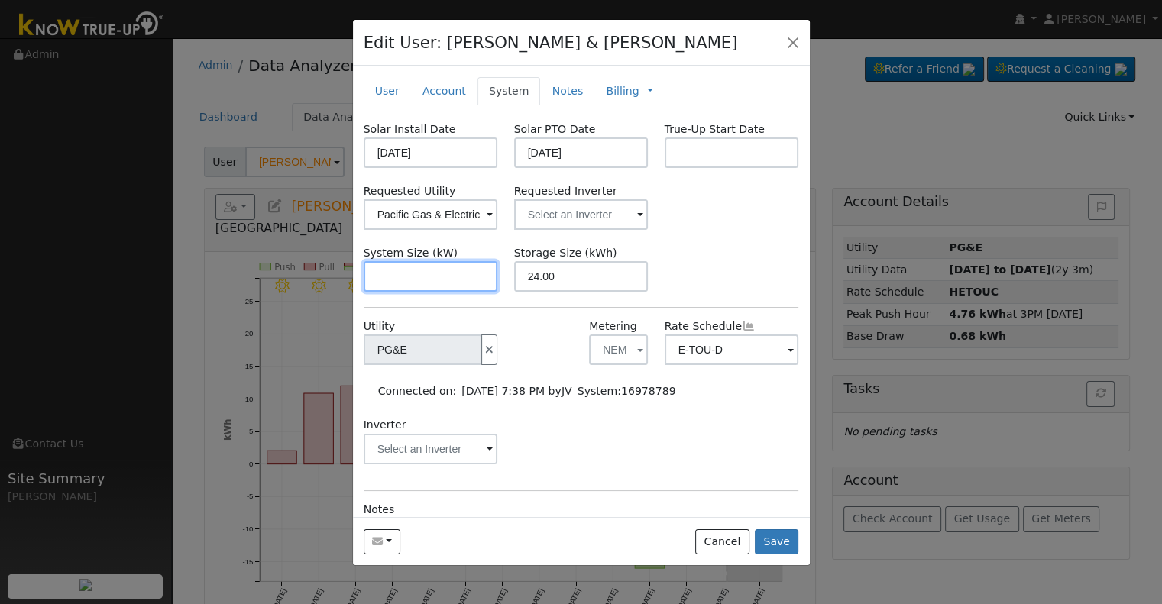
type input "24"
click at [383, 274] on input "text" at bounding box center [431, 276] width 134 height 31
click at [372, 266] on input "text" at bounding box center [431, 276] width 134 height 31
paste input "9.020"
type input "9"
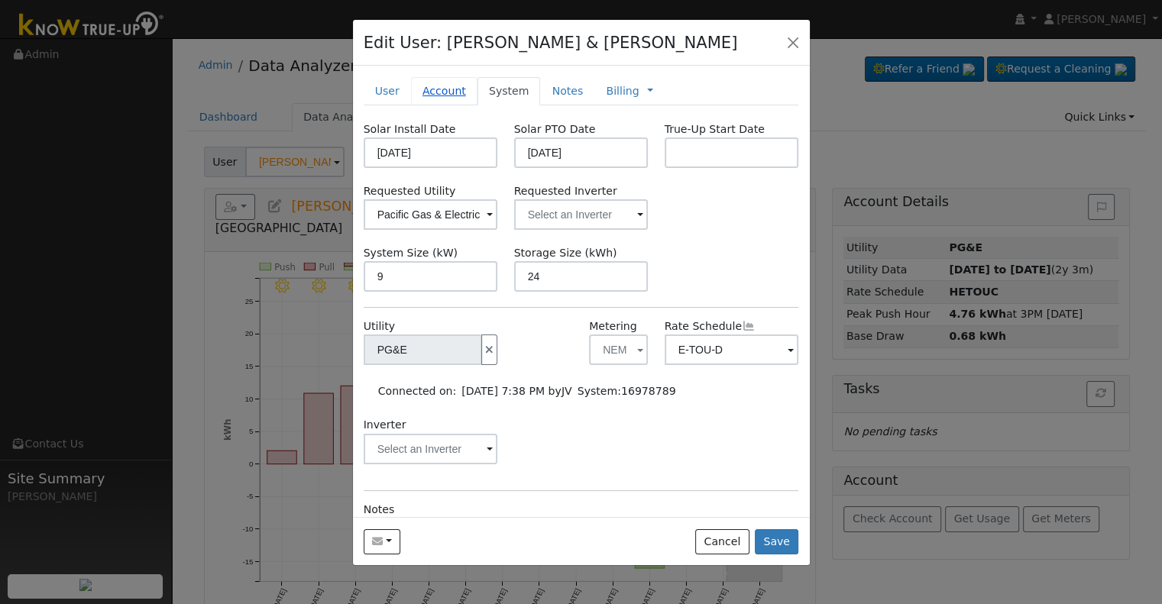
click at [442, 92] on link "Account" at bounding box center [444, 91] width 66 height 28
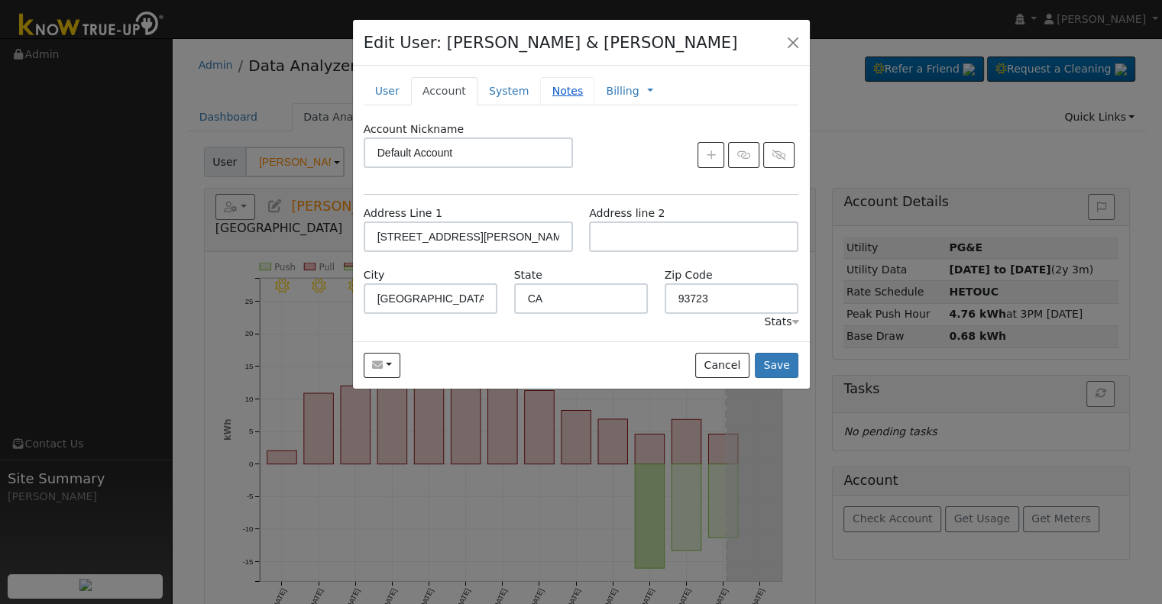
click at [548, 88] on link "Notes" at bounding box center [567, 91] width 54 height 28
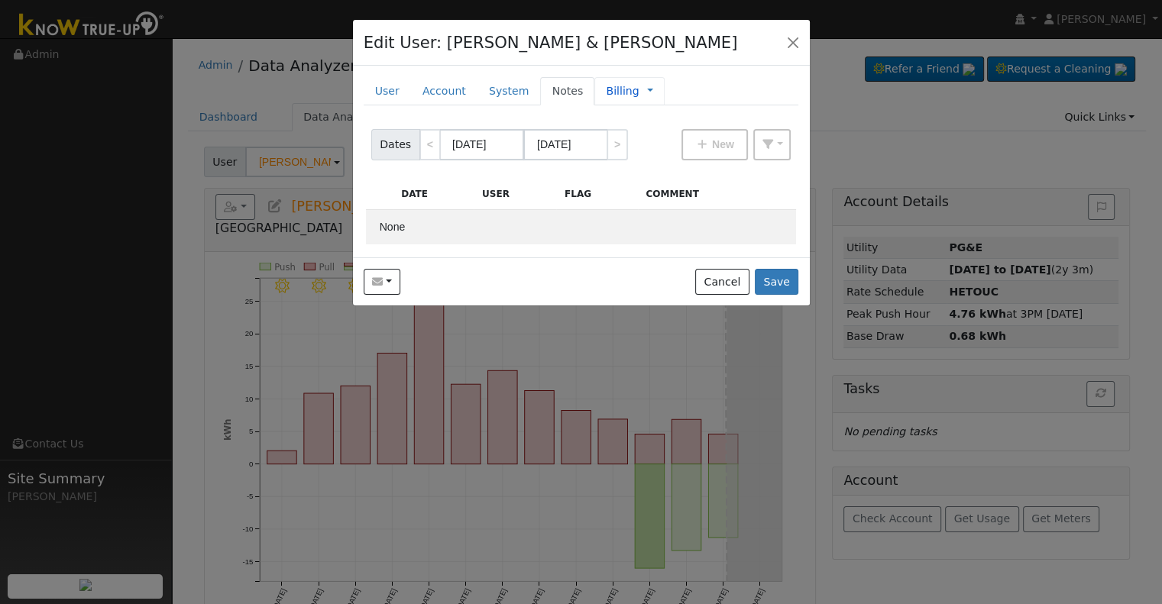
click at [606, 86] on link "Billing" at bounding box center [622, 91] width 33 height 16
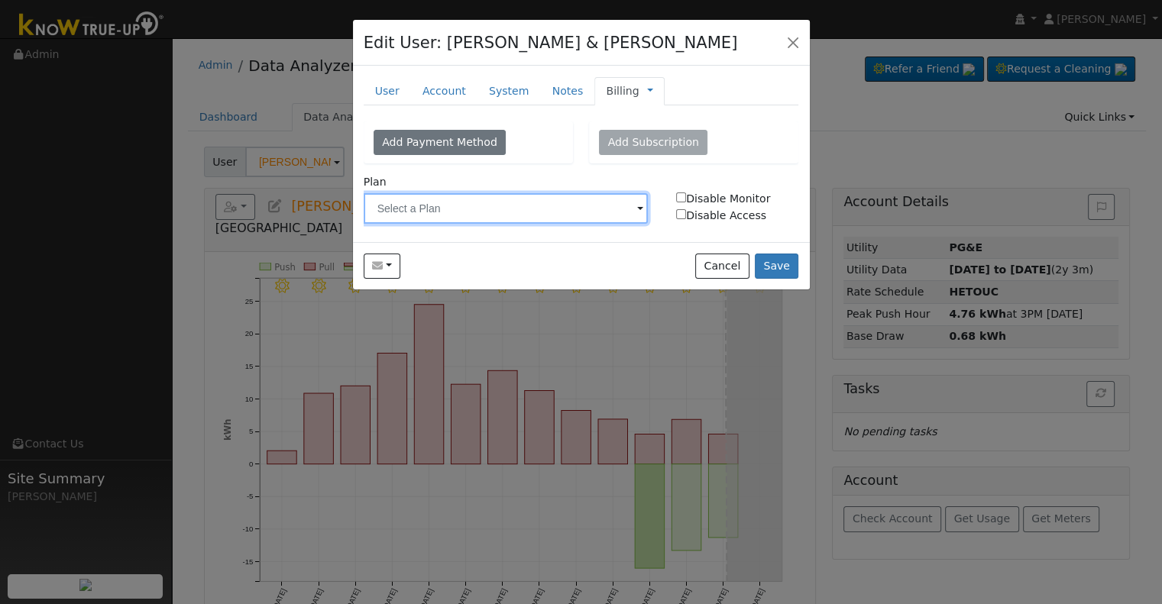
click at [461, 193] on input "text" at bounding box center [506, 208] width 285 height 31
click at [481, 216] on input "text" at bounding box center [506, 208] width 285 height 31
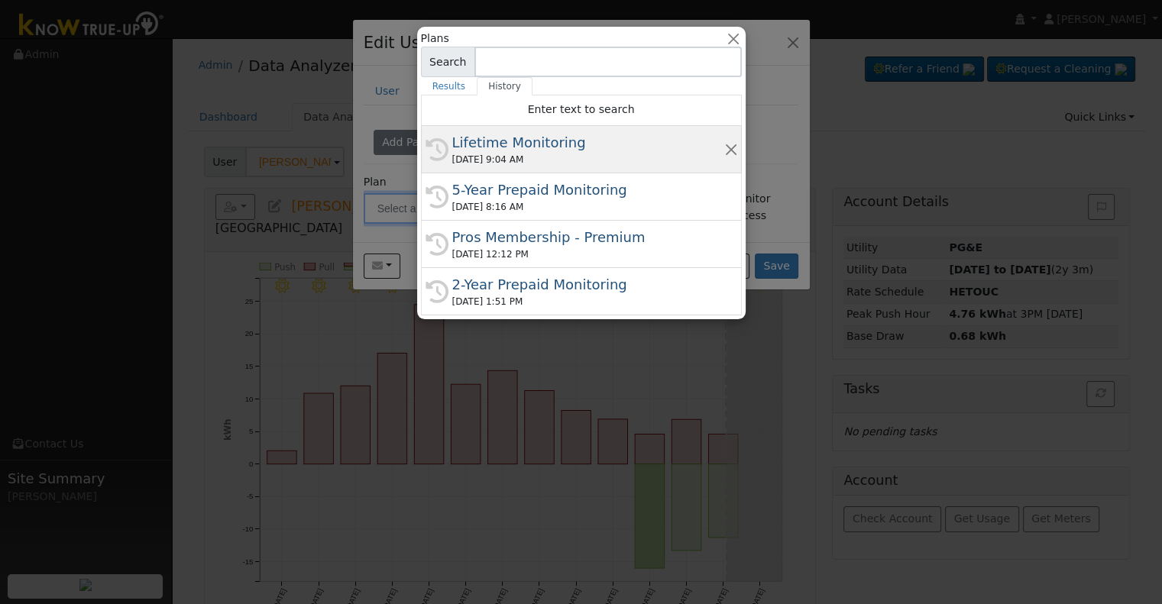
click at [545, 153] on div "[DATE] 9:04 AM" at bounding box center [588, 160] width 272 height 14
type input "Lifetime Monitoring"
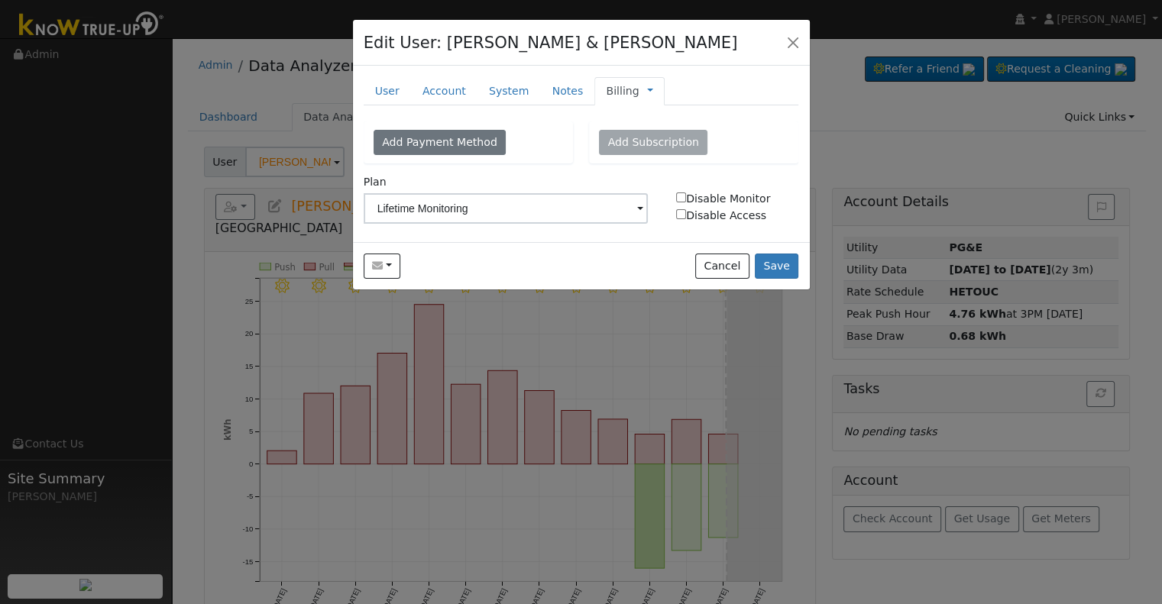
click at [610, 91] on link "Billing" at bounding box center [622, 91] width 33 height 16
click at [666, 123] on link "Management" at bounding box center [701, 118] width 106 height 21
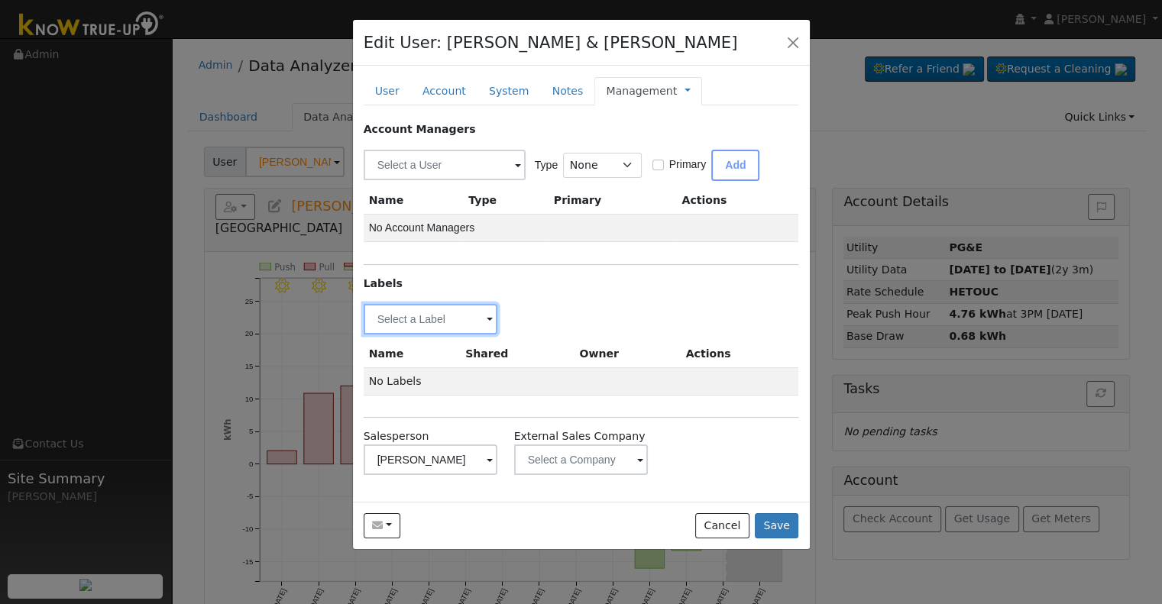
click at [431, 313] on input "text" at bounding box center [431, 319] width 134 height 31
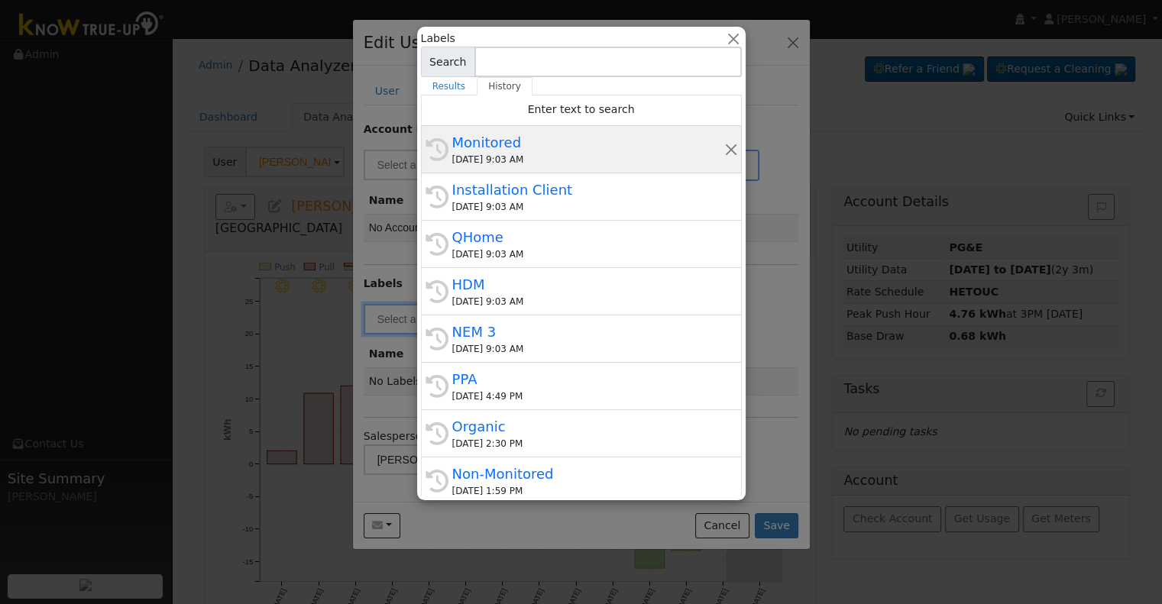
click at [496, 146] on div "Monitored" at bounding box center [588, 142] width 272 height 21
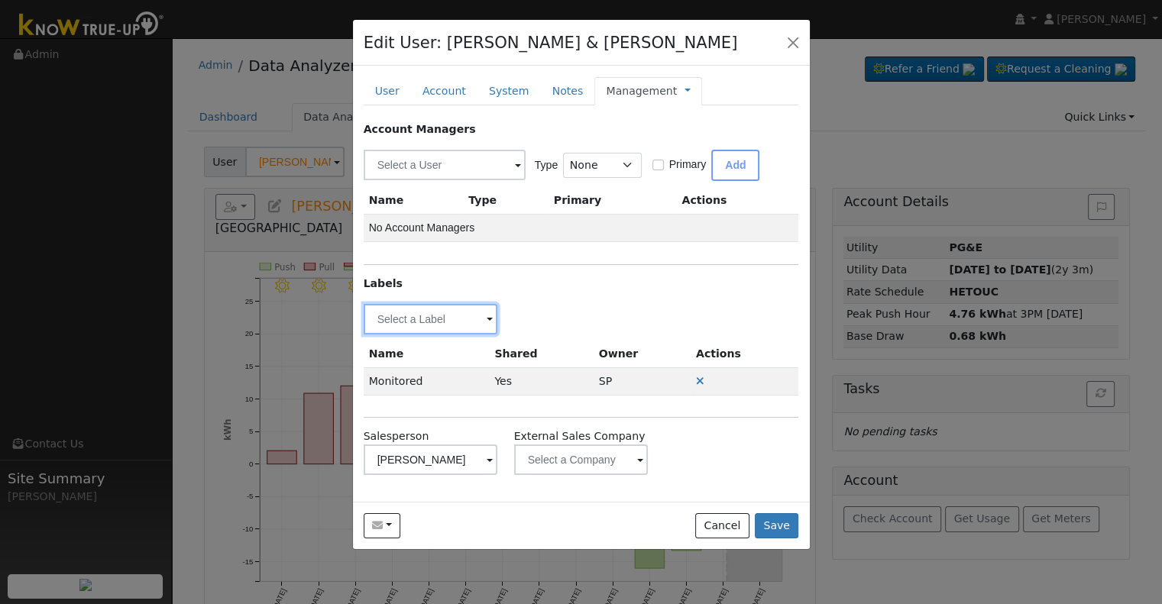
click at [443, 314] on input "text" at bounding box center [431, 319] width 134 height 31
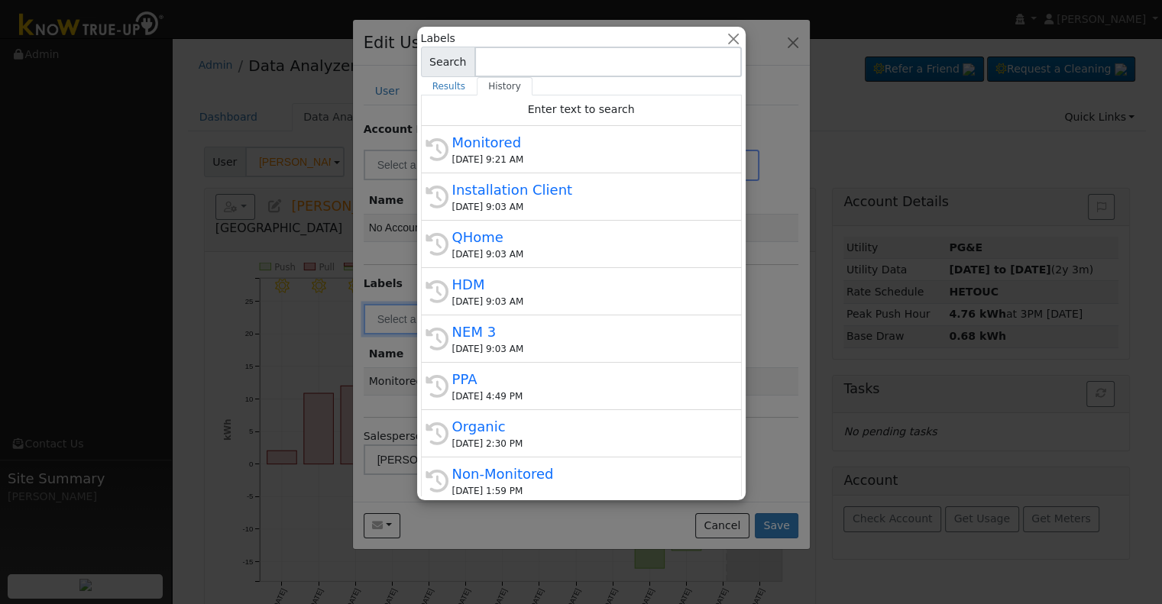
click at [503, 201] on div "[DATE] 9:03 AM" at bounding box center [588, 207] width 272 height 14
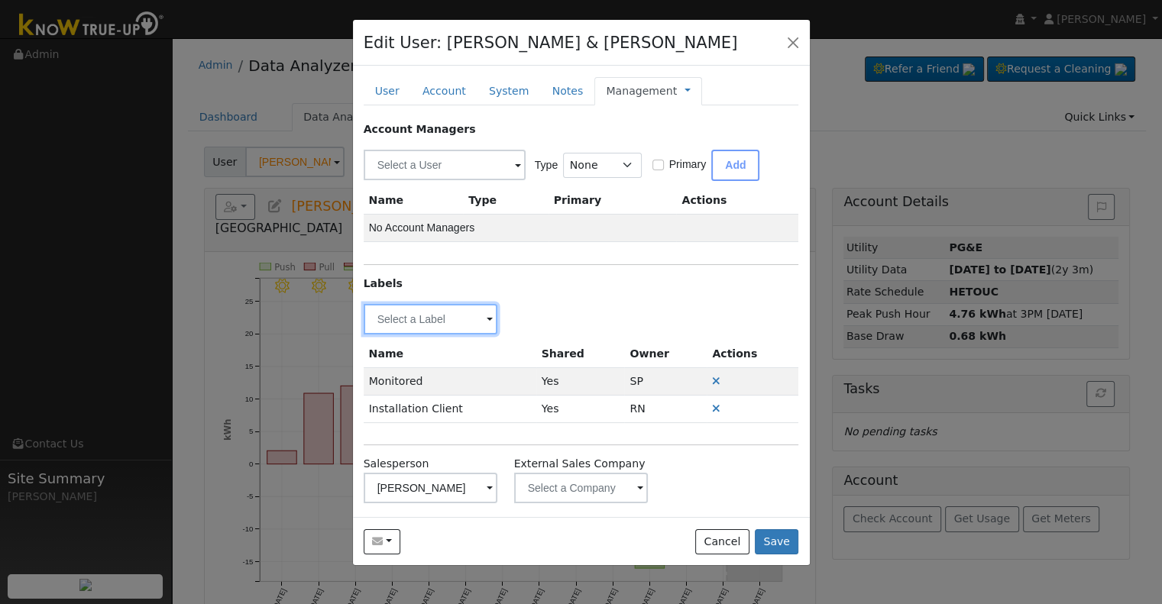
click at [462, 313] on input "text" at bounding box center [431, 319] width 134 height 31
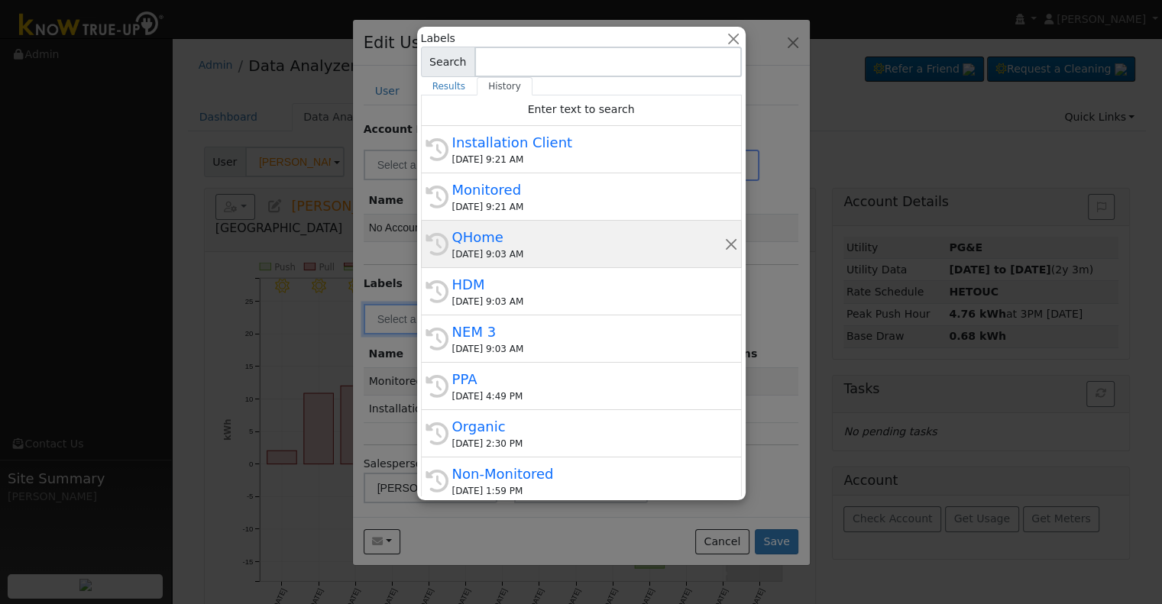
click at [492, 245] on div "QHome" at bounding box center [588, 237] width 272 height 21
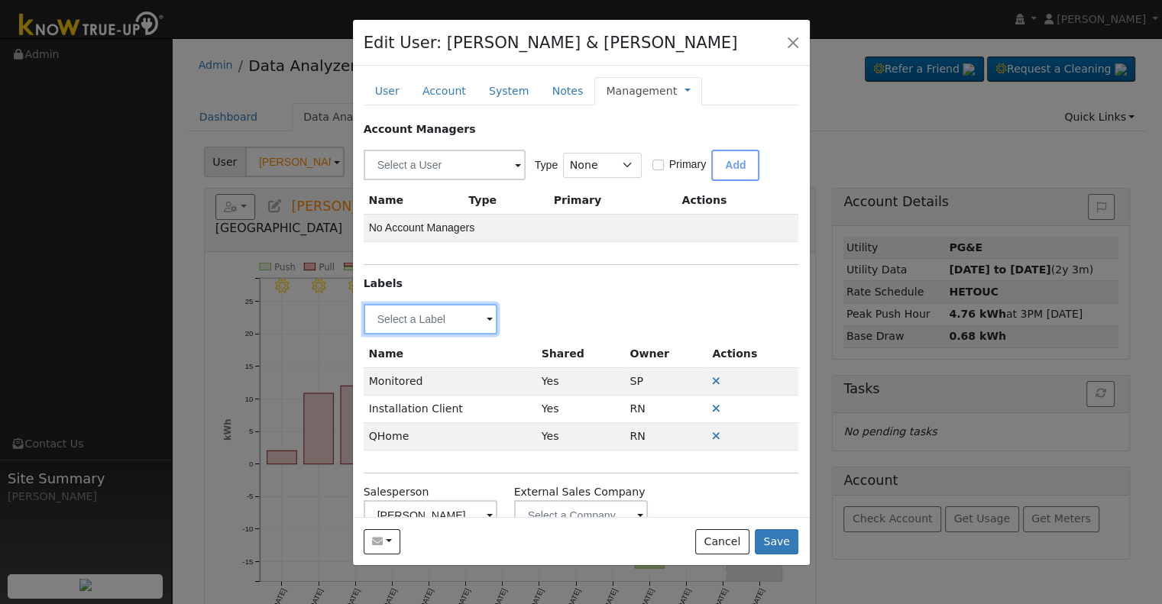
click at [445, 318] on input "text" at bounding box center [431, 319] width 134 height 31
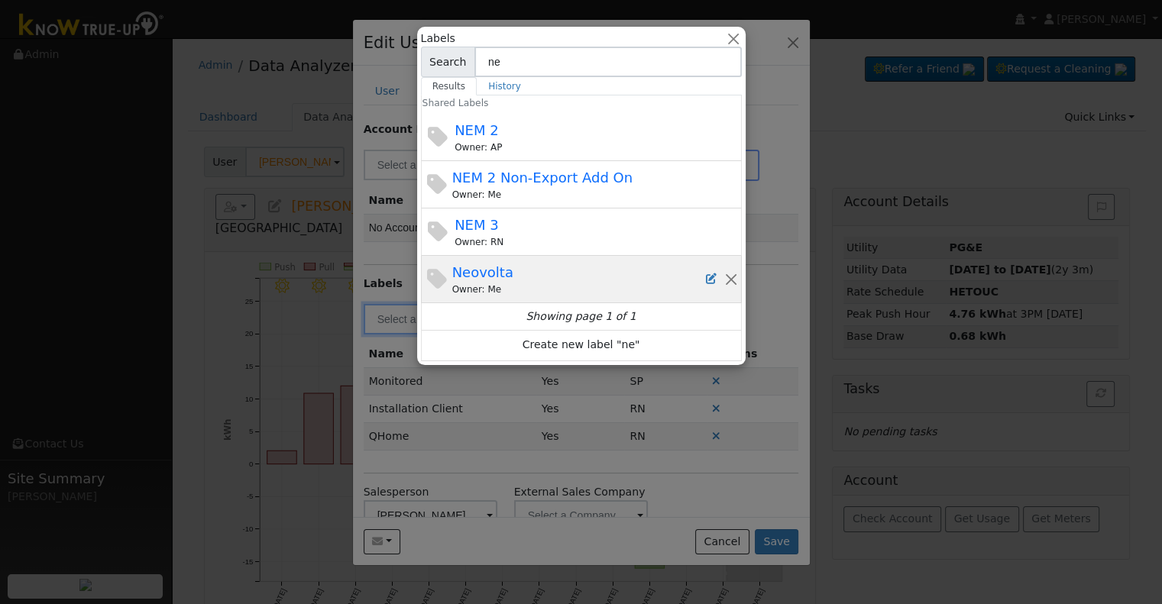
type input "ne"
click at [559, 263] on div "Neovolta Owner: Me" at bounding box center [579, 279] width 254 height 34
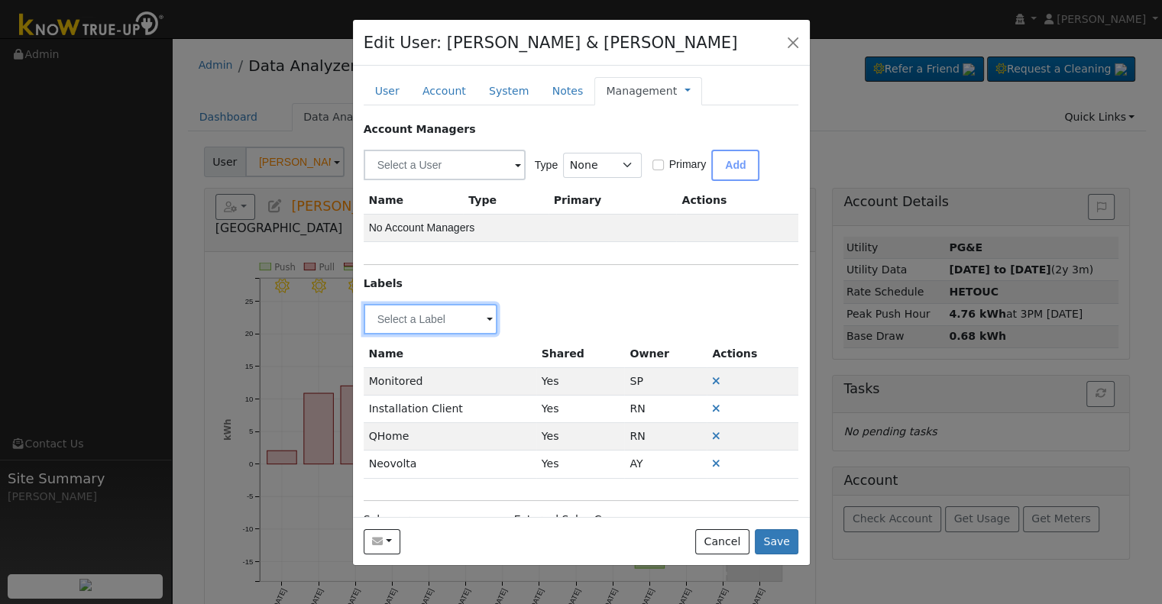
click at [422, 317] on input "text" at bounding box center [431, 319] width 134 height 31
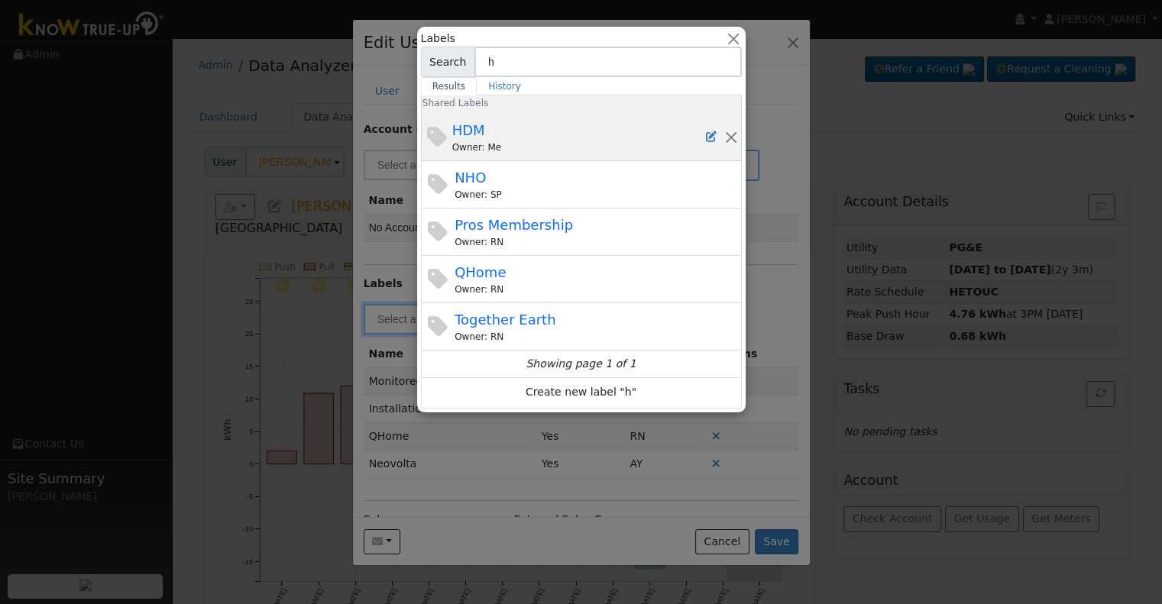
type input "h"
click at [570, 144] on div "Owner: Me" at bounding box center [579, 148] width 254 height 14
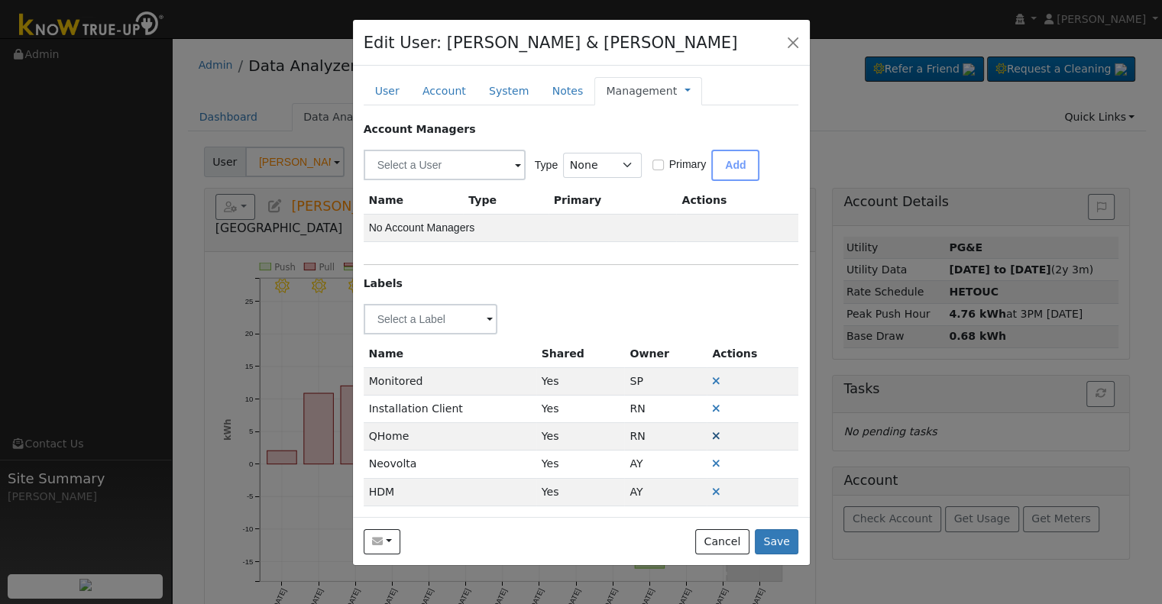
click at [712, 436] on icon at bounding box center [716, 436] width 8 height 11
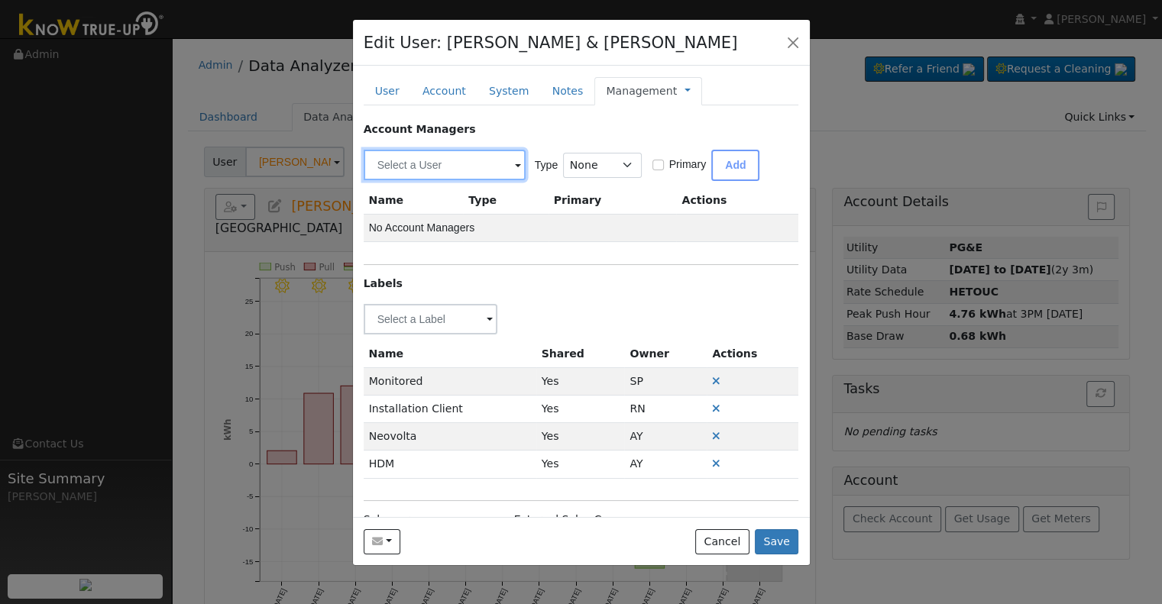
click at [459, 171] on input "text" at bounding box center [445, 165] width 162 height 31
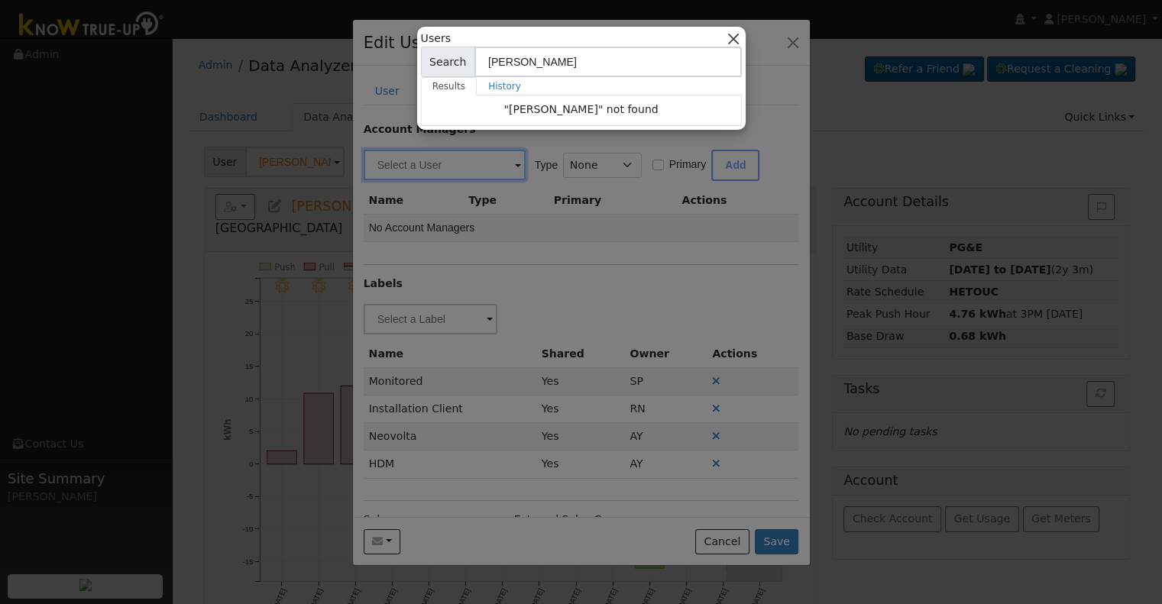
type input "[PERSON_NAME]"
click at [729, 34] on button "button" at bounding box center [733, 39] width 16 height 16
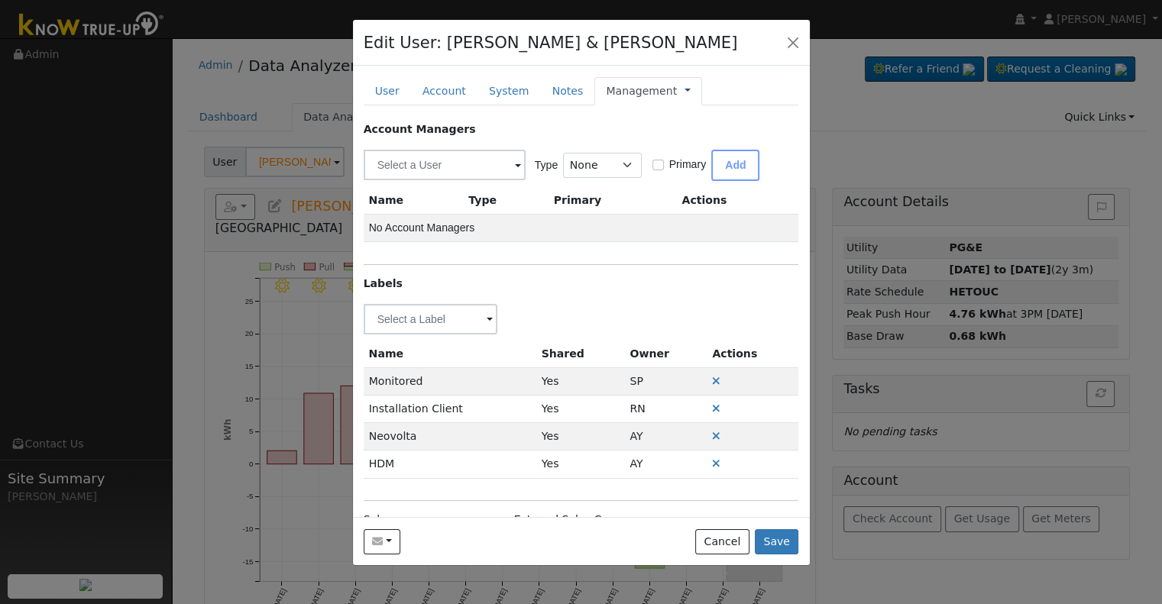
click at [684, 90] on link at bounding box center [687, 91] width 6 height 16
click at [687, 135] on link "Billing" at bounding box center [738, 139] width 106 height 21
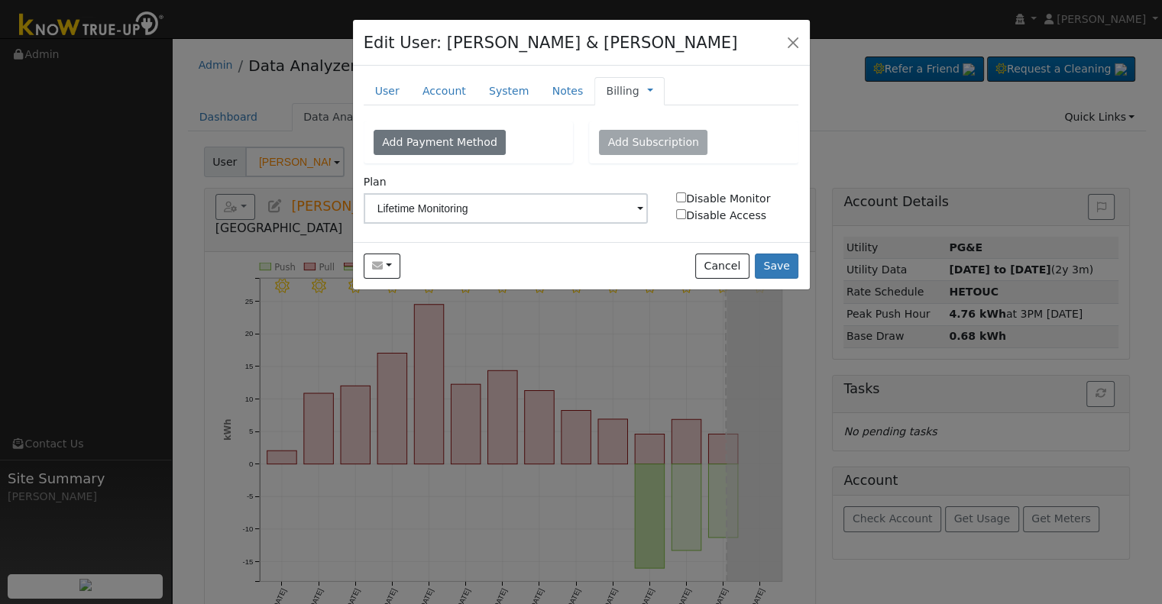
click at [606, 95] on link "Billing" at bounding box center [622, 91] width 33 height 16
click at [649, 116] on link "Management" at bounding box center [701, 118] width 106 height 21
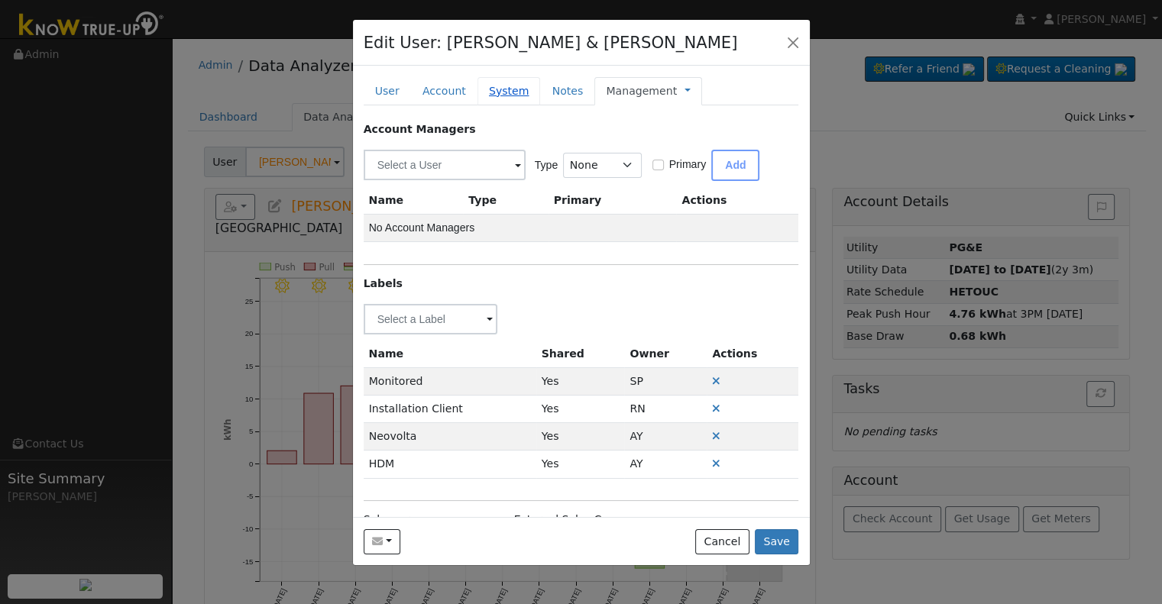
click at [503, 88] on link "System" at bounding box center [508, 91] width 63 height 28
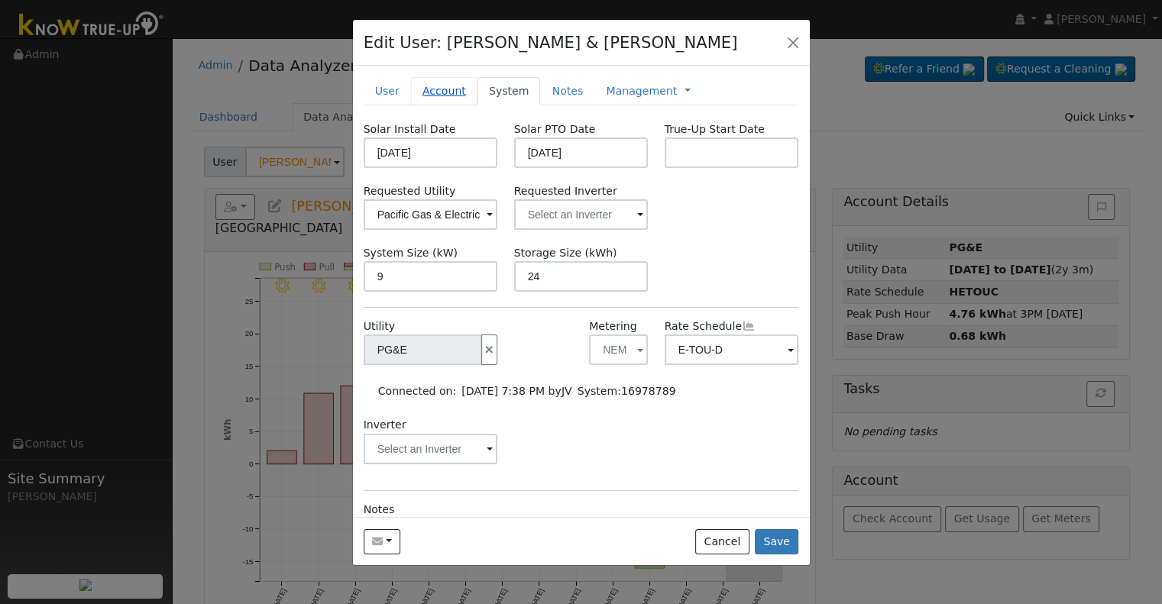
click at [445, 89] on link "Account" at bounding box center [444, 91] width 66 height 28
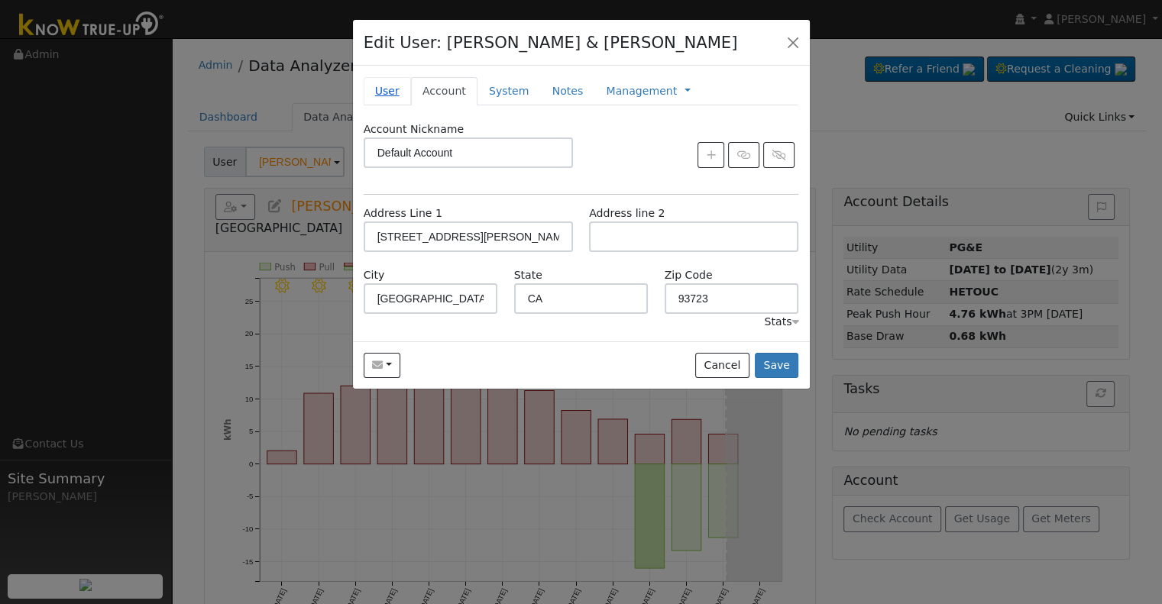
click at [400, 90] on link "User" at bounding box center [387, 91] width 47 height 28
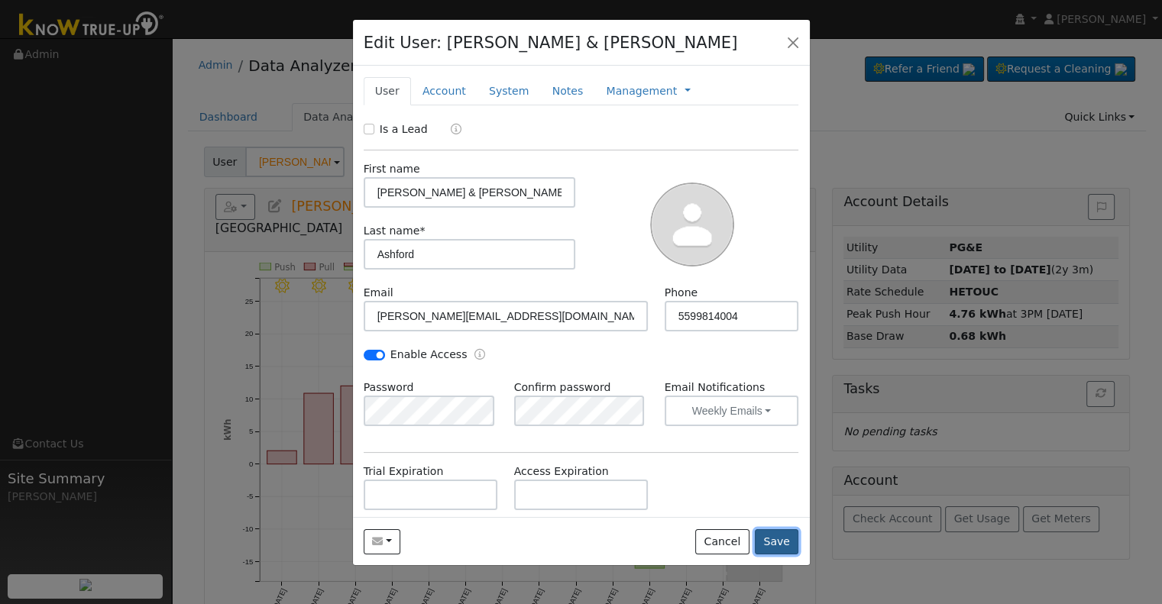
click at [779, 540] on button "Save" at bounding box center [777, 542] width 44 height 26
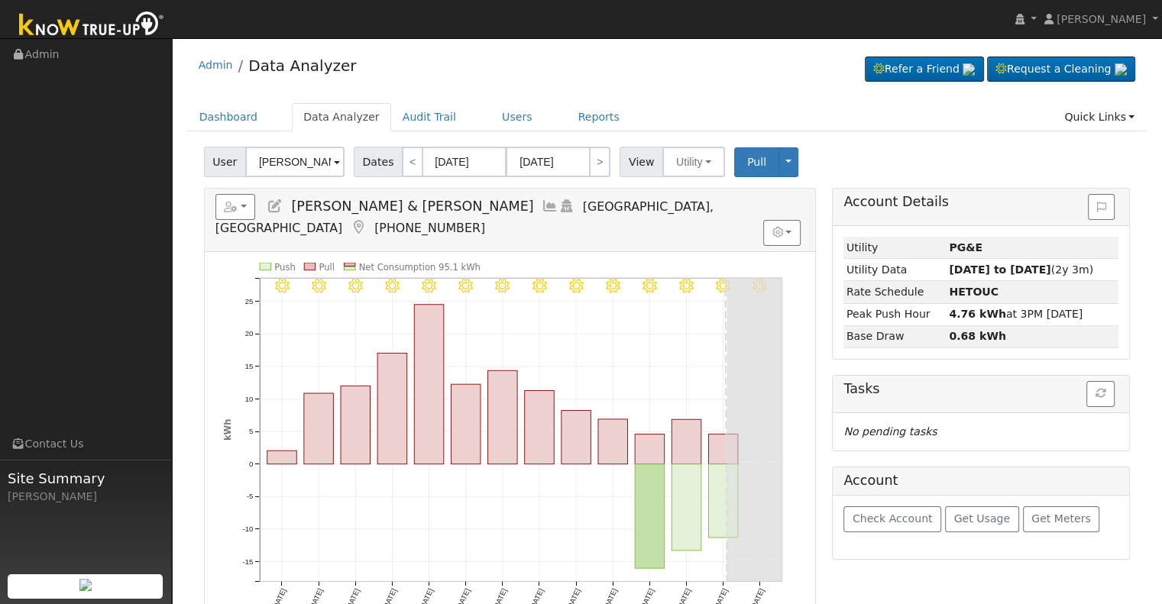
click at [273, 208] on icon at bounding box center [275, 206] width 17 height 14
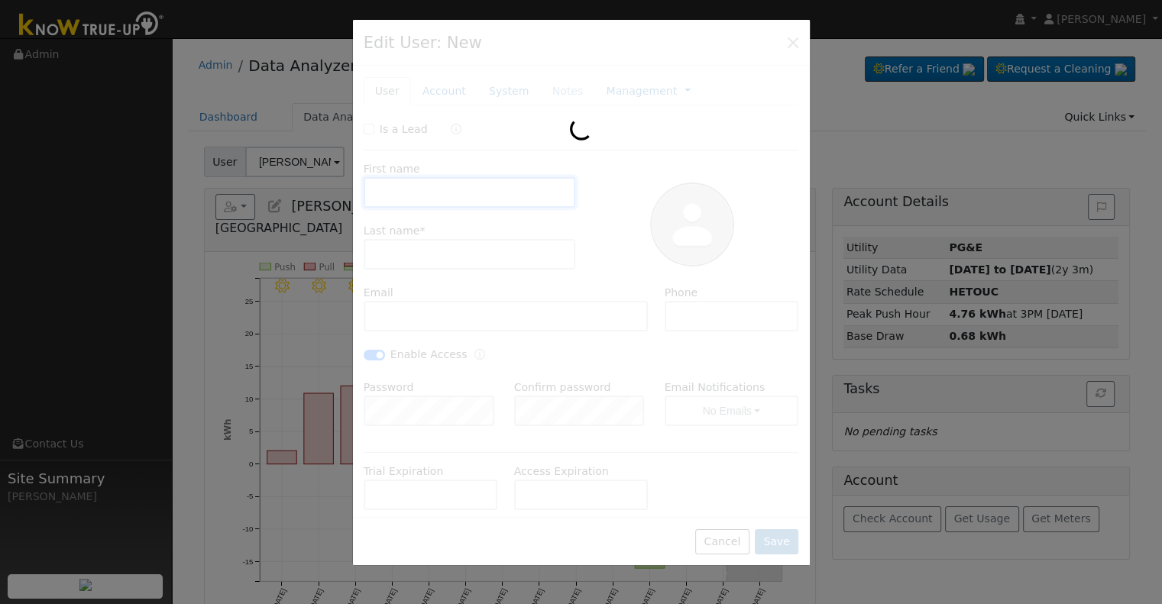
type input "[PERSON_NAME] & [PERSON_NAME]"
type input "Ashford"
type input "[PERSON_NAME][EMAIL_ADDRESS][DOMAIN_NAME]"
type input "5599814004"
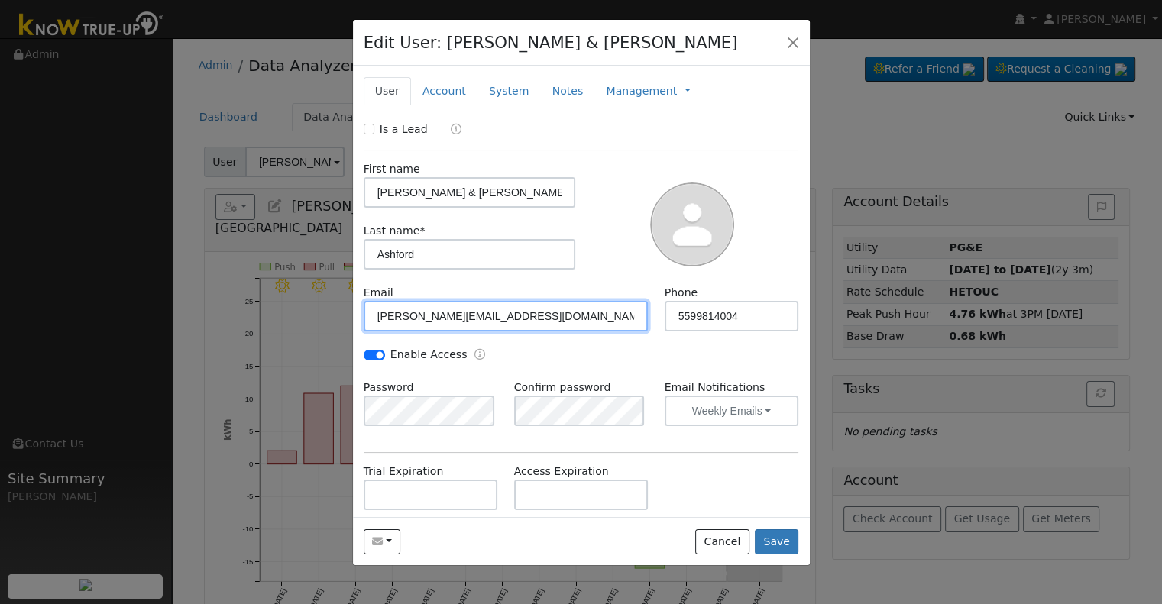
drag, startPoint x: 371, startPoint y: 317, endPoint x: 531, endPoint y: 323, distance: 159.7
click at [531, 323] on input "[PERSON_NAME][EMAIL_ADDRESS][DOMAIN_NAME]" at bounding box center [506, 316] width 285 height 31
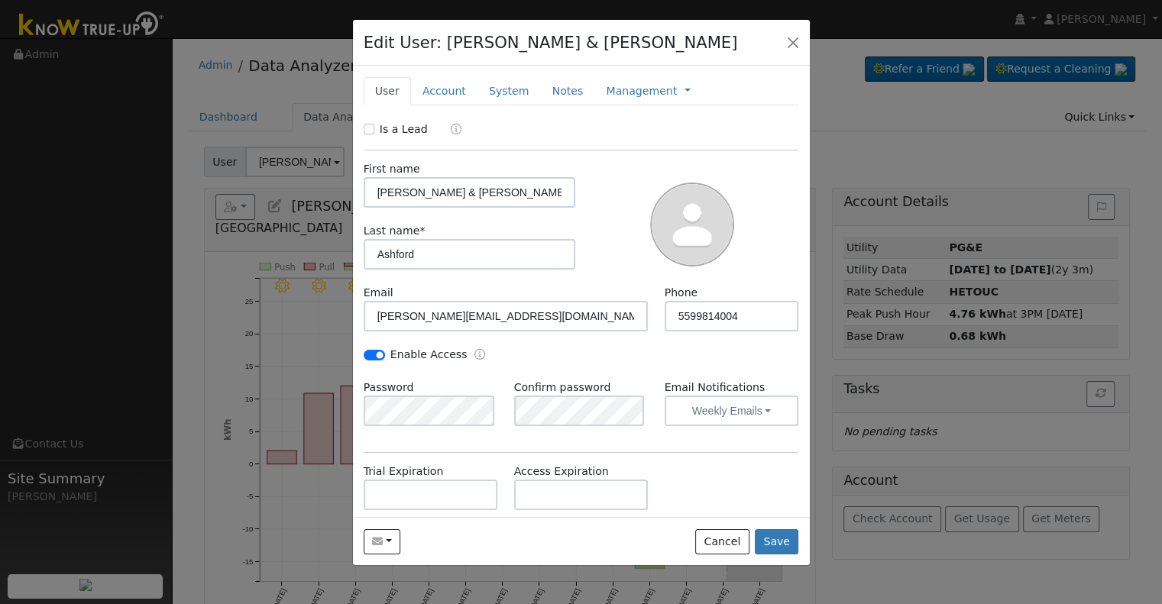
click at [740, 456] on div "Is a Lead First name [PERSON_NAME] & [PERSON_NAME] Last name * [PERSON_NAME] Em…" at bounding box center [581, 384] width 435 height 527
click at [779, 535] on button "Save" at bounding box center [777, 542] width 44 height 26
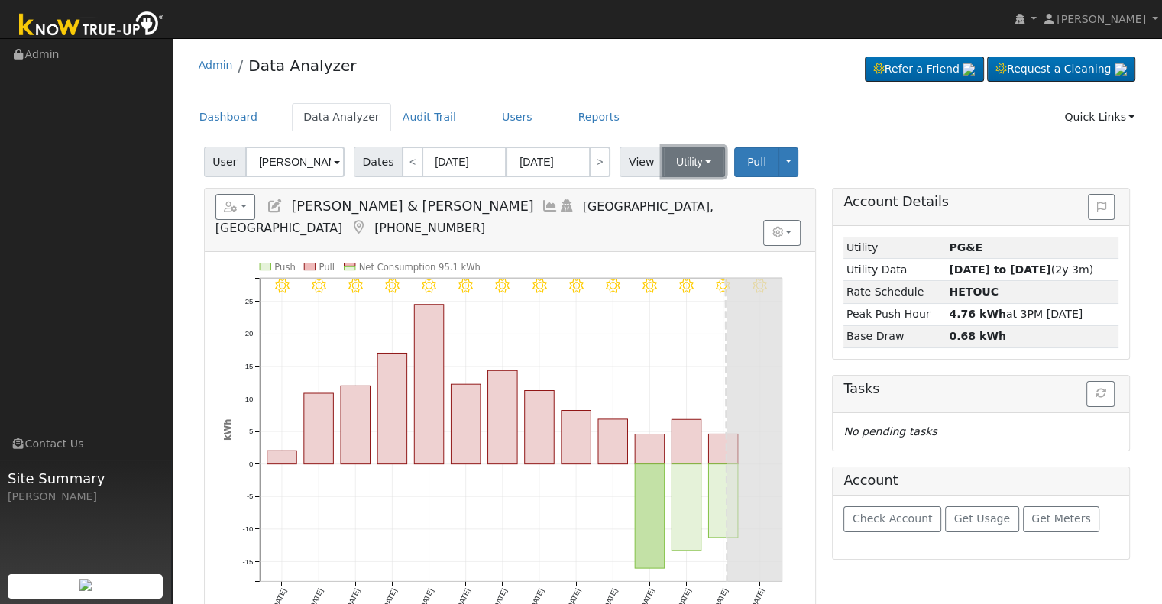
click at [674, 158] on button "Utility" at bounding box center [693, 162] width 63 height 31
click at [284, 161] on input "[PERSON_NAME] & [PERSON_NAME]" at bounding box center [294, 162] width 99 height 31
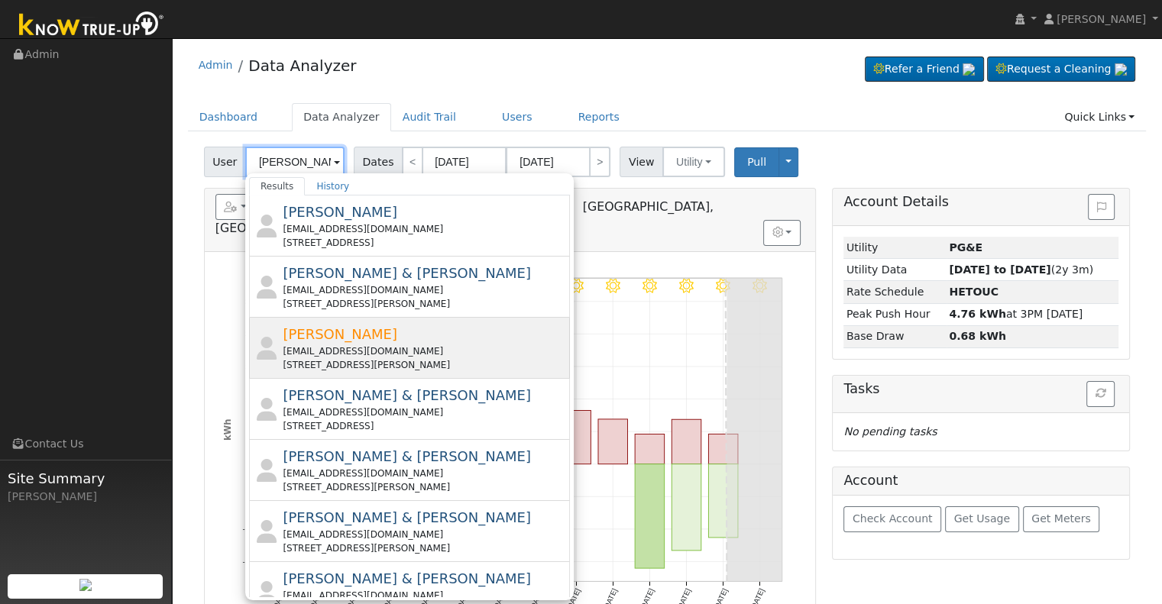
scroll to position [53, 0]
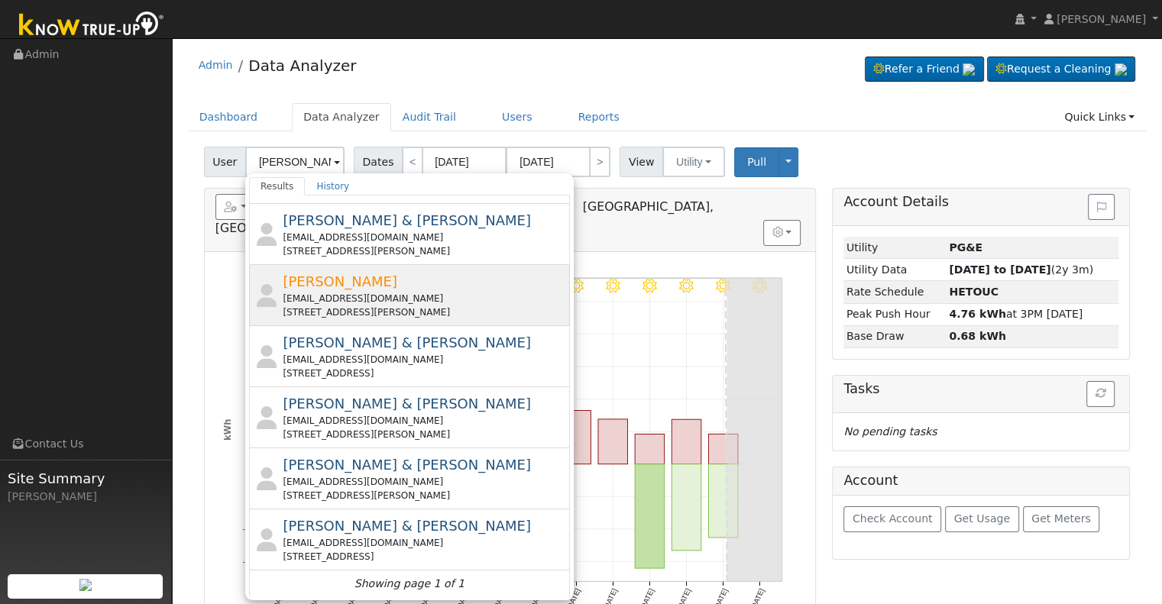
click at [417, 320] on div "[PERSON_NAME] [PERSON_NAME][EMAIL_ADDRESS][DOMAIN_NAME] [STREET_ADDRESS][PERSON…" at bounding box center [409, 295] width 321 height 61
type input "[PERSON_NAME]"
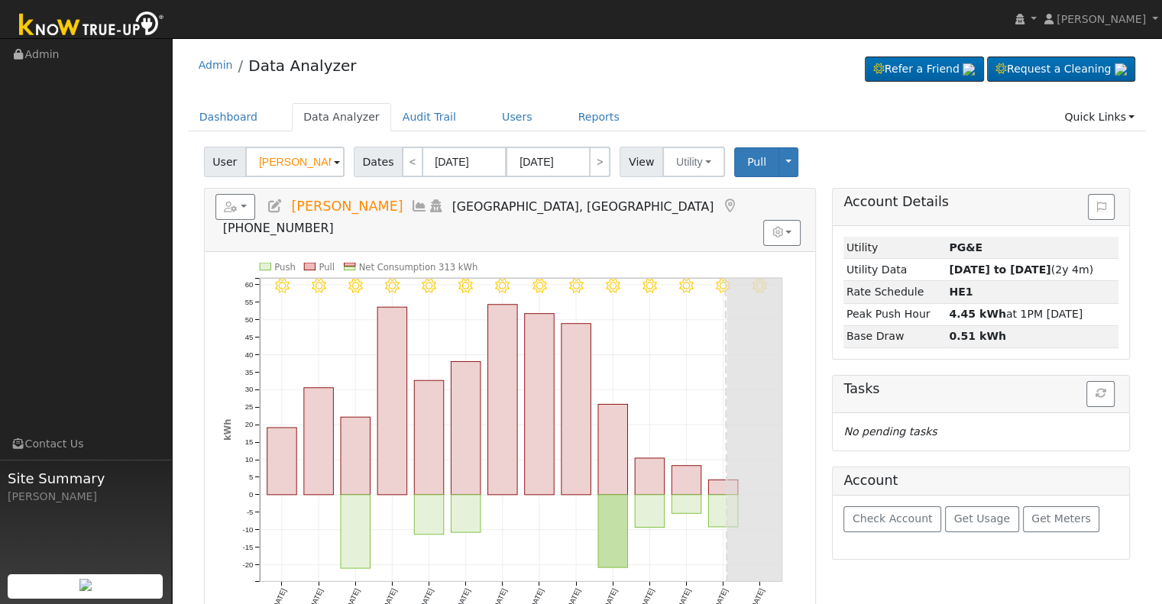
click at [266, 213] on h5 "Reports Scenario Health Check Energy Audit Account Timeline User Audit Trail In…" at bounding box center [509, 215] width 589 height 42
click at [273, 203] on icon at bounding box center [275, 206] width 17 height 14
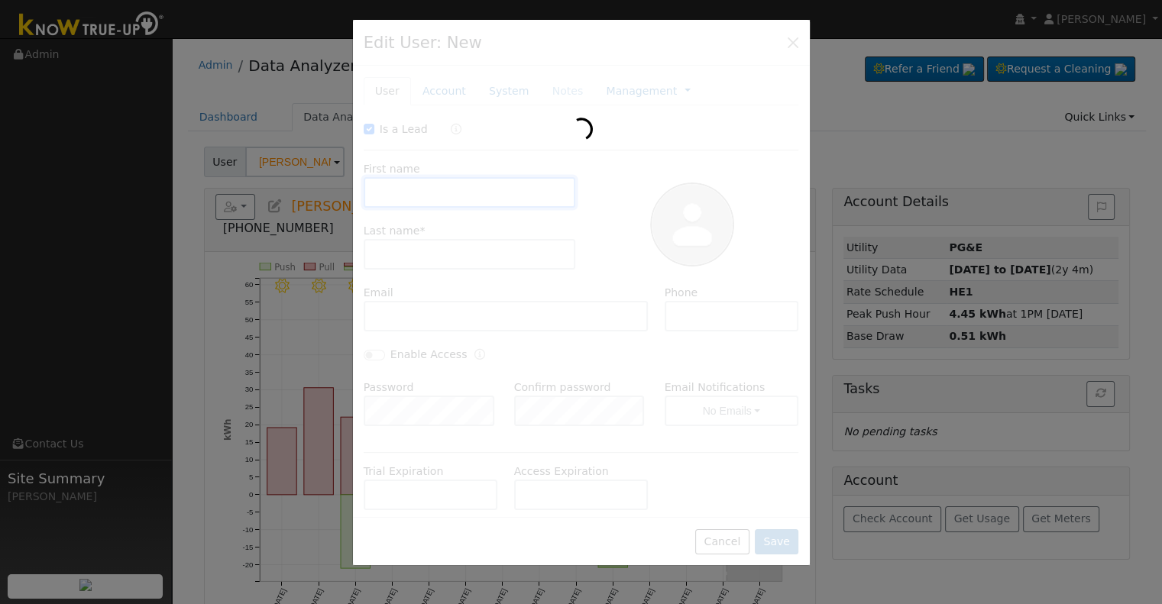
checkbox input "true"
type input "[PERSON_NAME]"
type input "[EMAIL_ADDRESS][DOMAIN_NAME]"
type input "5593899163"
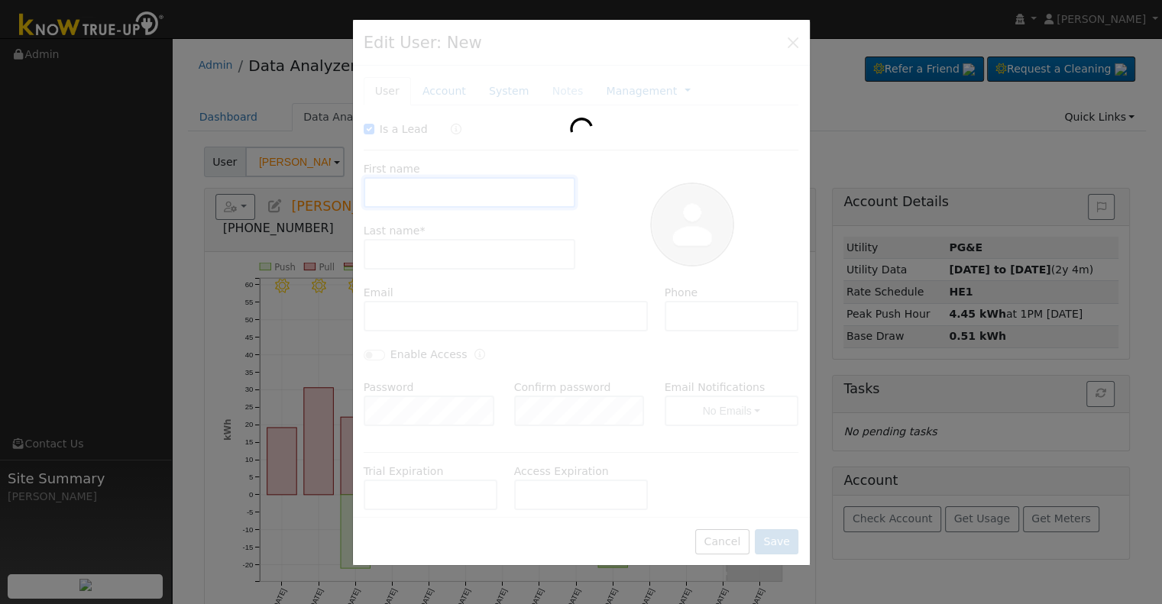
checkbox input "false"
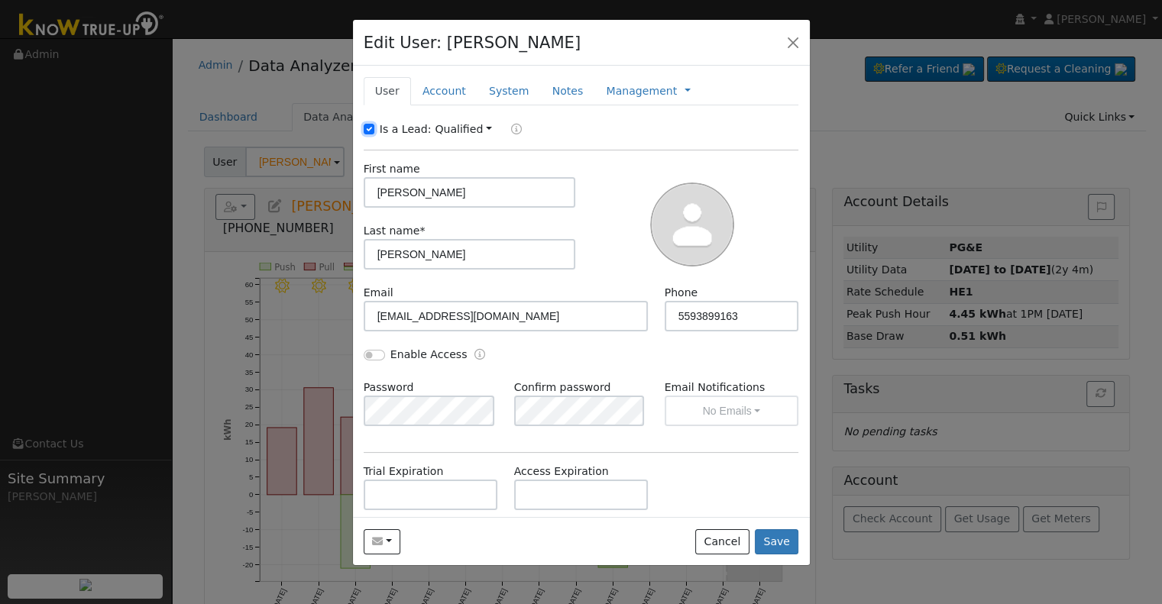
drag, startPoint x: 365, startPoint y: 128, endPoint x: 339, endPoint y: 129, distance: 26.0
click at [365, 127] on input "Is a Lead:" at bounding box center [369, 129] width 11 height 11
checkbox input "false"
click at [477, 192] on input "[PERSON_NAME]" at bounding box center [470, 192] width 212 height 31
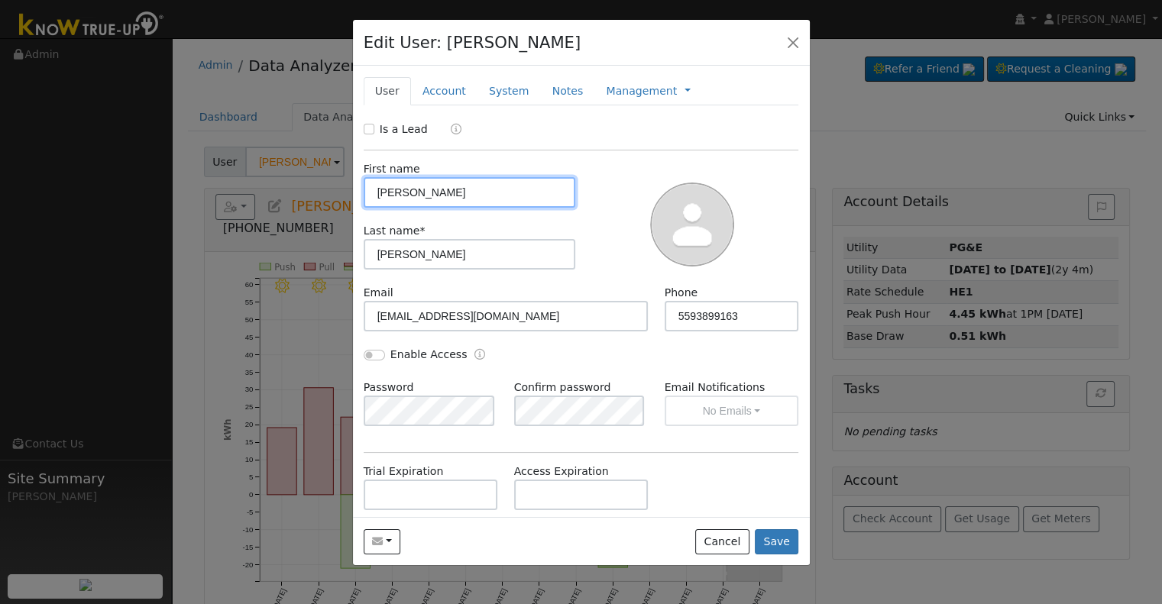
click at [477, 192] on input "[PERSON_NAME]" at bounding box center [470, 192] width 212 height 31
click at [485, 192] on input "[PERSON_NAME]" at bounding box center [470, 192] width 212 height 31
paste input "[PERSON_NAME] & [PERSON_NAME]"
click at [485, 192] on input "TerryTerrance & [PERSON_NAME]" at bounding box center [470, 192] width 212 height 31
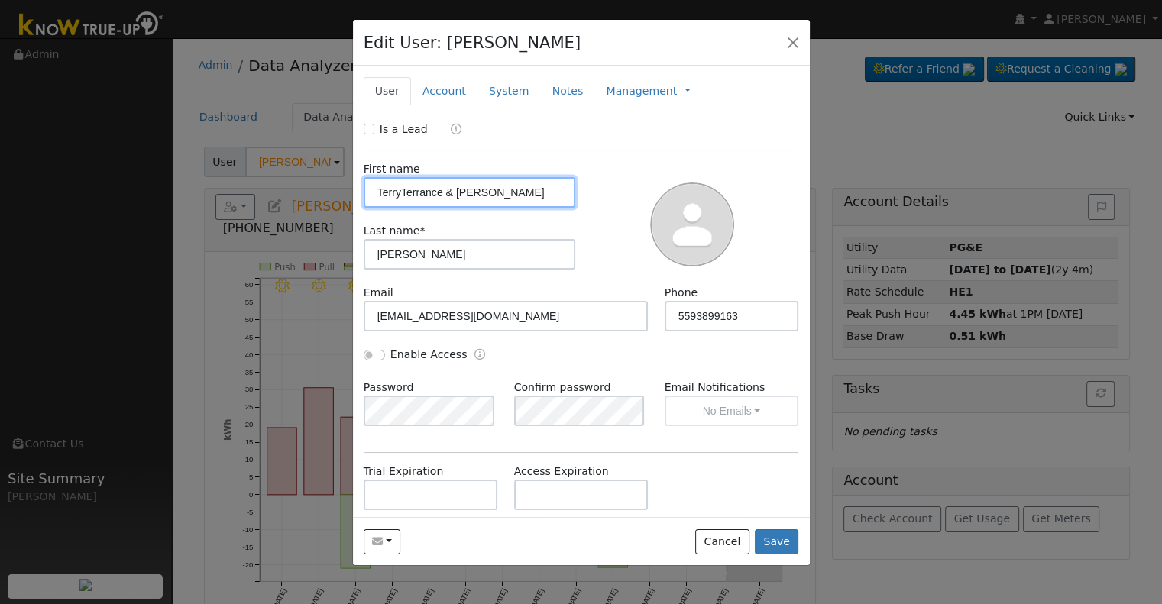
click at [485, 192] on input "TerryTerrance & [PERSON_NAME]" at bounding box center [470, 192] width 212 height 31
click at [486, 192] on input "TerryTerrance & [PERSON_NAME]" at bounding box center [470, 192] width 212 height 31
paste input "text"
type input "[PERSON_NAME] & [PERSON_NAME]"
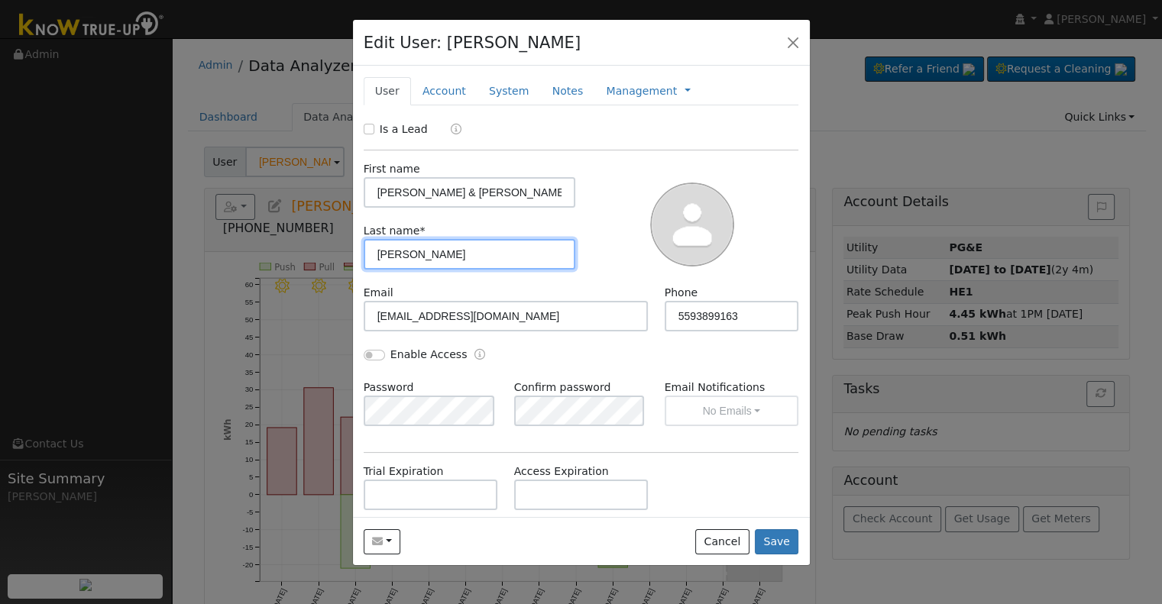
click at [445, 259] on input "[PERSON_NAME]" at bounding box center [470, 254] width 212 height 31
click at [371, 354] on input "Enable Access" at bounding box center [374, 355] width 21 height 11
checkbox input "true"
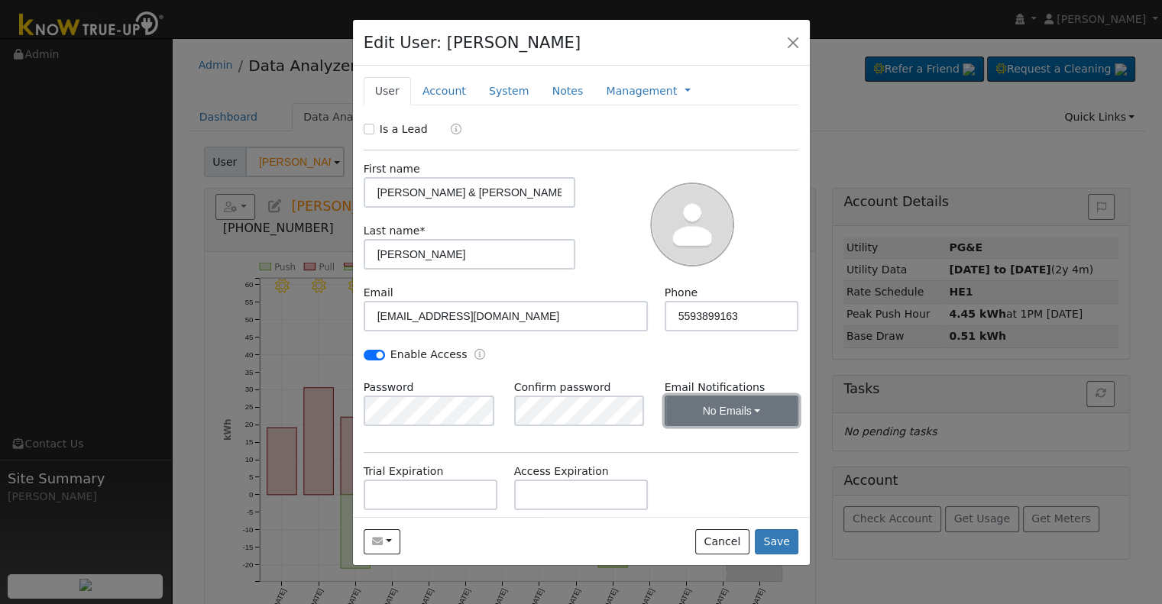
click at [716, 406] on button "No Emails" at bounding box center [731, 411] width 134 height 31
click at [712, 462] on link "Weekly Emails" at bounding box center [711, 465] width 106 height 21
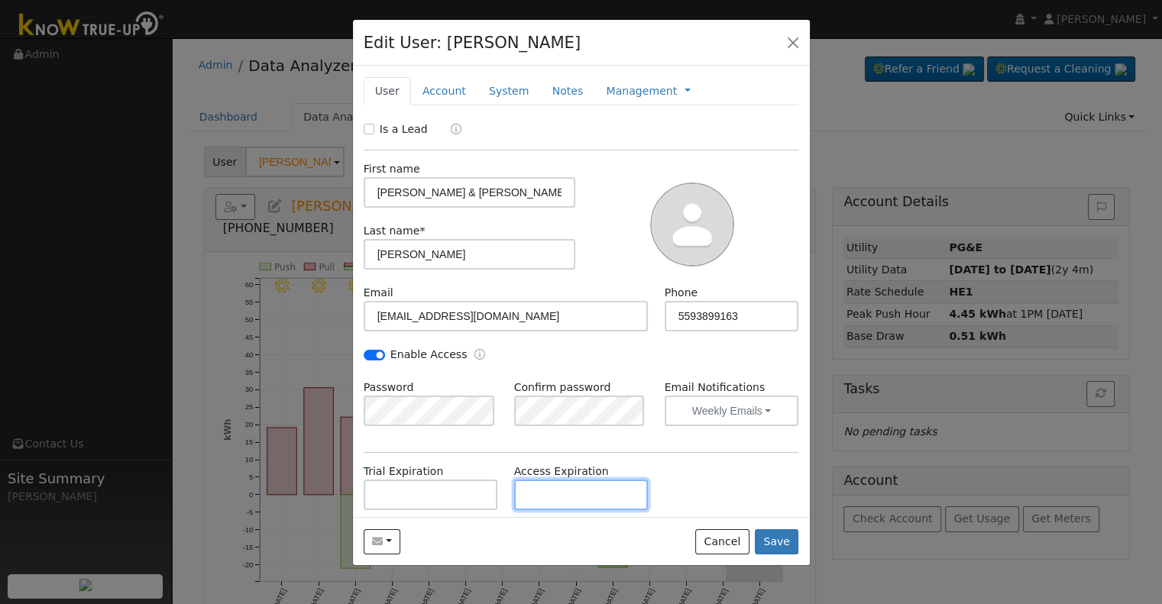
click at [519, 509] on input "text" at bounding box center [581, 495] width 134 height 31
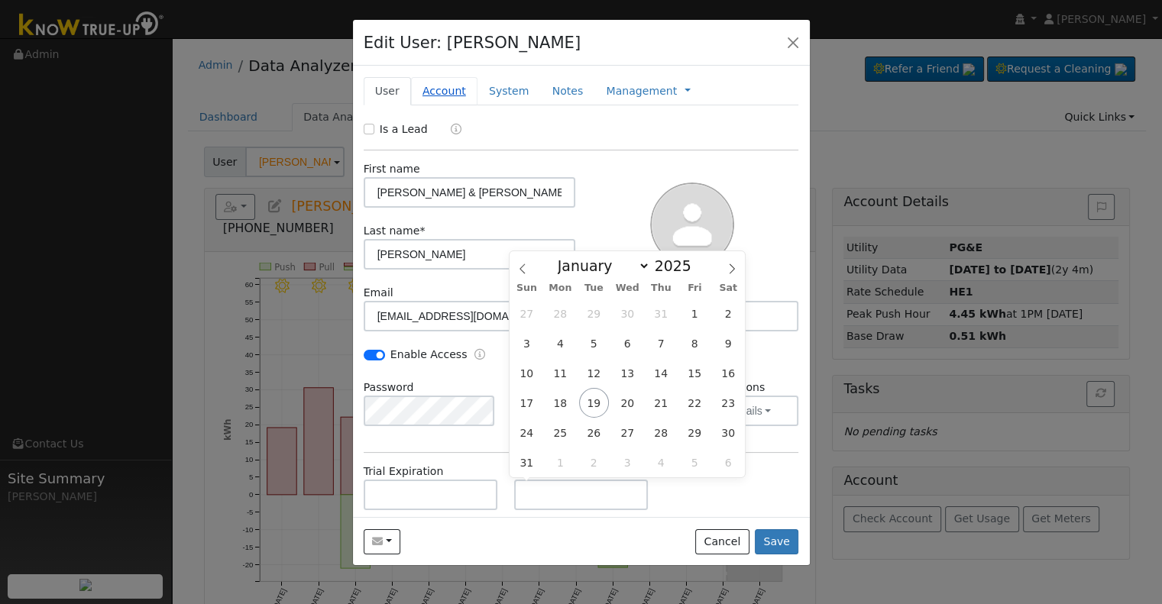
click at [435, 97] on link "Account" at bounding box center [444, 91] width 66 height 28
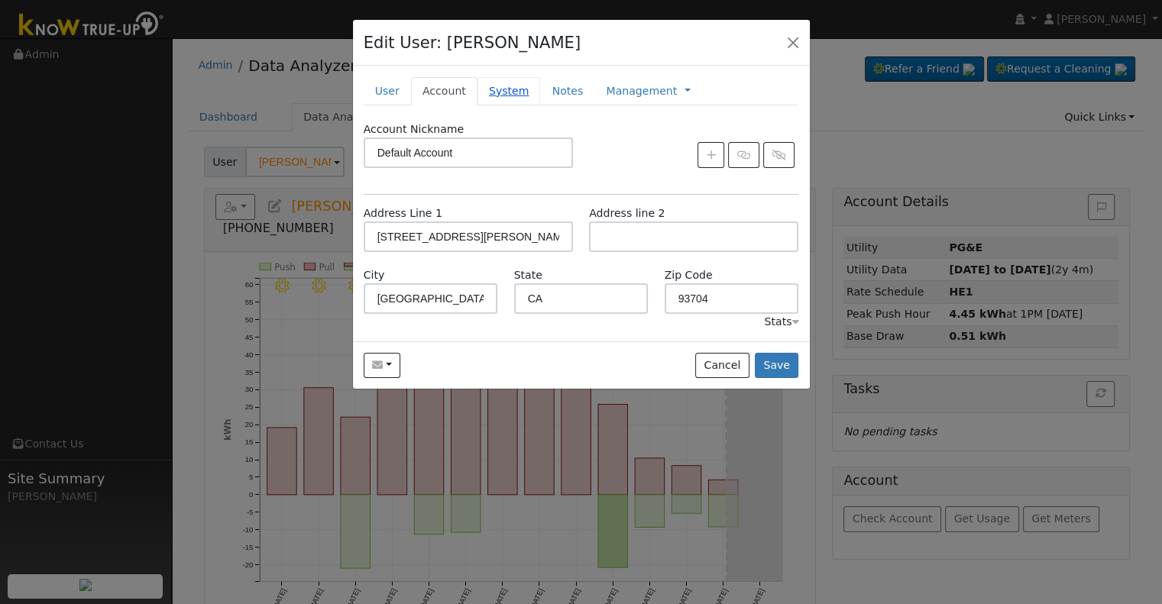
click at [483, 93] on link "System" at bounding box center [508, 91] width 63 height 28
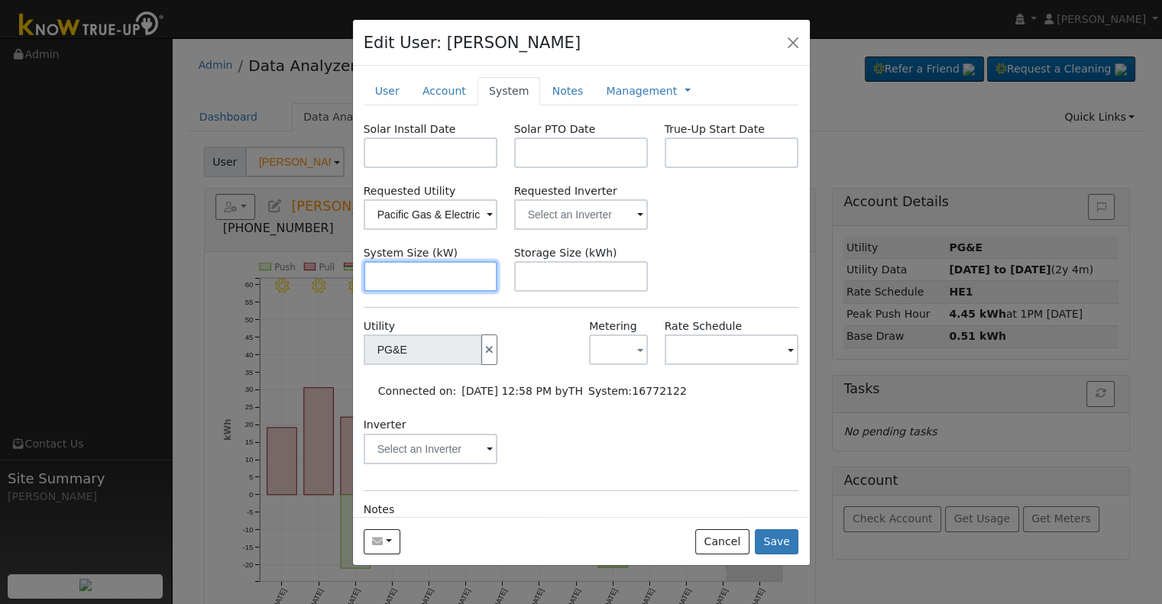
click at [416, 282] on input "text" at bounding box center [431, 276] width 134 height 31
paste input "11.480"
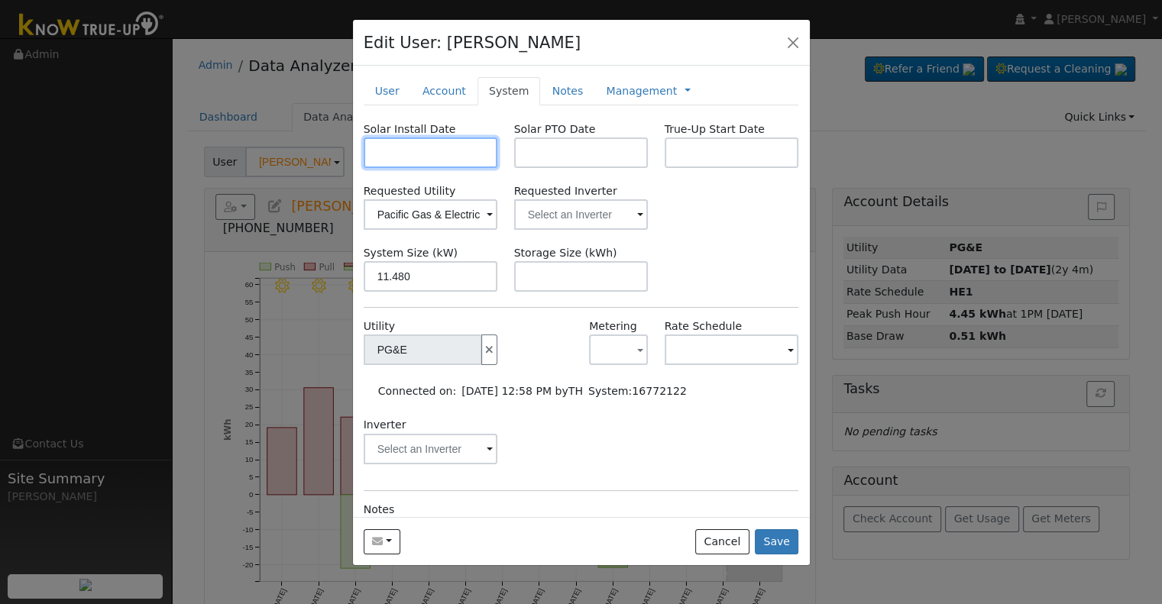
type input "11.5"
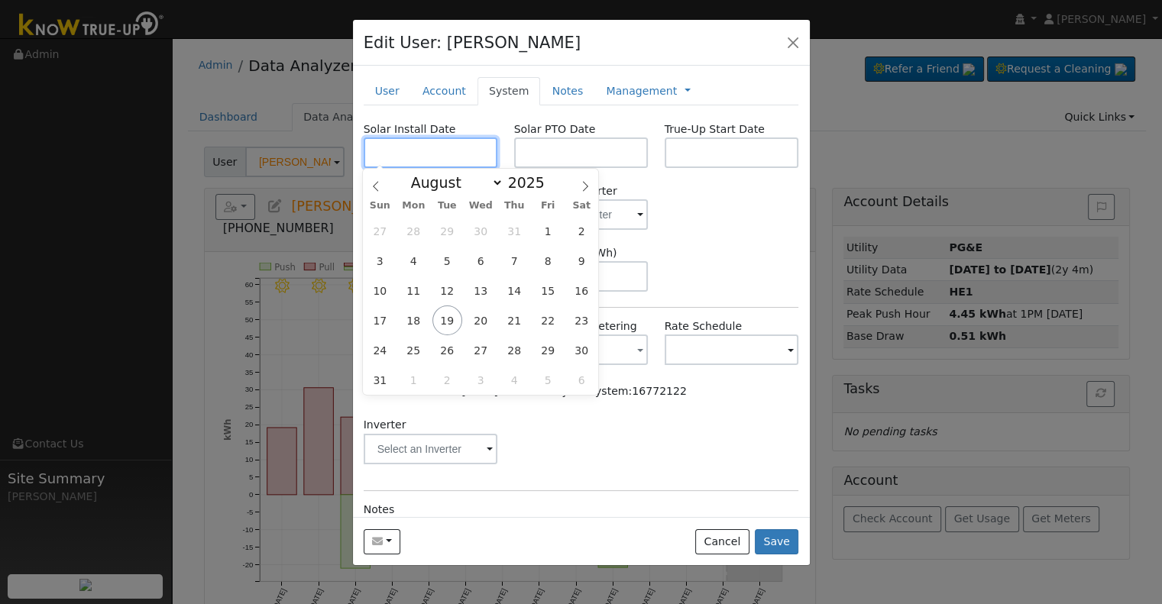
click at [412, 137] on input "text" at bounding box center [431, 152] width 134 height 31
click at [408, 144] on input "text" at bounding box center [431, 152] width 134 height 31
paste input "[DATE]"
type input "[DATE]"
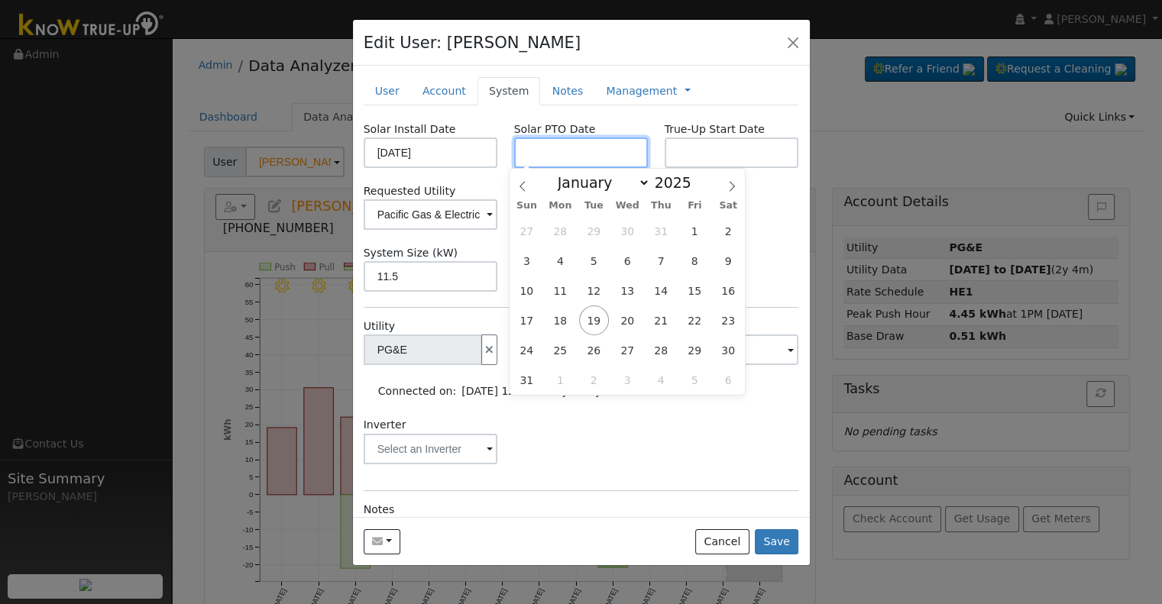
click at [527, 147] on input "text" at bounding box center [581, 152] width 134 height 31
click at [592, 136] on div "Solar PTO Date" at bounding box center [581, 144] width 150 height 47
click at [599, 146] on input "text" at bounding box center [581, 152] width 134 height 31
paste input "[DATE]"
type input "[DATE]"
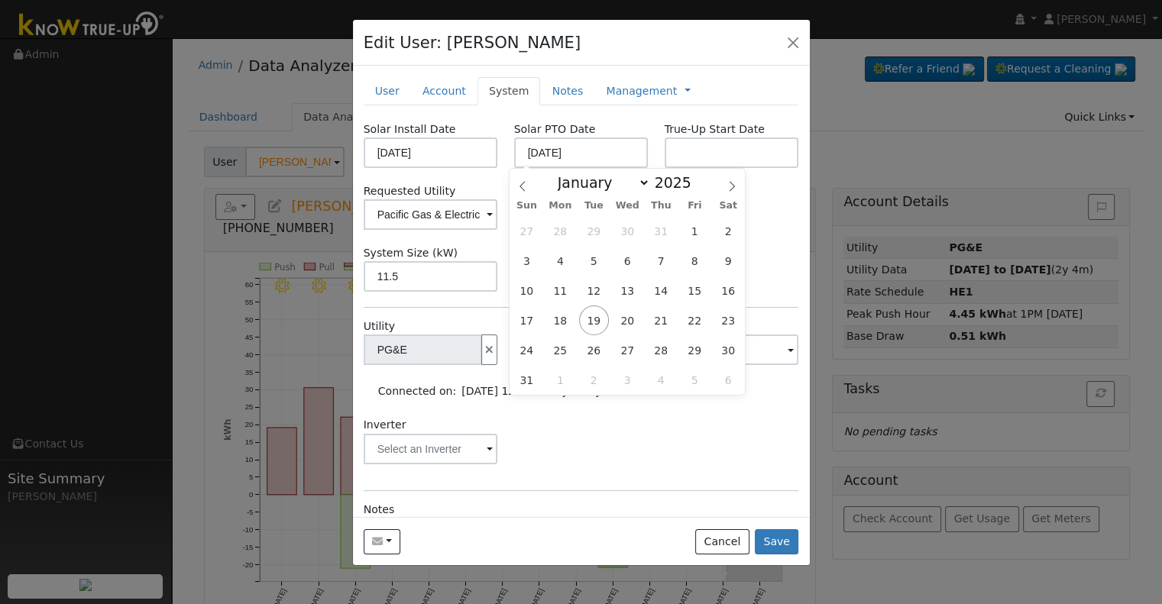
click at [760, 311] on div "Solar Install Date [DATE] Solar PTO Date [DATE] True-Up Start Date Requested Ut…" at bounding box center [581, 379] width 435 height 517
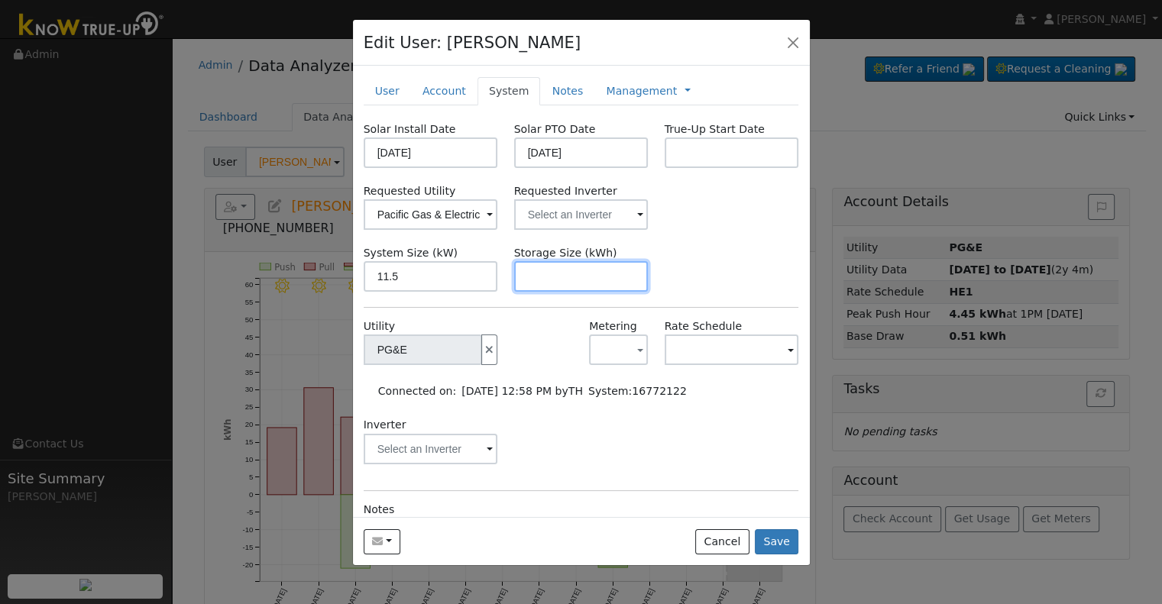
drag, startPoint x: 600, startPoint y: 277, endPoint x: 190, endPoint y: 210, distance: 415.6
click at [599, 276] on input "text" at bounding box center [581, 276] width 134 height 31
click at [563, 268] on input "text" at bounding box center [581, 276] width 134 height 31
paste input "30.60"
type input "30.6"
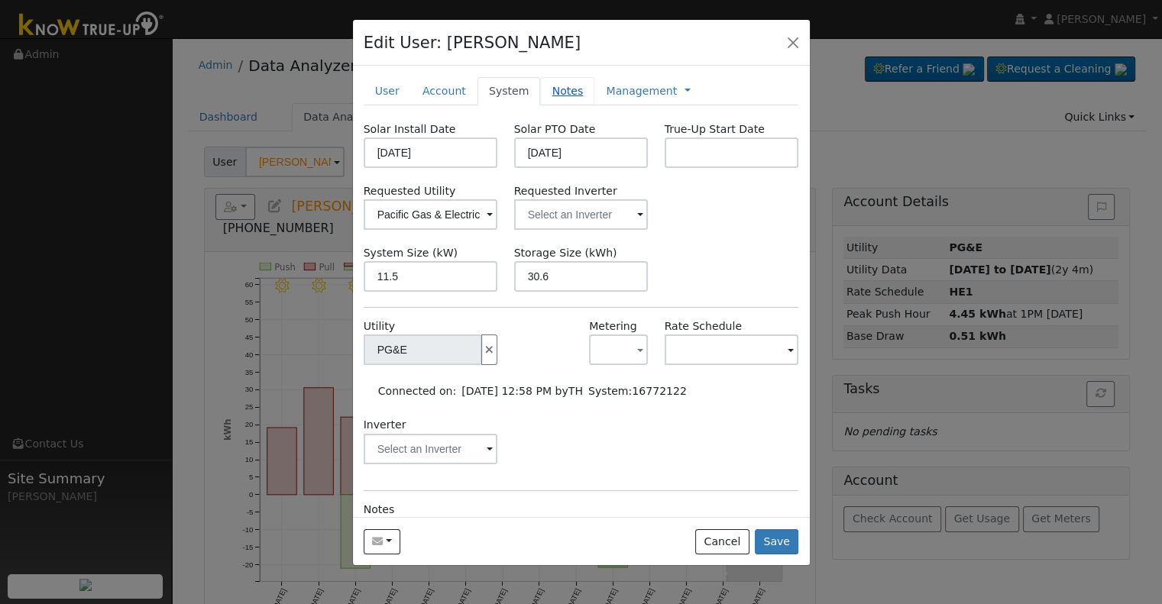
click at [555, 91] on link "Notes" at bounding box center [567, 91] width 54 height 28
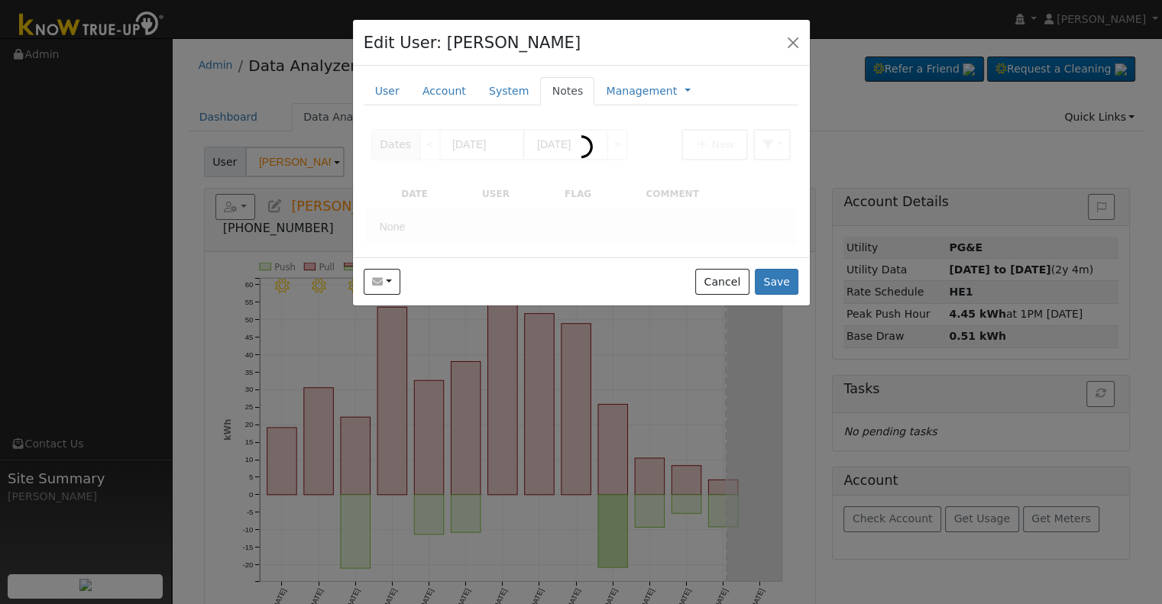
click at [718, 75] on div "New Account Nickname Cancel Create Are you sure you want to create new account …" at bounding box center [581, 162] width 457 height 192
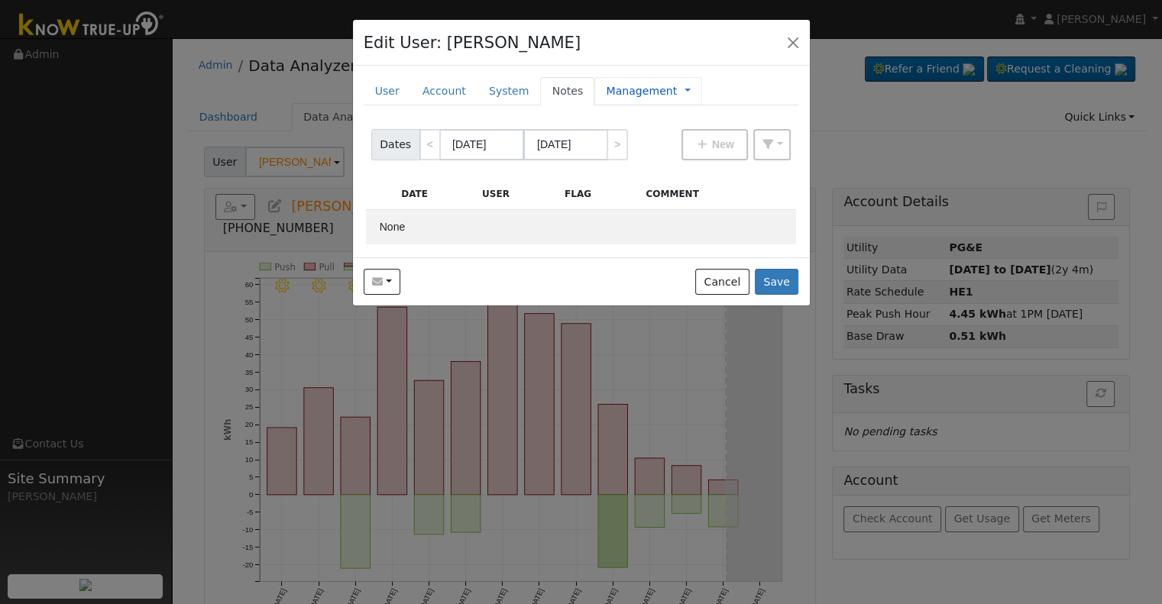
click at [618, 84] on link "Management" at bounding box center [641, 91] width 71 height 16
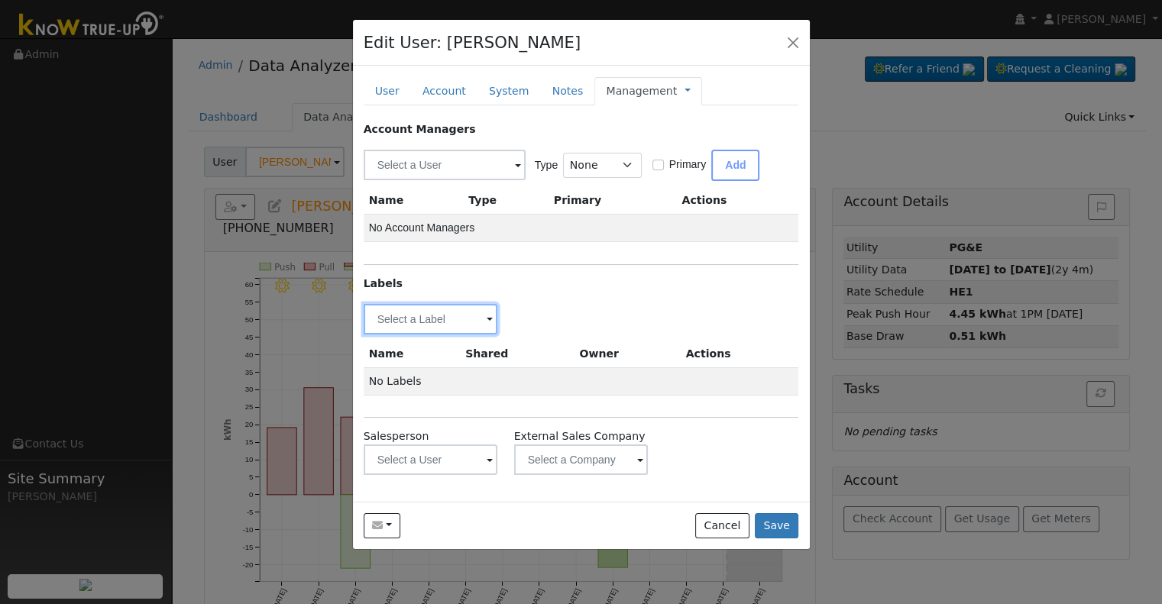
click at [431, 312] on input "text" at bounding box center [431, 319] width 134 height 31
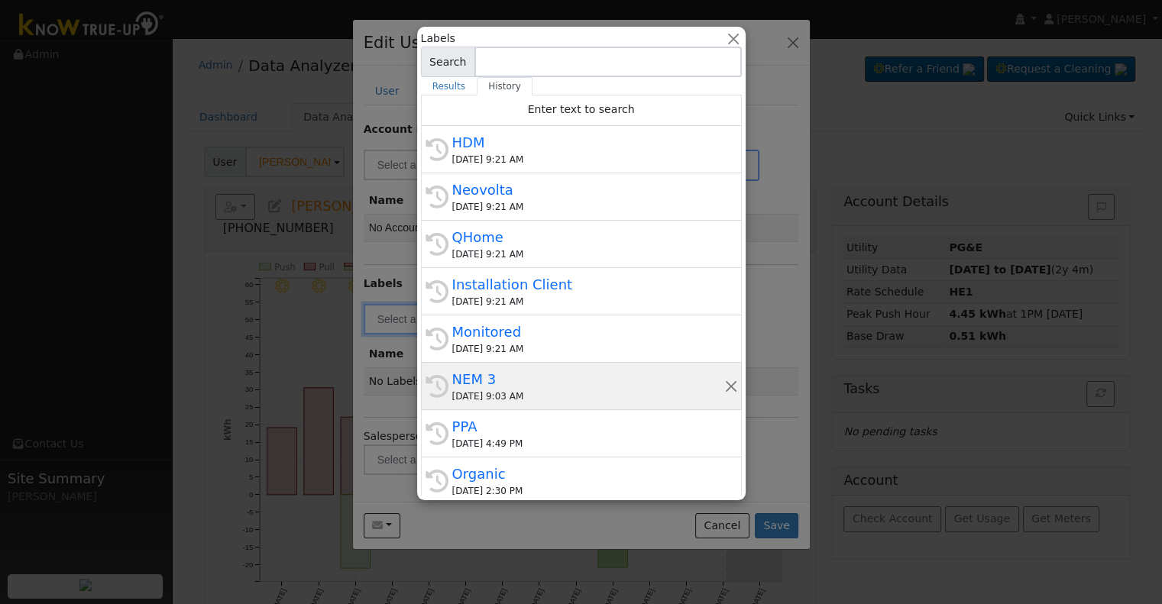
click at [525, 390] on div "[DATE] 9:03 AM" at bounding box center [588, 397] width 272 height 14
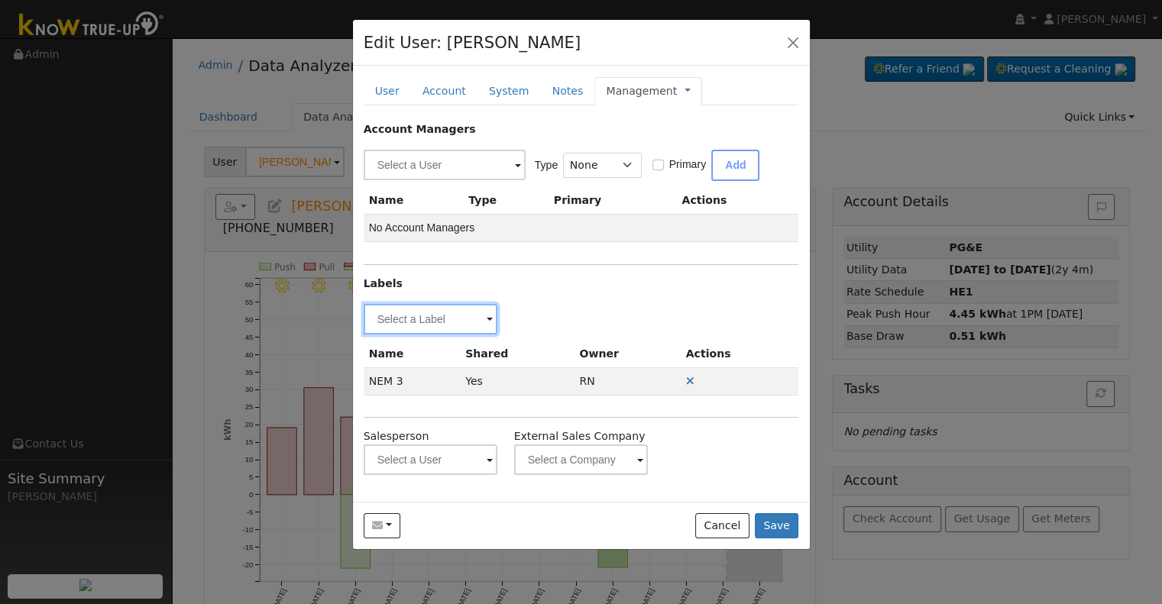
click at [458, 319] on input "text" at bounding box center [431, 319] width 134 height 31
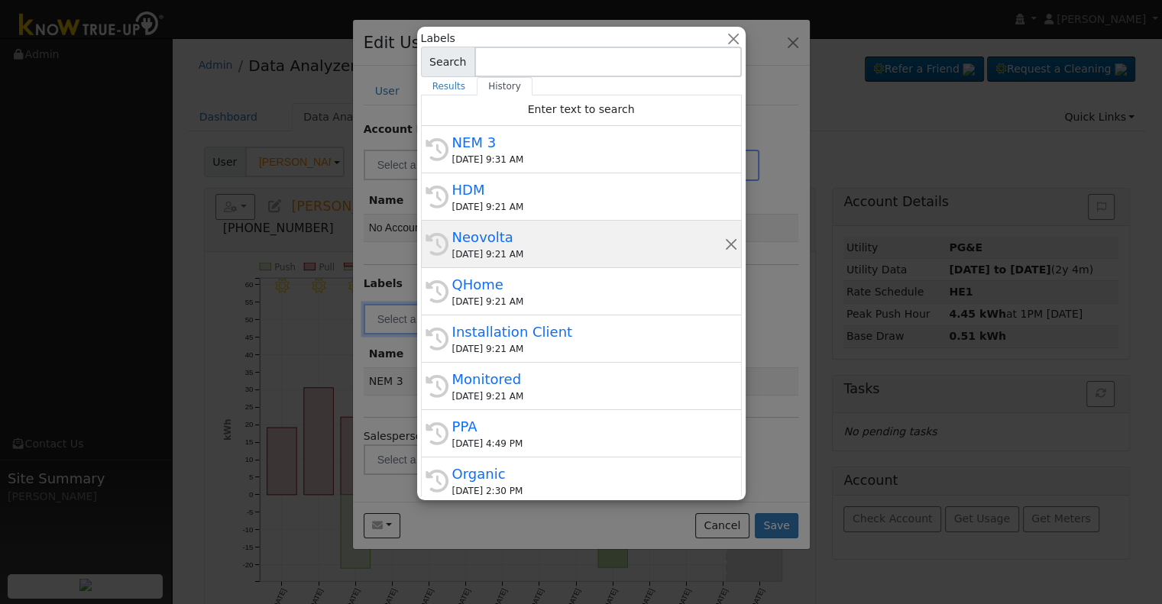
click at [509, 234] on div "Neovolta" at bounding box center [588, 237] width 272 height 21
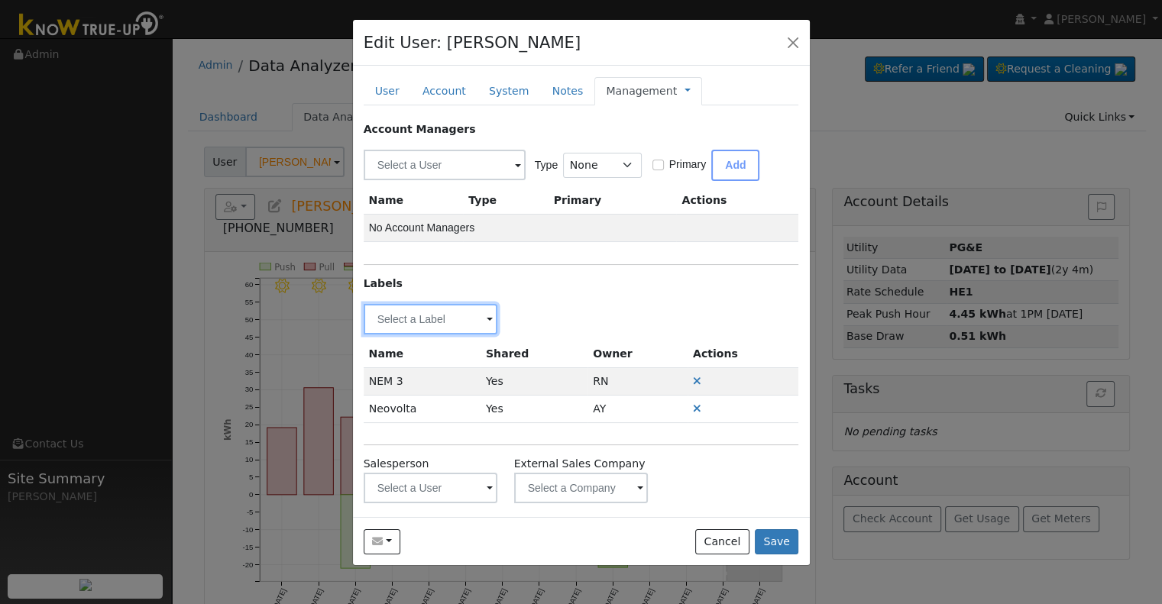
click at [423, 314] on input "text" at bounding box center [431, 319] width 134 height 31
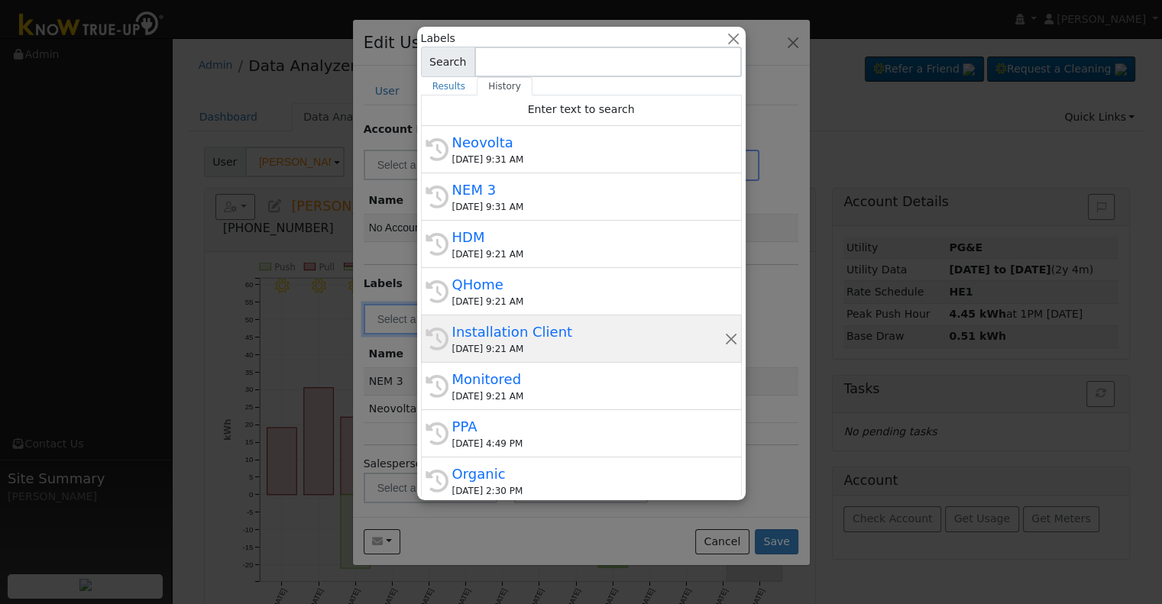
click at [555, 335] on div "Installation Client" at bounding box center [588, 332] width 272 height 21
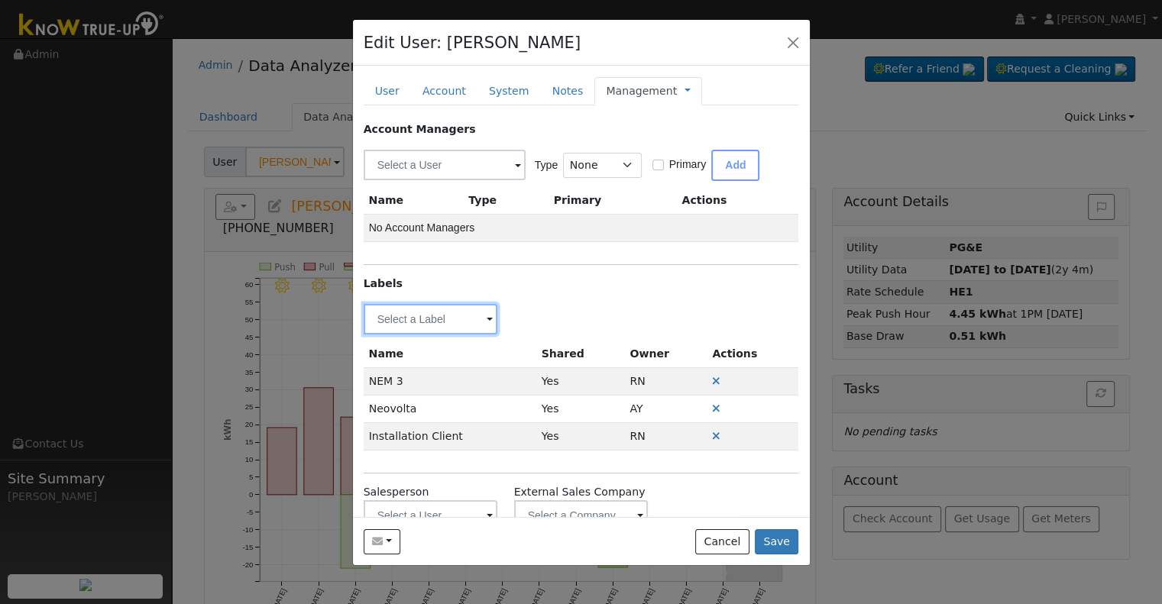
click at [445, 318] on input "text" at bounding box center [431, 319] width 134 height 31
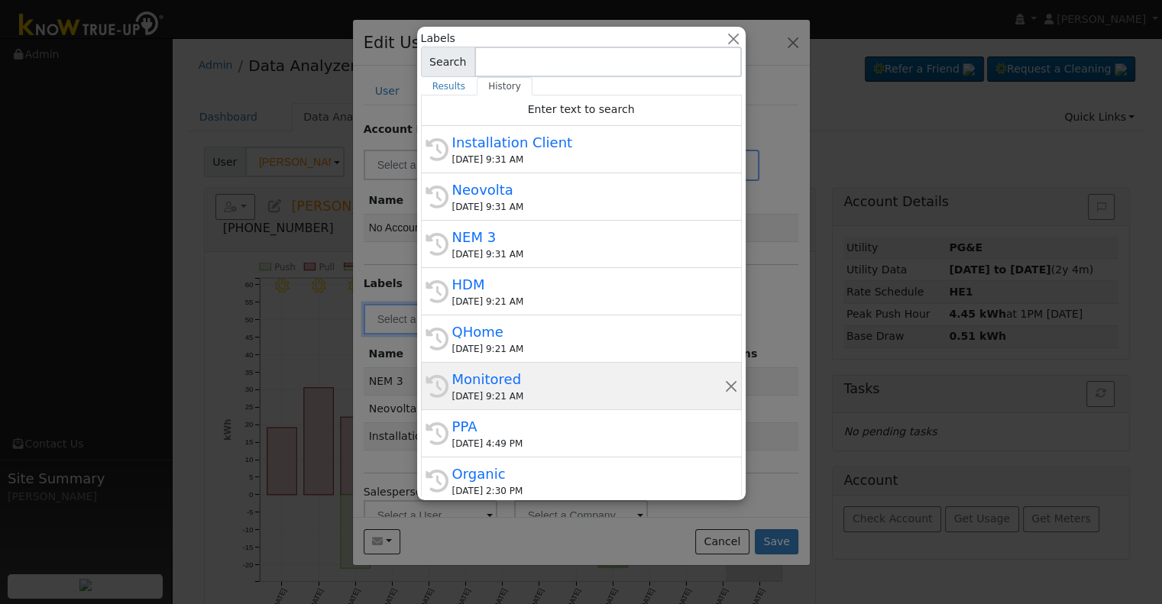
click at [520, 378] on div "Monitored" at bounding box center [588, 379] width 272 height 21
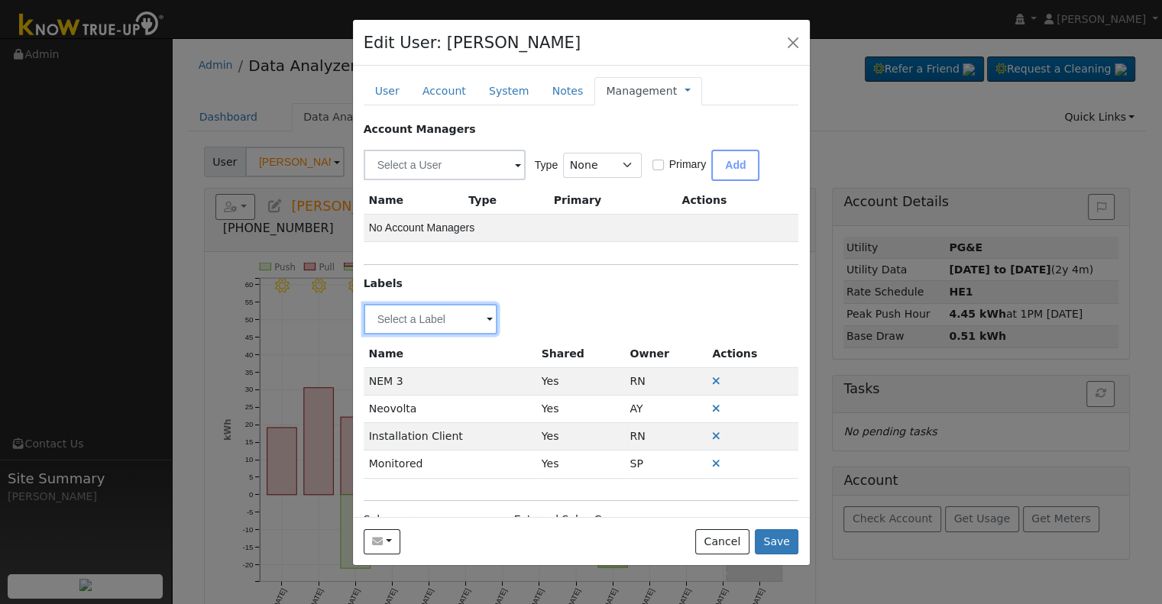
click at [448, 312] on input "text" at bounding box center [431, 319] width 134 height 31
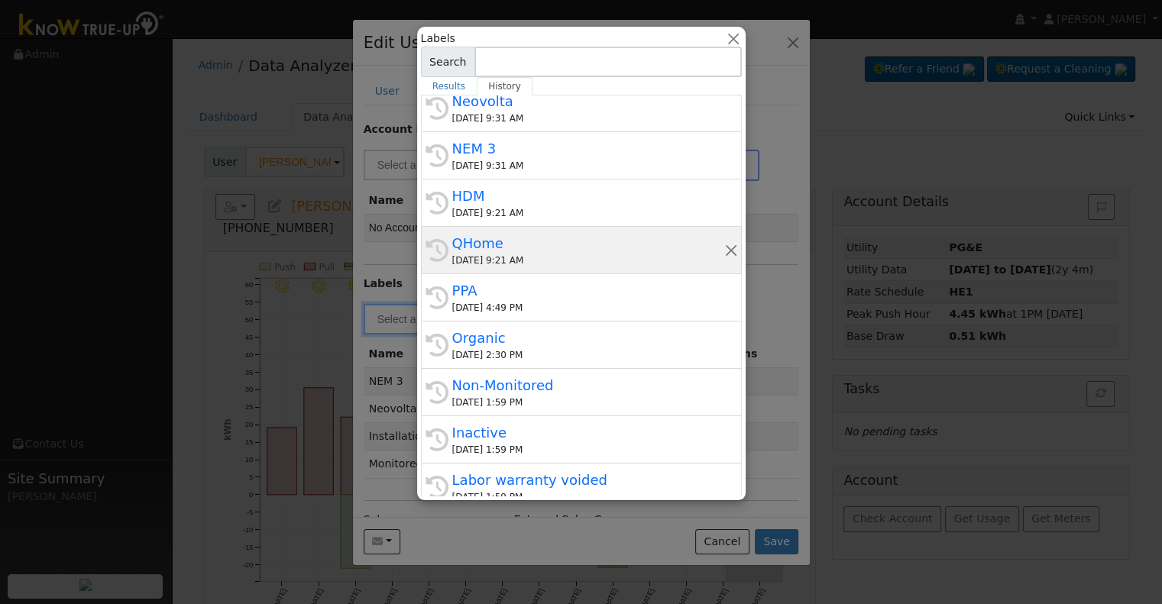
scroll to position [0, 0]
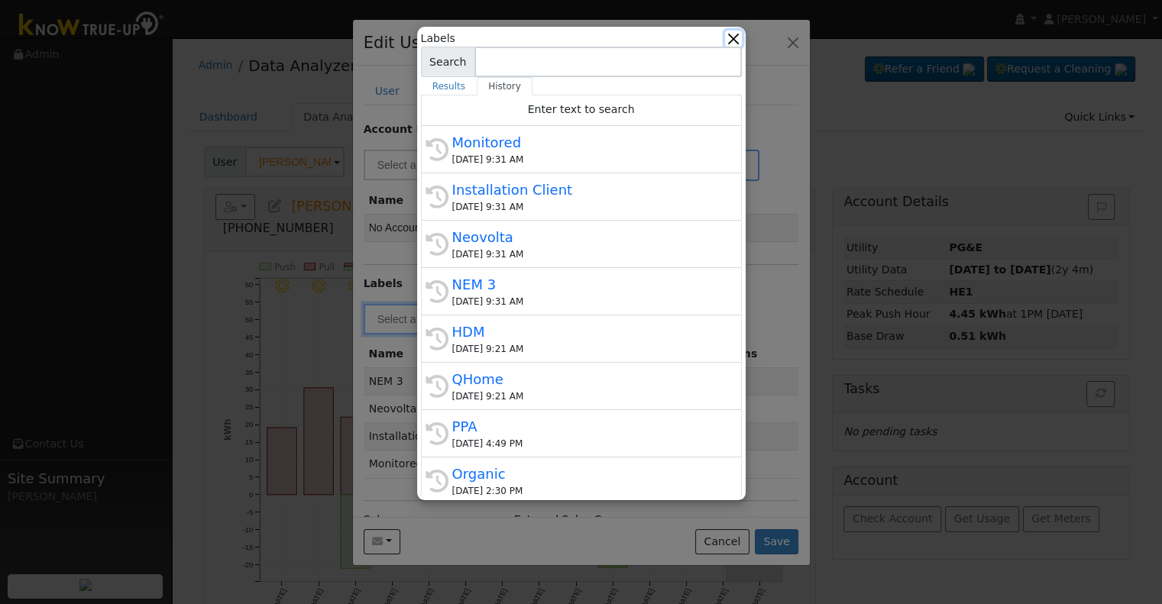
click at [733, 34] on button "button" at bounding box center [733, 39] width 16 height 16
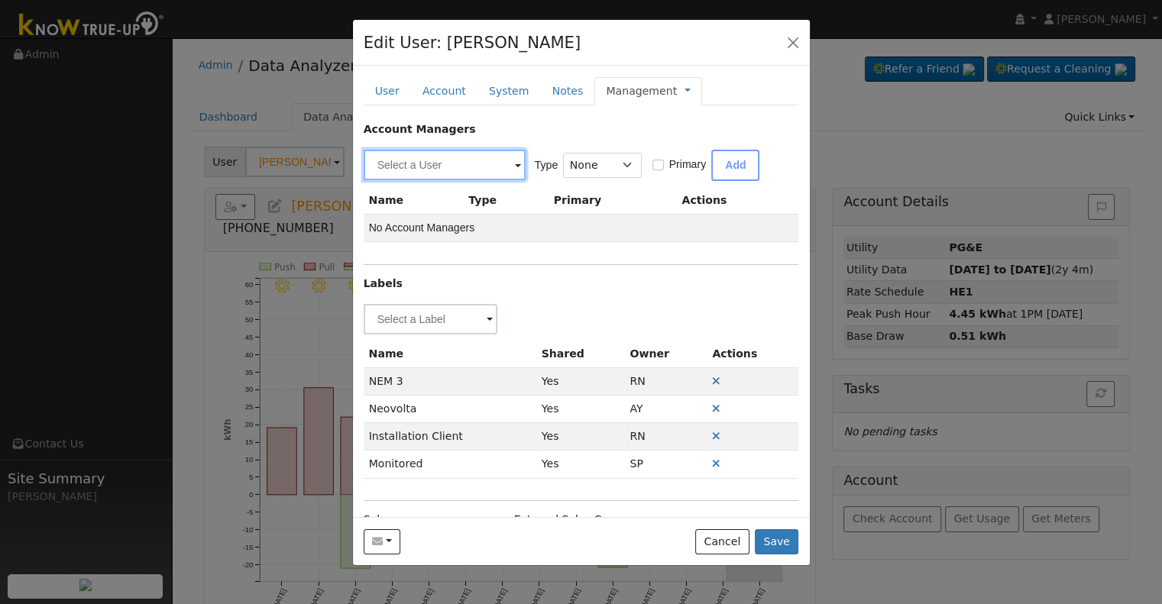
click at [440, 163] on input "text" at bounding box center [445, 165] width 162 height 31
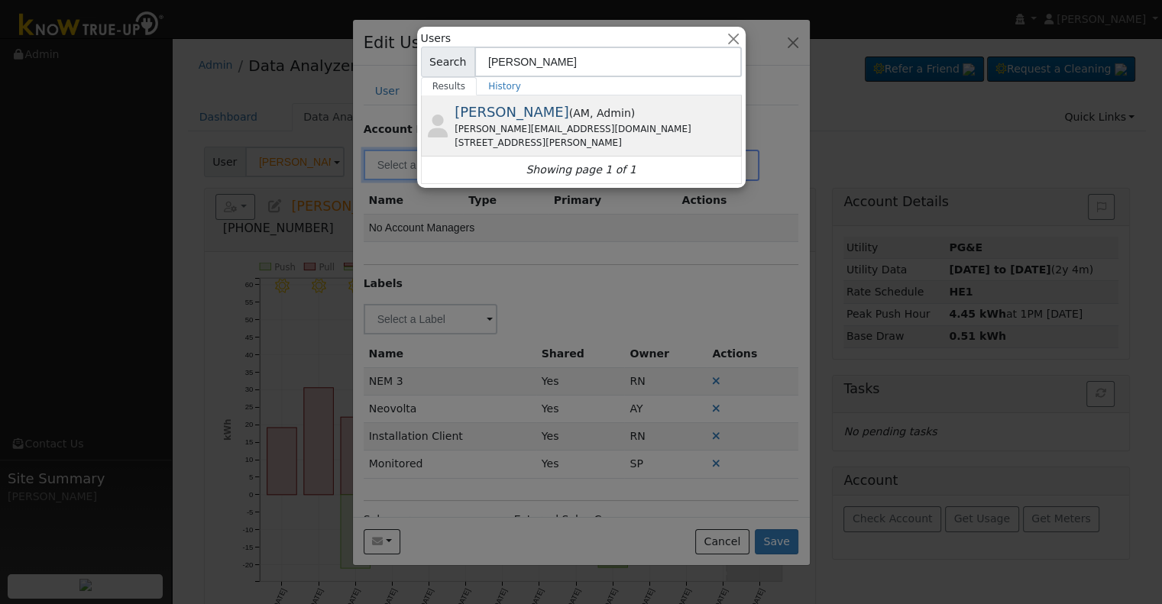
type input "[PERSON_NAME]"
click at [504, 136] on div "[STREET_ADDRESS][PERSON_NAME]" at bounding box center [595, 143] width 283 height 14
type input "[PERSON_NAME]"
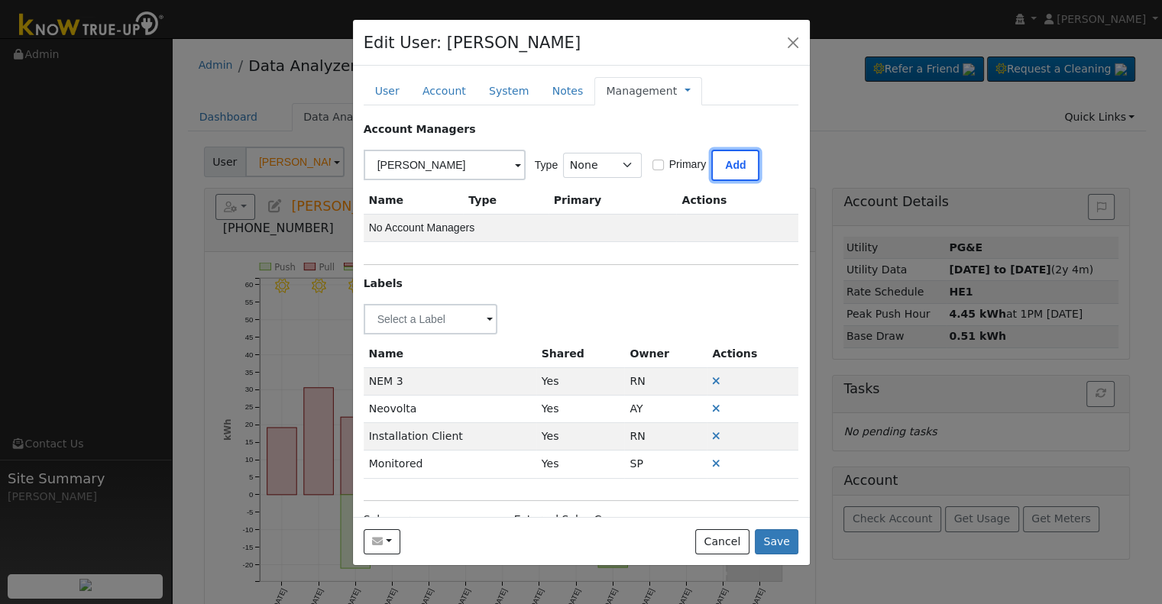
click at [715, 165] on button "Add" at bounding box center [735, 165] width 48 height 31
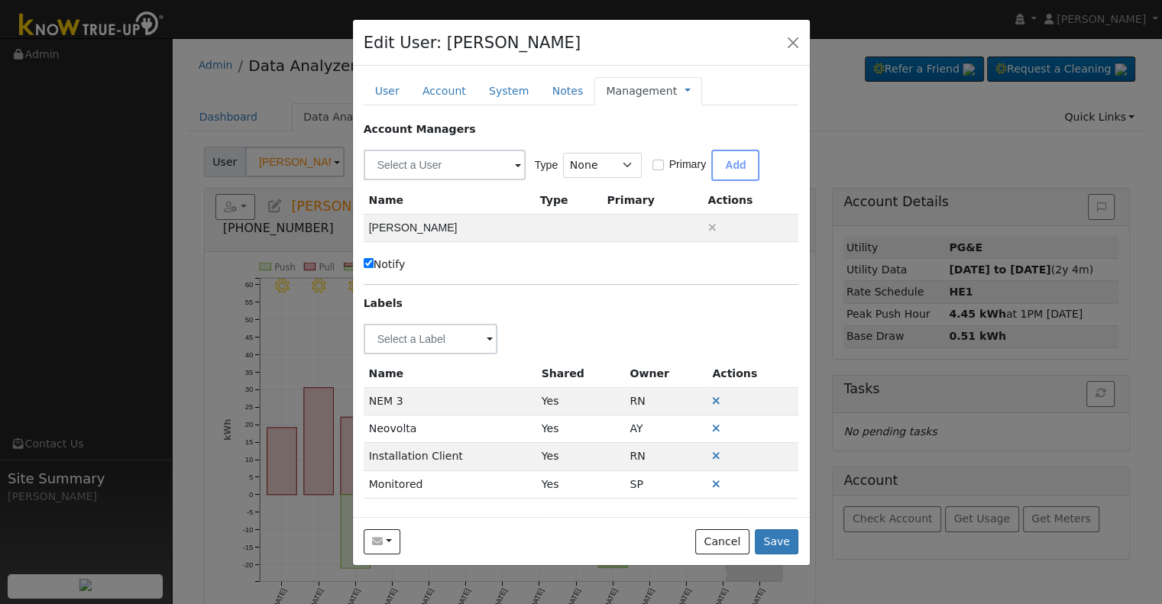
click at [373, 254] on div "Account Managers Type None Manager Sales Other Primary Add Name Type Primary Ac…" at bounding box center [581, 349] width 435 height 457
click at [373, 265] on label "Notify" at bounding box center [385, 265] width 42 height 16
click at [373, 265] on input "Notify" at bounding box center [369, 263] width 10 height 10
checkbox input "false"
click at [629, 91] on link "Management" at bounding box center [641, 91] width 71 height 16
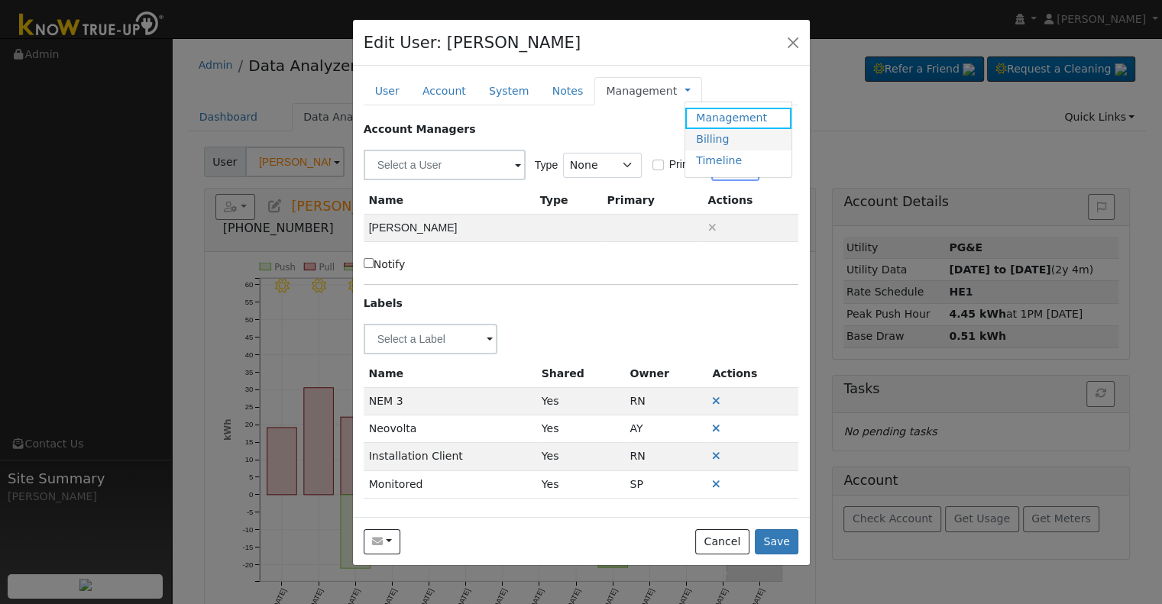
click at [685, 146] on link "Billing" at bounding box center [738, 139] width 106 height 21
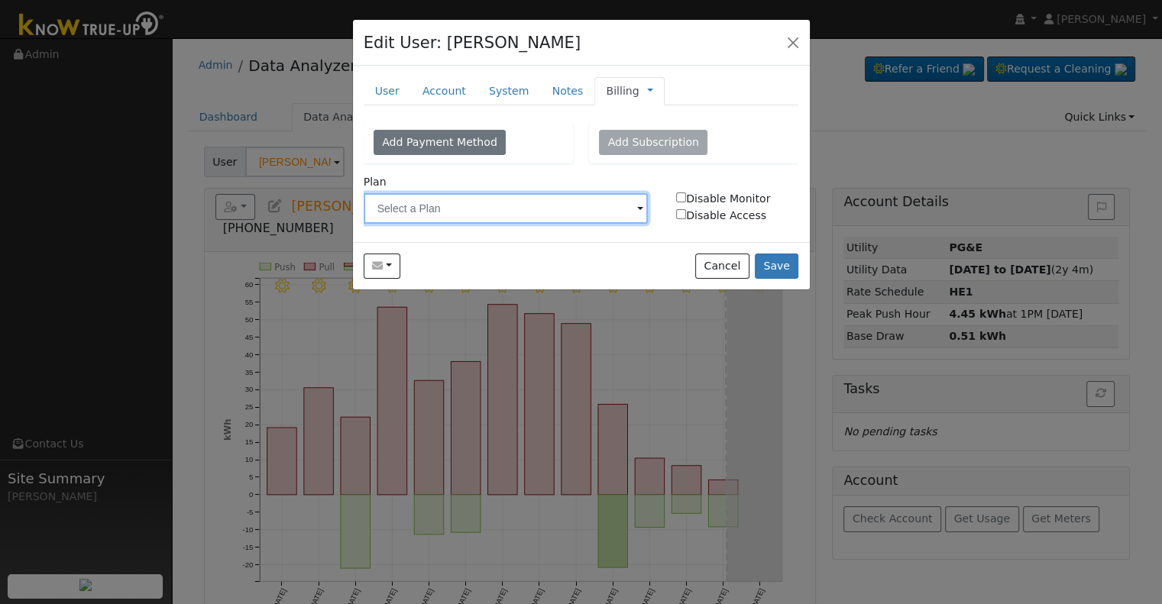
click at [492, 215] on input "text" at bounding box center [506, 208] width 285 height 31
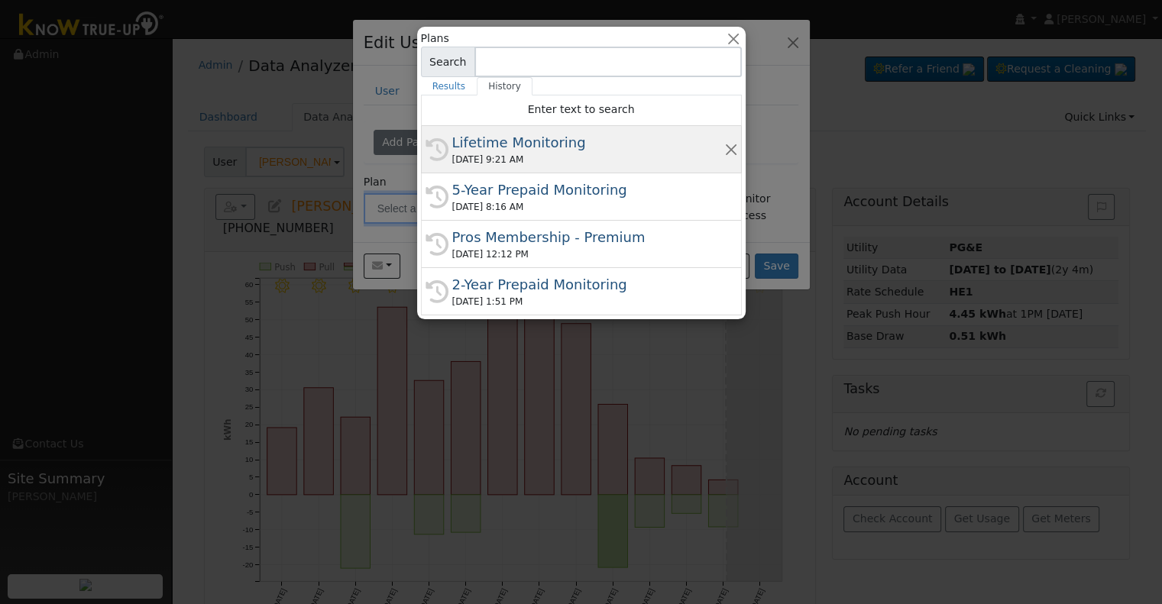
click at [518, 154] on div "[DATE] 9:21 AM" at bounding box center [588, 160] width 272 height 14
type input "Lifetime Monitoring"
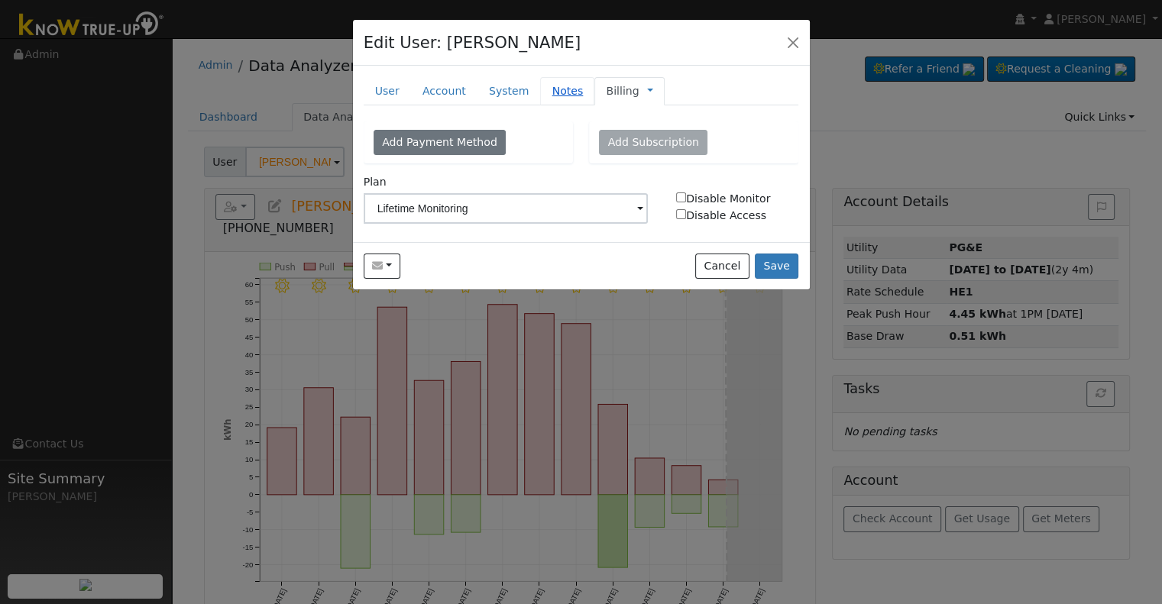
click at [566, 91] on link "Notes" at bounding box center [567, 91] width 54 height 28
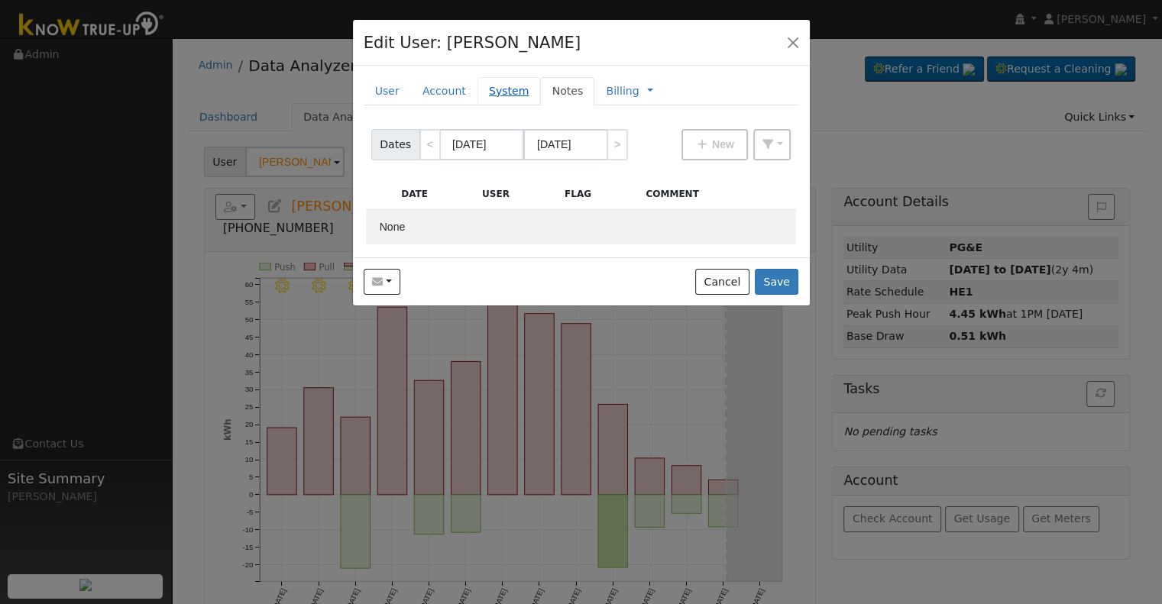
click at [486, 89] on link "System" at bounding box center [508, 91] width 63 height 28
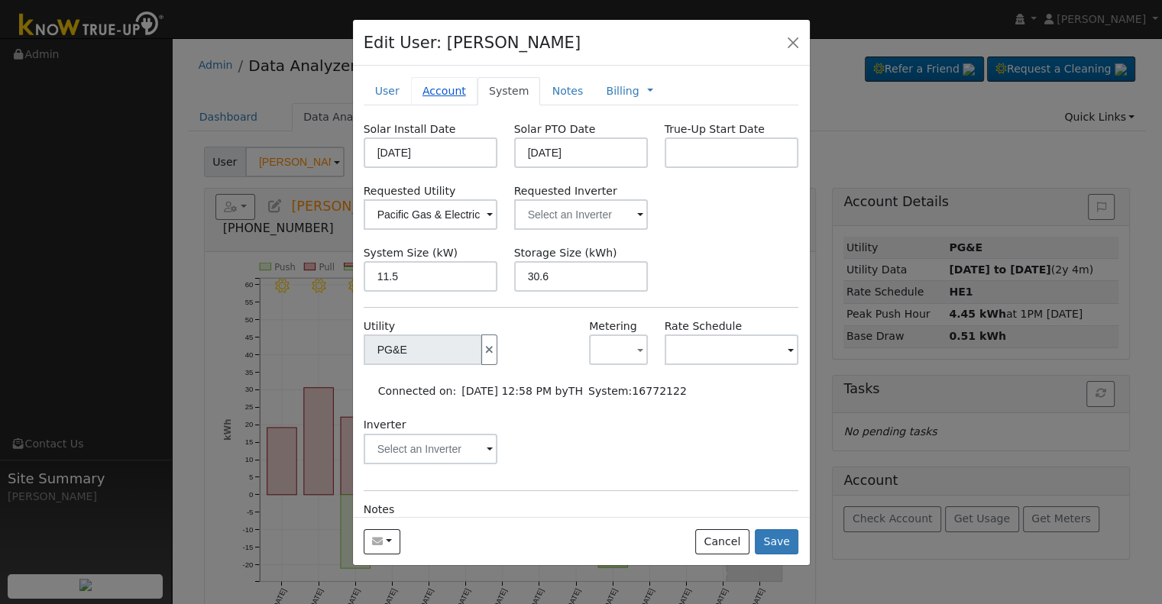
click at [438, 94] on link "Account" at bounding box center [444, 91] width 66 height 28
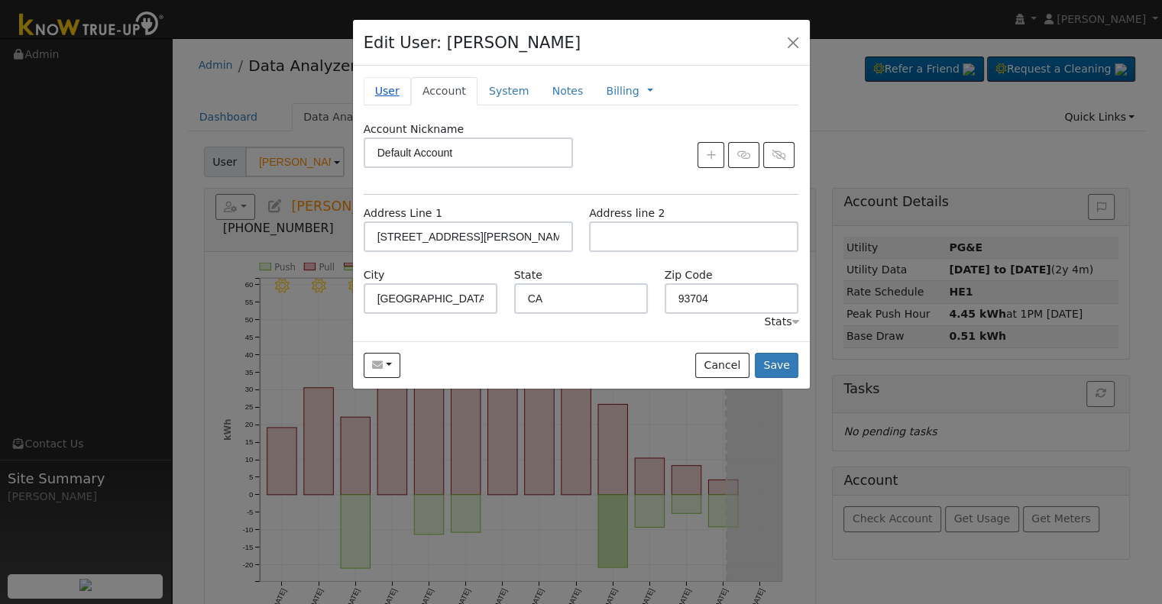
click at [377, 91] on link "User" at bounding box center [387, 91] width 47 height 28
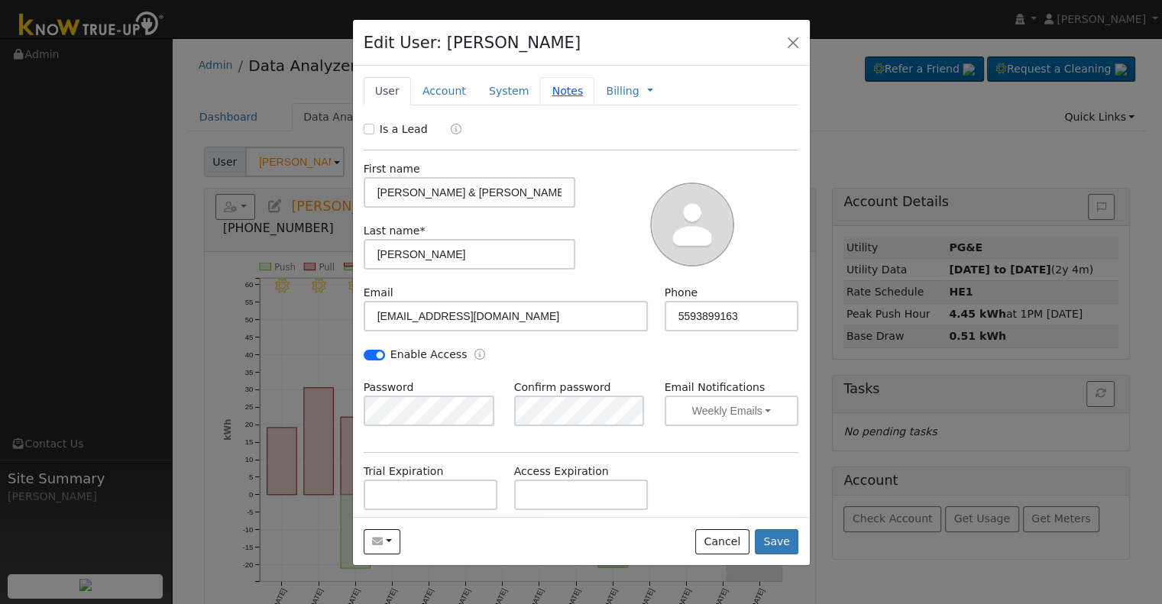
click at [546, 93] on link "Notes" at bounding box center [567, 91] width 54 height 28
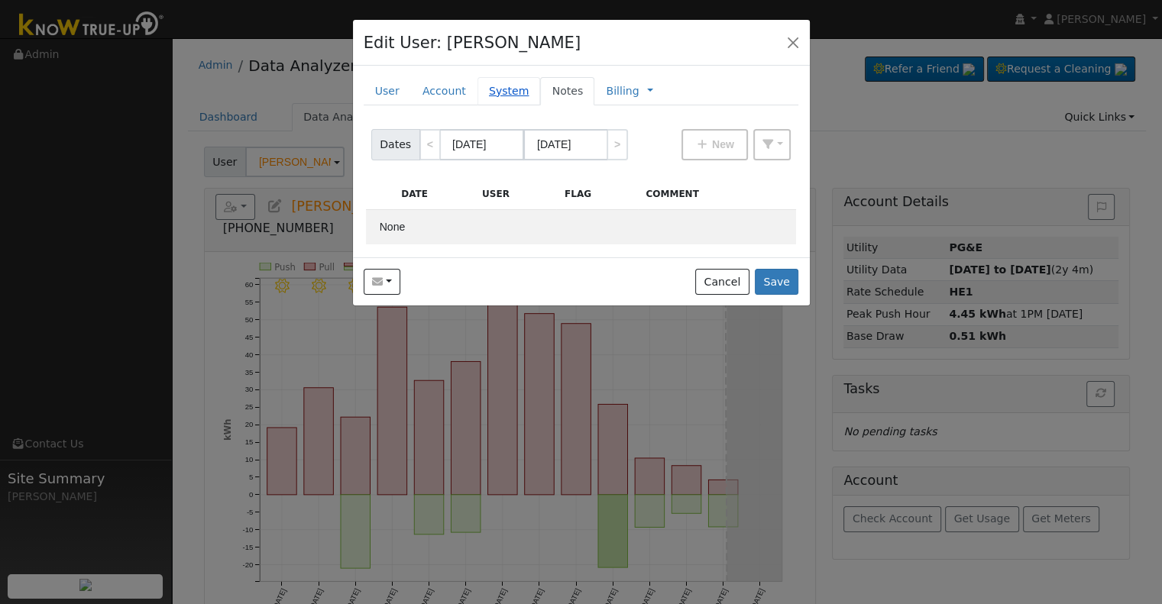
click at [504, 92] on link "System" at bounding box center [508, 91] width 63 height 28
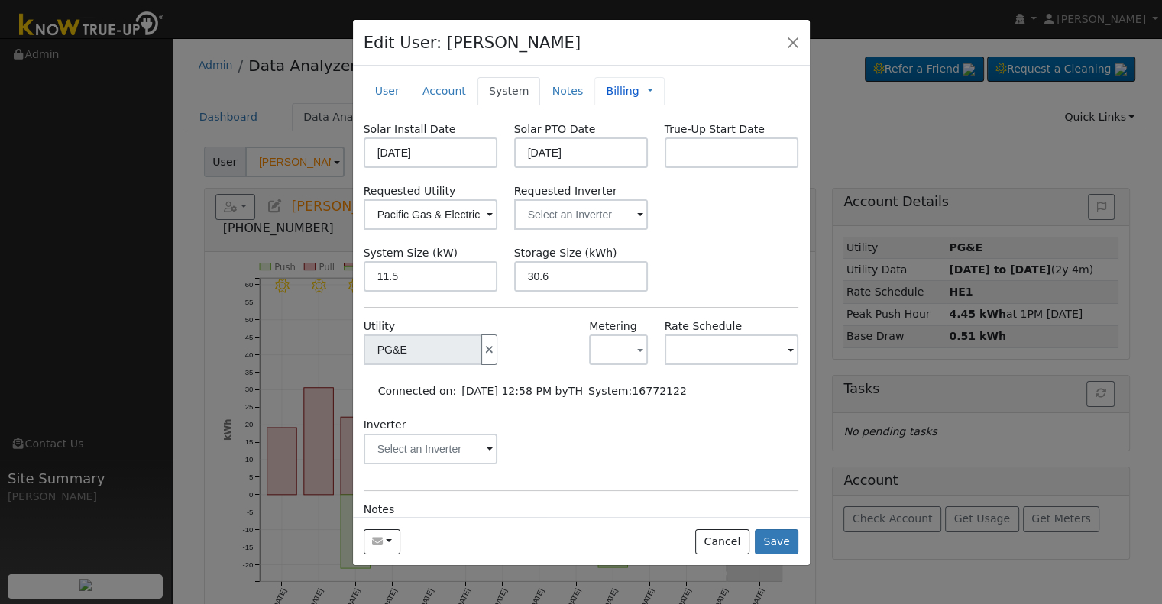
click at [606, 92] on link "Billing" at bounding box center [622, 91] width 33 height 16
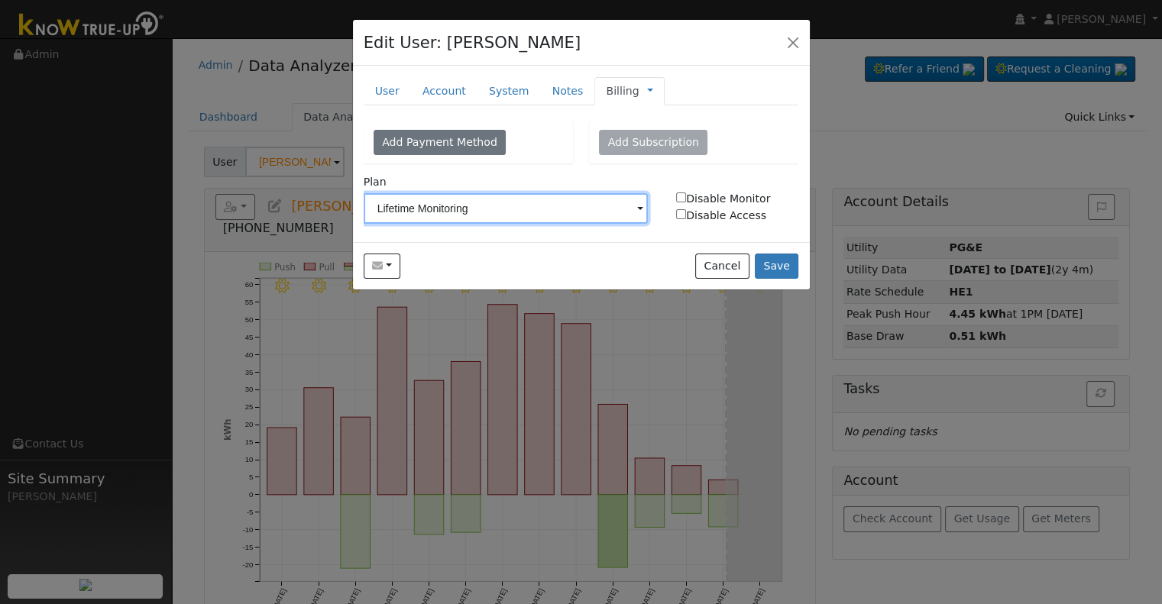
click at [552, 199] on input "Lifetime Monitoring" at bounding box center [506, 208] width 285 height 31
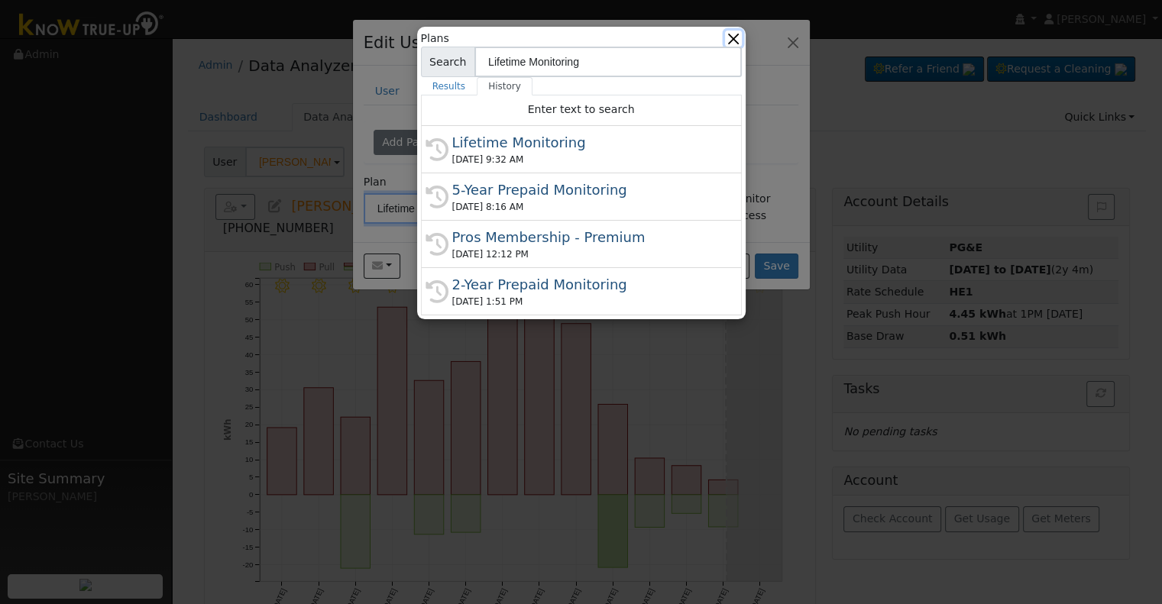
drag, startPoint x: 730, startPoint y: 37, endPoint x: 723, endPoint y: 39, distance: 7.8
click at [731, 37] on button "button" at bounding box center [733, 39] width 16 height 16
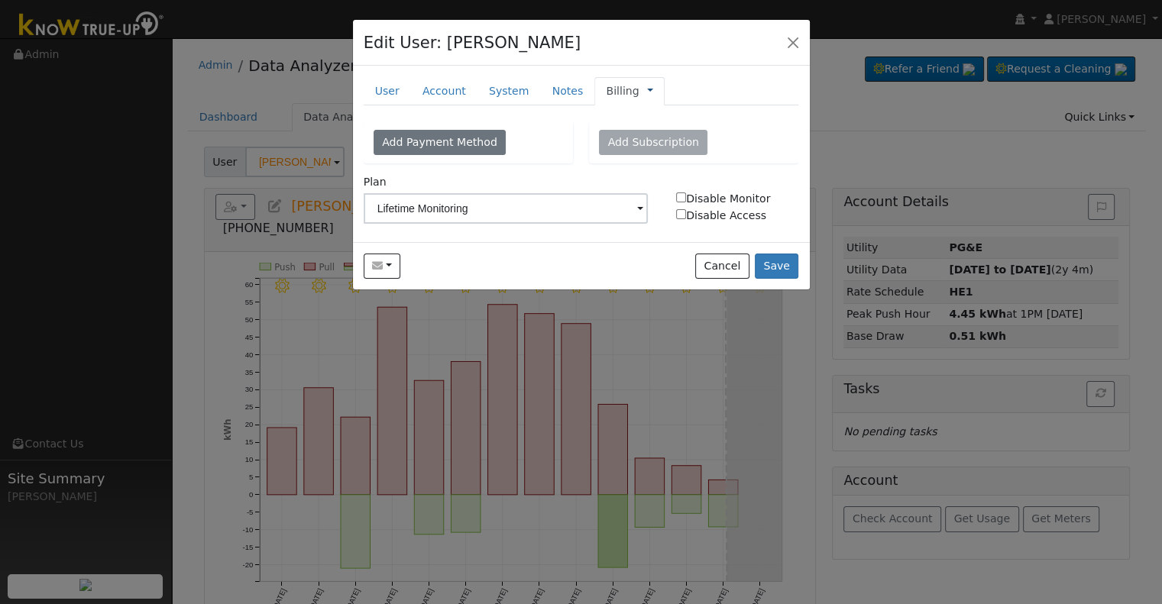
click at [647, 91] on link at bounding box center [650, 91] width 6 height 16
click at [670, 115] on link "Management" at bounding box center [701, 118] width 106 height 21
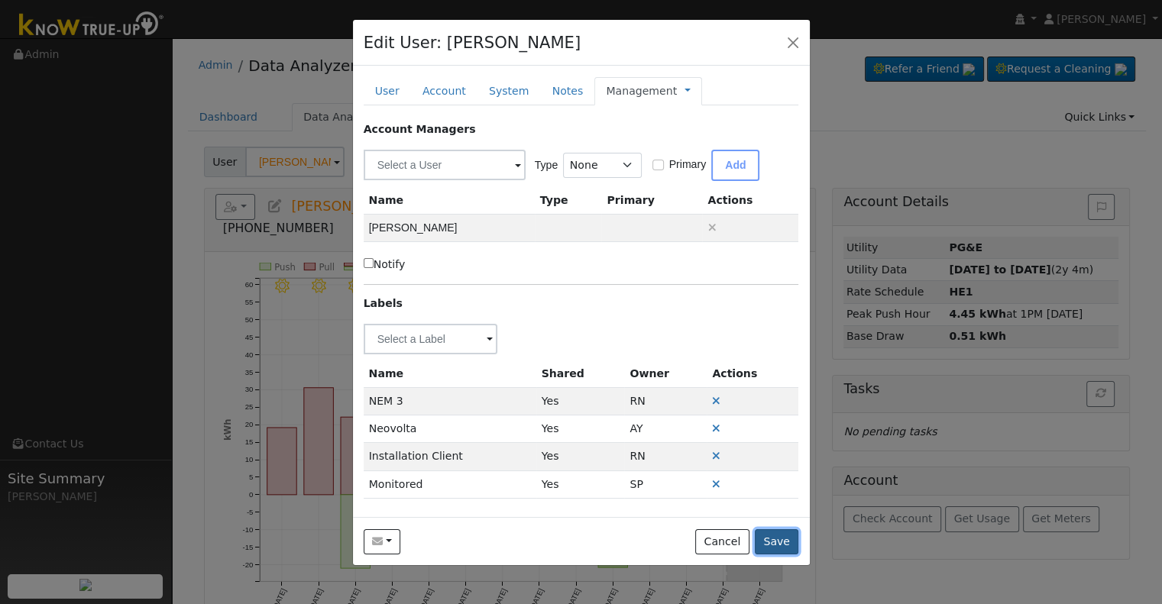
click at [773, 540] on button "Save" at bounding box center [777, 542] width 44 height 26
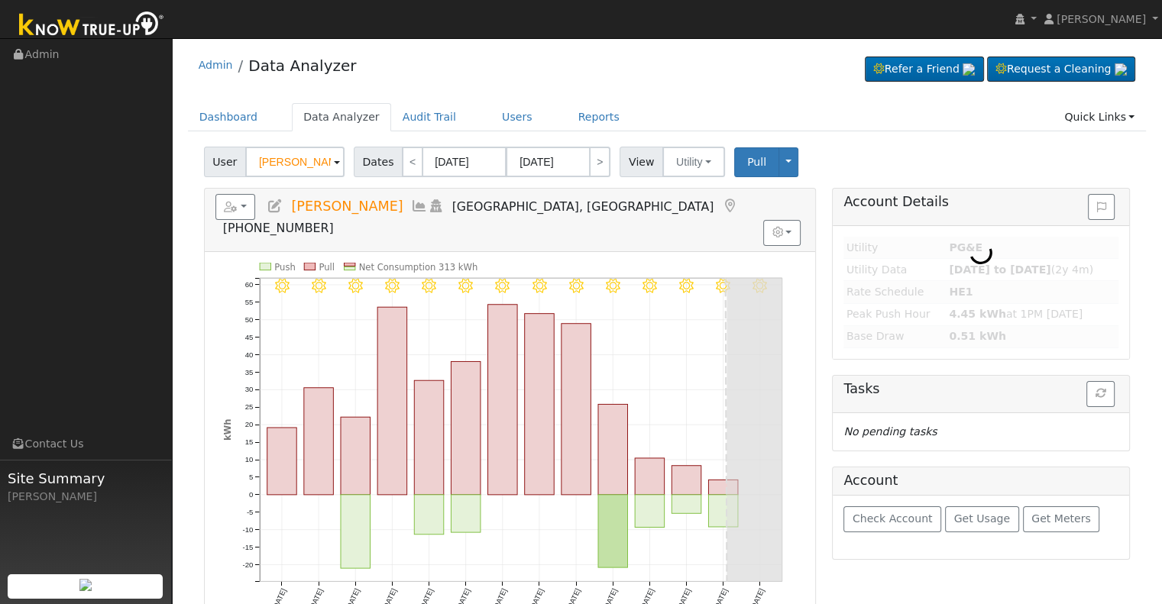
type input "[PERSON_NAME] & [PERSON_NAME]"
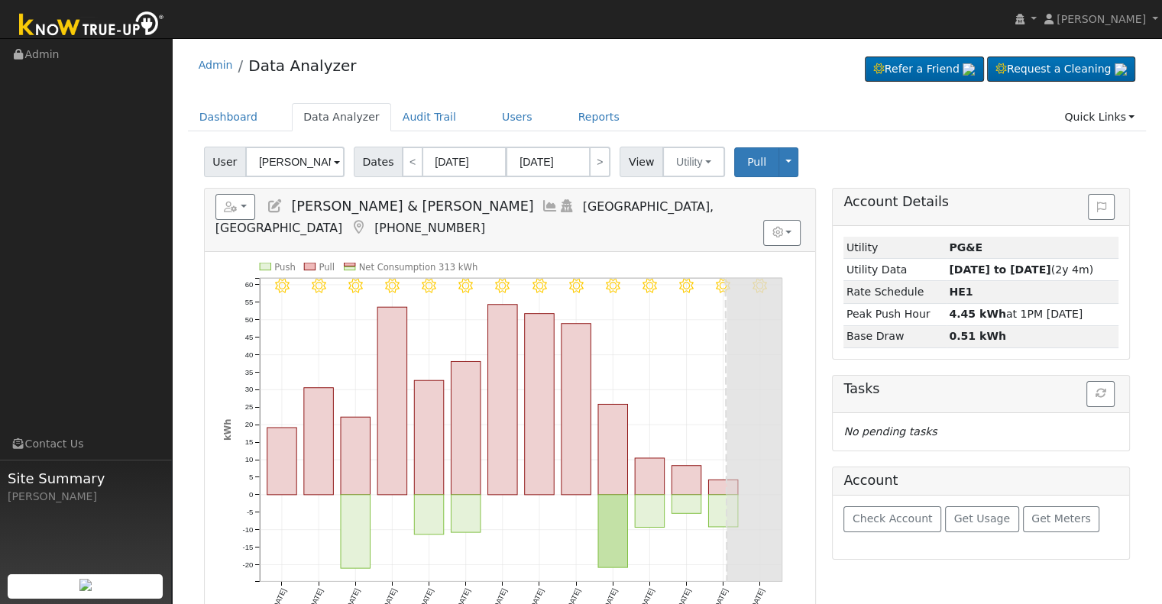
click at [274, 199] on icon at bounding box center [275, 206] width 17 height 14
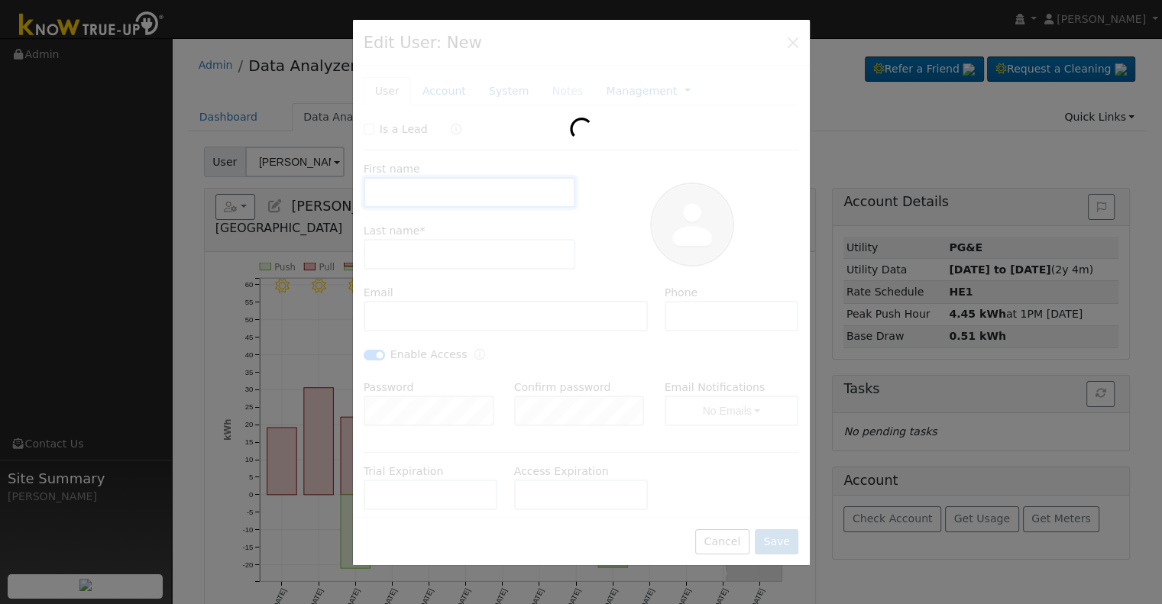
type input "[PERSON_NAME] & [PERSON_NAME]"
type input "[PERSON_NAME]"
type input "[EMAIL_ADDRESS][DOMAIN_NAME]"
type input "5593899163"
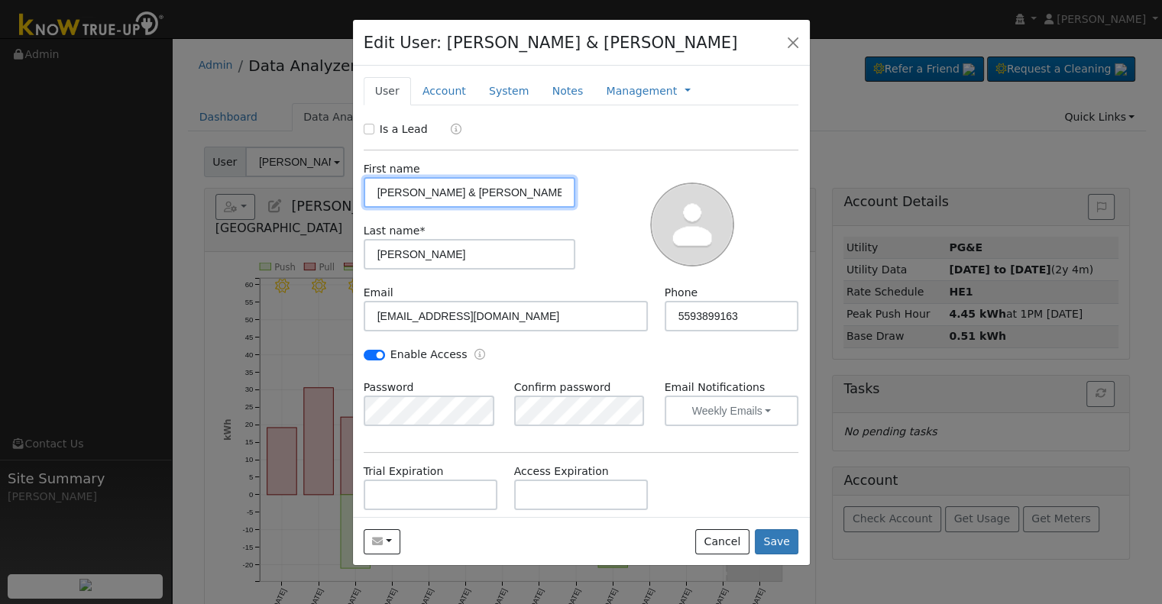
drag, startPoint x: 470, startPoint y: 195, endPoint x: 377, endPoint y: 193, distance: 94.0
click at [377, 193] on input "[PERSON_NAME] & [PERSON_NAME]" at bounding box center [470, 192] width 212 height 31
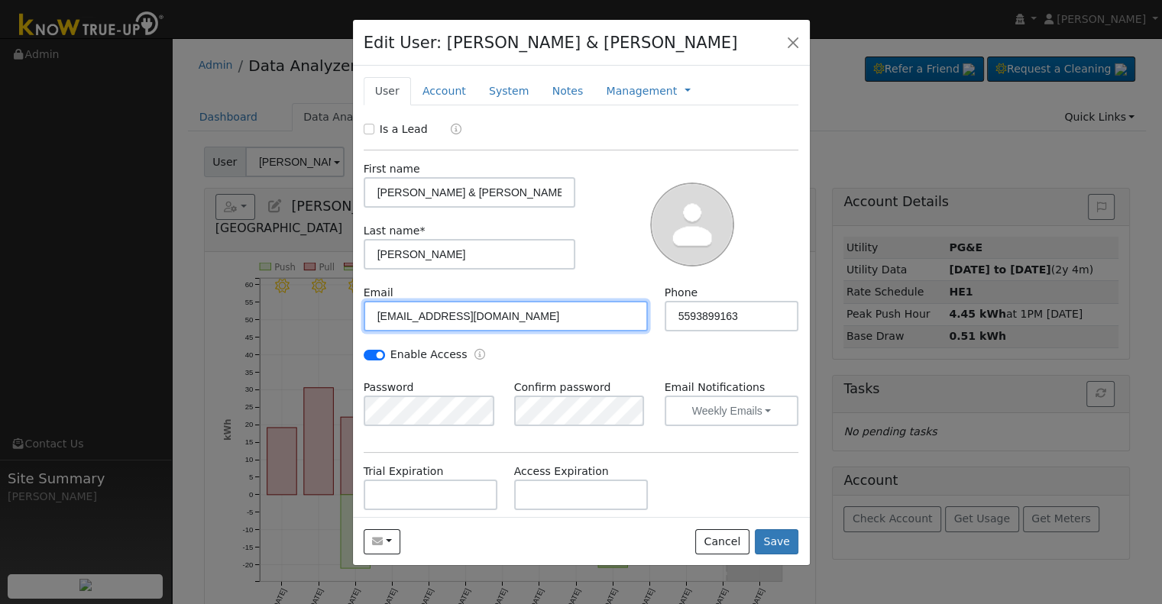
drag, startPoint x: 516, startPoint y: 314, endPoint x: 362, endPoint y: 312, distance: 154.3
click at [362, 312] on div "Email [EMAIL_ADDRESS][DOMAIN_NAME]" at bounding box center [505, 308] width 301 height 47
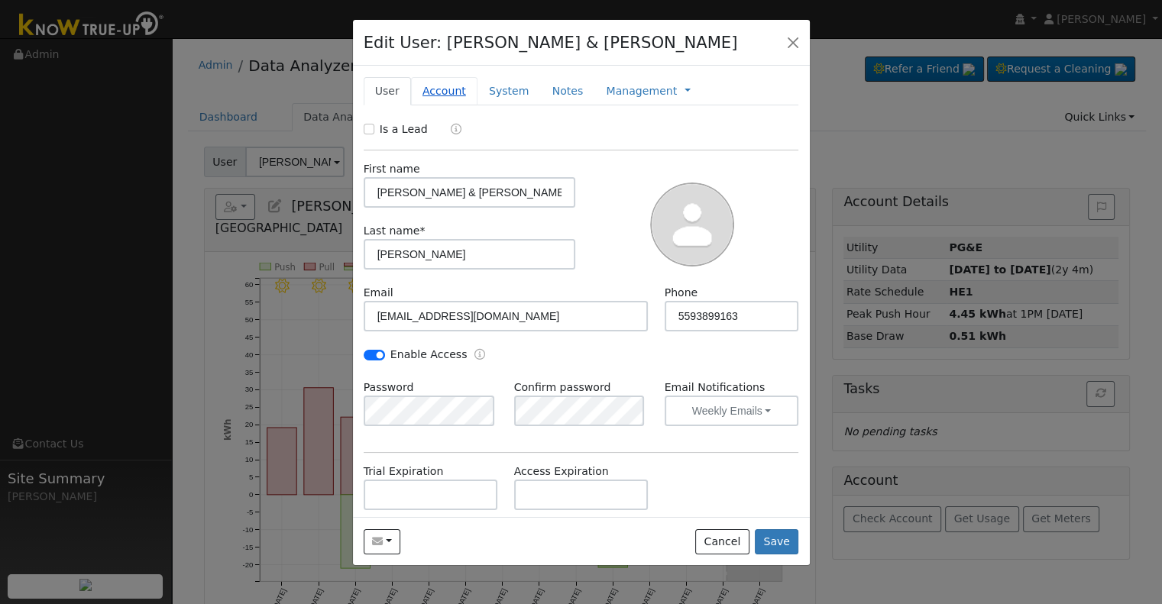
click at [452, 92] on link "Account" at bounding box center [444, 91] width 66 height 28
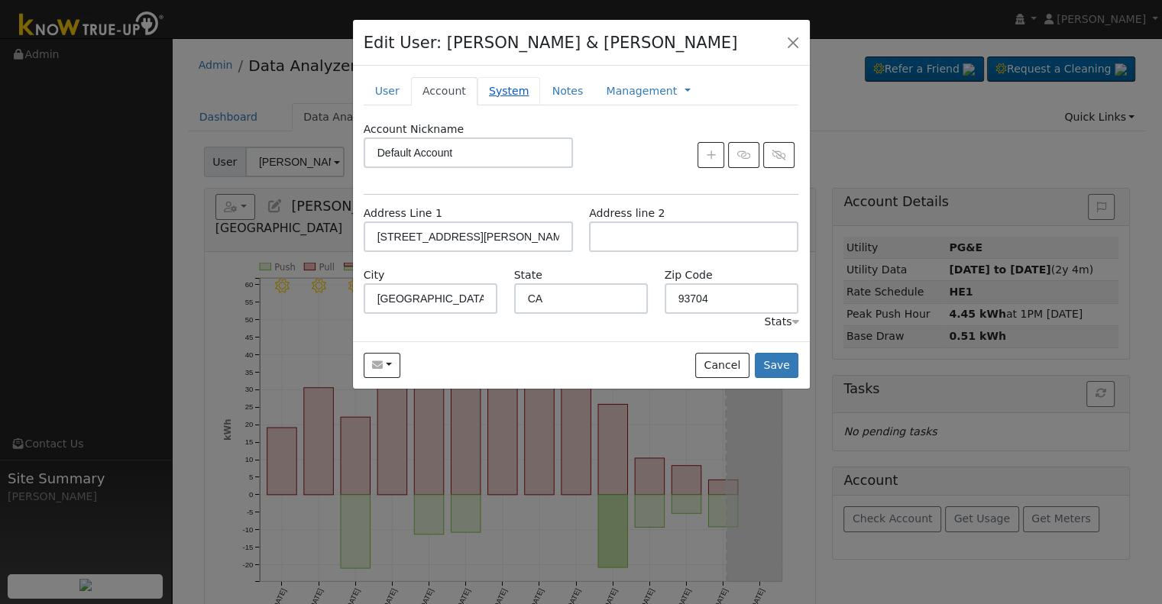
click at [499, 95] on link "System" at bounding box center [508, 91] width 63 height 28
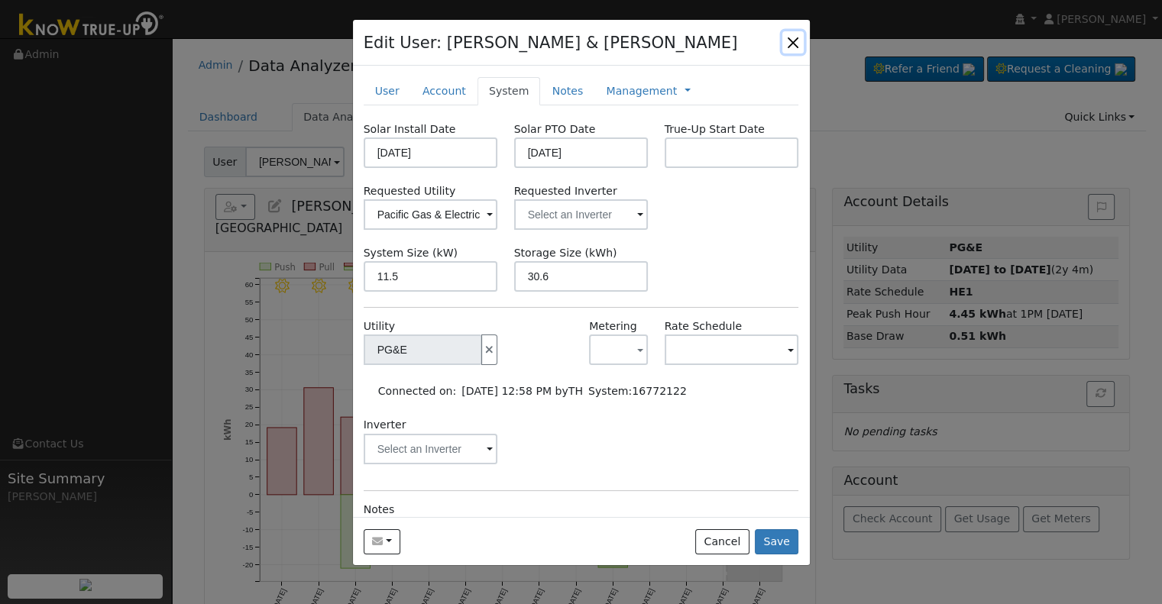
click at [800, 45] on button "button" at bounding box center [792, 41] width 21 height 21
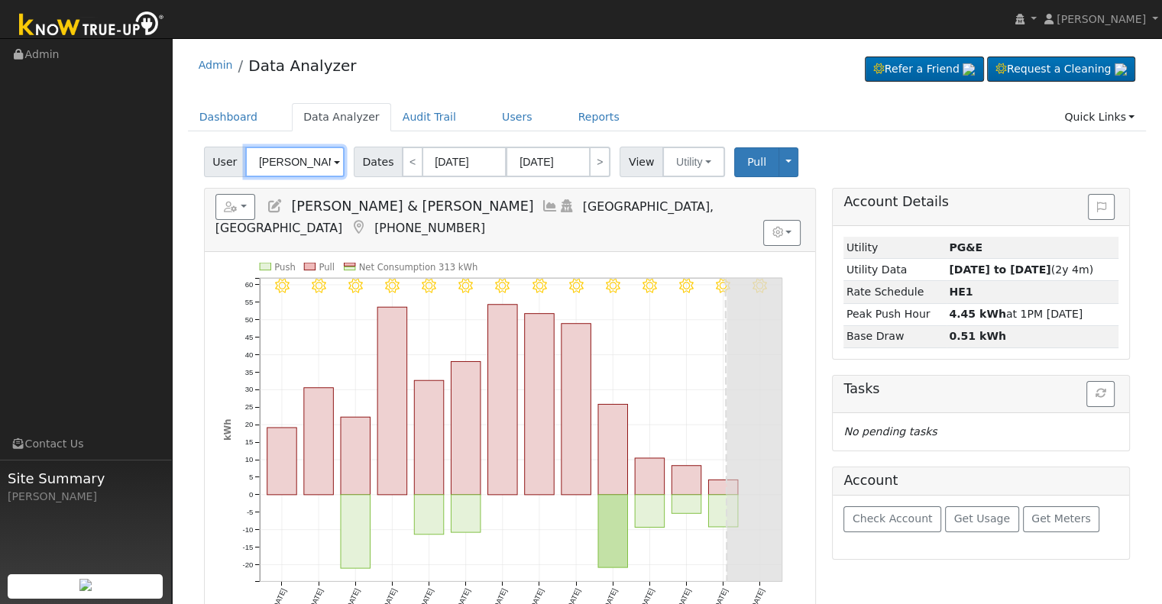
click at [320, 157] on input "[PERSON_NAME] & [PERSON_NAME]" at bounding box center [294, 162] width 99 height 31
click at [299, 161] on input "[PERSON_NAME] & [PERSON_NAME]" at bounding box center [294, 162] width 99 height 31
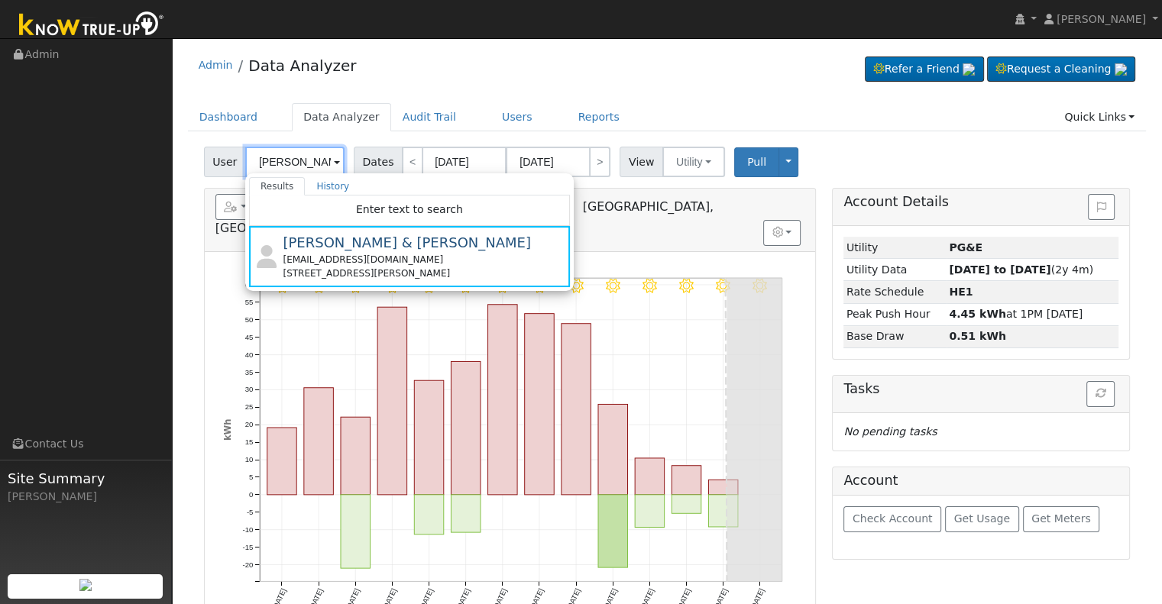
click at [277, 162] on input "[PERSON_NAME] & [PERSON_NAME]" at bounding box center [294, 162] width 99 height 31
paste input "[PERSON_NAME]"
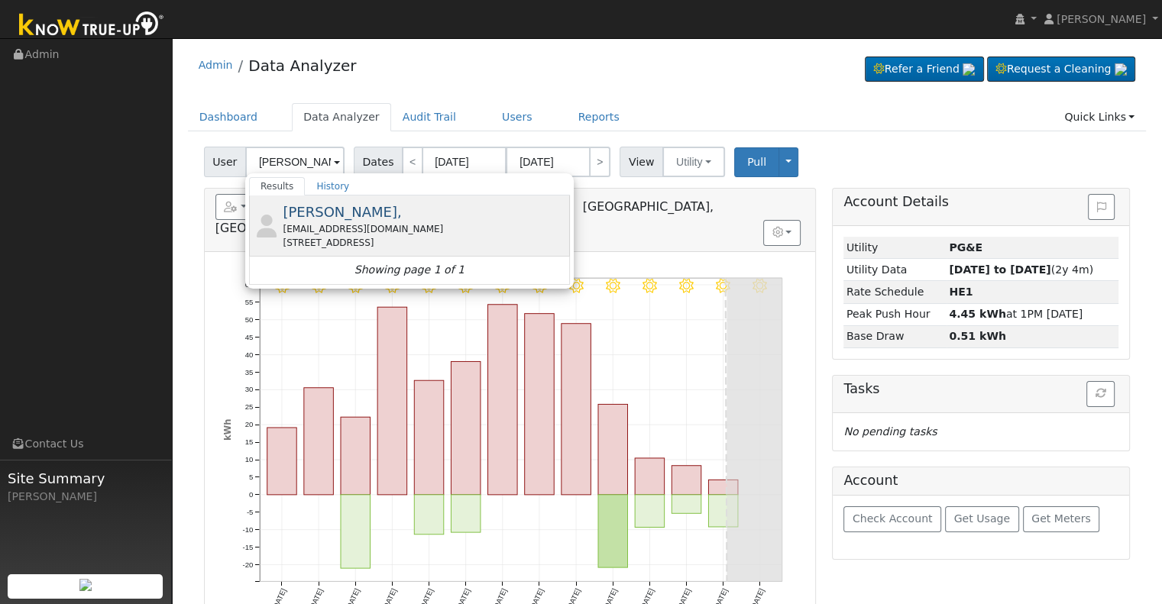
click at [358, 238] on div "[STREET_ADDRESS]" at bounding box center [424, 243] width 283 height 14
type input "[PERSON_NAME],"
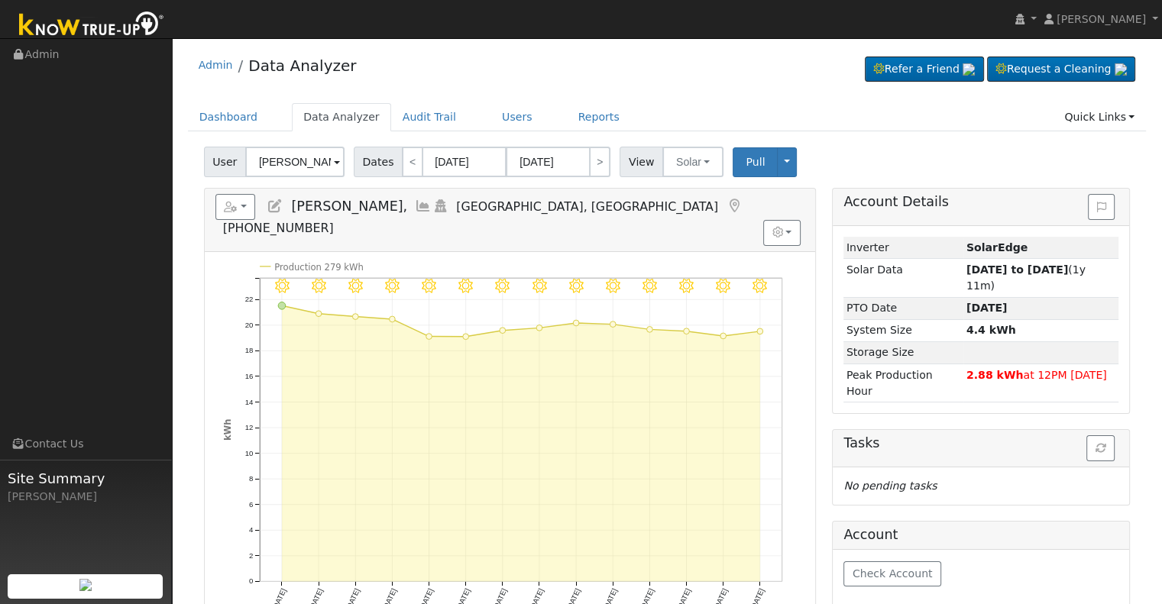
click at [278, 204] on icon at bounding box center [275, 206] width 17 height 14
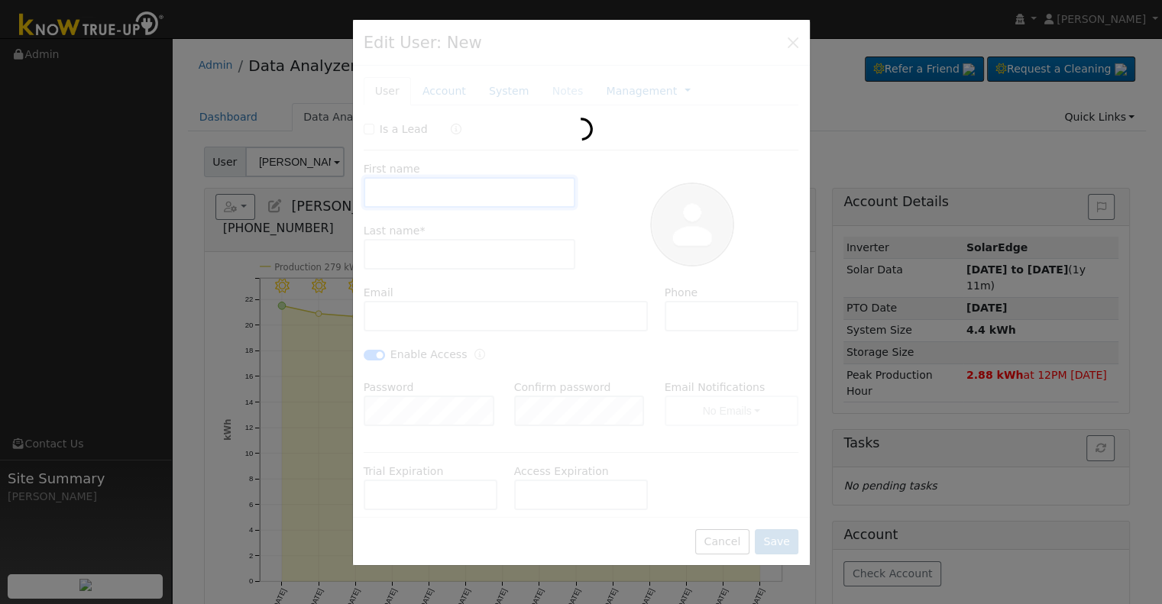
type input "[PERSON_NAME]"
type input "[PERSON_NAME],"
type input "[EMAIL_ADDRESS][DOMAIN_NAME]"
type input "[PHONE_NUMBER]"
checkbox input "true"
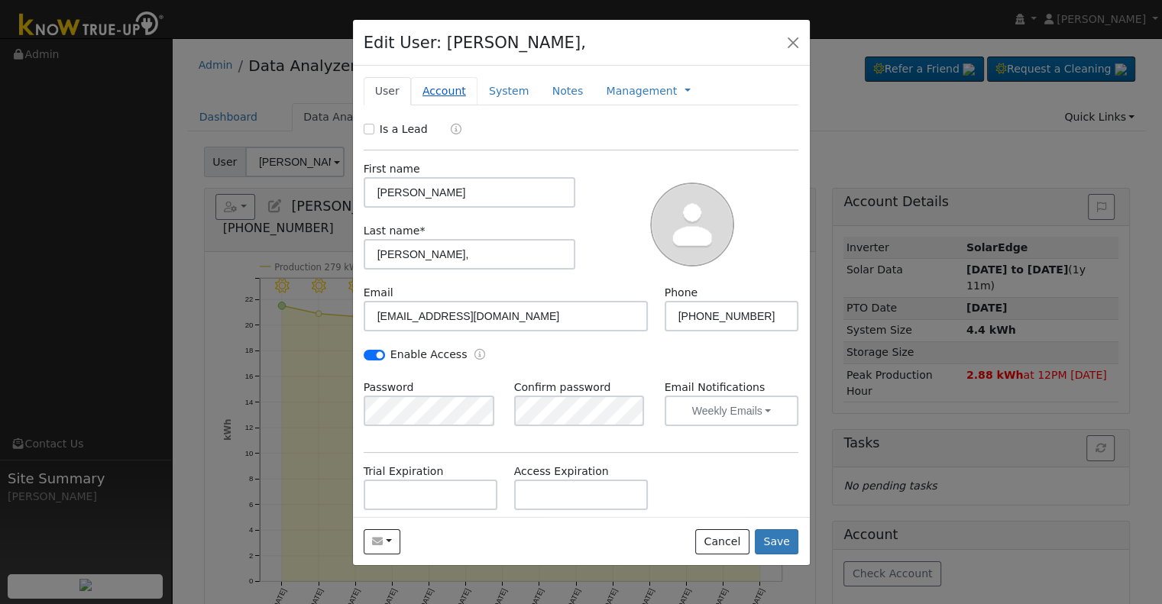
click at [446, 96] on link "Account" at bounding box center [444, 91] width 66 height 28
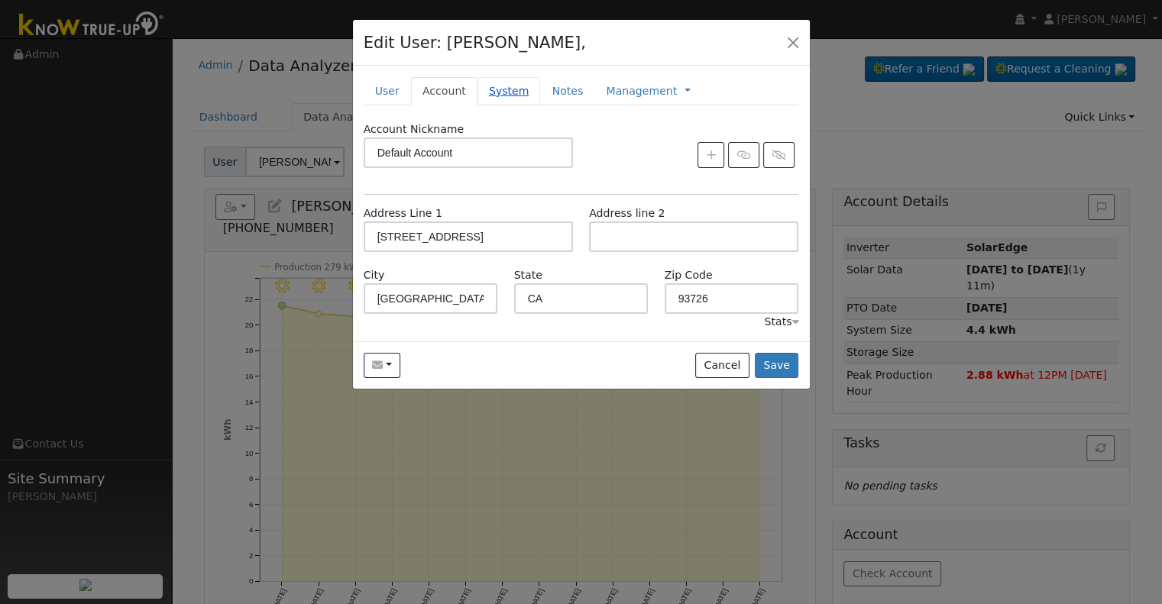
click at [490, 90] on link "System" at bounding box center [508, 91] width 63 height 28
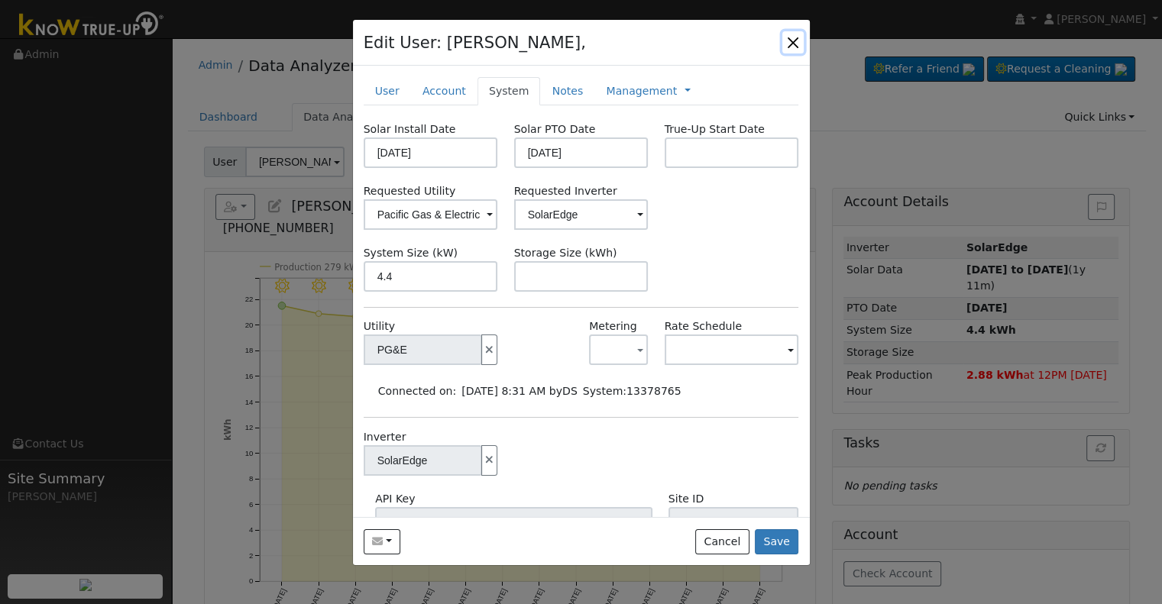
click at [800, 41] on button "button" at bounding box center [792, 41] width 21 height 21
